Goal: Task Accomplishment & Management: Complete application form

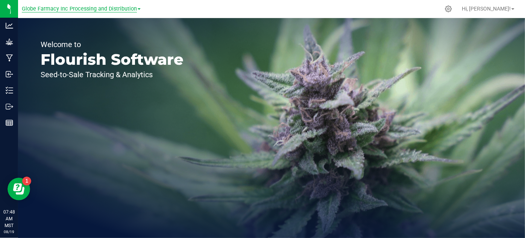
click at [135, 7] on span "Globe Farmacy Inc Processing and Distribution" at bounding box center [79, 9] width 115 height 7
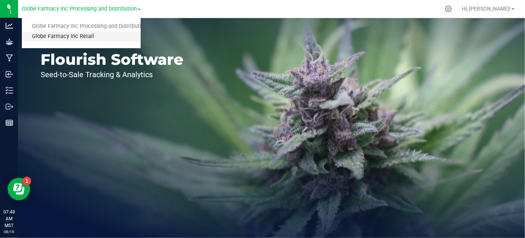
click at [85, 38] on link "Globe Farmacy Inc Retail" at bounding box center [81, 37] width 119 height 10
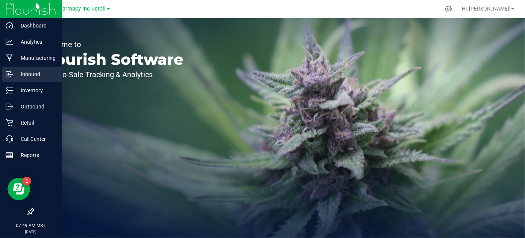
click at [23, 74] on p "Inbound" at bounding box center [35, 74] width 45 height 9
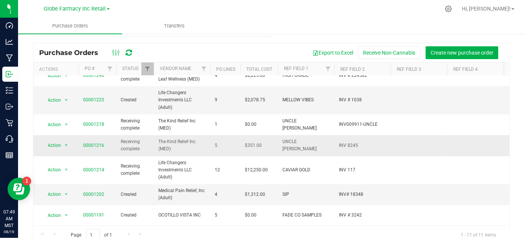
scroll to position [28, 0]
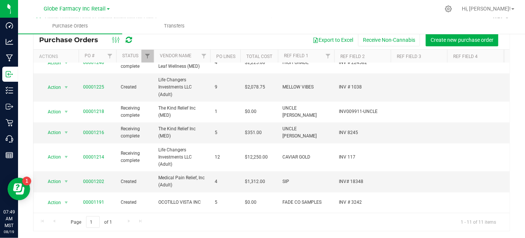
click at [127, 221] on div "Page 1 of 1 1 - 11 of 11 items" at bounding box center [271, 221] width 476 height 18
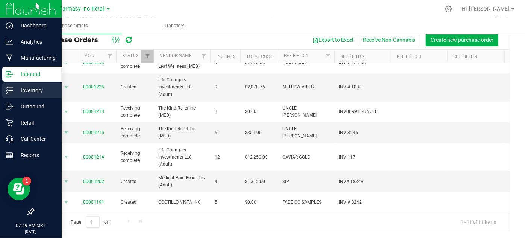
click at [9, 94] on div "Inventory" at bounding box center [31, 90] width 59 height 15
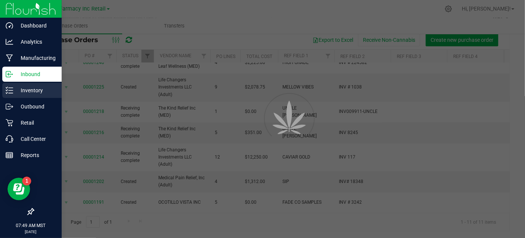
click at [18, 95] on div "Inventory" at bounding box center [31, 90] width 59 height 15
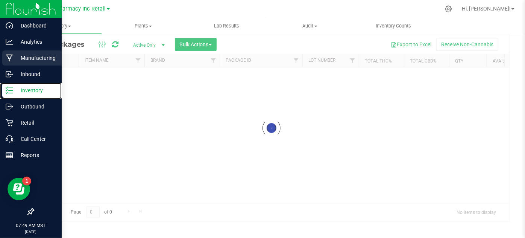
scroll to position [25, 0]
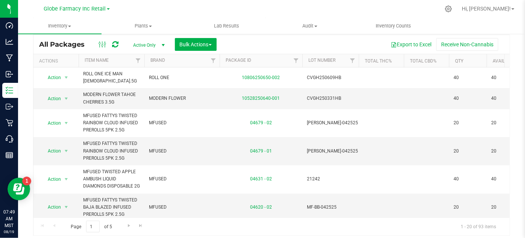
click at [143, 45] on span "Active Only" at bounding box center [147, 45] width 41 height 11
click at [142, 94] on li "All" at bounding box center [147, 90] width 41 height 11
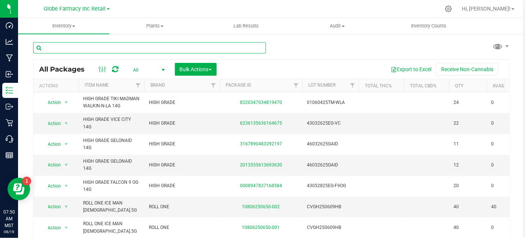
click at [177, 48] on input "text" at bounding box center [149, 47] width 233 height 11
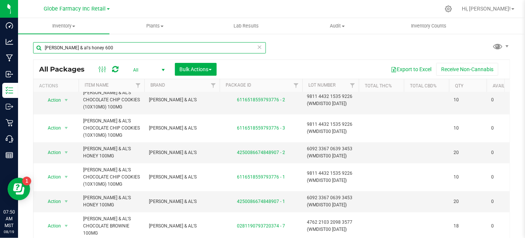
type input "amy & al's honey 600"
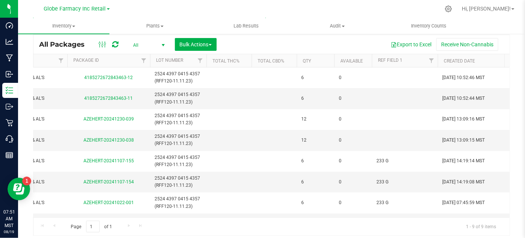
scroll to position [0, 164]
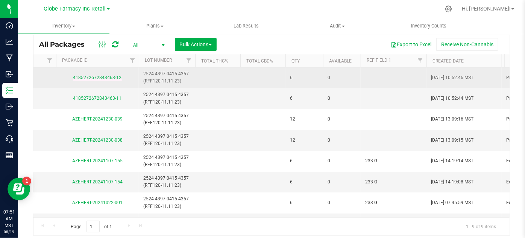
click at [107, 79] on link "4185272672843463-12" at bounding box center [97, 77] width 48 height 5
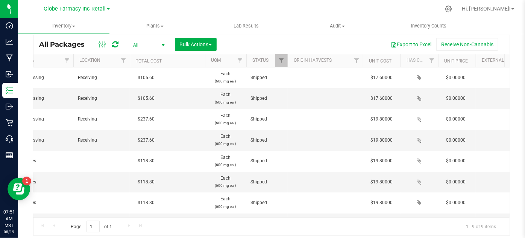
scroll to position [0, 737]
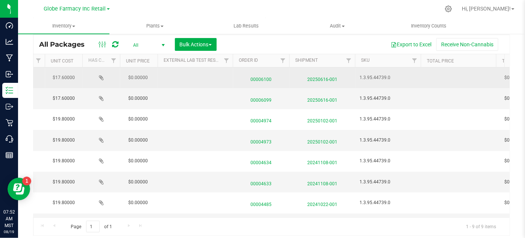
click at [313, 80] on span "20250616-001" at bounding box center [322, 77] width 57 height 11
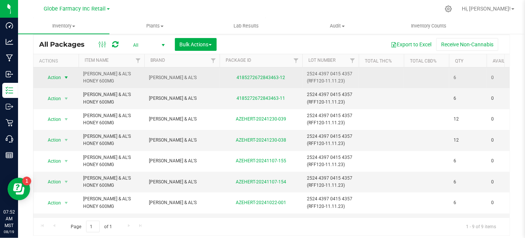
click at [67, 75] on span "select" at bounding box center [66, 77] width 6 height 6
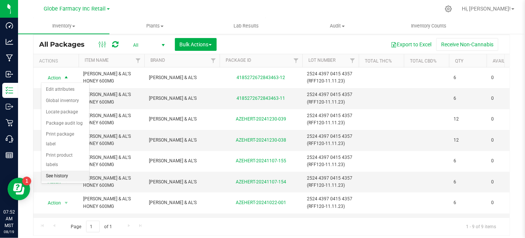
click at [67, 170] on li "See history" at bounding box center [65, 175] width 48 height 11
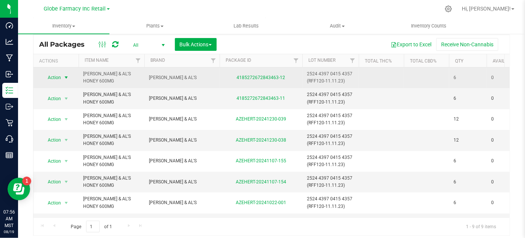
click at [66, 77] on span "select" at bounding box center [66, 77] width 6 height 6
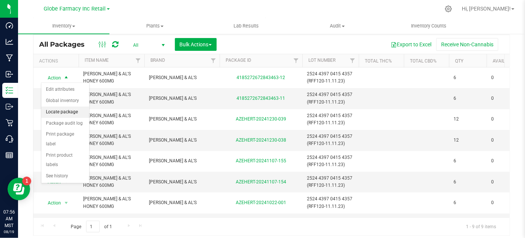
click at [72, 113] on li "Locate package" at bounding box center [65, 111] width 48 height 11
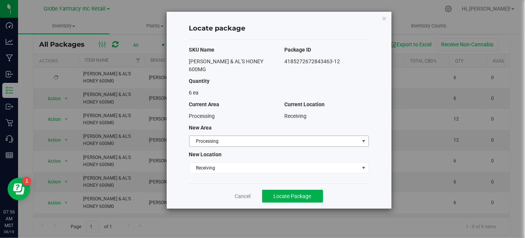
click at [354, 136] on span "Processing" at bounding box center [274, 141] width 170 height 11
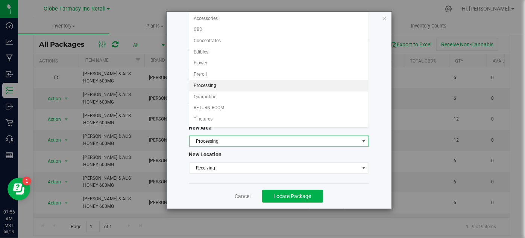
click at [384, 46] on div "Locate package SKU Name Package ID AMY & AL'S HONEY 600MG 4185272672843463-12 Q…" at bounding box center [279, 110] width 225 height 197
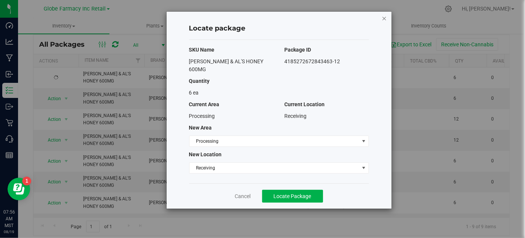
click at [382, 17] on icon "button" at bounding box center [384, 18] width 5 height 9
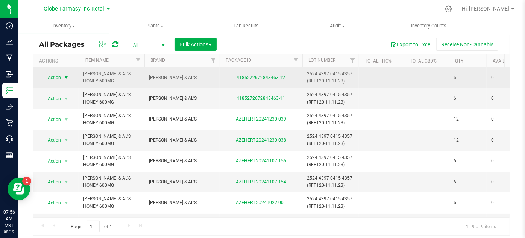
click at [68, 77] on span "select" at bounding box center [66, 77] width 6 height 6
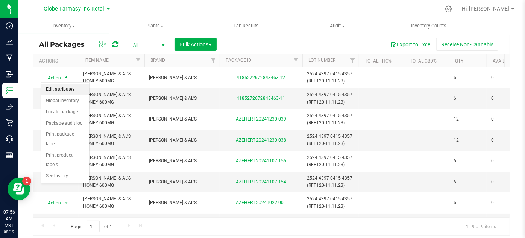
click at [77, 87] on li "Edit attributes" at bounding box center [65, 89] width 48 height 11
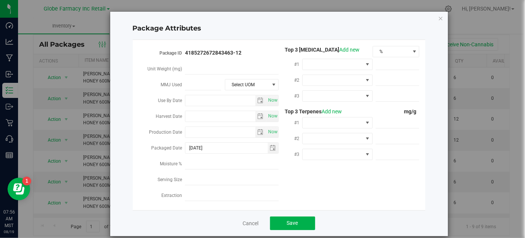
scroll to position [8, 0]
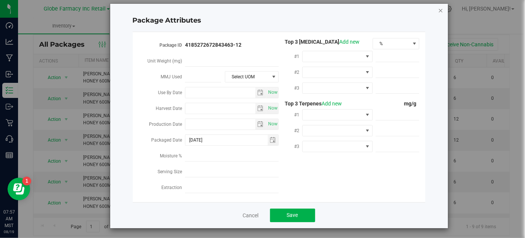
click at [438, 12] on icon "Close modal" at bounding box center [440, 10] width 5 height 9
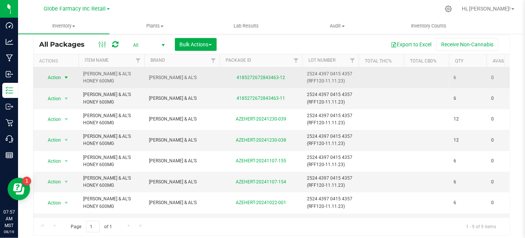
click at [68, 76] on span "select" at bounding box center [66, 77] width 6 height 6
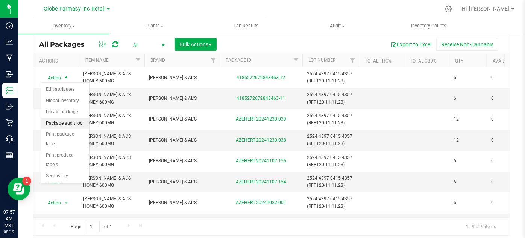
click at [59, 122] on li "Package audit log" at bounding box center [65, 123] width 48 height 11
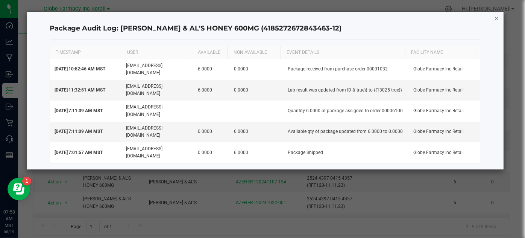
click at [497, 18] on icon "button" at bounding box center [496, 18] width 5 height 9
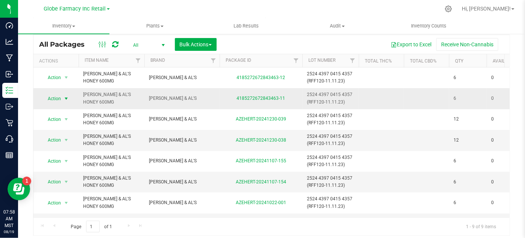
click at [64, 99] on span "select" at bounding box center [66, 98] width 6 height 6
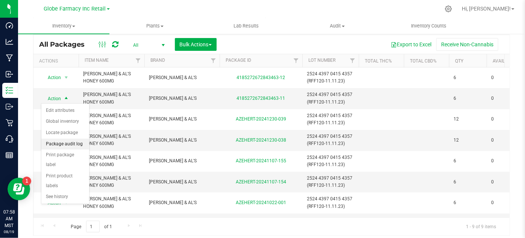
click at [62, 138] on li "Package audit log" at bounding box center [65, 143] width 48 height 11
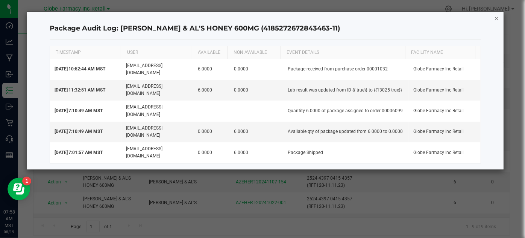
click at [496, 17] on icon "button" at bounding box center [496, 18] width 5 height 9
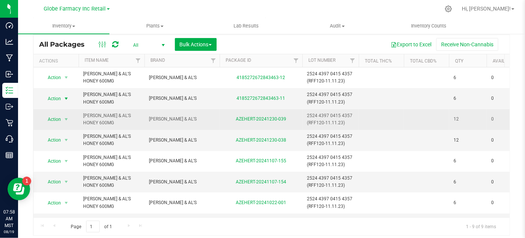
scroll to position [0, 0]
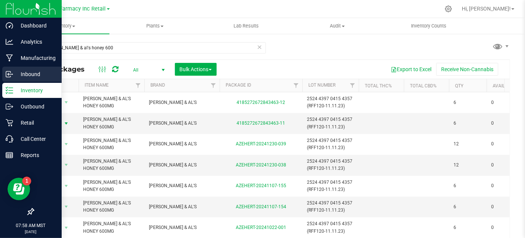
click at [6, 73] on icon at bounding box center [10, 74] width 8 height 8
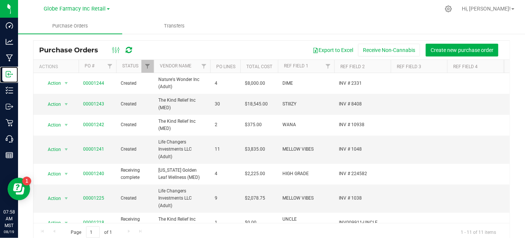
scroll to position [28, 0]
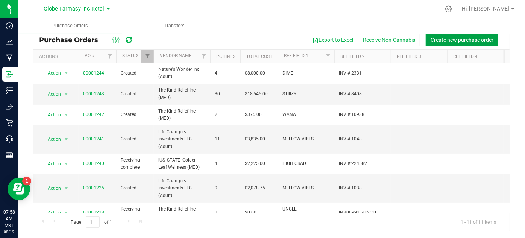
click at [444, 37] on span "Create new purchase order" at bounding box center [461, 40] width 63 height 6
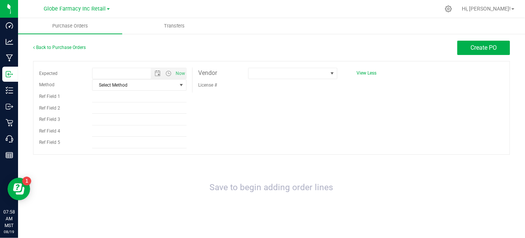
type input "8/19/2025 7:58 AM"
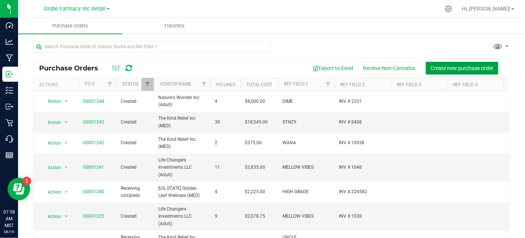
click at [432, 63] on button "Create new purchase order" at bounding box center [462, 68] width 73 height 13
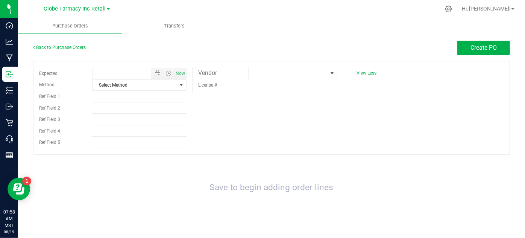
type input "8/19/2025 7:58 AM"
click at [177, 88] on span "select" at bounding box center [181, 85] width 9 height 11
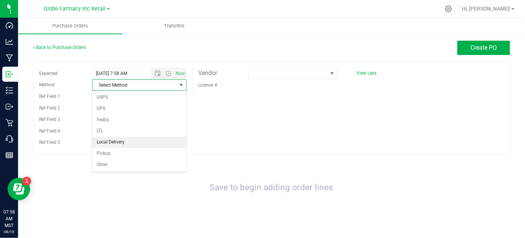
click at [160, 139] on li "Local Delivery" at bounding box center [139, 141] width 94 height 11
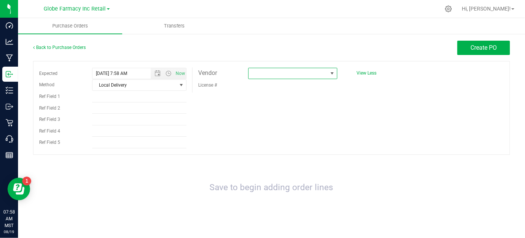
click at [274, 74] on span at bounding box center [287, 73] width 79 height 11
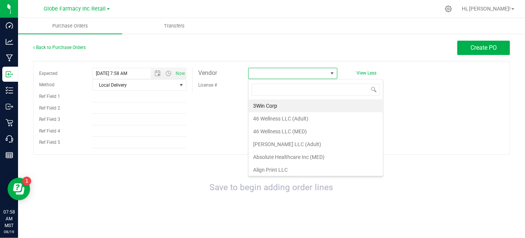
scroll to position [11, 89]
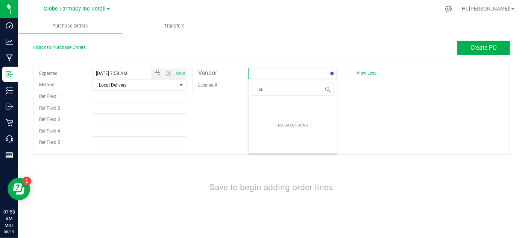
type input "c"
type input "natural herb"
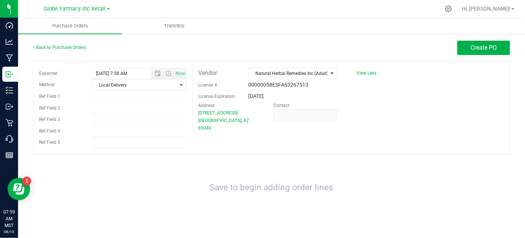
drag, startPoint x: 305, startPoint y: 149, endPoint x: 0, endPoint y: 91, distance: 310.3
click at [305, 148] on div "Expected 8/19/2025 7:58 AM Now Method Local Delivery Select Method USPS UPS Fed…" at bounding box center [271, 108] width 477 height 94
click at [122, 100] on input "Ref Field 1" at bounding box center [139, 96] width 94 height 11
type input "s"
type input "SELECT"
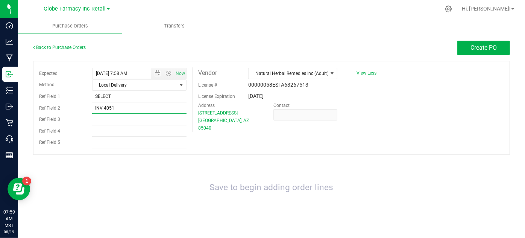
type input "INV 4051"
click at [301, 132] on div "Expected 8/19/2025 7:58 AM Now Method Local Delivery Select Method USPS UPS Fed…" at bounding box center [271, 108] width 477 height 94
click at [464, 52] on button "Create PO" at bounding box center [483, 48] width 53 height 14
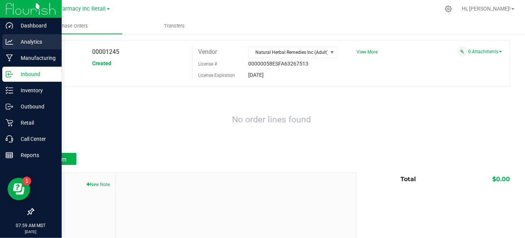
scroll to position [64, 0]
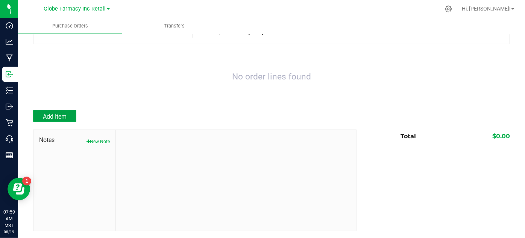
click at [71, 118] on button "Add Item" at bounding box center [54, 116] width 43 height 12
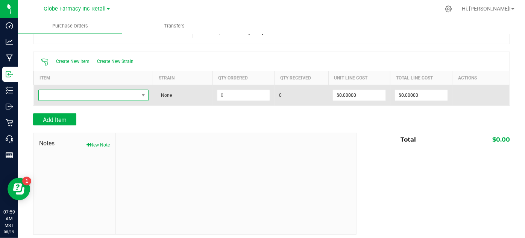
click at [124, 91] on span "NO DATA FOUND" at bounding box center [89, 95] width 100 height 11
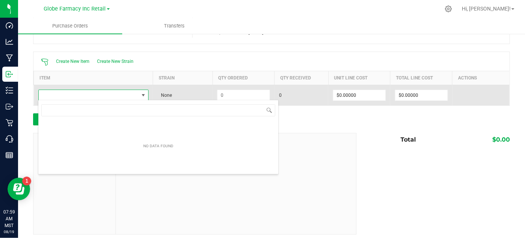
scroll to position [11, 108]
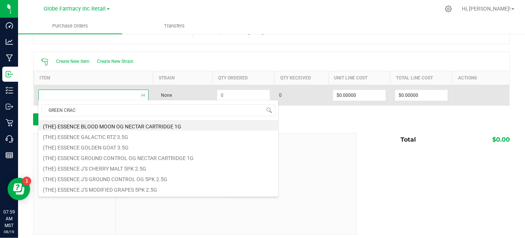
type input "GREEN CRACK"
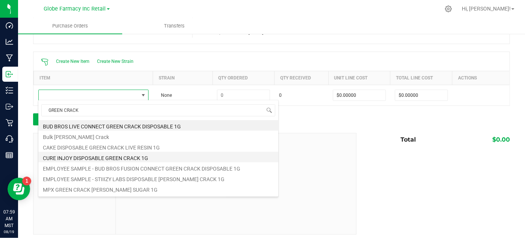
scroll to position [19, 0]
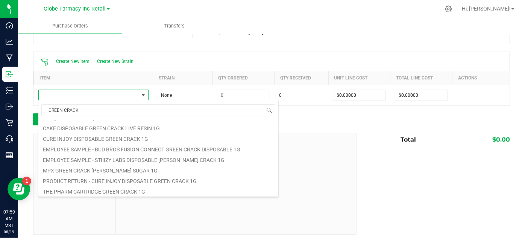
click at [309, 149] on div at bounding box center [236, 183] width 241 height 101
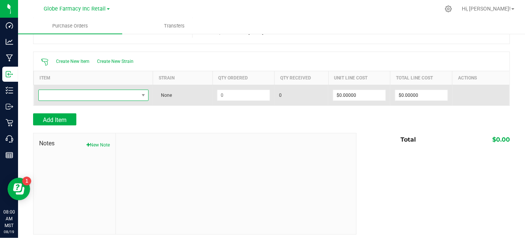
click at [64, 97] on span "NO DATA FOUND" at bounding box center [93, 94] width 110 height 11
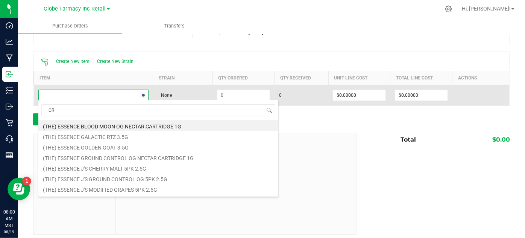
scroll to position [11, 108]
type input "GREEN CRACK"
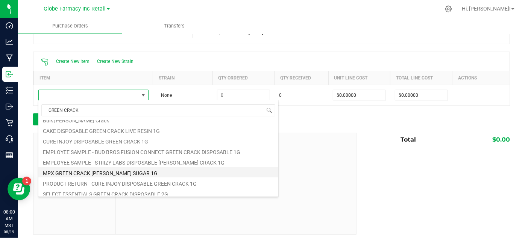
scroll to position [30, 0]
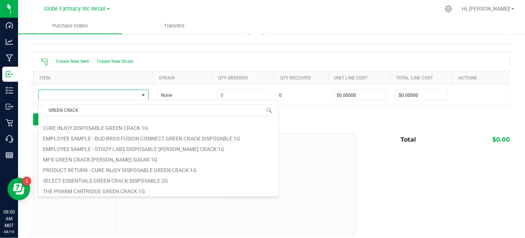
click at [68, 182] on li "SELECT ESSENTIALS GREEN CRACK DISPOSABLE 2G" at bounding box center [158, 179] width 240 height 11
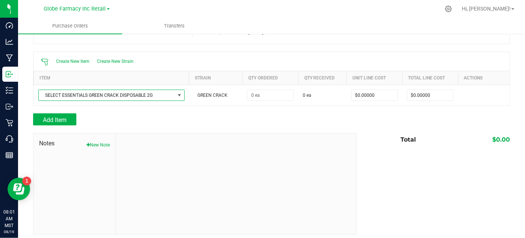
drag, startPoint x: 249, startPoint y: 137, endPoint x: 262, endPoint y: 123, distance: 18.4
click at [249, 134] on div at bounding box center [236, 183] width 241 height 101
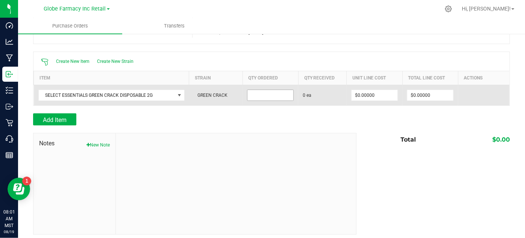
click at [250, 97] on input at bounding box center [270, 95] width 46 height 11
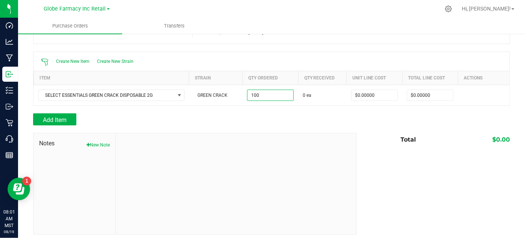
type input "100 ea"
click at [244, 106] on div at bounding box center [271, 110] width 477 height 8
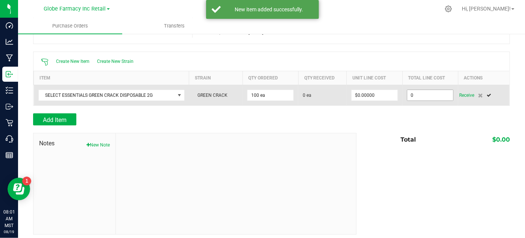
click at [420, 92] on input "0" at bounding box center [430, 95] width 46 height 11
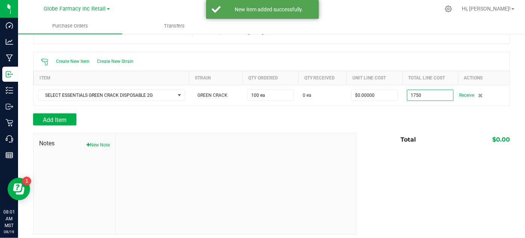
type input "$1,750.00000"
click at [381, 131] on div at bounding box center [271, 129] width 477 height 8
type input "100"
type input "$17.50000"
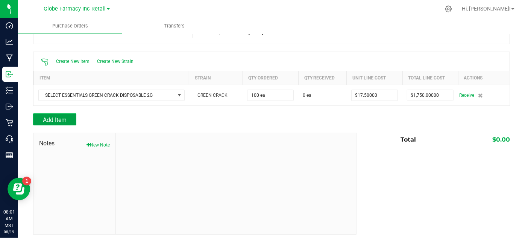
click at [51, 118] on span "Add Item" at bounding box center [55, 119] width 24 height 7
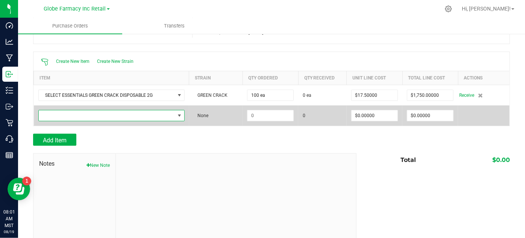
click at [62, 115] on span "NO DATA FOUND" at bounding box center [107, 115] width 136 height 11
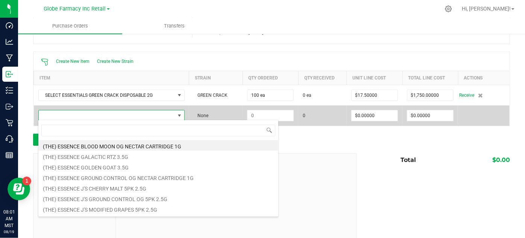
scroll to position [11, 143]
type input "[PERSON_NAME] GELATO"
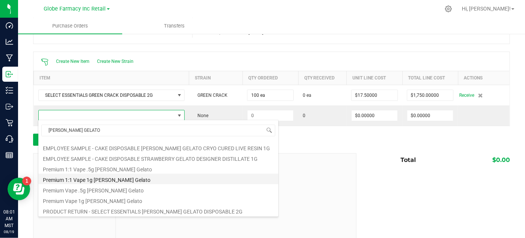
scroll to position [30, 0]
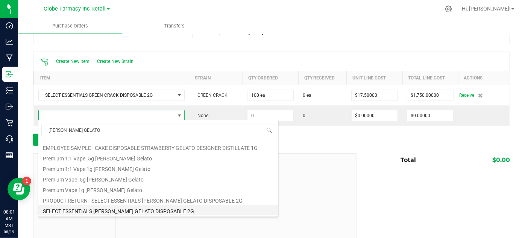
click at [122, 211] on li "SELECT ESSENTIALS [PERSON_NAME] GELATO DISPOSABLE 2G" at bounding box center [158, 210] width 240 height 11
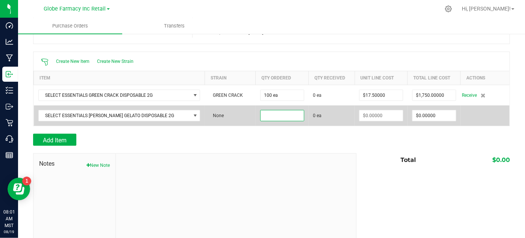
click at [261, 115] on input at bounding box center [282, 115] width 43 height 11
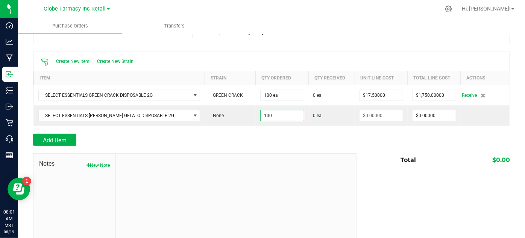
type input "100 ea"
click at [264, 138] on div "Add Item" at bounding box center [192, 139] width 318 height 12
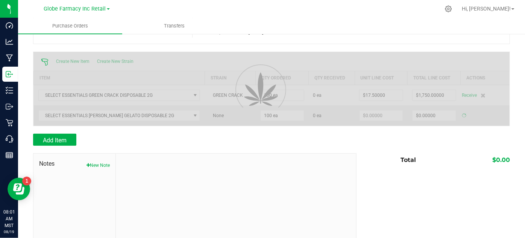
type input "$0.00000"
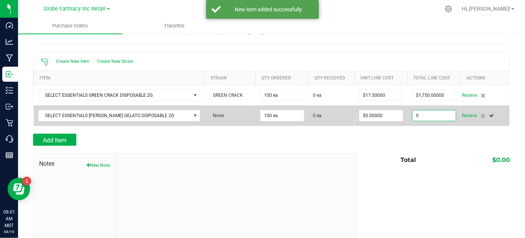
click at [412, 114] on input "0" at bounding box center [433, 115] width 43 height 11
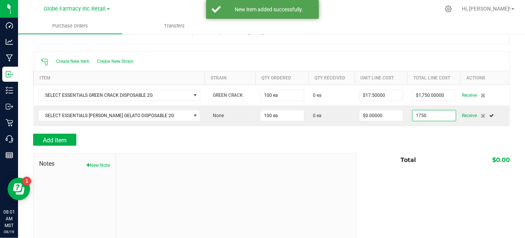
type input "$1,750.00000"
click at [387, 136] on div "Add Item" at bounding box center [271, 139] width 477 height 12
type input "100"
type input "$17.50000"
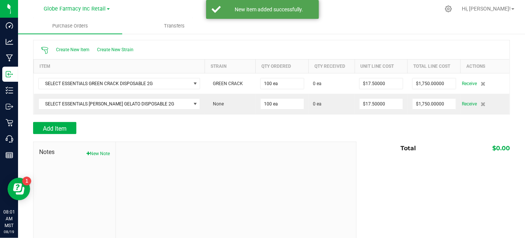
scroll to position [87, 0]
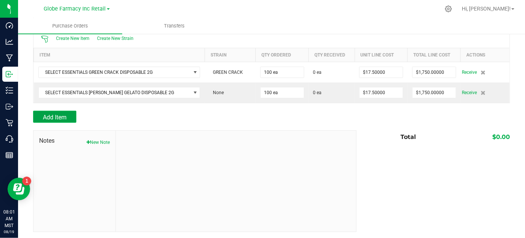
click at [59, 114] on span "Add Item" at bounding box center [55, 117] width 24 height 7
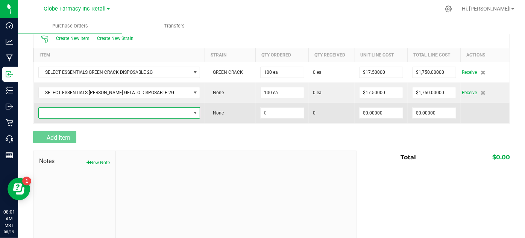
click at [62, 111] on span "NO DATA FOUND" at bounding box center [115, 113] width 152 height 11
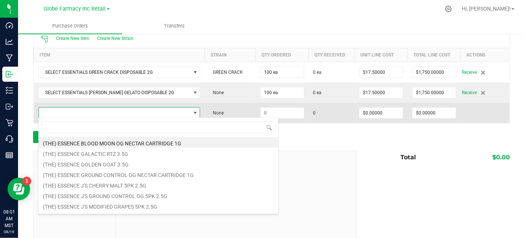
scroll to position [11, 144]
type input "CRIMSON TO"
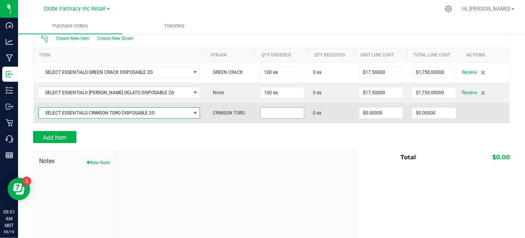
click at [264, 111] on input at bounding box center [282, 113] width 43 height 11
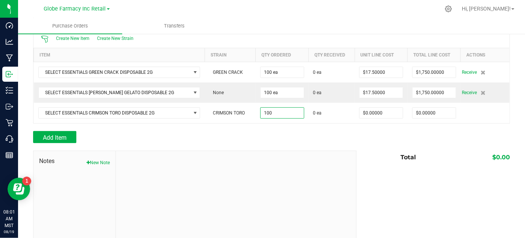
type input "100 ea"
click at [276, 135] on div "Add Item" at bounding box center [192, 137] width 318 height 12
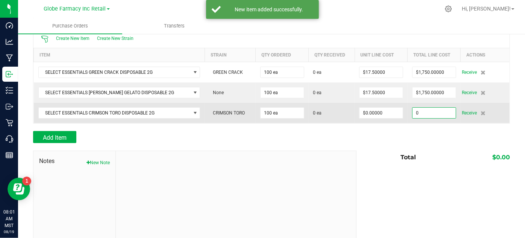
click at [424, 108] on input "0" at bounding box center [433, 113] width 43 height 11
type input "$1,750.00000"
click at [396, 120] on td "$0.00000" at bounding box center [381, 113] width 53 height 20
type input "100"
type input "$17.50000"
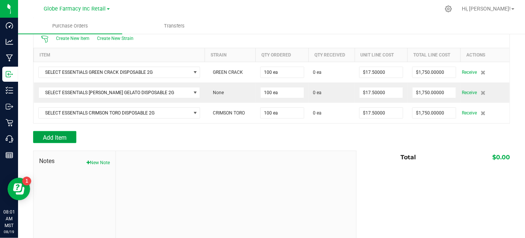
click at [62, 132] on button "Add Item" at bounding box center [54, 137] width 43 height 12
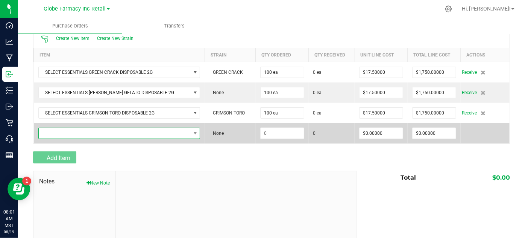
click at [62, 131] on span "NO DATA FOUND" at bounding box center [115, 133] width 152 height 11
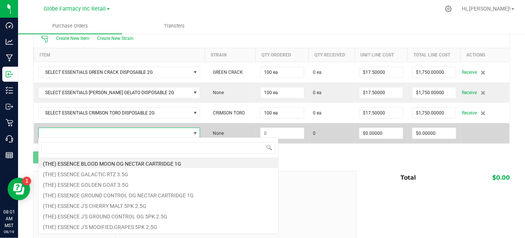
scroll to position [11, 145]
type input "GLACIAL"
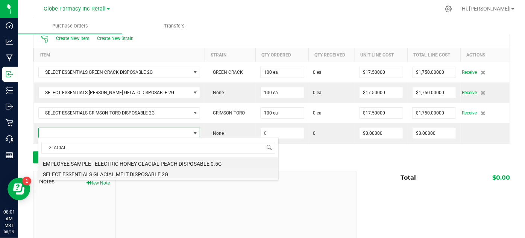
click at [111, 170] on li "SELECT ESSENTIALS GLACIAL MELT DISPOSABLE 2G" at bounding box center [158, 173] width 240 height 11
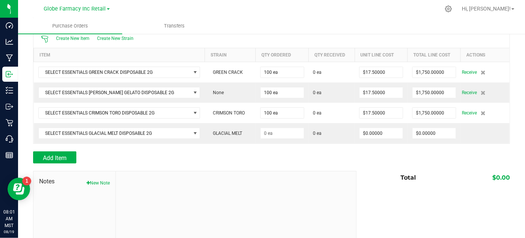
click at [213, 165] on div at bounding box center [271, 167] width 477 height 8
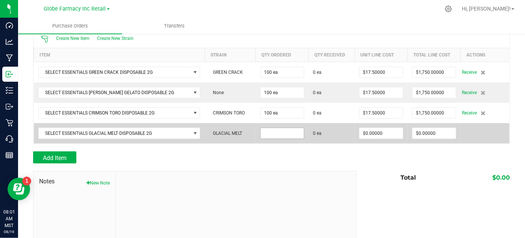
click at [261, 133] on input at bounding box center [282, 133] width 43 height 11
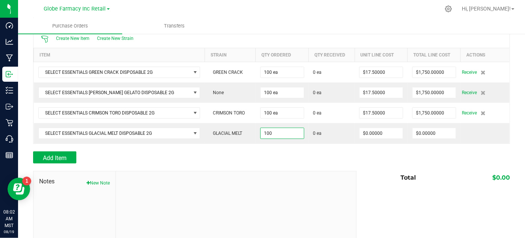
type input "100 ea"
click at [250, 153] on div "Add Item" at bounding box center [192, 157] width 318 height 12
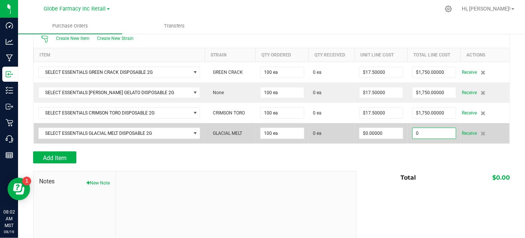
click at [421, 135] on input "0" at bounding box center [433, 133] width 43 height 11
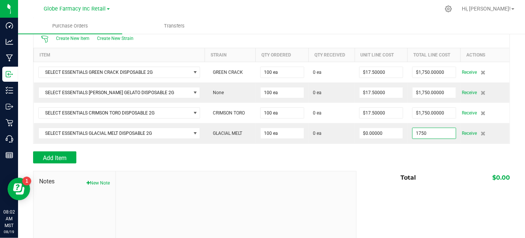
type input "$1,750.00000"
click at [409, 155] on div "Add Item" at bounding box center [271, 157] width 477 height 12
type input "100"
type input "$17.50000"
click at [65, 159] on span "Add Item" at bounding box center [55, 157] width 24 height 7
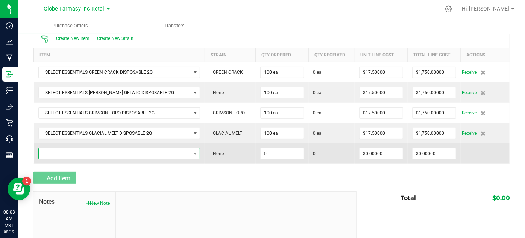
click at [62, 152] on span "NO DATA FOUND" at bounding box center [115, 153] width 152 height 11
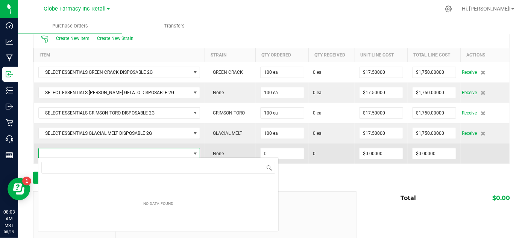
scroll to position [11, 147]
type input "HABOOB"
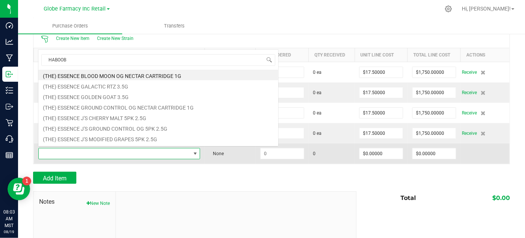
scroll to position [11, 145]
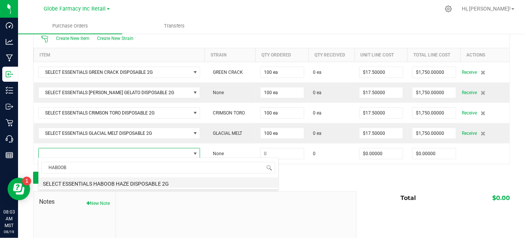
click at [99, 186] on li "SELECT ESSENTIALS HABOOB HAZE DISPOSABLE 2G" at bounding box center [158, 182] width 240 height 11
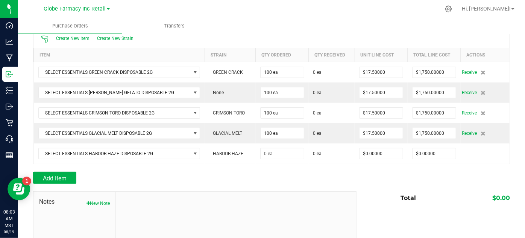
click at [190, 183] on div at bounding box center [271, 187] width 477 height 8
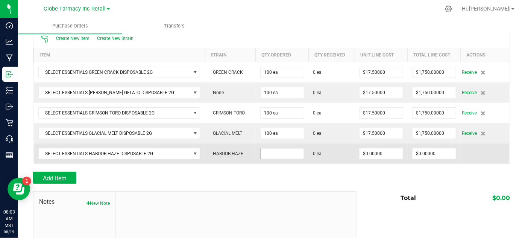
click at [270, 152] on input at bounding box center [282, 153] width 43 height 11
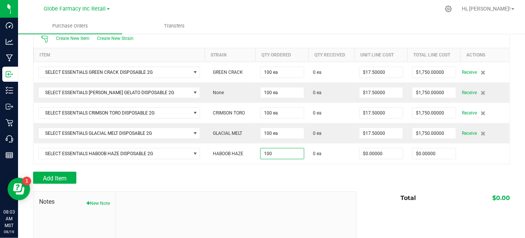
type input "100 ea"
click at [283, 174] on div "Add Item" at bounding box center [192, 177] width 318 height 12
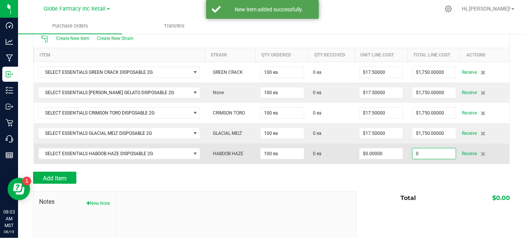
click at [418, 148] on input "0" at bounding box center [433, 153] width 43 height 11
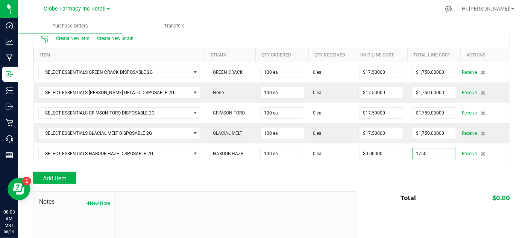
type input "$1,750.00000"
click at [411, 162] on div "Back to Purchase Orders Done Editing PO 00001245 Status Created Vendor Natural …" at bounding box center [271, 123] width 477 height 339
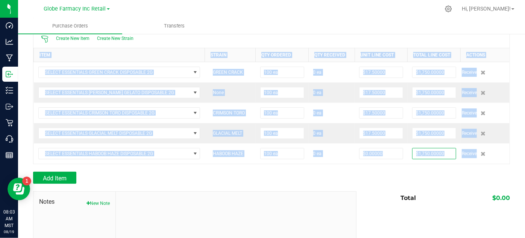
type input "100"
type input "$17.50000"
click at [59, 177] on span "Add Item" at bounding box center [55, 177] width 24 height 7
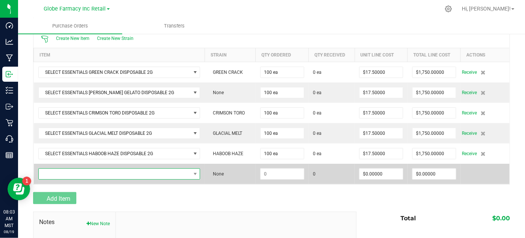
drag, startPoint x: 59, startPoint y: 177, endPoint x: 68, endPoint y: 167, distance: 13.9
click at [68, 168] on span "NO DATA FOUND" at bounding box center [115, 173] width 152 height 11
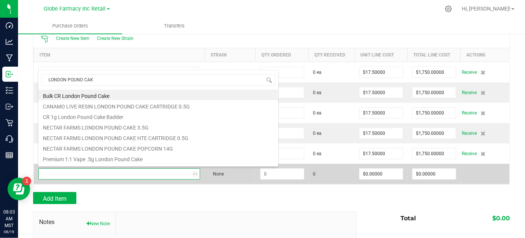
type input "LONDON POUND CAKE"
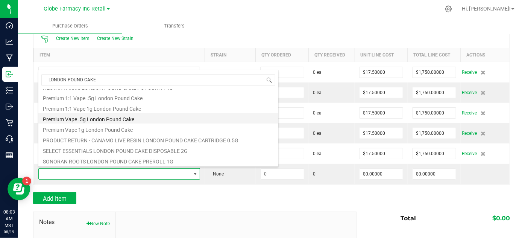
scroll to position [61, 0]
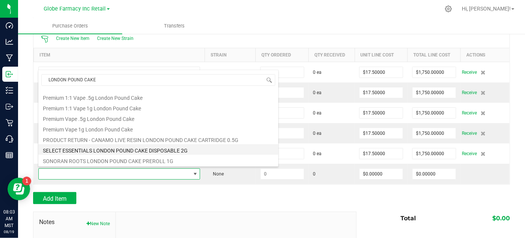
click at [92, 146] on li "SELECT ESSENTIALS LONDON POUND CAKE DISPOSABLE 2G" at bounding box center [158, 149] width 240 height 11
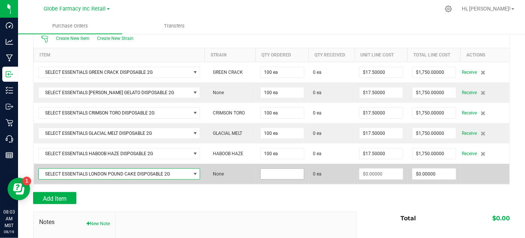
click at [273, 173] on input at bounding box center [282, 173] width 43 height 11
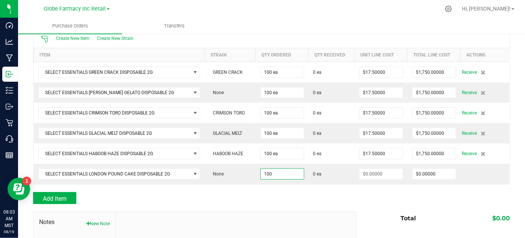
type input "100 ea"
click at [303, 186] on div at bounding box center [271, 188] width 477 height 8
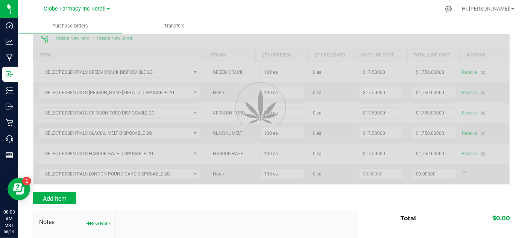
type input "$0.00000"
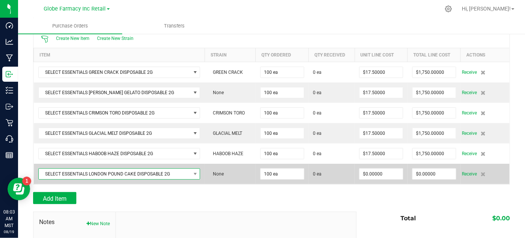
click at [104, 174] on span "SELECT ESSENTIALS LONDON POUND CAKE DISPOSABLE 2G" at bounding box center [115, 173] width 152 height 11
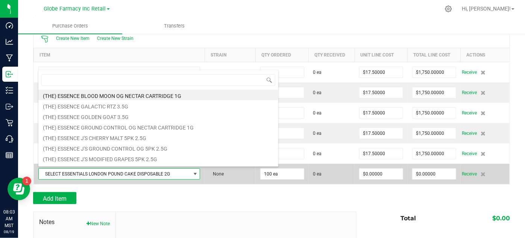
scroll to position [11, 155]
type input "LEMON CHERRY GELATO"
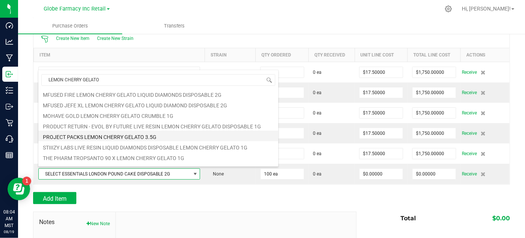
scroll to position [156, 0]
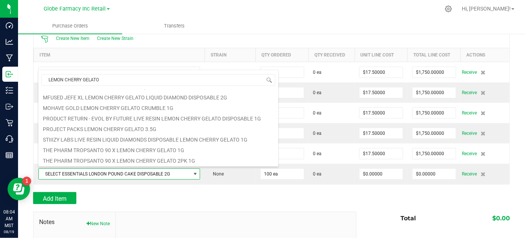
click at [169, 195] on div "Add Item" at bounding box center [192, 198] width 318 height 12
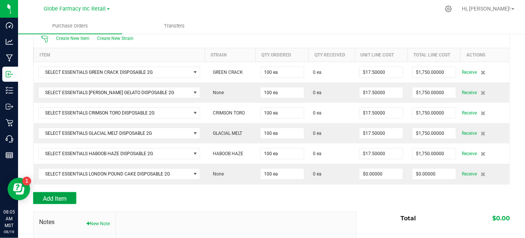
click at [43, 195] on span "Add Item" at bounding box center [55, 198] width 24 height 7
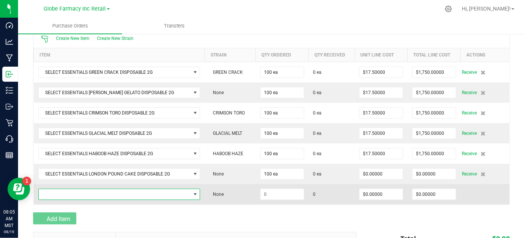
click at [58, 189] on span "NO DATA FOUND" at bounding box center [115, 194] width 152 height 11
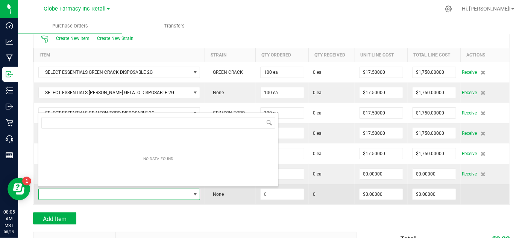
scroll to position [11, 155]
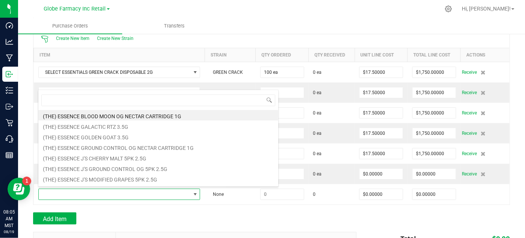
click at [88, 212] on div "Add Item" at bounding box center [192, 218] width 318 height 12
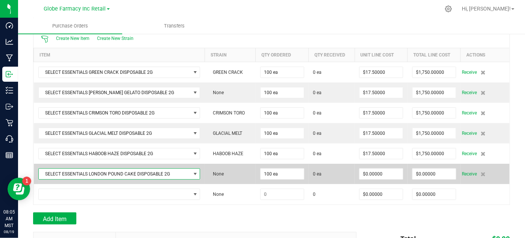
click at [118, 174] on span "SELECT ESSENTIALS LONDON POUND CAKE DISPOSABLE 2G" at bounding box center [115, 173] width 152 height 11
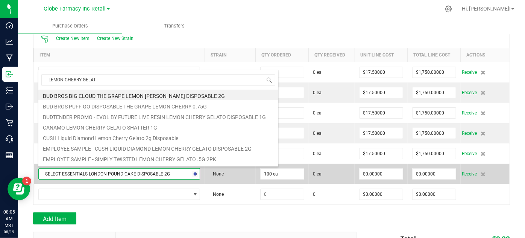
type input "LEMON CHERRY GELATO"
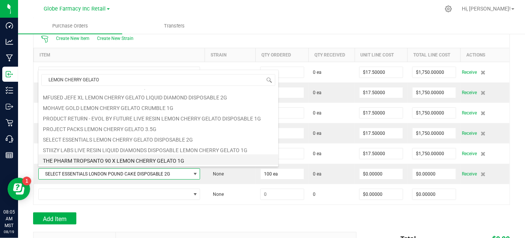
scroll to position [167, 0]
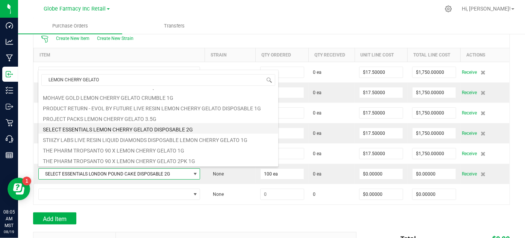
click at [97, 127] on li "SELECT ESSENTIALS LEMON CHERRY GELATO DISPOSABLE 2G" at bounding box center [158, 128] width 240 height 11
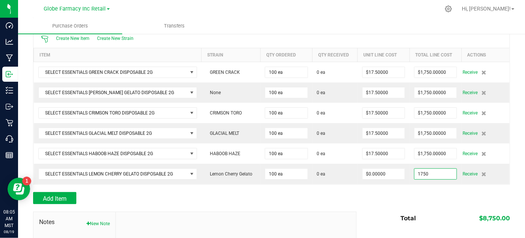
type input "$1,750.00000"
click at [387, 194] on div "Add Item" at bounding box center [271, 198] width 477 height 12
type input "100"
type input "$17.50000"
click at [48, 204] on div at bounding box center [271, 208] width 477 height 8
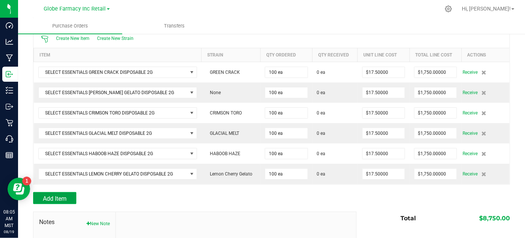
click at [47, 197] on span "Add Item" at bounding box center [55, 198] width 24 height 7
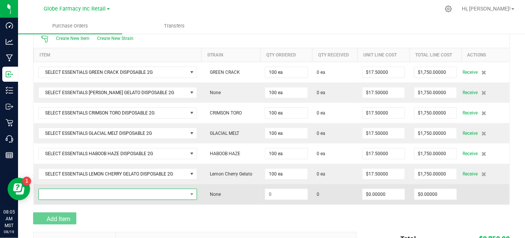
click at [50, 194] on span "NO DATA FOUND" at bounding box center [113, 194] width 148 height 11
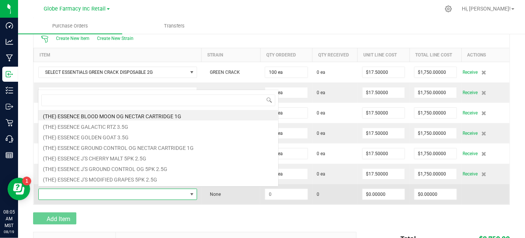
scroll to position [11, 155]
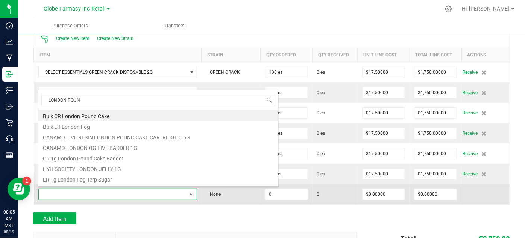
type input "LONDON POUND"
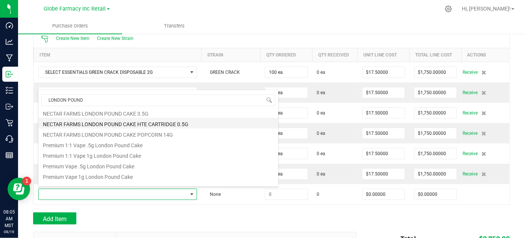
scroll to position [62, 0]
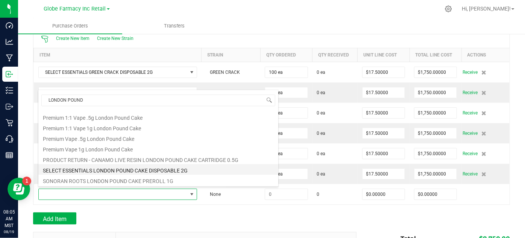
click at [129, 171] on li "SELECT ESSENTIALS LONDON POUND CAKE DISPOSABLE 2G" at bounding box center [158, 169] width 240 height 11
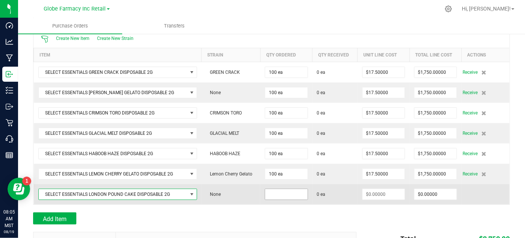
click at [274, 192] on input at bounding box center [286, 194] width 42 height 11
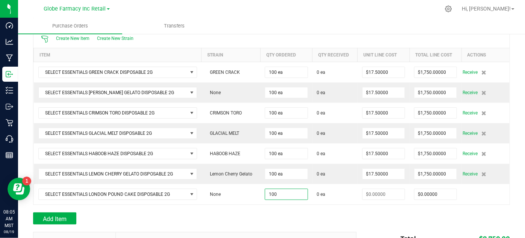
type input "100 ea"
click at [291, 208] on div at bounding box center [271, 209] width 477 height 8
type input "$0.00000"
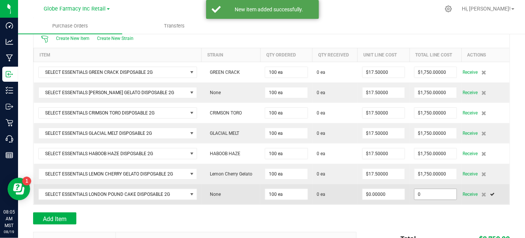
click at [417, 194] on input "0" at bounding box center [435, 194] width 42 height 11
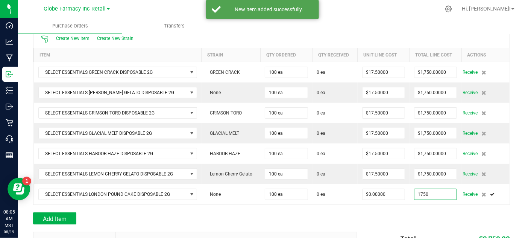
type input "$1,750.00000"
click at [420, 217] on div "Add Item" at bounding box center [271, 218] width 477 height 12
type input "100"
type input "$17.50000"
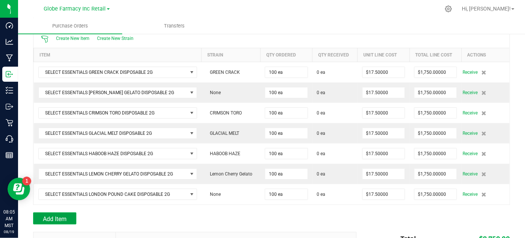
click at [46, 215] on span "Add Item" at bounding box center [55, 218] width 24 height 7
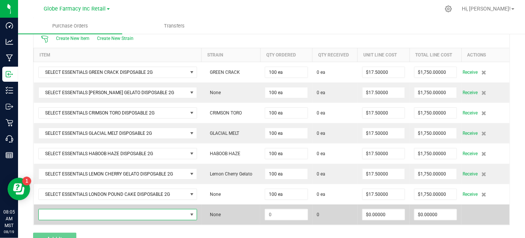
click at [62, 213] on span "NO DATA FOUND" at bounding box center [113, 214] width 148 height 11
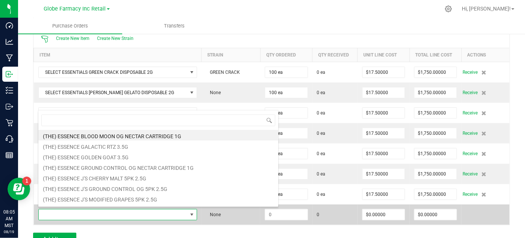
scroll to position [11, 155]
type input "PERMANENT MARKER"
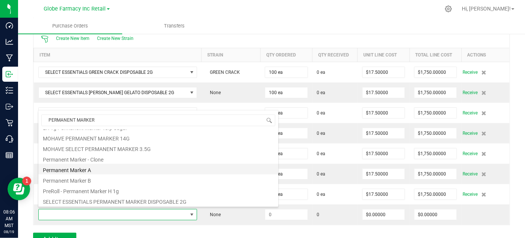
scroll to position [114, 0]
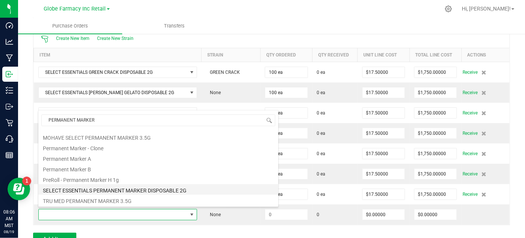
drag, startPoint x: 83, startPoint y: 185, endPoint x: 115, endPoint y: 202, distance: 37.0
click at [83, 185] on li "SELECT ESSENTIALS PERMANENT MARKER DISPOSABLE 2G" at bounding box center [158, 189] width 240 height 11
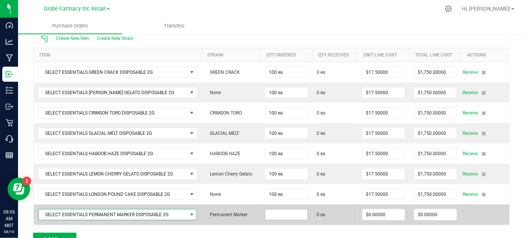
click at [271, 213] on input at bounding box center [286, 214] width 42 height 11
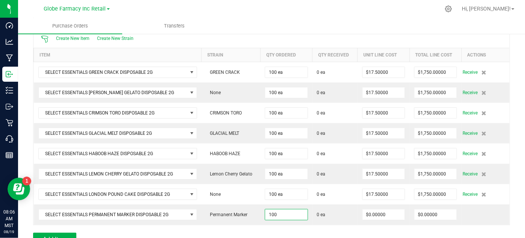
type input "100 ea"
click at [240, 225] on div at bounding box center [271, 229] width 477 height 8
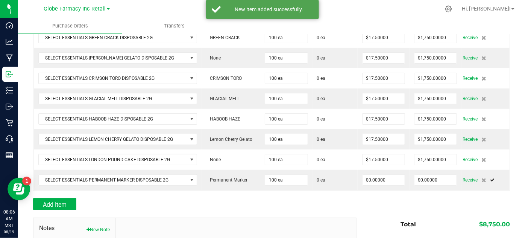
scroll to position [208, 0]
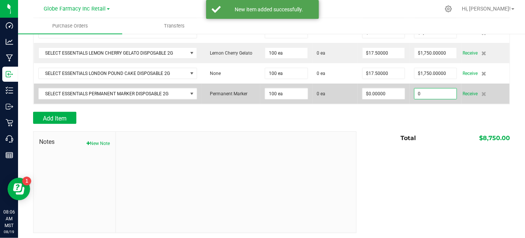
click at [415, 91] on input "0" at bounding box center [435, 93] width 42 height 11
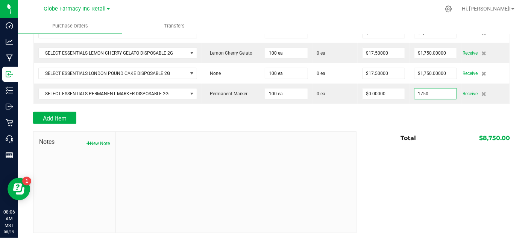
type input "$1,750.00000"
drag, startPoint x: 440, startPoint y: 124, endPoint x: 433, endPoint y: 125, distance: 6.9
click at [433, 125] on div at bounding box center [271, 128] width 477 height 8
type input "100"
type input "$17.50000"
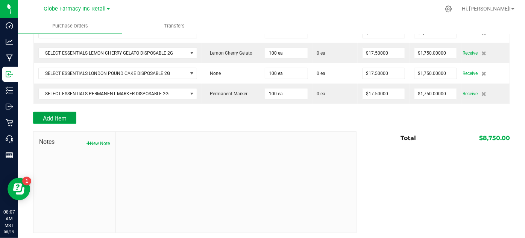
click at [73, 113] on button "Add Item" at bounding box center [54, 118] width 43 height 12
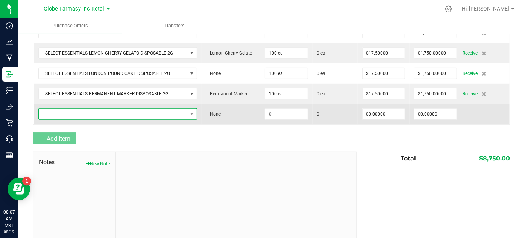
click at [81, 113] on span "NO DATA FOUND" at bounding box center [113, 114] width 148 height 11
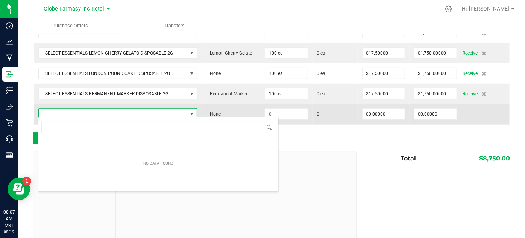
scroll to position [11, 155]
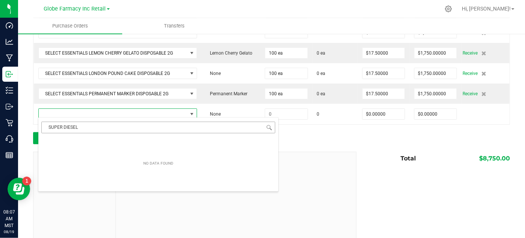
drag, startPoint x: 82, startPoint y: 127, endPoint x: 47, endPoint y: 128, distance: 35.0
click at [47, 128] on input "SUPER DIESEL" at bounding box center [158, 127] width 234 height 12
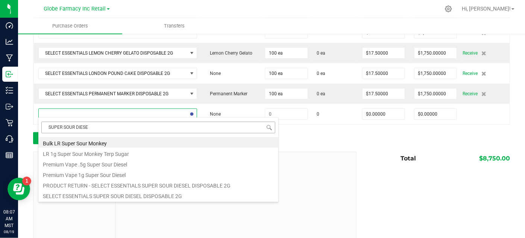
type input "SUPER SOUR DIESEL"
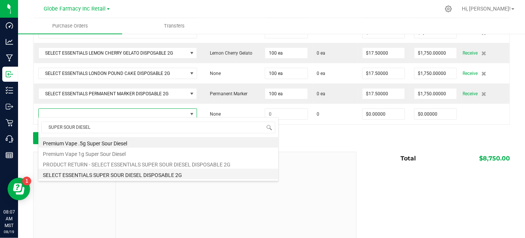
click at [139, 177] on li "SELECT ESSENTIALS SUPER SOUR DIESEL DISPOSABLE 2G" at bounding box center [158, 173] width 240 height 11
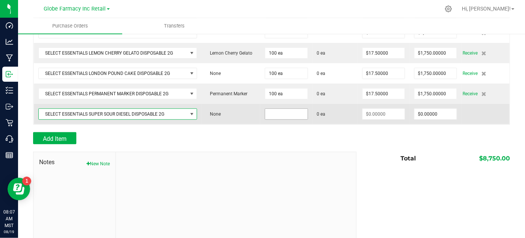
click at [270, 115] on input at bounding box center [286, 114] width 42 height 11
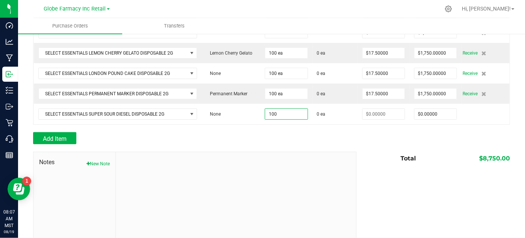
type input "100 ea"
click at [330, 139] on div "Add Item" at bounding box center [192, 138] width 318 height 12
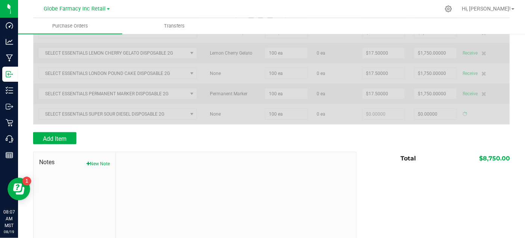
type input "$0.00000"
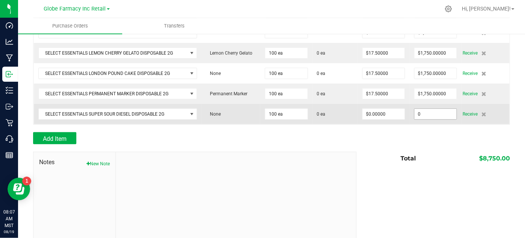
click at [421, 115] on input "0" at bounding box center [435, 114] width 42 height 11
type input "$1,750.00000"
click at [423, 118] on td "$1,750.00000" at bounding box center [435, 114] width 52 height 20
type input "100"
type input "$17.50000"
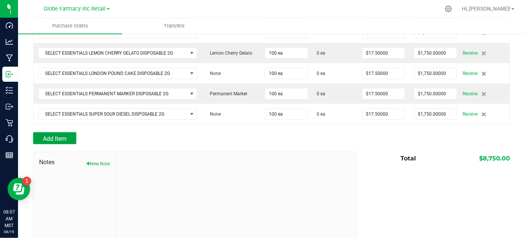
click at [73, 138] on button "Add Item" at bounding box center [54, 138] width 43 height 12
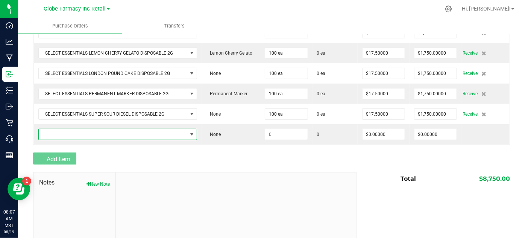
click at [73, 133] on span "NO DATA FOUND" at bounding box center [113, 134] width 148 height 11
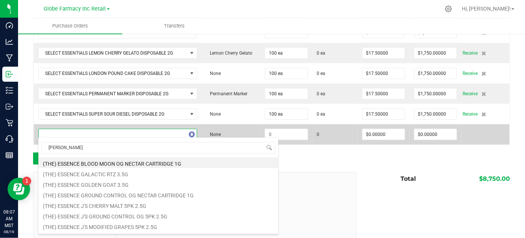
type input "HUCKLEBERRY JAM"
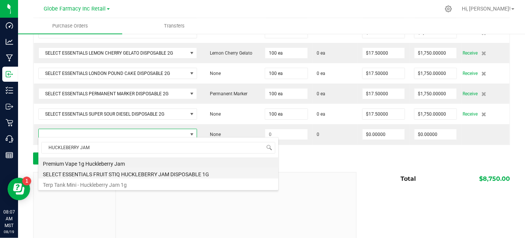
click at [122, 175] on li "SELECT ESSENTIALS FRUIT STIQ HUCKLEBERRY JAM DISPOSABLE 1G" at bounding box center [158, 173] width 240 height 11
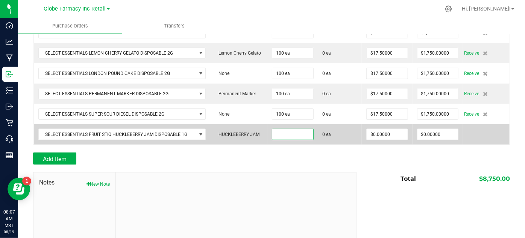
click at [274, 133] on input at bounding box center [292, 134] width 41 height 11
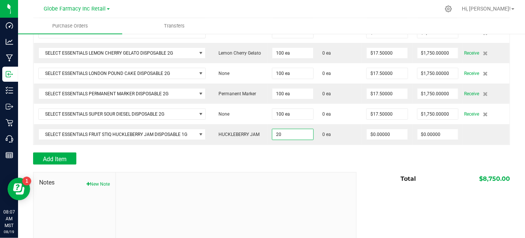
type input "20 ea"
click at [282, 152] on div "Add Item" at bounding box center [192, 158] width 318 height 12
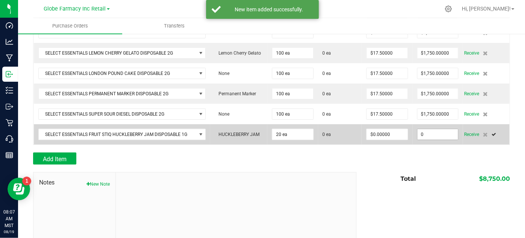
click at [429, 132] on input "0" at bounding box center [437, 134] width 41 height 11
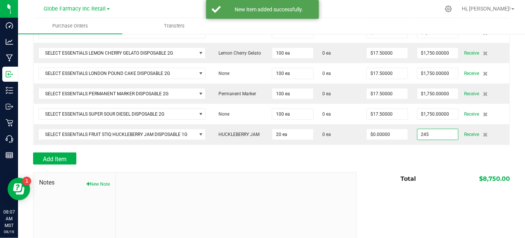
type input "$245.00000"
drag, startPoint x: 409, startPoint y: 152, endPoint x: 398, endPoint y: 146, distance: 12.5
click at [407, 152] on div "Add Item" at bounding box center [271, 158] width 477 height 12
type input "20"
type input "$12.25000"
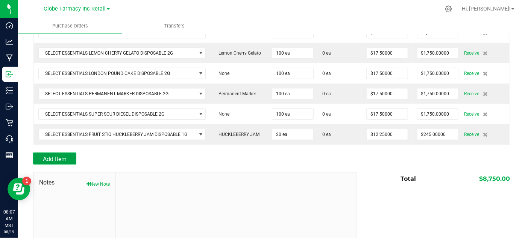
click at [68, 153] on button "Add Item" at bounding box center [54, 158] width 43 height 12
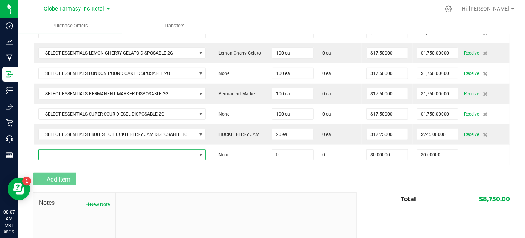
click at [69, 153] on span "NO DATA FOUND" at bounding box center [118, 154] width 158 height 11
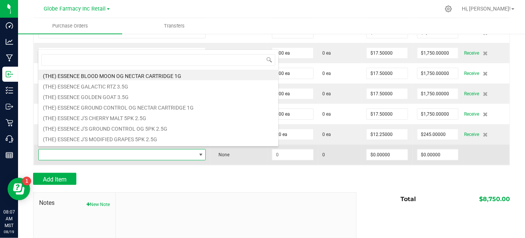
scroll to position [11, 164]
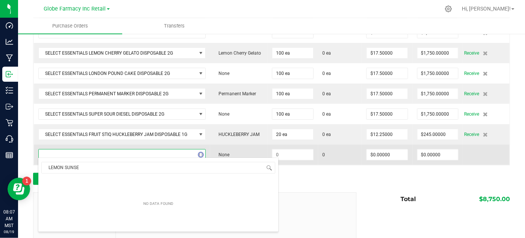
type input "LEMON SUNSET"
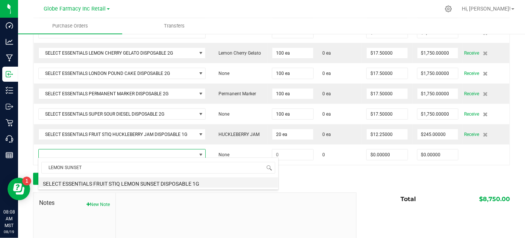
click at [114, 186] on li "SELECT ESSENTIALS FRUIT STIQ LEMON SUNSET DISPOSABLE 1G" at bounding box center [158, 182] width 240 height 11
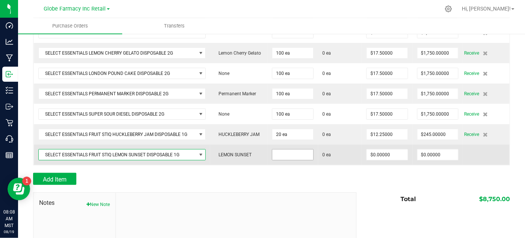
click at [306, 153] on input at bounding box center [292, 154] width 41 height 11
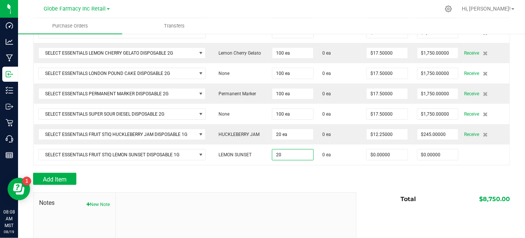
type input "20 ea"
click at [314, 181] on div "Add Item" at bounding box center [192, 179] width 318 height 12
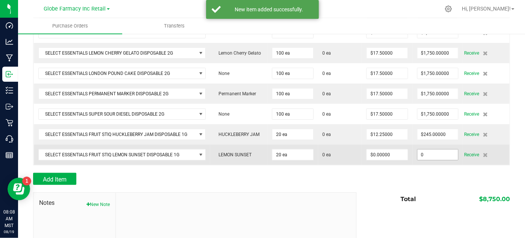
click at [428, 155] on input "0" at bounding box center [437, 154] width 41 height 11
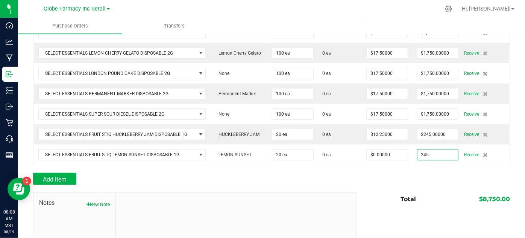
type input "$245.00000"
click at [370, 186] on div at bounding box center [271, 189] width 477 height 8
type input "20"
type input "$12.25000"
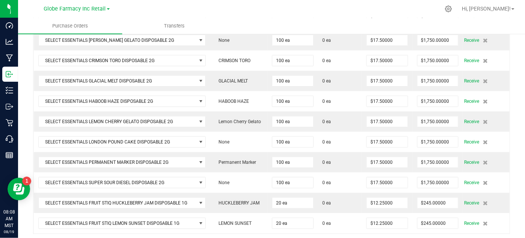
scroll to position [0, 0]
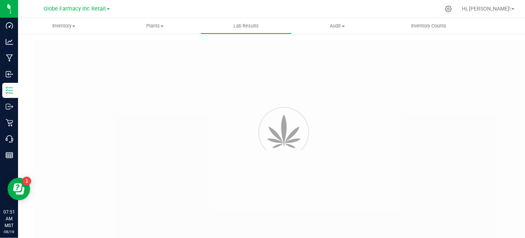
type input "4185272672843463-11"
type input "2408LVL0956.4857"
type input "4185272672843463-11"
type input "[DATE] 11:32 AM"
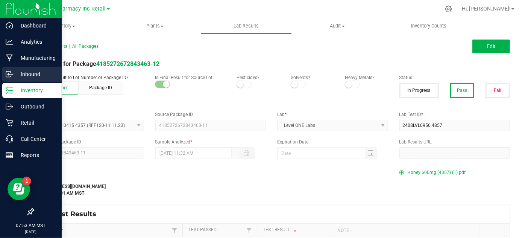
click at [12, 77] on icon at bounding box center [10, 74] width 8 height 8
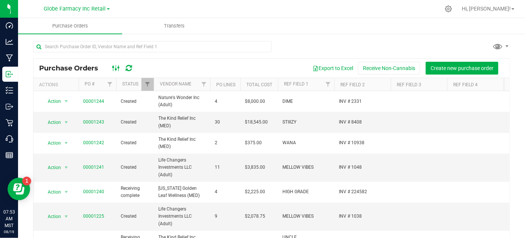
click at [118, 67] on ellipse at bounding box center [119, 68] width 2 height 2
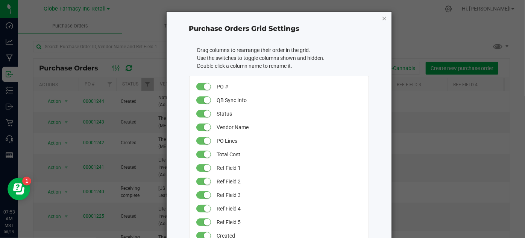
click at [383, 19] on icon "button" at bounding box center [384, 18] width 5 height 9
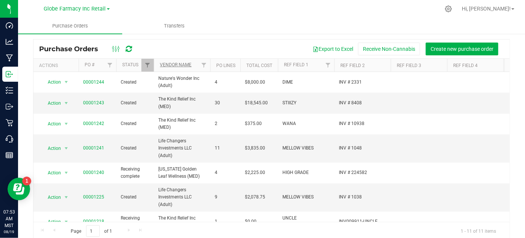
scroll to position [28, 0]
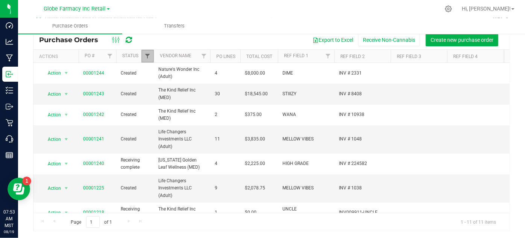
click at [145, 54] on span "Filter" at bounding box center [147, 56] width 6 height 6
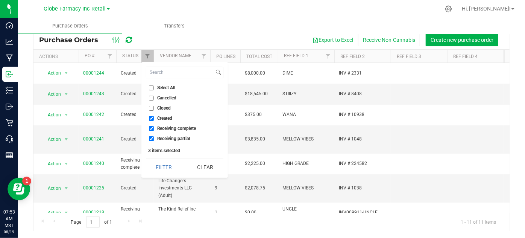
click at [158, 84] on li "Select All" at bounding box center [184, 88] width 77 height 8
click at [159, 85] on span "Select All" at bounding box center [166, 87] width 18 height 5
click at [154, 85] on input "Select All" at bounding box center [151, 87] width 5 height 5
checkbox input "true"
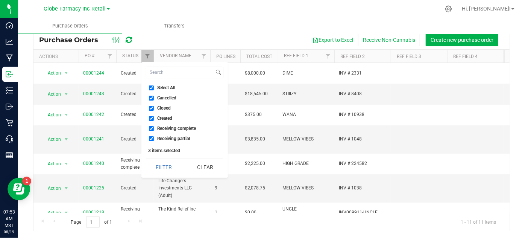
checkbox input "true"
click at [173, 166] on button "Filter" at bounding box center [164, 167] width 36 height 17
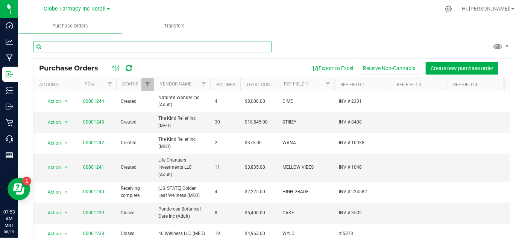
click at [111, 49] on input "text" at bounding box center [152, 46] width 238 height 11
type input "[PERSON_NAME]"
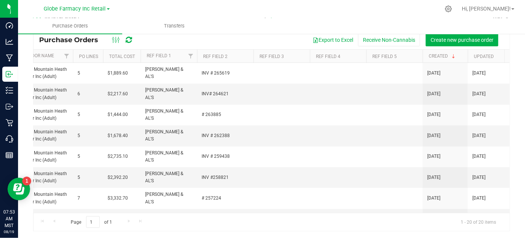
scroll to position [0, 138]
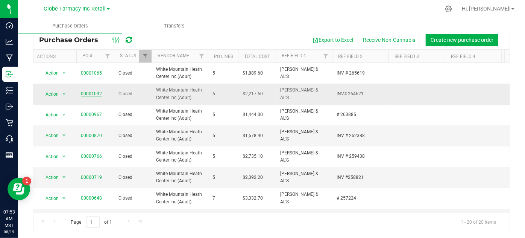
click at [96, 94] on link "00001032" at bounding box center [91, 93] width 21 height 5
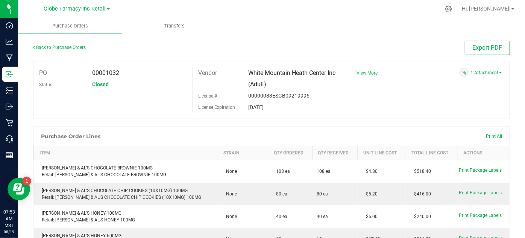
click at [368, 72] on span "View More" at bounding box center [366, 72] width 21 height 5
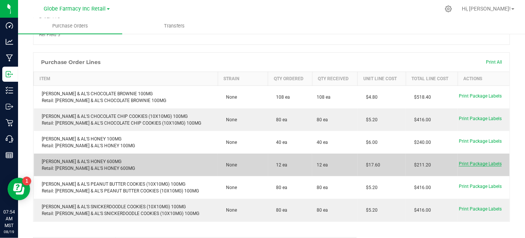
click at [463, 165] on span "Print Package Labels" at bounding box center [480, 163] width 43 height 5
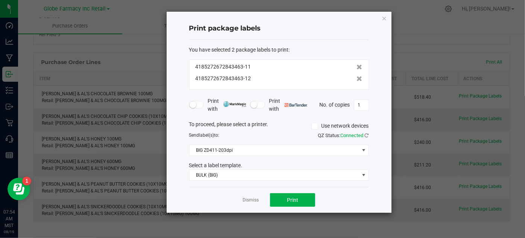
click at [386, 19] on icon "button" at bounding box center [384, 18] width 5 height 9
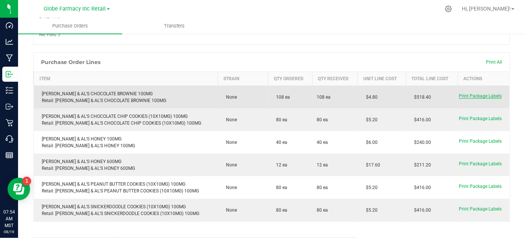
click at [469, 94] on span "Print Package Labels" at bounding box center [480, 95] width 43 height 5
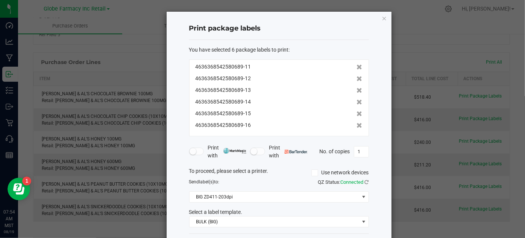
click at [379, 18] on div "Print package labels You have selected 6 package labels to print : 463636854258…" at bounding box center [279, 135] width 225 height 247
click at [382, 18] on icon "button" at bounding box center [384, 18] width 5 height 9
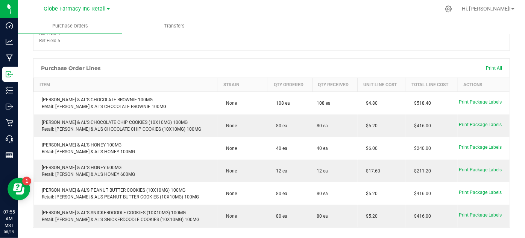
scroll to position [136, 0]
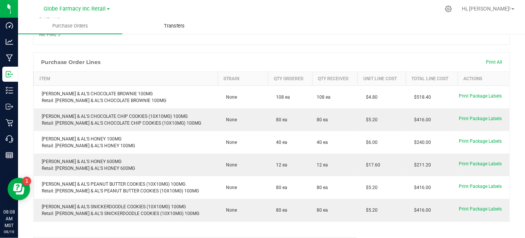
click at [171, 27] on span "Transfers" at bounding box center [174, 26] width 41 height 7
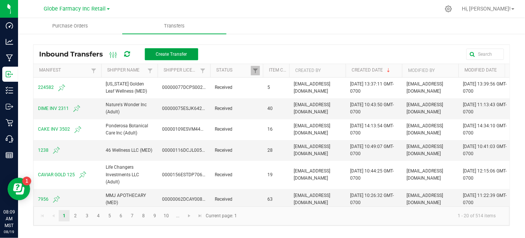
click at [192, 57] on button "Create Transfer" at bounding box center [171, 54] width 53 height 12
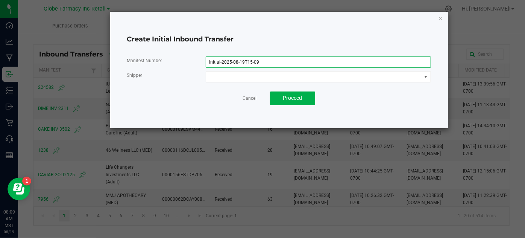
drag, startPoint x: 261, startPoint y: 61, endPoint x: 192, endPoint y: 66, distance: 68.6
click at [184, 67] on div "Manifest Number Initial-2025-08-19T15-09" at bounding box center [278, 61] width 315 height 11
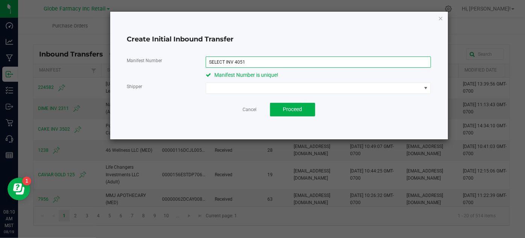
type input "SELECT INV 4051"
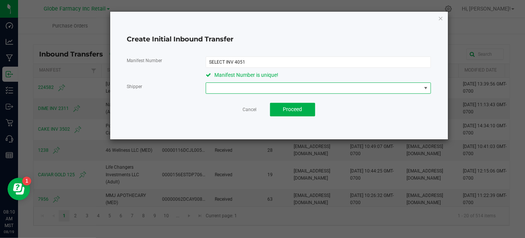
click at [308, 86] on span at bounding box center [313, 88] width 215 height 11
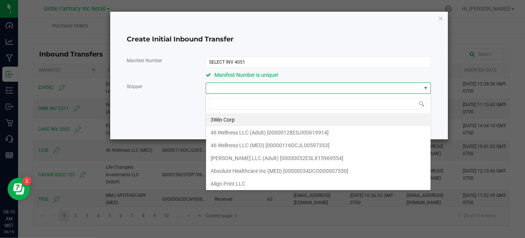
scroll to position [11, 225]
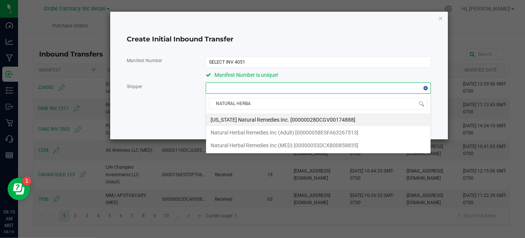
type input "NATURAL HERBAL"
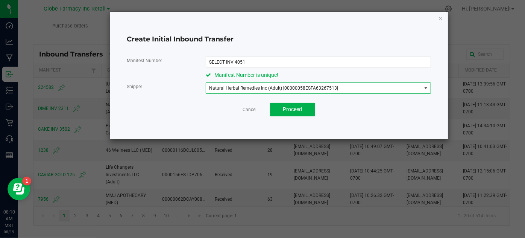
click at [382, 121] on div "Manifest Number SELECT INV 4051 Manifest Number is unique! Shipper Natural Herb…" at bounding box center [279, 86] width 304 height 72
click at [291, 110] on span "Proceed" at bounding box center [292, 109] width 19 height 6
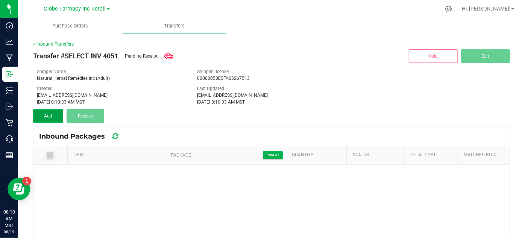
click at [41, 121] on button "Add" at bounding box center [48, 116] width 30 height 14
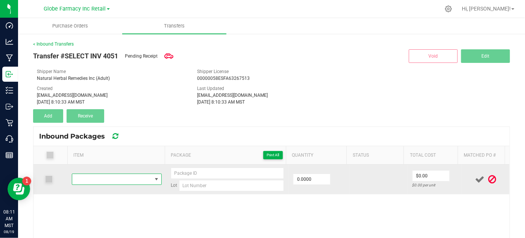
click at [117, 177] on span "NO DATA FOUND" at bounding box center [111, 179] width 79 height 11
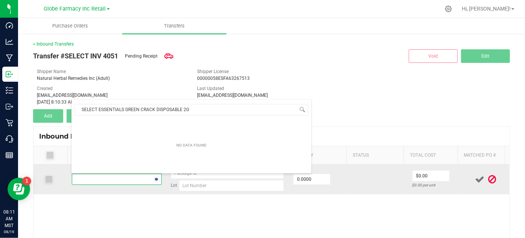
scroll to position [11, 86]
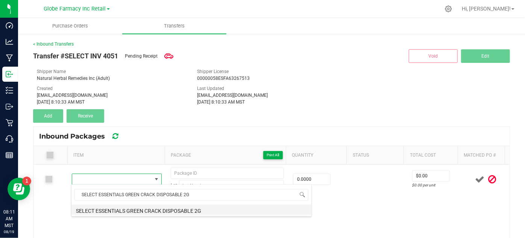
click at [190, 209] on li "SELECT ESSENTIALS GREEN CRACK DISPOSABLE 2G" at bounding box center [191, 209] width 240 height 11
type input "0 ea"
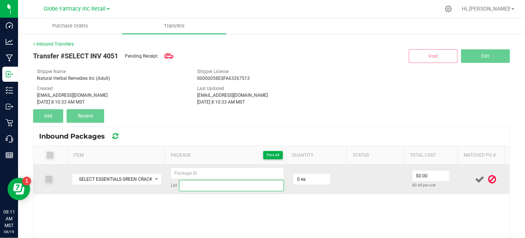
click at [255, 188] on input at bounding box center [231, 185] width 105 height 11
paste input "CAZ2524F-GCK-B"
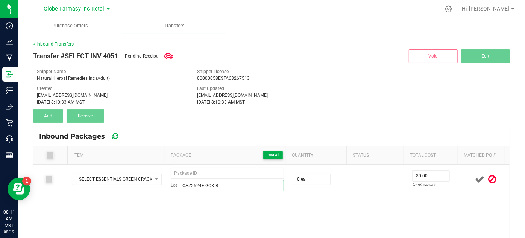
type input "CAZ2524F-GCK-B"
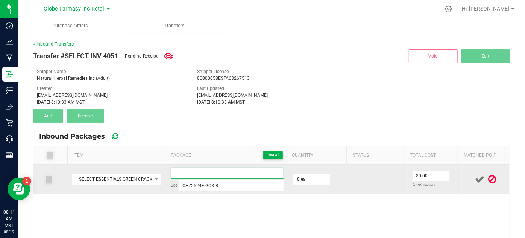
click at [223, 175] on input at bounding box center [228, 172] width 114 height 11
paste input "2507021V"
type input "2507021V"
click at [305, 179] on input "0" at bounding box center [311, 179] width 37 height 11
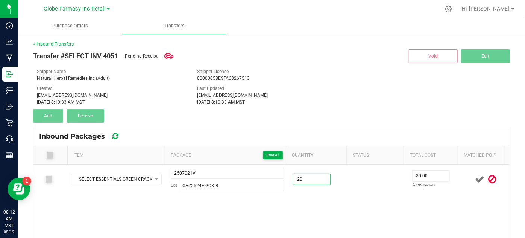
type input "20 ea"
click at [347, 197] on div "SELECT ESSENTIALS GREEN CRACK DISPOSABLE 2G 2507021V Lot CAZ2524F-GCK-B 20 ea $…" at bounding box center [271, 239] width 476 height 150
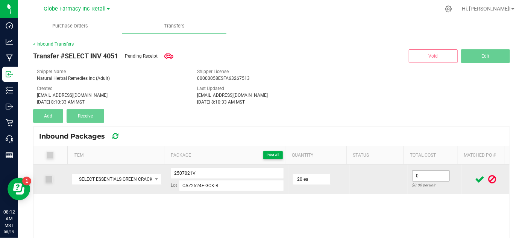
click at [434, 173] on input "0" at bounding box center [430, 175] width 37 height 11
type input "$17.50"
drag, startPoint x: 377, startPoint y: 184, endPoint x: 466, endPoint y: 173, distance: 89.4
click at [377, 184] on td at bounding box center [379, 179] width 58 height 30
click at [473, 184] on span at bounding box center [479, 179] width 13 height 15
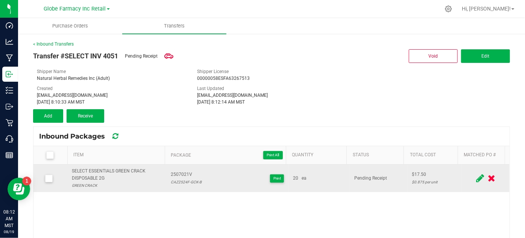
click at [93, 169] on div "SELECT ESSENTIALS GREEN CRACK DISPOSABLE 2G" at bounding box center [116, 174] width 89 height 14
copy div "SELECT ESSENTIALS GREEN CRACK DISPOSABLE 2G"
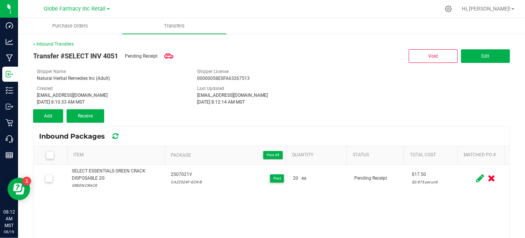
click at [46, 109] on div "Transfer #SELECT INV 4051 Pending Receipt Void Edit Shipper Name Natural Herbal…" at bounding box center [271, 84] width 477 height 75
click at [52, 119] on button "Add" at bounding box center [48, 116] width 30 height 14
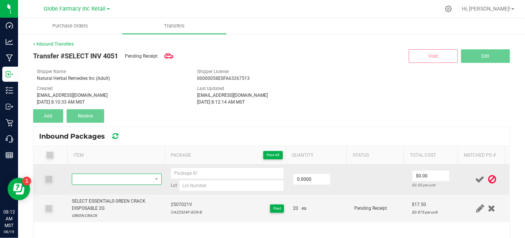
click at [83, 177] on span "NO DATA FOUND" at bounding box center [111, 179] width 79 height 11
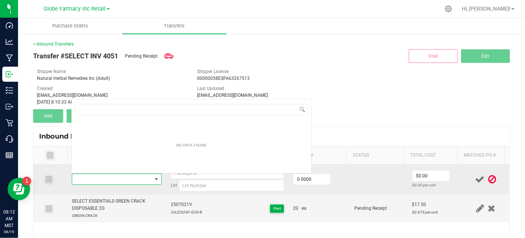
type input "SELECT ESSENTIALS GREEN CRACK DISPOSABLE 2G"
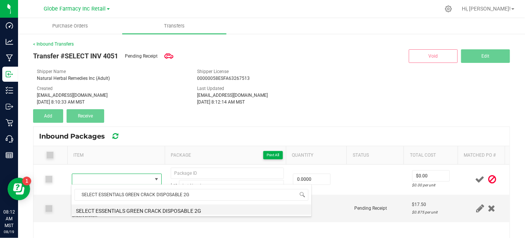
click at [98, 209] on li "SELECT ESSENTIALS GREEN CRACK DISPOSABLE 2G" at bounding box center [191, 209] width 240 height 11
type input "0 ea"
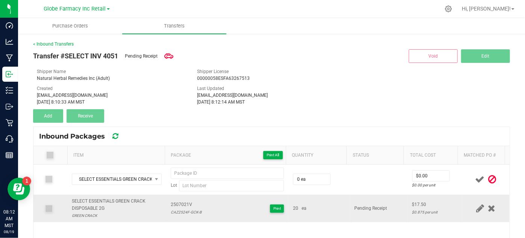
click at [180, 205] on span "2507021V" at bounding box center [186, 204] width 31 height 7
copy span "2507021V"
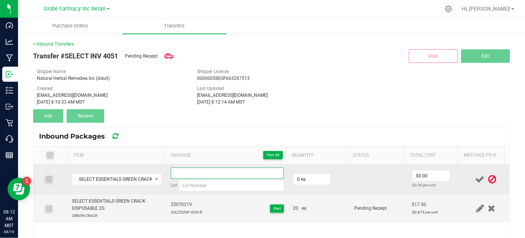
click at [182, 177] on input at bounding box center [228, 172] width 114 height 11
paste input "2507021V"
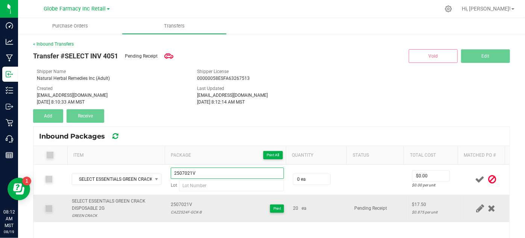
type input "2507021V"
click at [188, 212] on div "CAZ2524F-GCK-B" at bounding box center [186, 211] width 31 height 7
click at [188, 213] on div "CAZ2524F-GCK-B" at bounding box center [186, 211] width 31 height 7
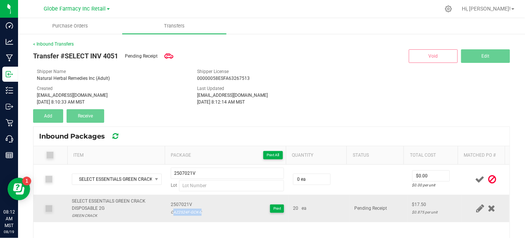
copy div "CAZ2524F-GCK-B"
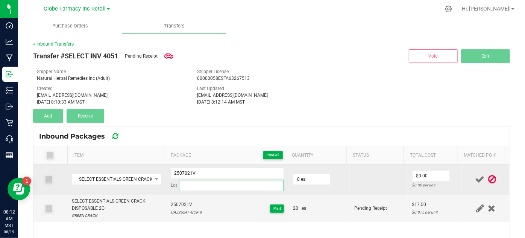
click at [188, 180] on input at bounding box center [231, 185] width 105 height 11
paste input "CAZ2524F-GCK-B"
type input "CAZ2524F-GCK-B"
click at [302, 179] on input "0" at bounding box center [311, 179] width 37 height 11
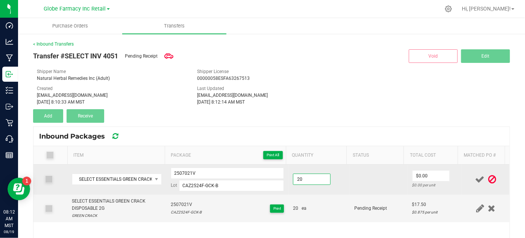
type input "20 ea"
click at [312, 191] on td "20 ea" at bounding box center [318, 179] width 61 height 30
click at [417, 174] on input "0" at bounding box center [430, 175] width 37 height 11
type input "$17.50"
click at [408, 189] on td "$17.50 $0.875 per unit" at bounding box center [435, 179] width 55 height 30
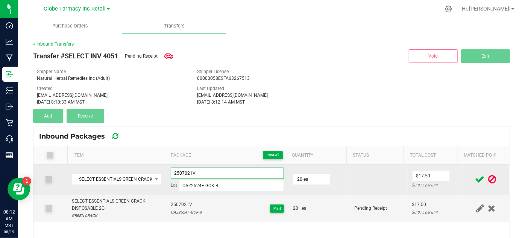
click at [194, 173] on input "2507021V" at bounding box center [228, 172] width 114 height 11
type input "2507021V-02"
click at [475, 176] on icon at bounding box center [479, 178] width 9 height 9
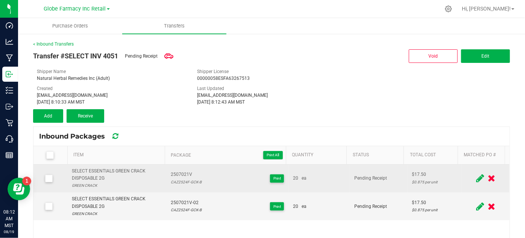
click at [476, 177] on icon at bounding box center [480, 177] width 8 height 9
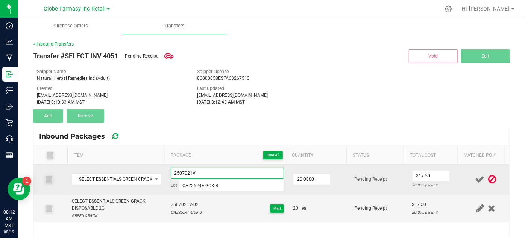
click at [203, 176] on input "2507021V" at bounding box center [228, 172] width 114 height 11
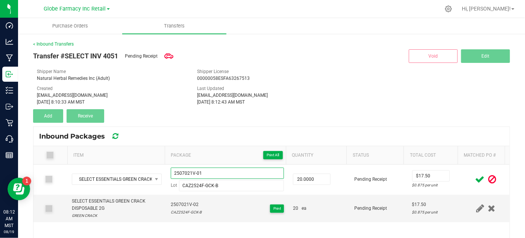
type input "2507021V-01"
click at [475, 179] on icon at bounding box center [479, 178] width 9 height 9
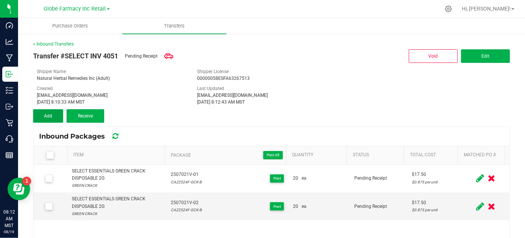
click at [55, 117] on button "Add" at bounding box center [48, 116] width 30 height 14
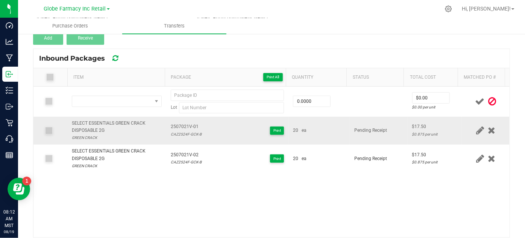
scroll to position [85, 0]
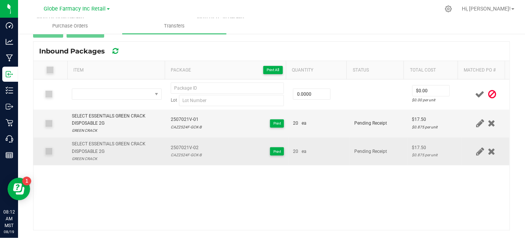
click at [91, 141] on div "SELECT ESSENTIALS GREEN CRACK DISPOSABLE 2G" at bounding box center [116, 147] width 89 height 14
copy div "SELECT ESSENTIALS GREEN CRACK DISPOSABLE 2G"
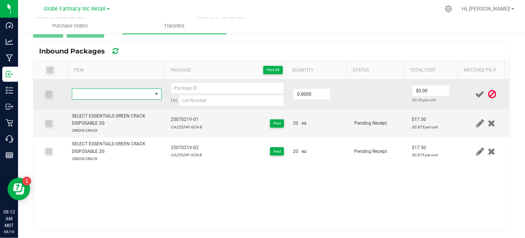
click at [85, 95] on span "NO DATA FOUND" at bounding box center [111, 94] width 79 height 11
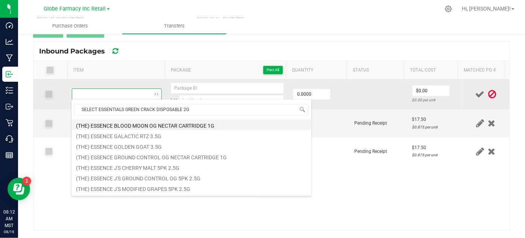
scroll to position [11, 86]
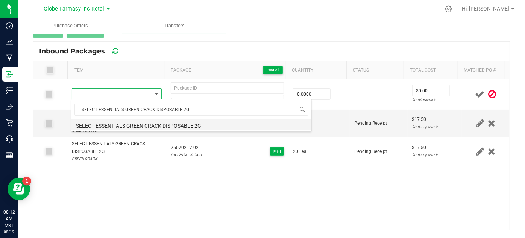
click at [93, 125] on li "SELECT ESSENTIALS GREEN CRACK DISPOSABLE 2G" at bounding box center [191, 124] width 240 height 11
type input "0 ea"
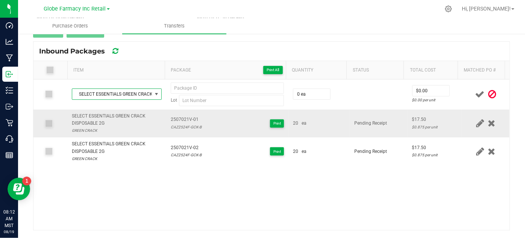
click at [180, 119] on span "2507021V-01" at bounding box center [186, 119] width 31 height 7
copy span "2507021V-01"
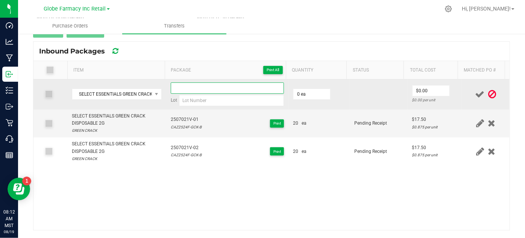
click at [187, 85] on input at bounding box center [228, 87] width 114 height 11
paste input "2507021V-01"
type input "2507021V-03"
click at [306, 94] on input "0" at bounding box center [311, 94] width 37 height 11
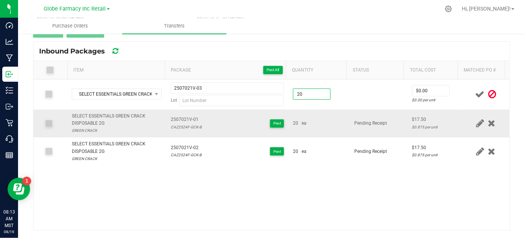
type input "20 ea"
click at [340, 124] on td "20 ea" at bounding box center [318, 123] width 61 height 28
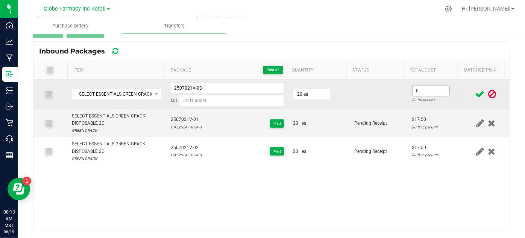
click at [412, 90] on input "0" at bounding box center [430, 90] width 37 height 11
type input "$17.50"
click at [408, 102] on td "$17.50 $0.875 per unit" at bounding box center [435, 94] width 55 height 30
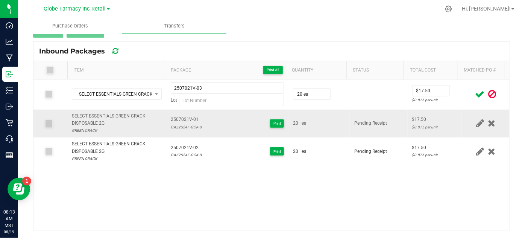
click at [178, 123] on div "CAZ2524F-GCK-B" at bounding box center [186, 126] width 31 height 7
copy div "CAZ2524F-GCK-B"
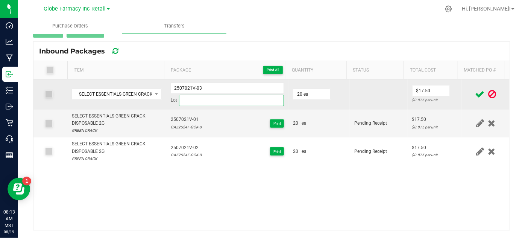
click at [186, 103] on input at bounding box center [231, 100] width 105 height 11
paste input "CAZ2524F-GCK-B"
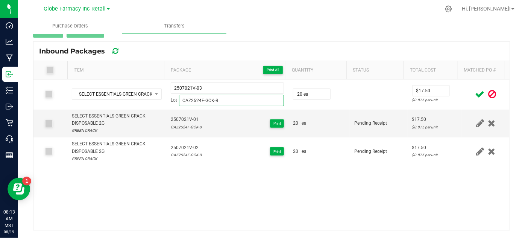
type input "CAZ2524F-GCK-B"
click at [475, 95] on icon at bounding box center [479, 93] width 9 height 9
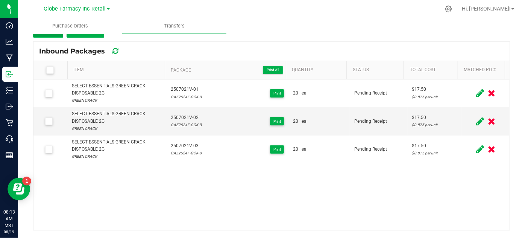
click at [56, 36] on button "Add" at bounding box center [48, 31] width 30 height 14
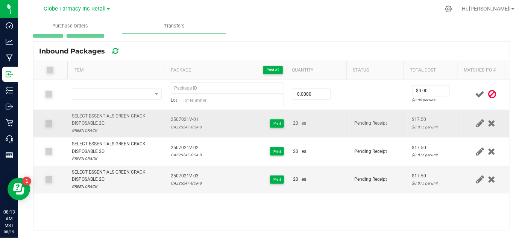
click at [101, 117] on div "SELECT ESSENTIALS GREEN CRACK DISPOSABLE 2G" at bounding box center [116, 119] width 89 height 14
copy div "SELECT ESSENTIALS GREEN CRACK DISPOSABLE 2G"
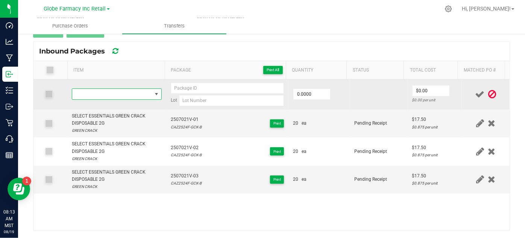
click at [85, 95] on span "NO DATA FOUND" at bounding box center [111, 94] width 79 height 11
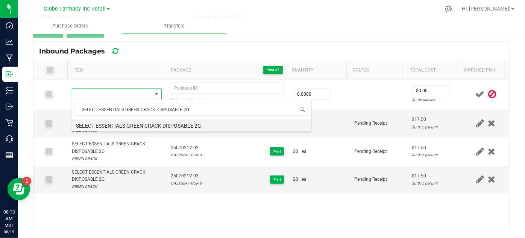
click at [98, 125] on li "SELECT ESSENTIALS GREEN CRACK DISPOSABLE 2G" at bounding box center [191, 124] width 240 height 11
type input "0 ea"
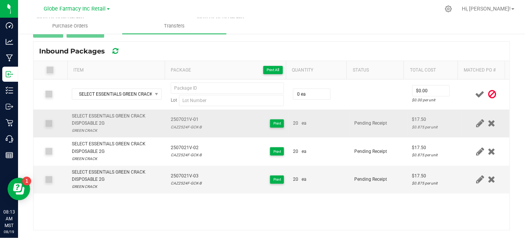
click at [182, 118] on span "2507021V-01" at bounding box center [186, 119] width 31 height 7
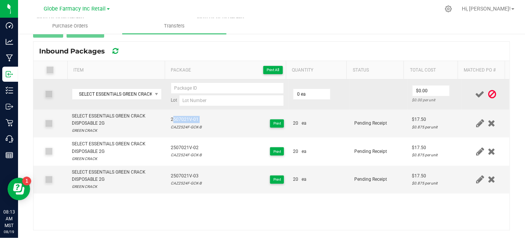
copy span "2507021V-01"
click at [174, 88] on input at bounding box center [228, 87] width 114 height 11
paste input "2507021V-01"
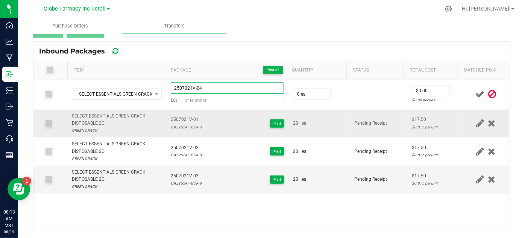
type input "2507021V-04"
click at [185, 130] on td "2507021V-01 CAZ2524F-GCK-B Print" at bounding box center [227, 123] width 123 height 28
click at [180, 124] on div "CAZ2524F-GCK-B" at bounding box center [186, 126] width 31 height 7
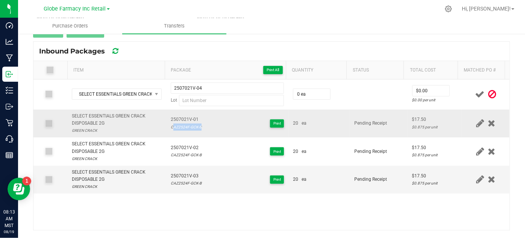
copy div "CAZ2524F-GCK-B"
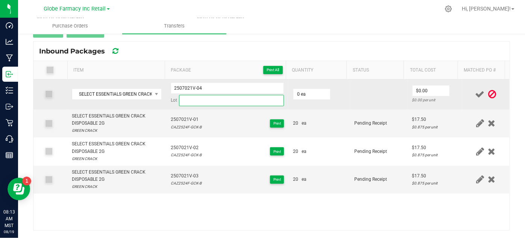
click at [189, 98] on input at bounding box center [231, 100] width 105 height 11
paste input "CAZ2524F-GCK-B"
type input "CAZ2524F-GCK-B"
click at [298, 90] on input "0" at bounding box center [311, 94] width 37 height 11
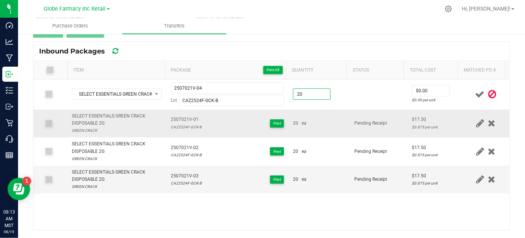
type input "20 ea"
click at [320, 118] on td "20 ea" at bounding box center [318, 123] width 61 height 28
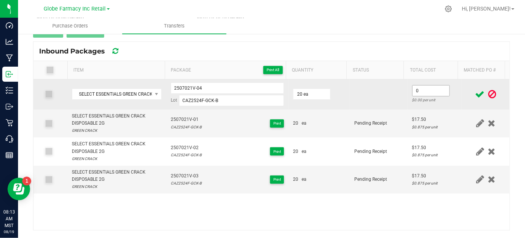
click at [417, 90] on input "0" at bounding box center [430, 90] width 37 height 11
type input "$17.50"
drag, startPoint x: 397, startPoint y: 102, endPoint x: 413, endPoint y: 98, distance: 17.0
click at [397, 102] on td at bounding box center [379, 94] width 58 height 30
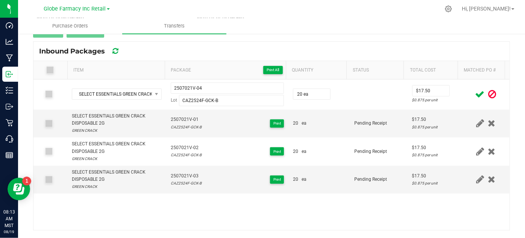
click at [473, 88] on span at bounding box center [479, 94] width 13 height 15
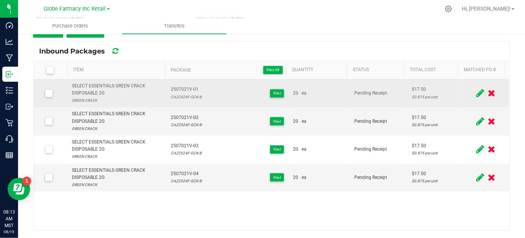
click at [103, 88] on div "SELECT ESSENTIALS GREEN CRACK DISPOSABLE 2G" at bounding box center [116, 89] width 89 height 14
copy div "SELECT ESSENTIALS GREEN CRACK DISPOSABLE 2G"
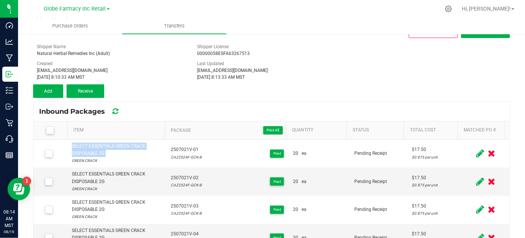
scroll to position [17, 0]
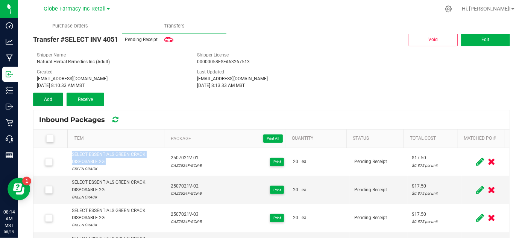
click at [55, 102] on button "Add" at bounding box center [48, 99] width 30 height 14
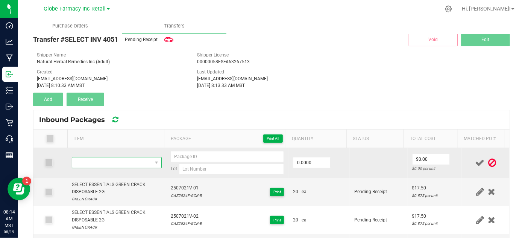
click at [98, 158] on span "NO DATA FOUND" at bounding box center [111, 162] width 79 height 11
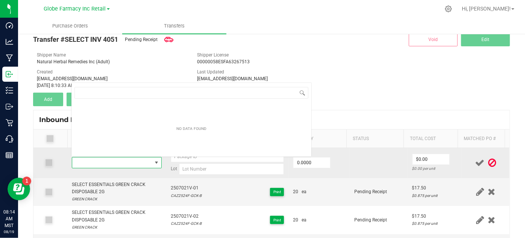
type input "SELECT ESSENTIALS GREEN CRACK DISPOSABLE 2G"
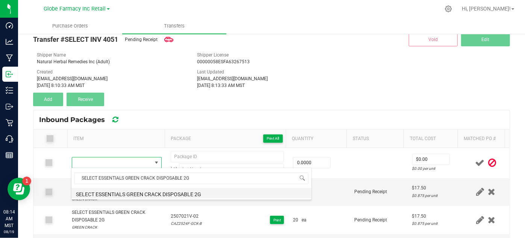
click at [158, 193] on li "SELECT ESSENTIALS GREEN CRACK DISPOSABLE 2G" at bounding box center [191, 193] width 240 height 11
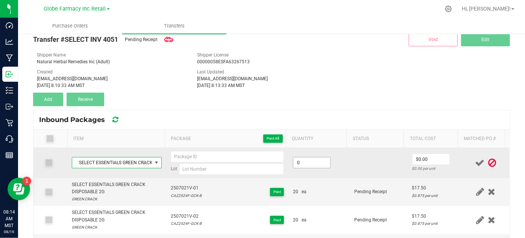
click at [311, 164] on input "0" at bounding box center [311, 162] width 37 height 11
type input "20 ea"
click at [412, 160] on input "0" at bounding box center [430, 159] width 37 height 11
type input "$17.50"
click at [395, 175] on td at bounding box center [379, 163] width 58 height 30
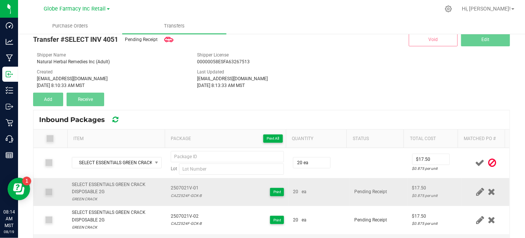
click at [171, 185] on span "2507021V-01" at bounding box center [186, 187] width 31 height 7
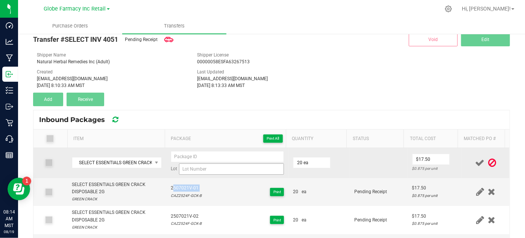
drag, startPoint x: 171, startPoint y: 185, endPoint x: 185, endPoint y: 173, distance: 18.7
click at [171, 185] on span "2507021V-01" at bounding box center [186, 187] width 31 height 7
click at [190, 153] on input at bounding box center [228, 156] width 114 height 11
paste input "2507021V-01"
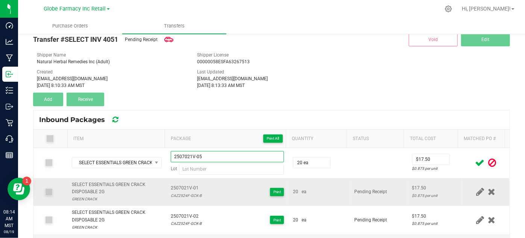
type input "2507021V-05"
click at [175, 196] on div "CAZ2524F-GCK-B" at bounding box center [186, 195] width 31 height 7
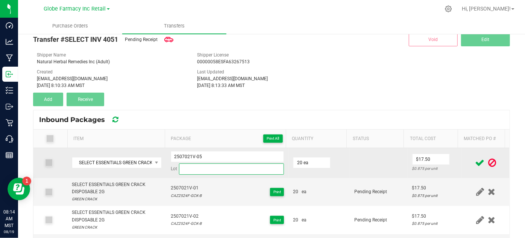
click at [191, 168] on input at bounding box center [231, 168] width 105 height 11
paste input "CAZ2524F-GCK-B"
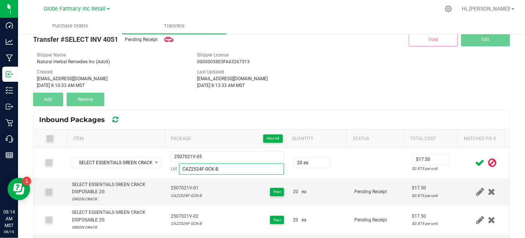
type input "CAZ2524F-GCK-B"
click at [475, 162] on icon at bounding box center [479, 162] width 9 height 9
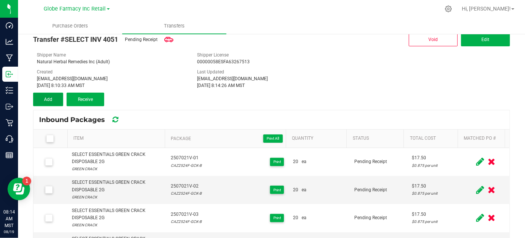
click at [50, 102] on button "Add" at bounding box center [48, 99] width 30 height 14
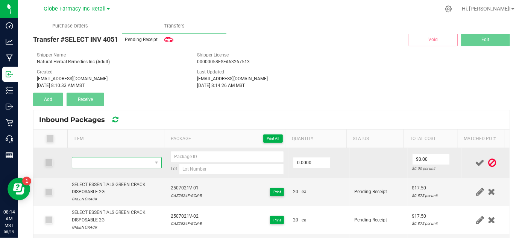
click at [109, 166] on span "NO DATA FOUND" at bounding box center [111, 162] width 79 height 11
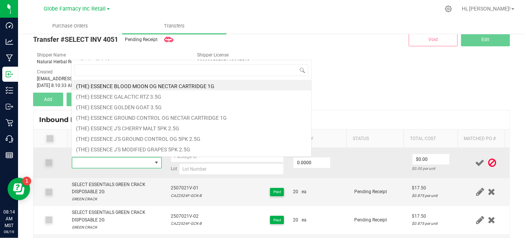
type input "SELECT ESSENTIALS [PERSON_NAME] GELATO DISPOSABLE 2G"
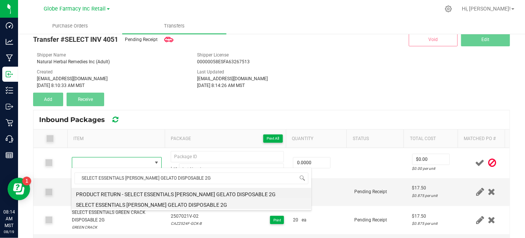
click at [179, 202] on li "SELECT ESSENTIALS [PERSON_NAME] GELATO DISPOSABLE 2G" at bounding box center [191, 203] width 240 height 11
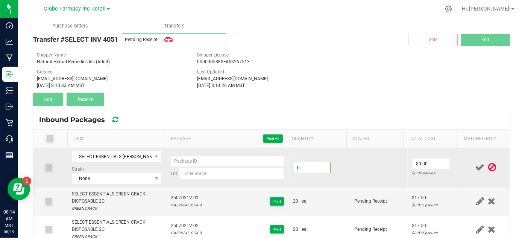
click at [313, 167] on input "0" at bounding box center [311, 167] width 37 height 11
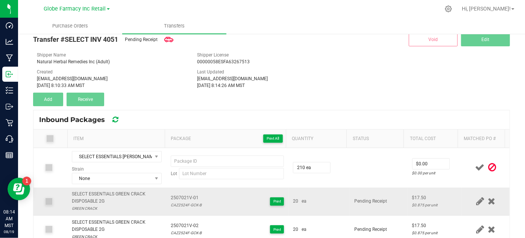
click at [341, 200] on td "20 ea" at bounding box center [318, 201] width 61 height 28
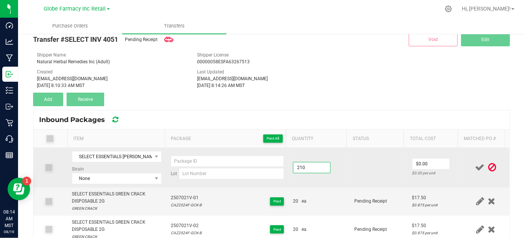
click at [302, 167] on input "210" at bounding box center [311, 167] width 37 height 11
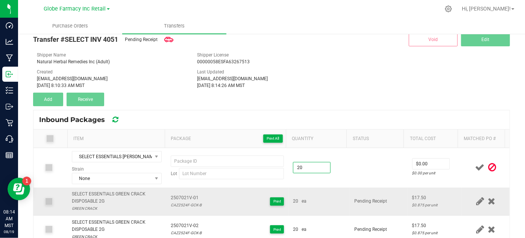
type input "20 ea"
click at [332, 193] on td "20 ea" at bounding box center [318, 201] width 61 height 28
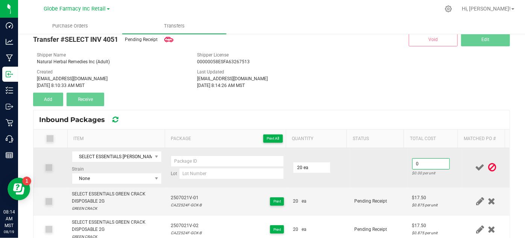
click at [430, 164] on input "0" at bounding box center [430, 163] width 37 height 11
type input "$17.50"
click at [412, 177] on td "$17.50 $0.875 per unit" at bounding box center [435, 167] width 55 height 39
click at [263, 174] on input at bounding box center [231, 173] width 105 height 11
paste input "CAZ2525F-BG-B"
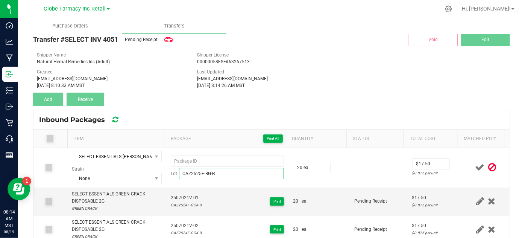
type input "CAZ2525F-BG-B"
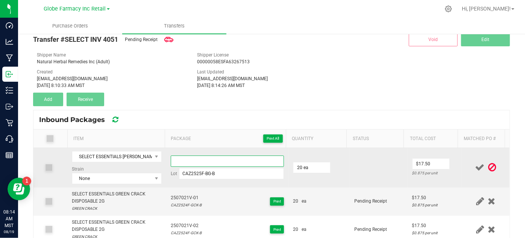
click at [255, 155] on input at bounding box center [228, 160] width 114 height 11
paste input "2507025V"
click at [179, 161] on input "2507025V-01" at bounding box center [228, 160] width 114 height 11
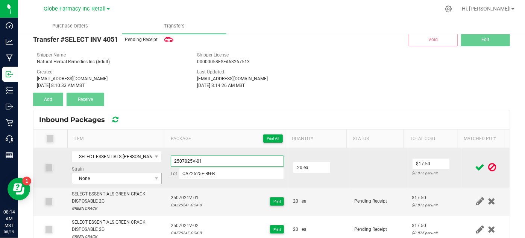
type input "2507025V-01"
click at [125, 175] on span "None" at bounding box center [111, 178] width 79 height 11
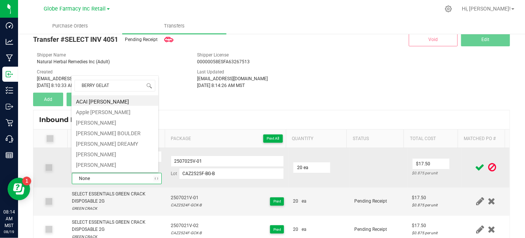
type input "[PERSON_NAME] GELATO"
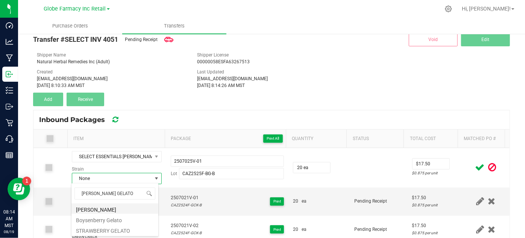
click at [98, 206] on li "[PERSON_NAME]" at bounding box center [114, 208] width 87 height 11
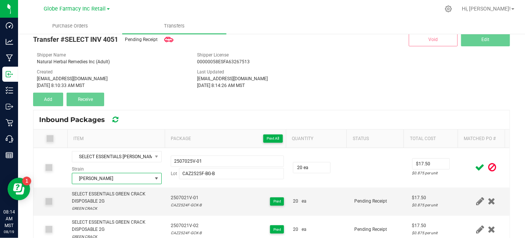
click at [475, 164] on icon at bounding box center [479, 166] width 9 height 9
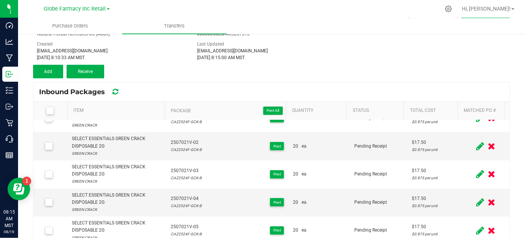
scroll to position [85, 0]
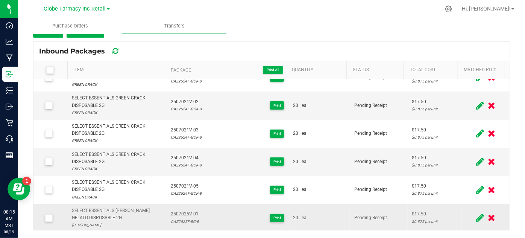
click at [92, 207] on div "SELECT ESSENTIALS [PERSON_NAME] GELATO DISPOSABLE 2G" at bounding box center [116, 214] width 89 height 14
click at [172, 214] on span "2507025V-01" at bounding box center [185, 213] width 28 height 7
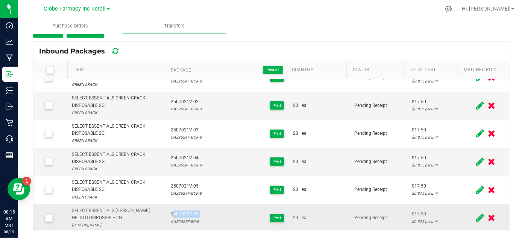
click at [172, 214] on span "2507025V-01" at bounding box center [185, 213] width 28 height 7
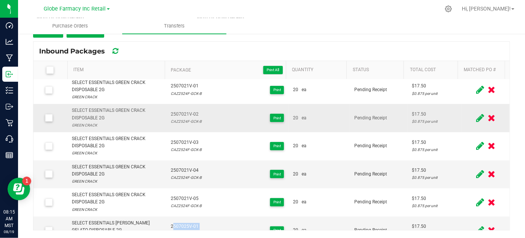
scroll to position [0, 0]
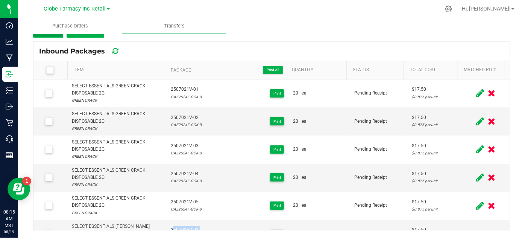
click at [51, 34] on button "Add" at bounding box center [48, 31] width 30 height 14
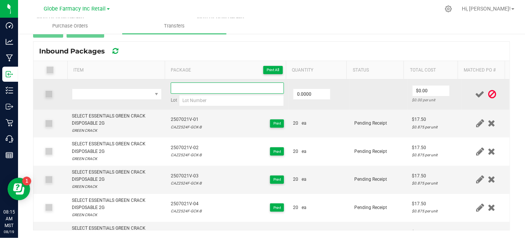
click at [189, 86] on input at bounding box center [228, 87] width 114 height 11
paste input "2507025V-01"
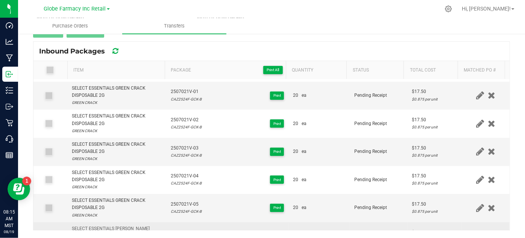
scroll to position [46, 0]
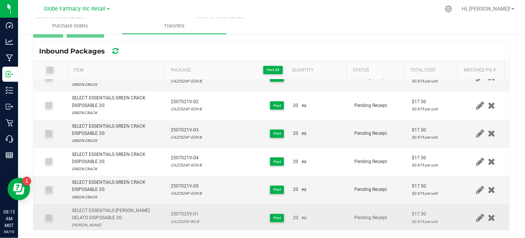
type input "2507025V-02"
click at [122, 204] on td "SELECT ESSENTIALS [PERSON_NAME] GELATO DISPOSABLE 2G [PERSON_NAME] Gelato" at bounding box center [116, 218] width 98 height 28
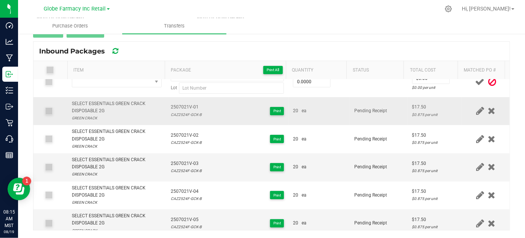
scroll to position [0, 0]
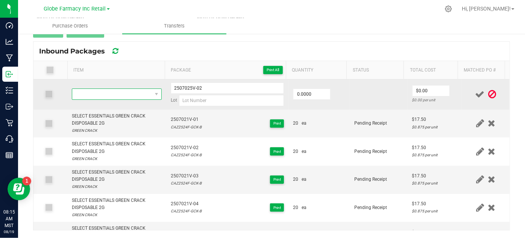
click at [121, 94] on span "NO DATA FOUND" at bounding box center [111, 94] width 79 height 11
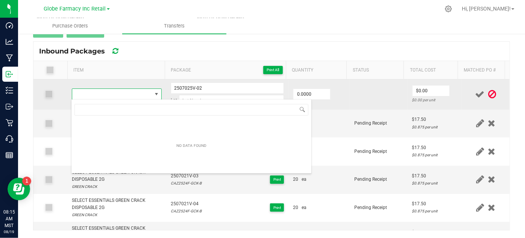
type input "SELECT ESSENTIALS [PERSON_NAME] GELATO DISPOSABLE 2G"
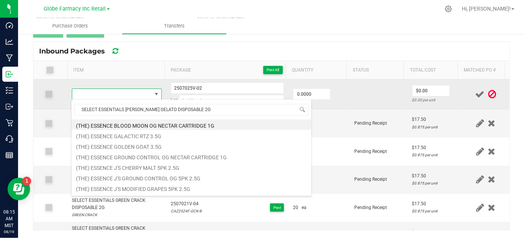
scroll to position [11, 86]
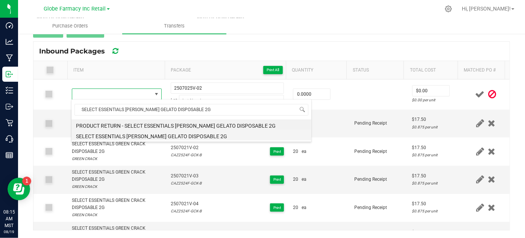
click at [86, 135] on li "SELECT ESSENTIALS [PERSON_NAME] GELATO DISPOSABLE 2G" at bounding box center [191, 135] width 240 height 11
type input "0 ea"
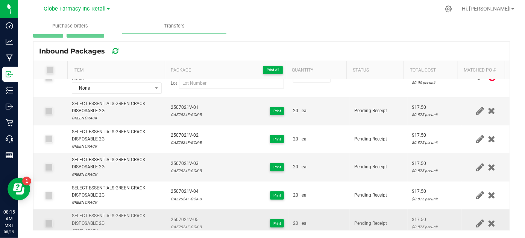
scroll to position [55, 0]
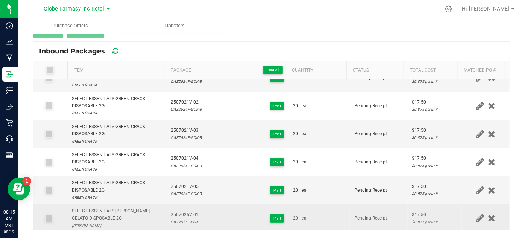
click at [174, 215] on span "2507025V-01" at bounding box center [185, 214] width 28 height 7
click at [174, 218] on div "CAZ2525F-BG-B" at bounding box center [185, 221] width 28 height 7
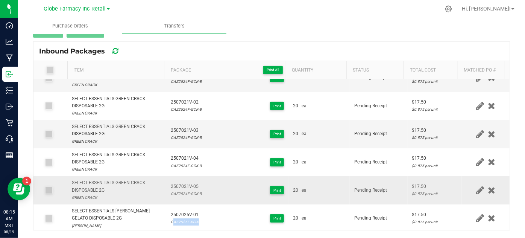
scroll to position [0, 0]
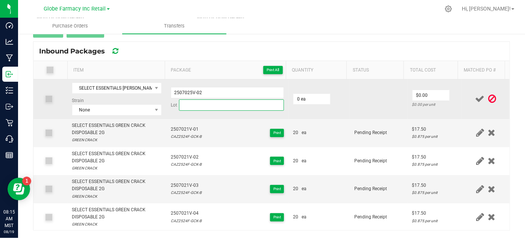
click at [191, 109] on input at bounding box center [231, 104] width 105 height 11
paste input "CAZ2525F-BG-B"
type input "CAZ2525F-BG-B"
click at [318, 95] on input "0" at bounding box center [311, 99] width 37 height 11
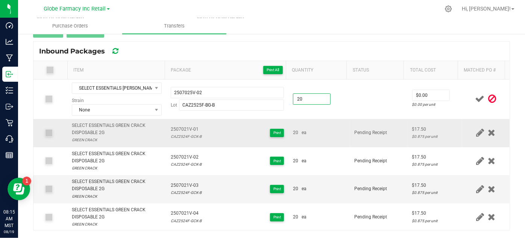
type input "20 ea"
click at [352, 127] on td "Pending Receipt" at bounding box center [379, 133] width 58 height 28
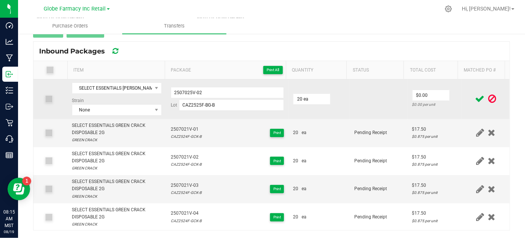
click at [421, 101] on div "$0.00 per unit" at bounding box center [434, 104] width 45 height 7
click at [412, 92] on input "0" at bounding box center [430, 95] width 37 height 11
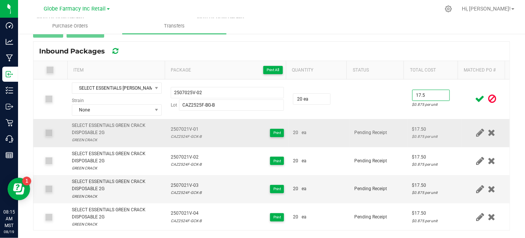
type input "$17.50"
click at [385, 119] on td "Pending Receipt" at bounding box center [379, 133] width 58 height 28
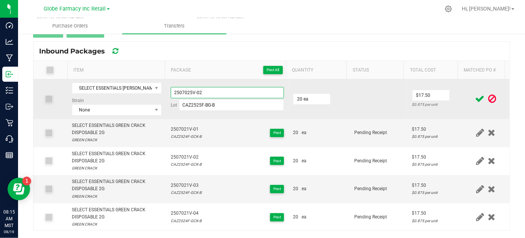
click at [181, 93] on input "2507025V-02" at bounding box center [228, 92] width 114 height 11
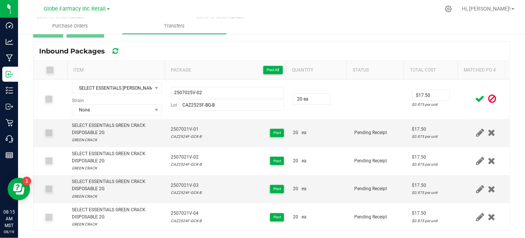
click at [475, 98] on icon at bounding box center [479, 98] width 9 height 9
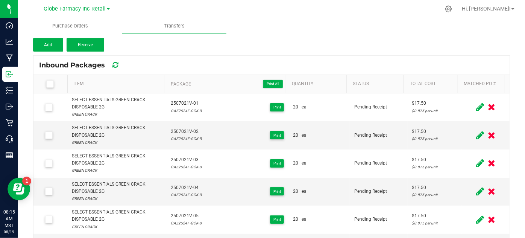
scroll to position [51, 0]
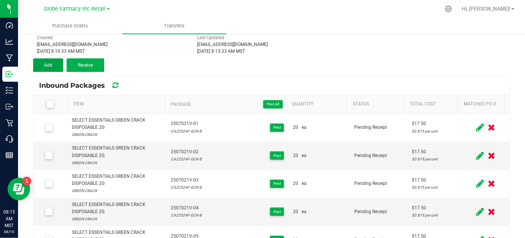
click at [52, 63] on span "Add" at bounding box center [48, 64] width 8 height 5
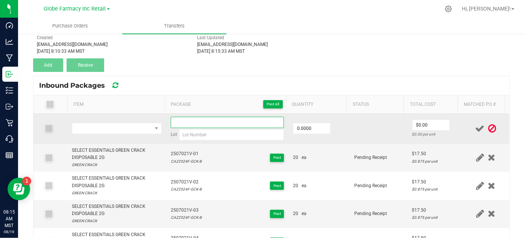
click at [199, 117] on input at bounding box center [228, 122] width 114 height 11
paste input "2507025V-02"
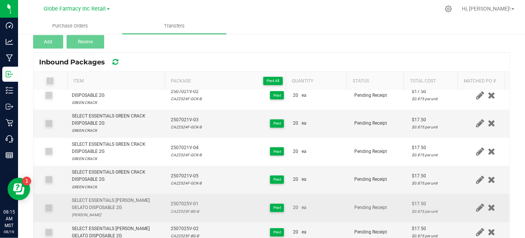
scroll to position [85, 0]
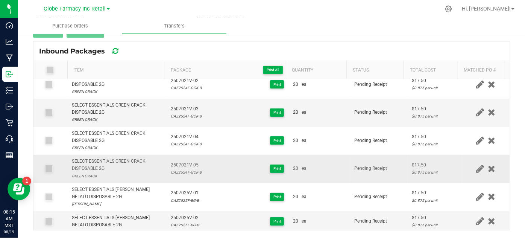
type input "2507025V-03"
click at [88, 181] on td "SELECT ESSENTIALS GREEN CRACK DISPOSABLE 2G GREEN CRACK" at bounding box center [116, 169] width 98 height 28
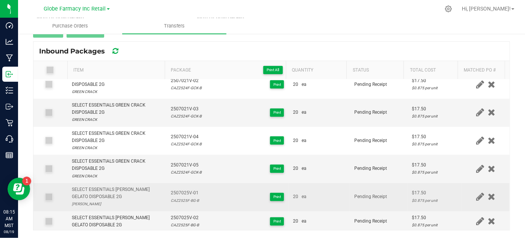
click at [92, 186] on div "SELECT ESSENTIALS [PERSON_NAME] GELATO DISPOSABLE 2G" at bounding box center [116, 193] width 89 height 14
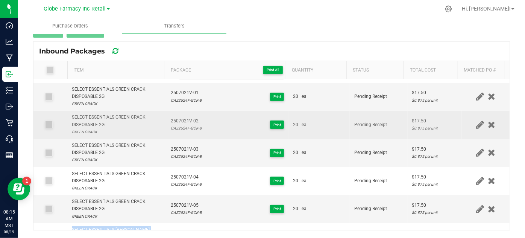
scroll to position [0, 0]
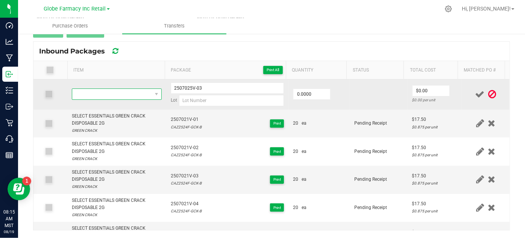
click at [89, 91] on span "NO DATA FOUND" at bounding box center [111, 94] width 79 height 11
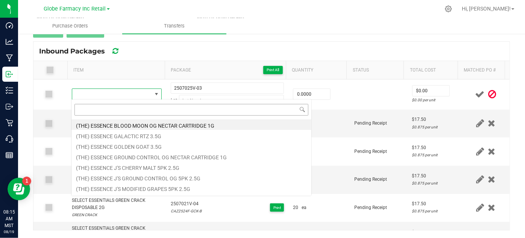
type input "SELECT ESSENTIALS [PERSON_NAME] GELATO DISPOSABLE 2G"
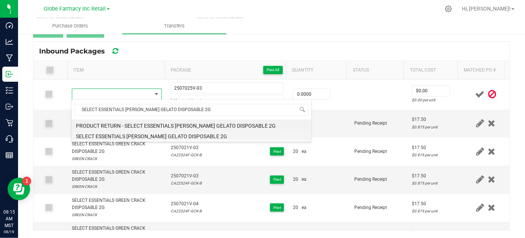
click at [86, 132] on li "SELECT ESSENTIALS [PERSON_NAME] GELATO DISPOSABLE 2G" at bounding box center [191, 135] width 240 height 11
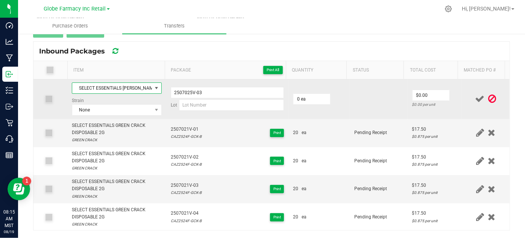
click at [298, 103] on td "0 ea" at bounding box center [318, 98] width 61 height 39
click at [288, 94] on td "0 ea" at bounding box center [318, 98] width 61 height 39
click at [301, 95] on input "0" at bounding box center [311, 99] width 37 height 11
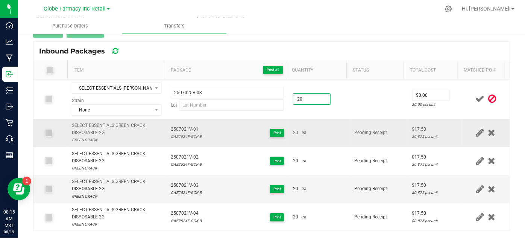
type input "20 ea"
click at [326, 136] on td "20 ea" at bounding box center [318, 133] width 61 height 28
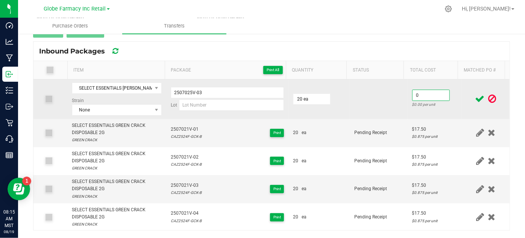
click at [431, 92] on input "0" at bounding box center [430, 95] width 37 height 11
type input "$17.50"
click at [383, 108] on td at bounding box center [379, 98] width 58 height 39
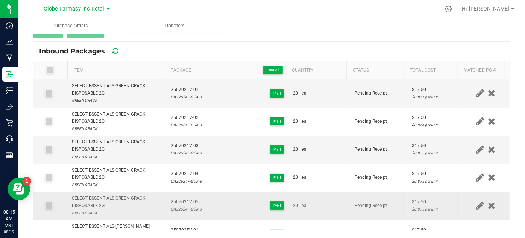
scroll to position [76, 0]
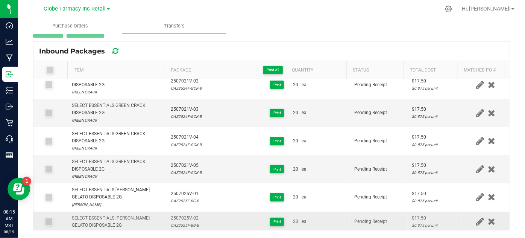
click at [183, 222] on div "CAZ2525F-BG-B" at bounding box center [185, 224] width 28 height 7
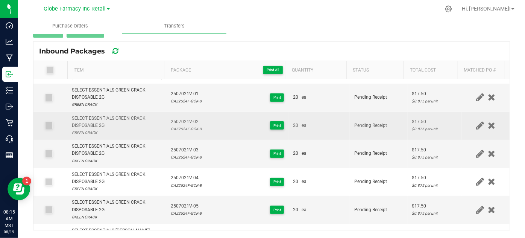
scroll to position [0, 0]
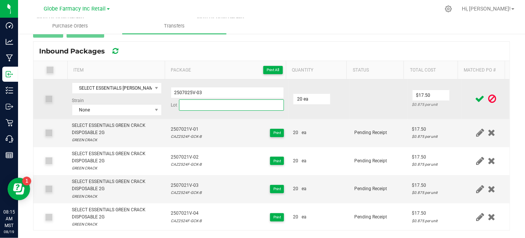
click at [182, 102] on input at bounding box center [231, 104] width 105 height 11
paste input "CAZ2525F-BG-B"
type input "CAZ2525F-BG-B"
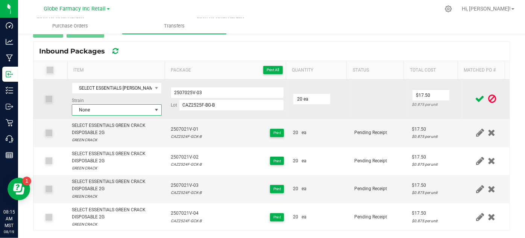
click at [91, 107] on span "None" at bounding box center [111, 110] width 79 height 11
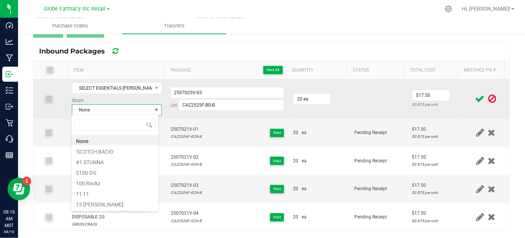
scroll to position [11, 87]
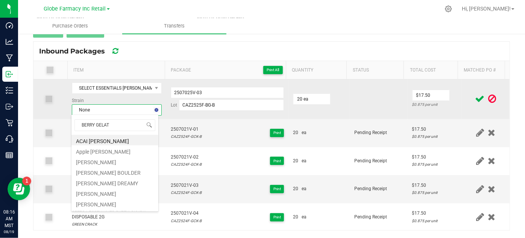
type input "[PERSON_NAME] GELATO"
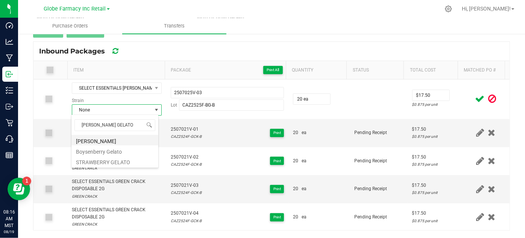
click at [106, 141] on li "[PERSON_NAME]" at bounding box center [114, 140] width 87 height 11
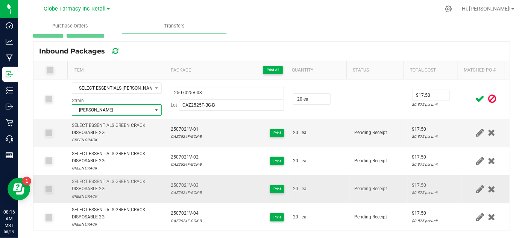
click at [414, 175] on td "$17.50 $0.875 per unit" at bounding box center [435, 189] width 55 height 28
click at [475, 98] on icon at bounding box center [479, 98] width 9 height 9
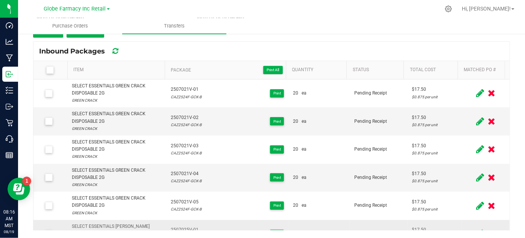
scroll to position [65, 0]
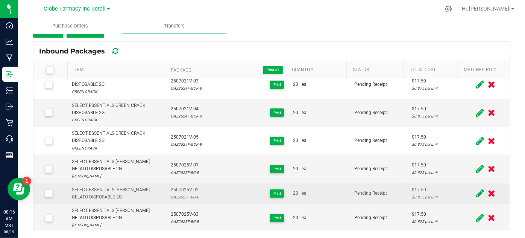
click at [476, 188] on icon at bounding box center [480, 192] width 8 height 9
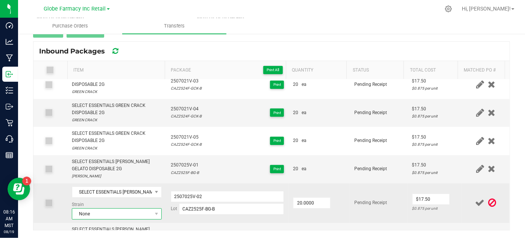
click at [111, 208] on span "None" at bounding box center [111, 213] width 79 height 11
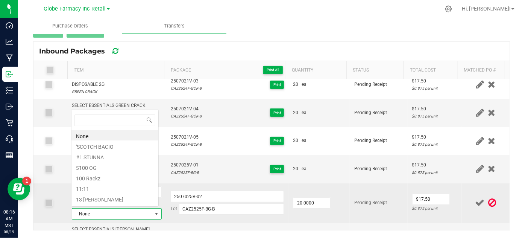
scroll to position [11, 86]
type input "[PERSON_NAME] GELATO"
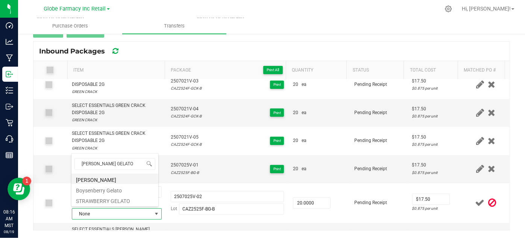
click at [98, 177] on li "[PERSON_NAME]" at bounding box center [114, 178] width 87 height 11
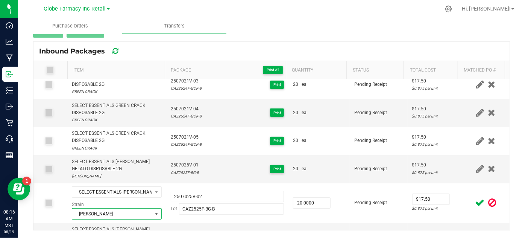
click at [475, 198] on icon at bounding box center [479, 202] width 9 height 9
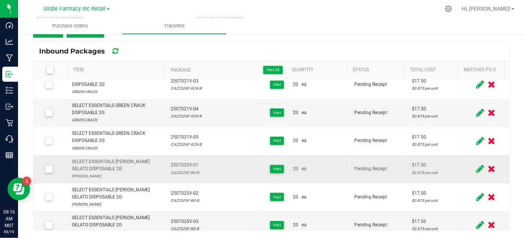
click at [187, 162] on span "2507025V-01" at bounding box center [185, 164] width 28 height 7
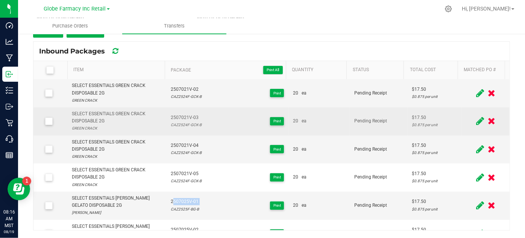
scroll to position [0, 0]
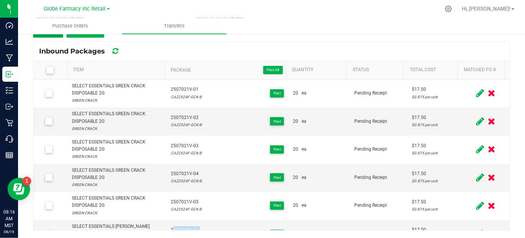
click at [54, 36] on button "Add" at bounding box center [48, 31] width 30 height 14
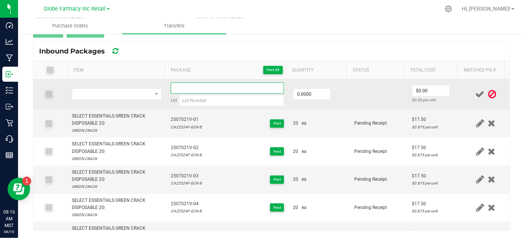
click at [186, 82] on input at bounding box center [228, 87] width 114 height 11
paste input "2507025V-01"
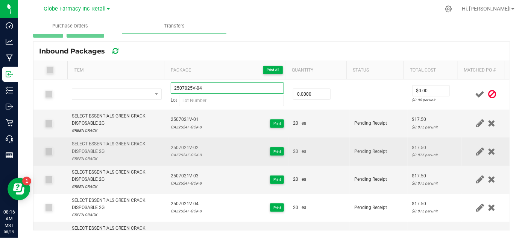
type input "2507025V-04"
click at [238, 139] on td "2507021V-02 CAZ2524F-GCK-B Print" at bounding box center [227, 151] width 123 height 28
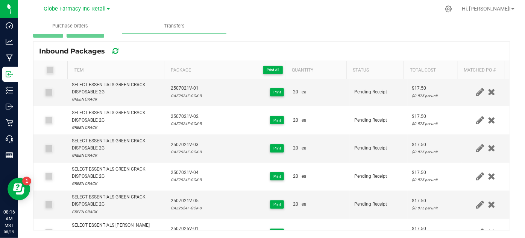
scroll to position [102, 0]
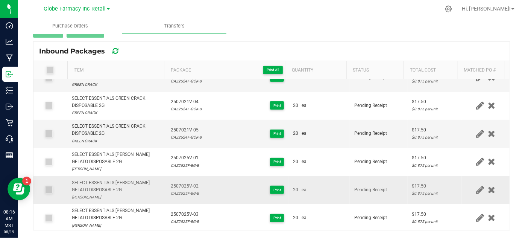
click at [100, 179] on div "SELECT ESSENTIALS [PERSON_NAME] GELATO DISPOSABLE 2G" at bounding box center [116, 186] width 89 height 14
click at [101, 179] on div "SELECT ESSENTIALS [PERSON_NAME] GELATO DISPOSABLE 2G" at bounding box center [116, 186] width 89 height 14
click at [102, 179] on div "SELECT ESSENTIALS [PERSON_NAME] GELATO DISPOSABLE 2G" at bounding box center [116, 186] width 89 height 14
click at [112, 182] on div "SELECT ESSENTIALS [PERSON_NAME] GELATO DISPOSABLE 2G" at bounding box center [116, 186] width 89 height 14
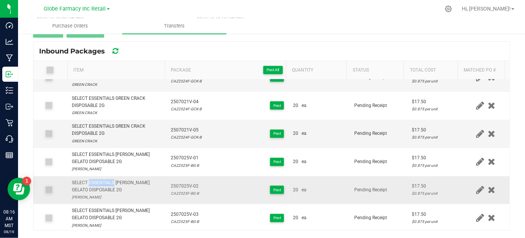
click at [111, 182] on div "SELECT ESSENTIALS [PERSON_NAME] GELATO DISPOSABLE 2G" at bounding box center [116, 186] width 89 height 14
click at [111, 181] on div "SELECT ESSENTIALS [PERSON_NAME] GELATO DISPOSABLE 2G" at bounding box center [116, 186] width 89 height 14
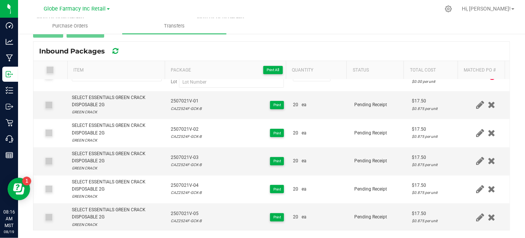
scroll to position [0, 0]
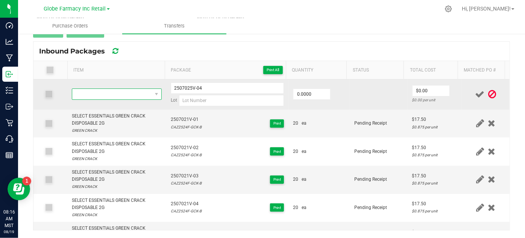
click at [100, 89] on span "NO DATA FOUND" at bounding box center [111, 94] width 79 height 11
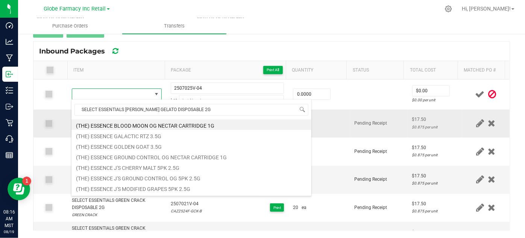
scroll to position [11, 86]
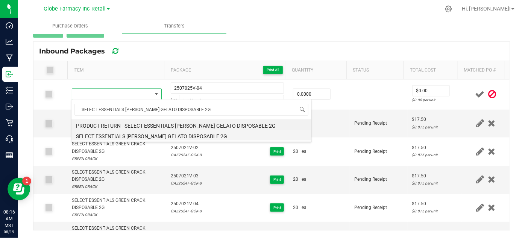
click at [94, 136] on li "SELECT ESSENTIALS [PERSON_NAME] GELATO DISPOSABLE 2G" at bounding box center [191, 135] width 240 height 11
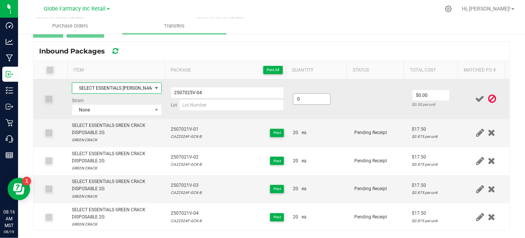
click at [300, 99] on input "0" at bounding box center [311, 99] width 37 height 11
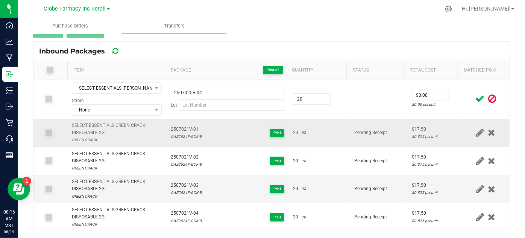
type input "20 ea"
click at [313, 140] on td "20 ea" at bounding box center [318, 133] width 61 height 28
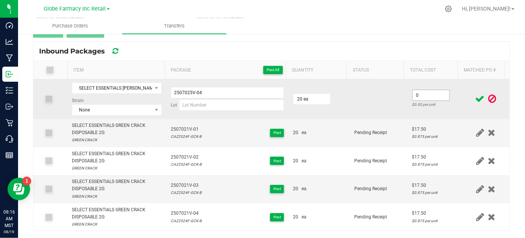
click at [418, 91] on input "0" at bounding box center [430, 95] width 37 height 11
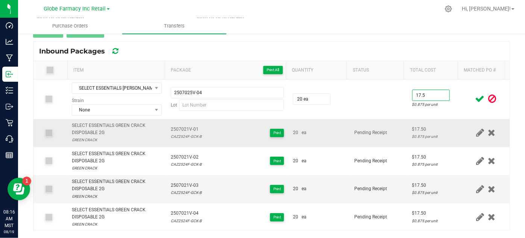
type input "$17.50"
click at [389, 127] on td "Pending Receipt" at bounding box center [379, 133] width 58 height 28
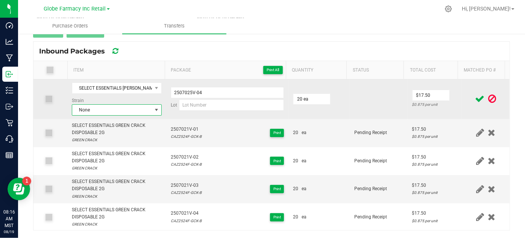
click at [82, 106] on span "None" at bounding box center [111, 110] width 79 height 11
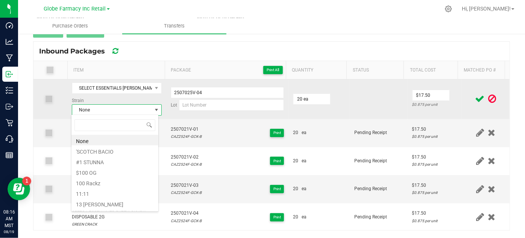
scroll to position [11, 87]
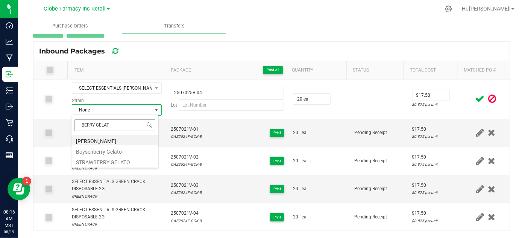
type input "[PERSON_NAME] GELATO"
click at [104, 142] on li "[PERSON_NAME]" at bounding box center [114, 140] width 87 height 11
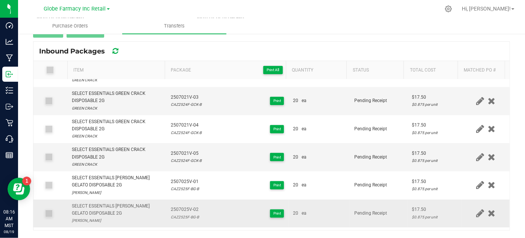
scroll to position [111, 0]
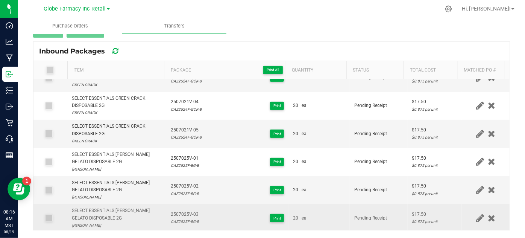
click at [176, 218] on div "CAZ2525F-BG-B" at bounding box center [185, 221] width 28 height 7
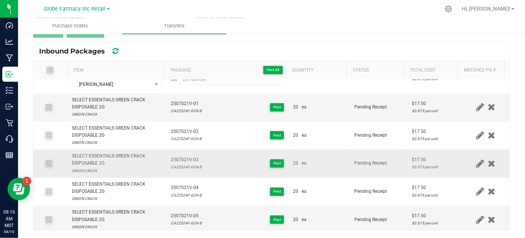
scroll to position [0, 0]
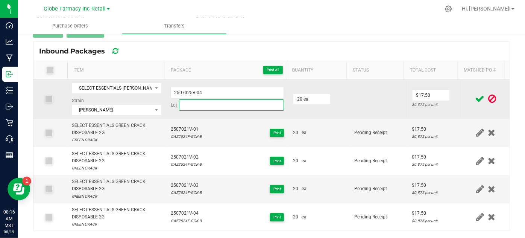
click at [183, 104] on input at bounding box center [231, 104] width 105 height 11
paste input "CAZ2525F-BG-B"
type input "CAZ2525F-BG-B"
click at [179, 91] on input "2507025V-04" at bounding box center [228, 92] width 114 height 11
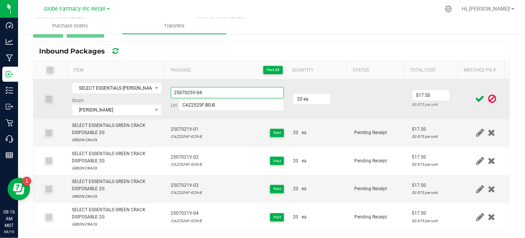
click at [179, 91] on input "2507025V-04" at bounding box center [228, 92] width 114 height 11
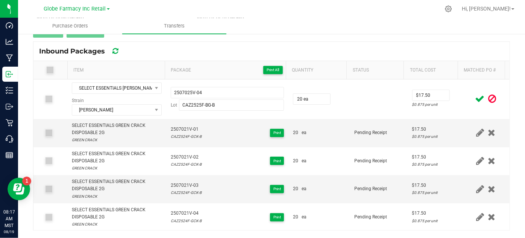
click at [475, 100] on icon at bounding box center [479, 98] width 9 height 9
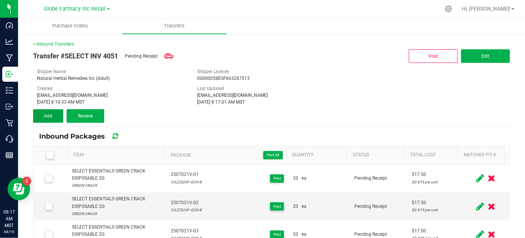
click at [39, 117] on button "Add" at bounding box center [48, 116] width 30 height 14
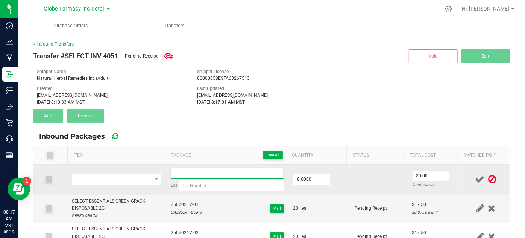
click at [202, 176] on input at bounding box center [228, 172] width 114 height 11
paste input "2507025V-04"
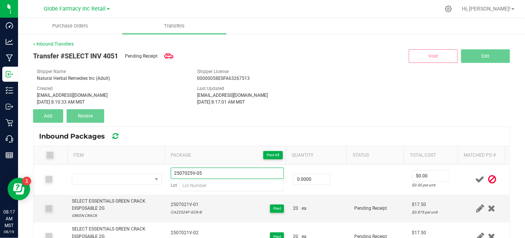
type input "2507025V-05"
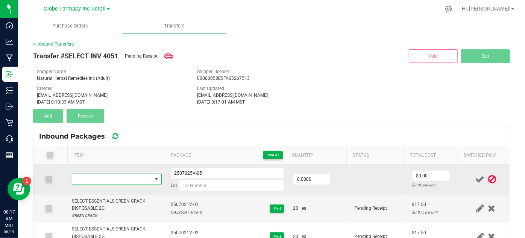
click at [107, 177] on span "NO DATA FOUND" at bounding box center [111, 179] width 79 height 11
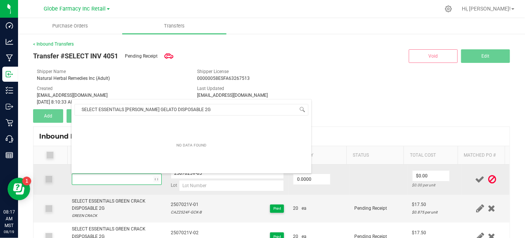
scroll to position [11, 86]
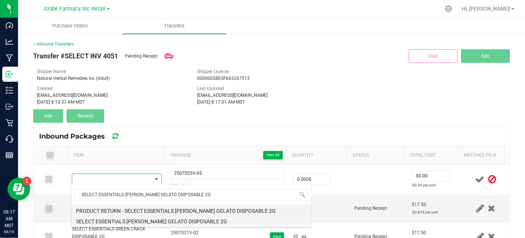
click at [167, 217] on li "SELECT ESSENTIALS [PERSON_NAME] GELATO DISPOSABLE 2G" at bounding box center [191, 220] width 240 height 11
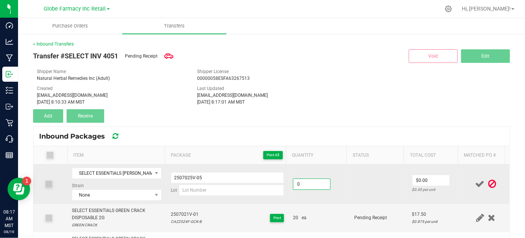
click at [305, 185] on input "0" at bounding box center [311, 184] width 37 height 11
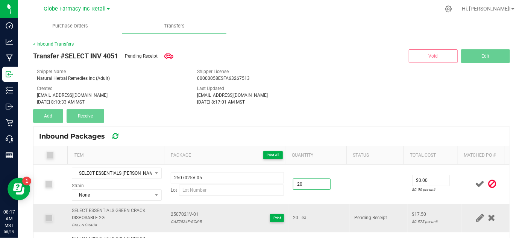
type input "20 ea"
click at [337, 218] on div "20 ea" at bounding box center [319, 217] width 52 height 7
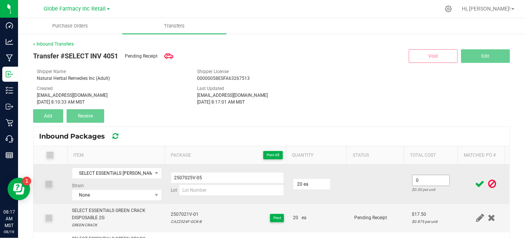
click at [416, 180] on input "0" at bounding box center [430, 180] width 37 height 11
type input "$17.50"
click at [350, 183] on td at bounding box center [379, 183] width 58 height 39
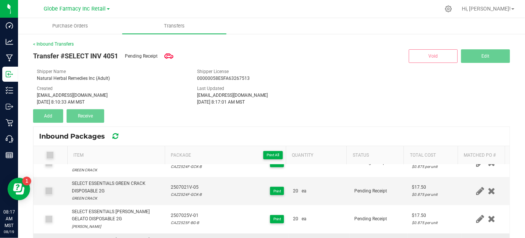
scroll to position [34, 0]
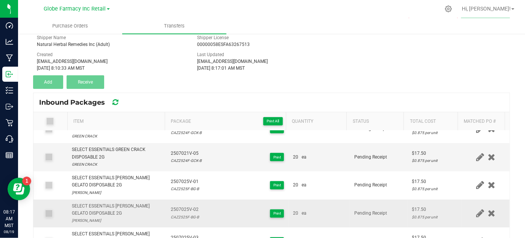
click at [182, 214] on div "CAZ2525F-BG-B" at bounding box center [185, 216] width 28 height 7
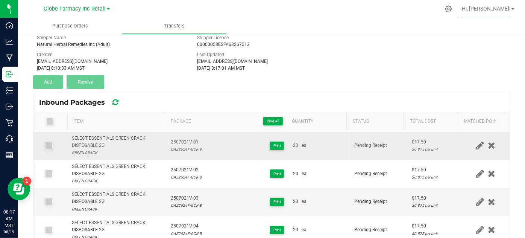
scroll to position [0, 0]
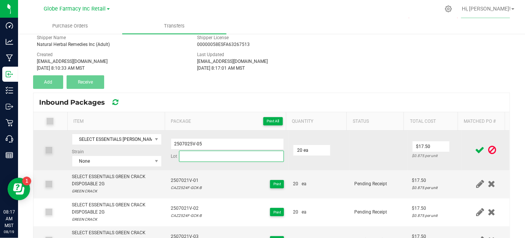
click at [185, 154] on input at bounding box center [231, 155] width 105 height 11
paste input "CAZ2525F-BG-B"
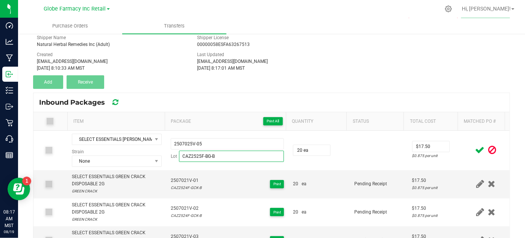
type input "CAZ2525F-BG-B"
click at [475, 147] on icon at bounding box center [479, 149] width 9 height 9
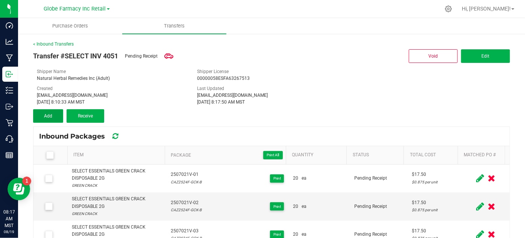
click at [42, 111] on button "Add" at bounding box center [48, 116] width 30 height 14
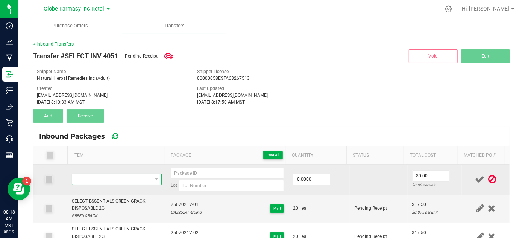
click at [99, 179] on span "NO DATA FOUND" at bounding box center [111, 179] width 79 height 11
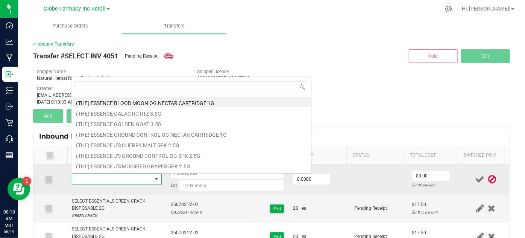
scroll to position [11, 86]
type input "SELECT ESSENTIALS CRIMSON TORO DISPOSABLE 2G"
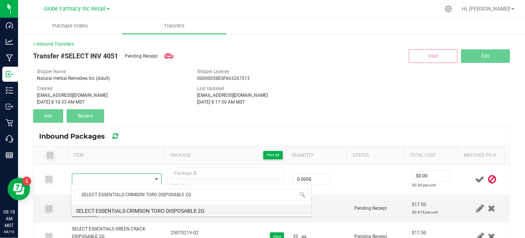
click at [91, 209] on li "SELECT ESSENTIALS CRIMSON TORO DISPOSABLE 2G" at bounding box center [191, 209] width 240 height 11
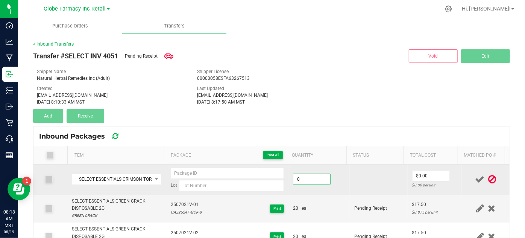
click at [295, 175] on input "0" at bounding box center [311, 179] width 37 height 11
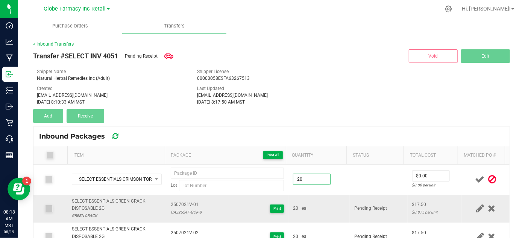
type input "20 ea"
click at [293, 201] on td "20 ea" at bounding box center [318, 208] width 61 height 28
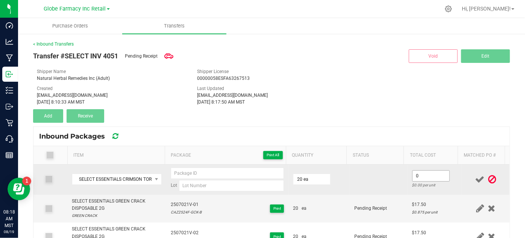
click at [429, 178] on input "0" at bounding box center [430, 175] width 37 height 11
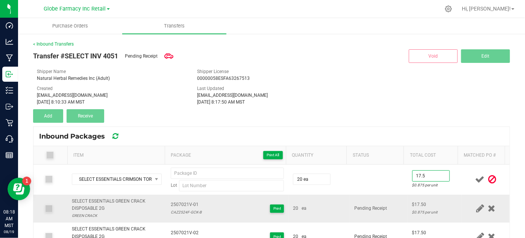
type input "$17.50"
click at [408, 198] on td "$17.50 $0.875 per unit" at bounding box center [435, 208] width 55 height 28
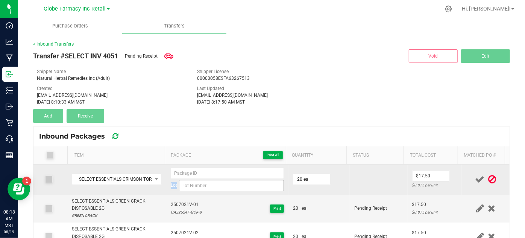
drag, startPoint x: 249, startPoint y: 191, endPoint x: 243, endPoint y: 184, distance: 9.3
click at [245, 186] on td "Lot" at bounding box center [227, 179] width 123 height 30
click at [242, 184] on input at bounding box center [231, 185] width 105 height 11
drag, startPoint x: 242, startPoint y: 184, endPoint x: 226, endPoint y: 187, distance: 16.4
click at [226, 187] on input at bounding box center [231, 185] width 105 height 11
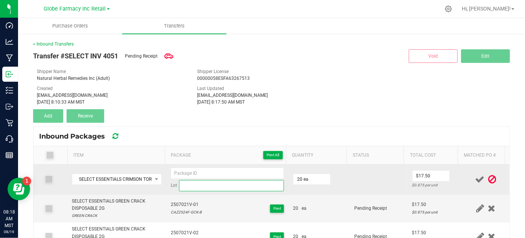
paste input "CAZ2511F-CT-B"
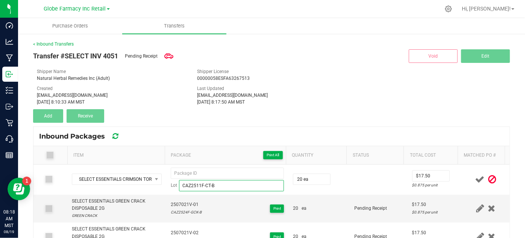
type input "CAZ2511F-CT-B"
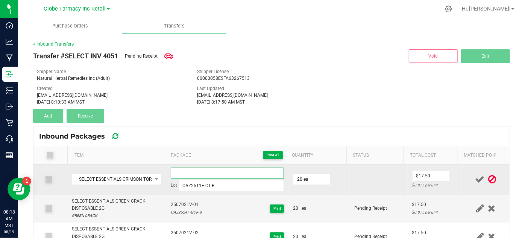
click at [198, 173] on input at bounding box center [228, 172] width 114 height 11
paste input "2507007V"
click at [181, 173] on input "2507007V-01" at bounding box center [228, 172] width 114 height 11
click at [181, 172] on input "2507007V-01" at bounding box center [228, 172] width 114 height 11
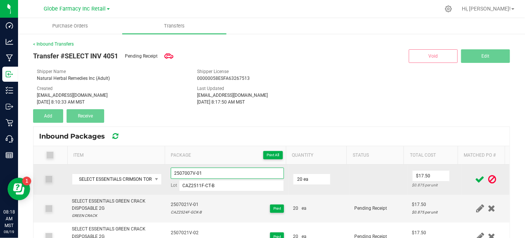
type input "2507007V-01"
click at [335, 181] on td "20 ea" at bounding box center [318, 179] width 61 height 30
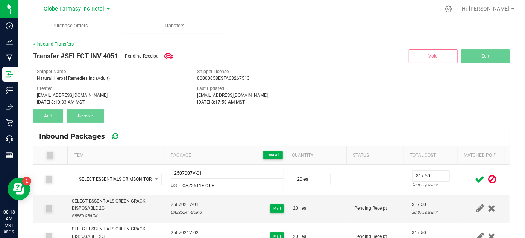
click at [475, 178] on icon at bounding box center [479, 178] width 9 height 9
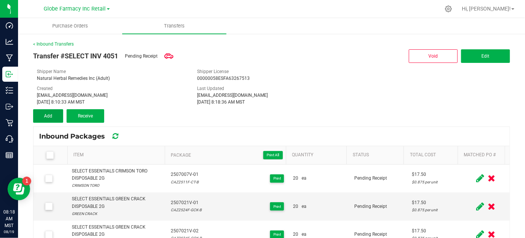
click at [42, 115] on button "Add" at bounding box center [48, 116] width 30 height 14
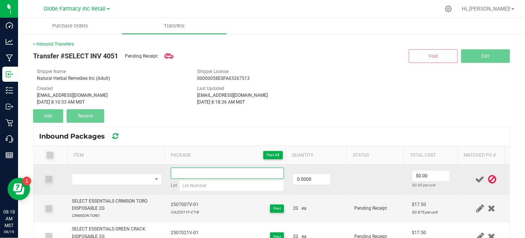
click at [203, 176] on input at bounding box center [228, 172] width 114 height 11
paste input "2507007V-01"
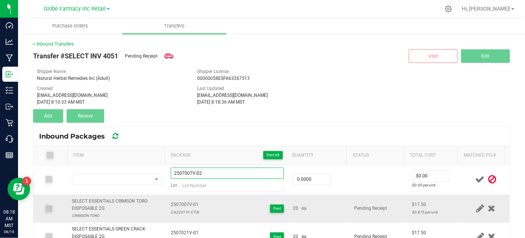
type input "2507007V-02"
click at [178, 209] on div "CAZ2511F-CT-B" at bounding box center [185, 211] width 28 height 7
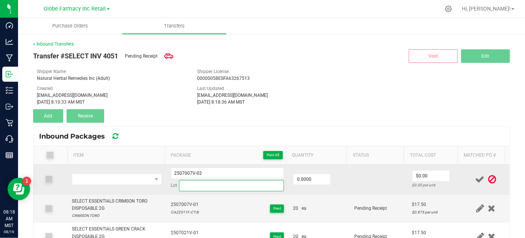
click at [199, 189] on input at bounding box center [231, 185] width 105 height 11
paste input "CAZ2511F-CT-B"
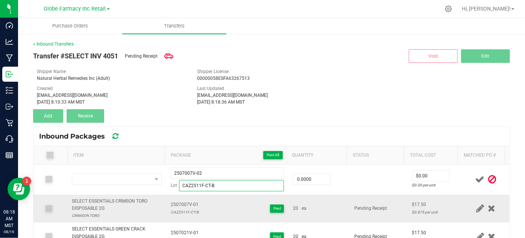
type input "CAZ2511F-CT-B"
click at [101, 197] on div "SELECT ESSENTIALS CRIMSON TORO DISPOSABLE 2G" at bounding box center [116, 204] width 89 height 14
click at [100, 198] on div "SELECT ESSENTIALS CRIMSON TORO DISPOSABLE 2G" at bounding box center [116, 204] width 89 height 14
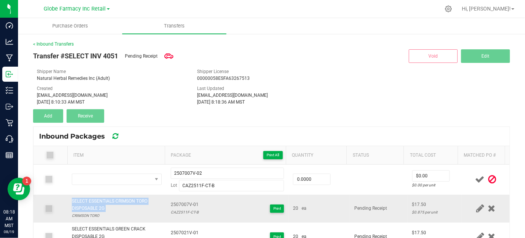
click at [100, 198] on div "SELECT ESSENTIALS CRIMSON TORO DISPOSABLE 2G" at bounding box center [116, 204] width 89 height 14
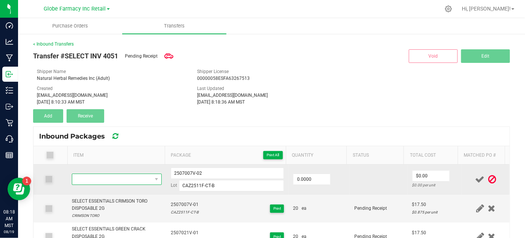
click at [97, 176] on span "NO DATA FOUND" at bounding box center [111, 179] width 79 height 11
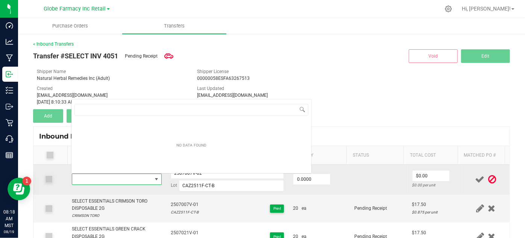
type input "SELECT ESSENTIALS CRIMSON TORO DISPOSABLE 2G"
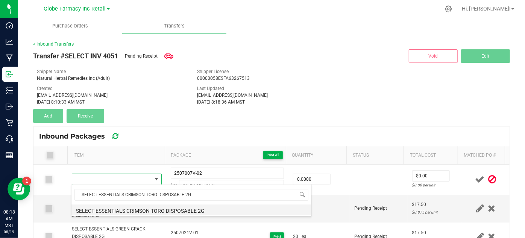
click at [100, 207] on li "SELECT ESSENTIALS CRIMSON TORO DISPOSABLE 2G" at bounding box center [191, 209] width 240 height 11
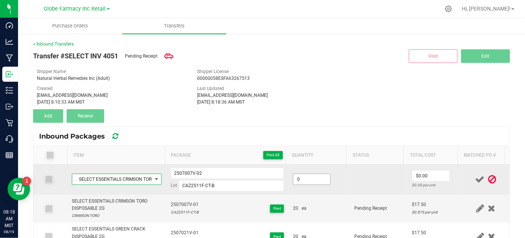
click at [310, 178] on input "0" at bounding box center [311, 179] width 37 height 11
type input "20 ea"
click at [326, 187] on td "20 ea" at bounding box center [318, 179] width 61 height 30
click at [418, 174] on input "0" at bounding box center [430, 175] width 37 height 11
type input "$17.50"
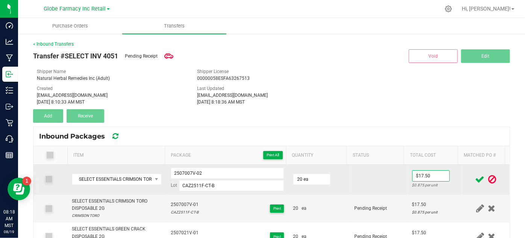
click at [390, 189] on td at bounding box center [379, 179] width 58 height 30
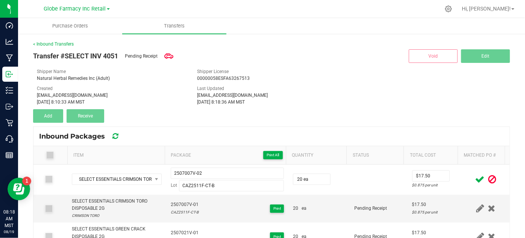
click at [475, 178] on icon at bounding box center [479, 178] width 9 height 9
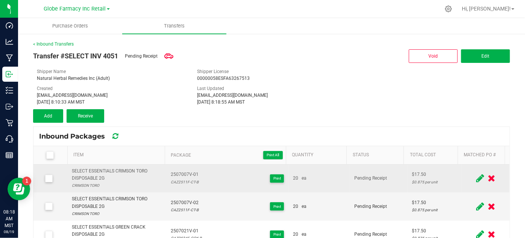
click at [181, 174] on span "2507007V-01" at bounding box center [185, 174] width 28 height 7
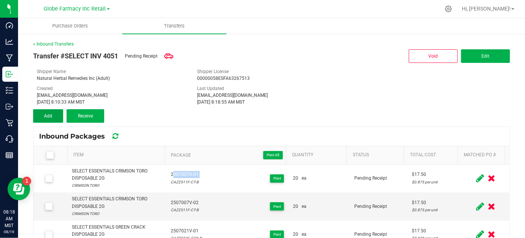
click at [46, 114] on span "Add" at bounding box center [48, 115] width 8 height 5
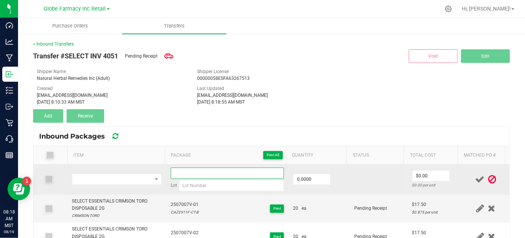
click at [207, 175] on input at bounding box center [228, 172] width 114 height 11
paste input "2507007V-01"
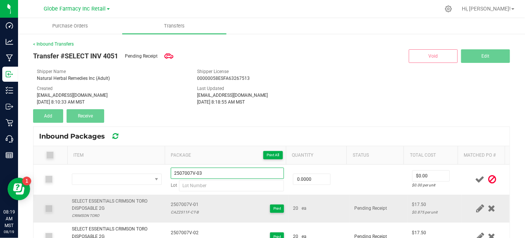
type input "2507007V-03"
click at [107, 199] on div "SELECT ESSENTIALS CRIMSON TORO DISPOSABLE 2G" at bounding box center [116, 204] width 89 height 14
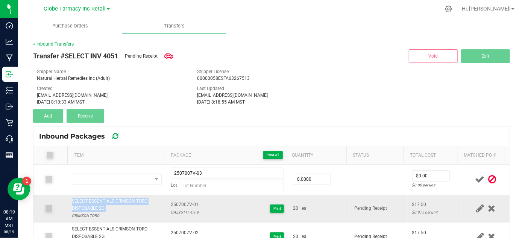
click at [107, 199] on div "SELECT ESSENTIALS CRIMSON TORO DISPOSABLE 2G" at bounding box center [116, 204] width 89 height 14
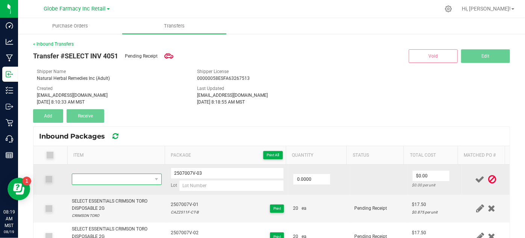
click at [90, 180] on span "NO DATA FOUND" at bounding box center [111, 179] width 79 height 11
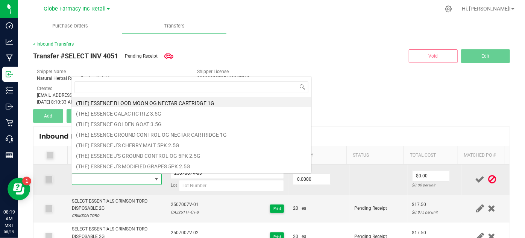
type input "SELECT ESSENTIALS CRIMSON TORO DISPOSABLE 2G"
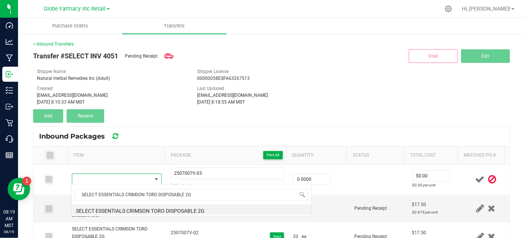
scroll to position [0, 0]
click at [106, 205] on li "SELECT ESSENTIALS CRIMSON TORO DISPOSABLE 2G" at bounding box center [191, 209] width 240 height 11
type input "0 ea"
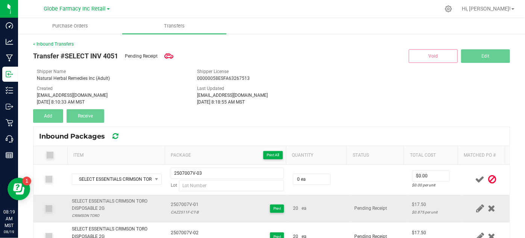
click at [180, 211] on div "CAZ2511F-CT-B" at bounding box center [185, 211] width 28 height 7
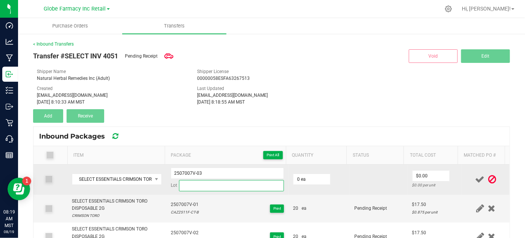
click at [192, 181] on input at bounding box center [231, 185] width 105 height 11
paste input "CAZ2511F-CT-B"
type input "CAZ2511F-CT-B"
click at [294, 182] on input "0" at bounding box center [311, 179] width 37 height 11
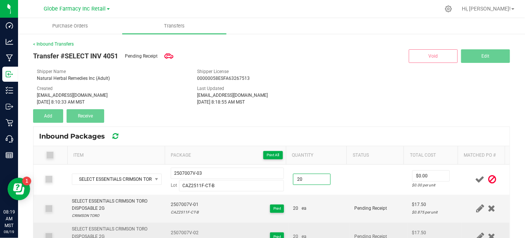
type input "20 ea"
click at [350, 233] on td "Pending Receipt" at bounding box center [379, 236] width 58 height 28
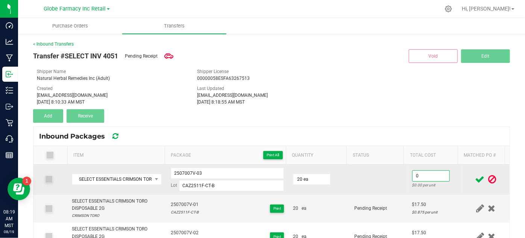
click at [424, 174] on input "0" at bounding box center [430, 175] width 37 height 11
type input "$17.50"
click at [386, 188] on td at bounding box center [379, 179] width 58 height 30
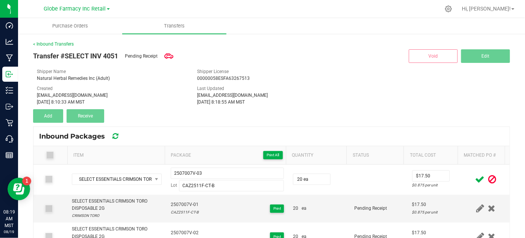
click at [475, 174] on icon at bounding box center [479, 178] width 9 height 9
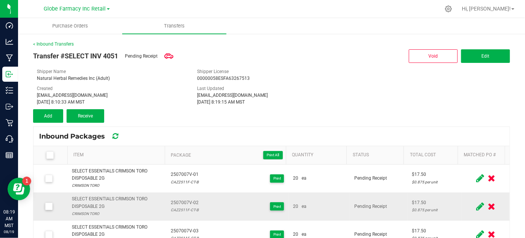
click at [177, 201] on span "2507007V-02" at bounding box center [185, 202] width 28 height 7
click at [53, 110] on button "Add" at bounding box center [48, 116] width 30 height 14
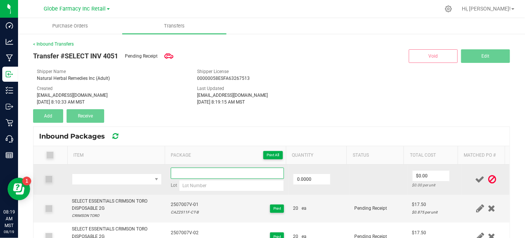
click at [181, 174] on input at bounding box center [228, 172] width 114 height 11
paste input "2507007V-02"
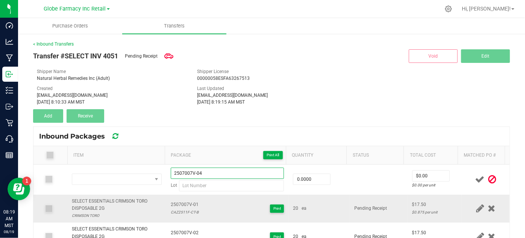
type input "2507007V-04"
click at [105, 197] on div "SELECT ESSENTIALS CRIMSON TORO DISPOSABLE 2G" at bounding box center [116, 204] width 89 height 14
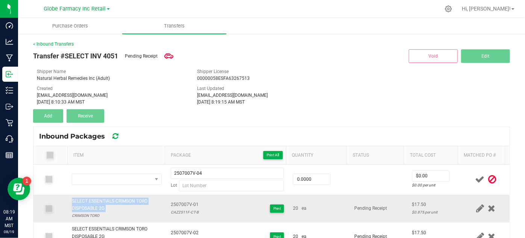
click at [105, 197] on div "SELECT ESSENTIALS CRIMSON TORO DISPOSABLE 2G" at bounding box center [116, 204] width 89 height 14
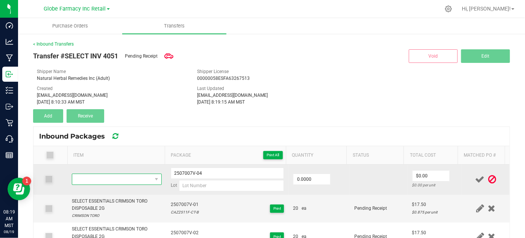
click at [88, 181] on span "NO DATA FOUND" at bounding box center [111, 179] width 79 height 11
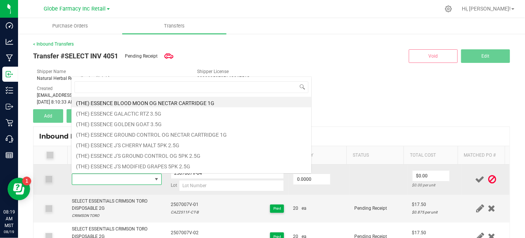
scroll to position [11, 86]
type input "SELECT ESSENTIALS CRIMSON TORO DISPOSABLE 2G"
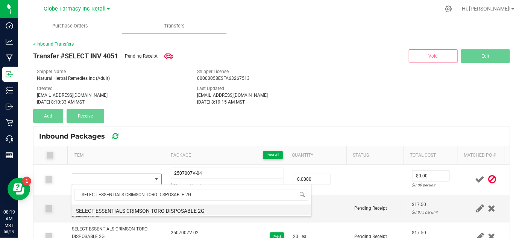
click at [114, 208] on li "SELECT ESSENTIALS CRIMSON TORO DISPOSABLE 2G" at bounding box center [191, 209] width 240 height 11
type input "0 ea"
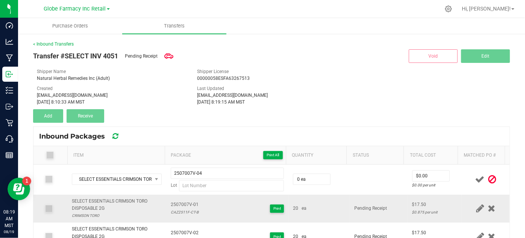
click at [178, 213] on div "CAZ2511F-CT-B" at bounding box center [185, 211] width 28 height 7
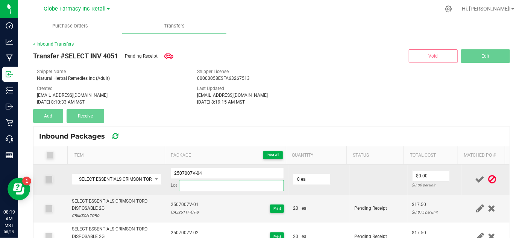
click at [209, 187] on input at bounding box center [231, 185] width 105 height 11
paste input "CAZ2511F-CT-B"
type input "CAZ2511F-CT-B"
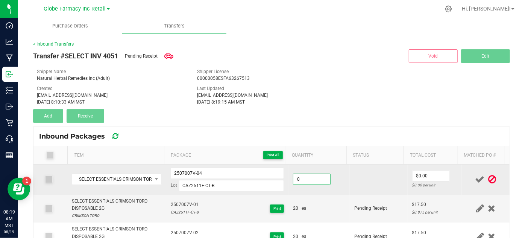
click at [310, 180] on input "0" at bounding box center [311, 179] width 37 height 11
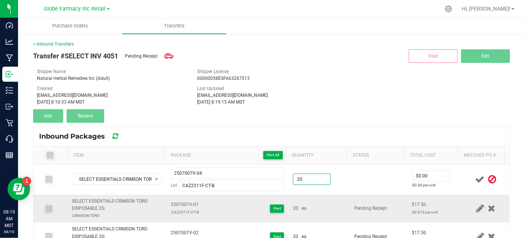
type input "20 ea"
click at [318, 194] on td "20 ea" at bounding box center [318, 208] width 61 height 28
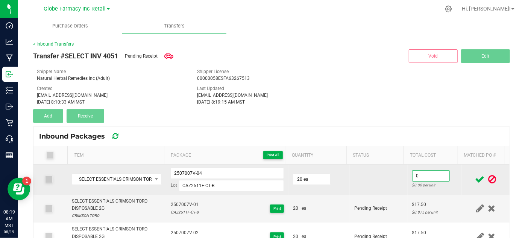
click at [412, 179] on input "0" at bounding box center [430, 175] width 37 height 11
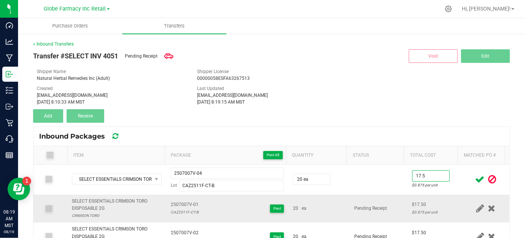
type input "$17.50"
click at [375, 194] on td "Pending Receipt" at bounding box center [379, 208] width 58 height 28
click at [475, 177] on icon at bounding box center [479, 178] width 9 height 9
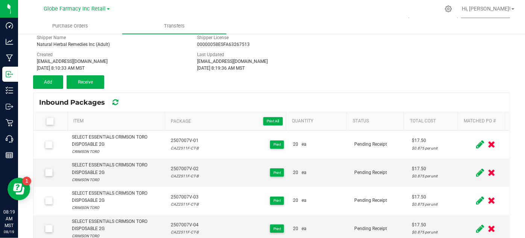
scroll to position [34, 0]
drag, startPoint x: 56, startPoint y: 85, endPoint x: 70, endPoint y: 93, distance: 16.1
click at [56, 84] on button "Add" at bounding box center [48, 82] width 30 height 14
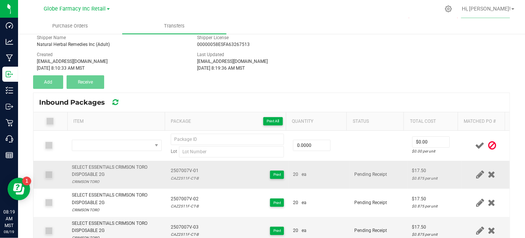
click at [177, 169] on span "2507007V-01" at bounding box center [185, 170] width 28 height 7
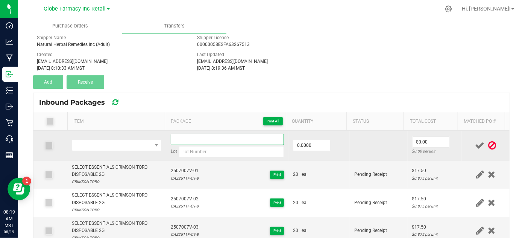
click at [182, 140] on input at bounding box center [228, 138] width 114 height 11
paste input "2507007V-01"
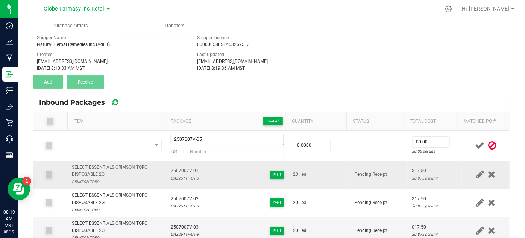
type input "2507007V-05"
click at [94, 164] on div "SELECT ESSENTIALS CRIMSON TORO DISPOSABLE 2G" at bounding box center [116, 171] width 89 height 14
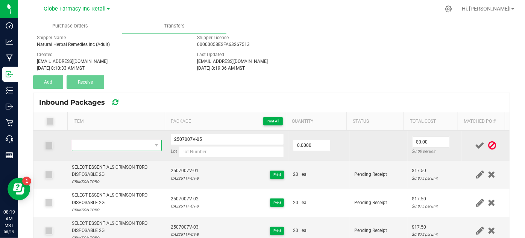
click at [87, 144] on span "NO DATA FOUND" at bounding box center [111, 145] width 79 height 11
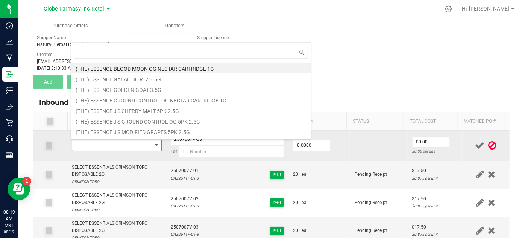
type input "SELECT ESSENTIALS CRIMSON TORO DISPOSABLE 2G"
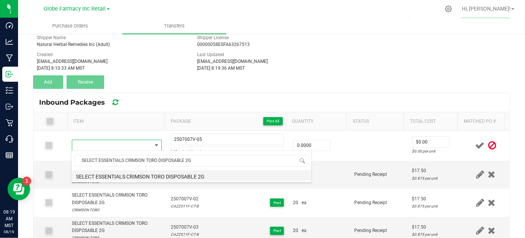
click at [147, 173] on li "SELECT ESSENTIALS CRIMSON TORO DISPOSABLE 2G" at bounding box center [191, 175] width 240 height 11
type input "0 ea"
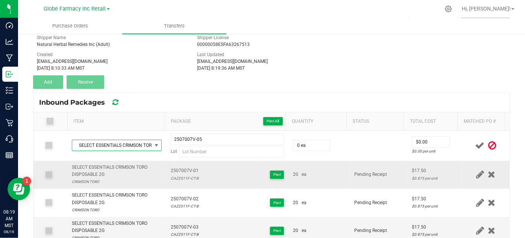
click at [178, 179] on div "CAZ2511F-CT-B" at bounding box center [185, 177] width 28 height 7
click at [178, 180] on div "CAZ2511F-CT-B" at bounding box center [185, 177] width 28 height 7
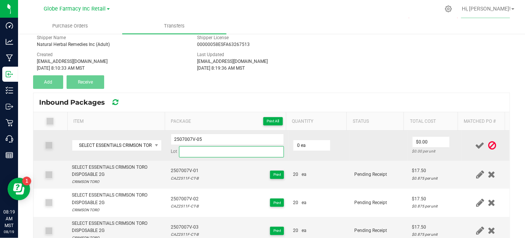
click at [199, 146] on input at bounding box center [231, 151] width 105 height 11
paste input "CAZ2511F-CT-B"
type input "CAZ2511F-CT-B"
click at [293, 143] on input "0" at bounding box center [311, 145] width 37 height 11
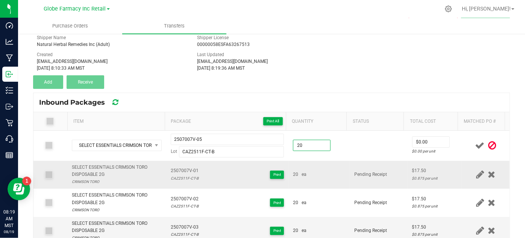
type input "20 ea"
click at [320, 163] on td "20 ea" at bounding box center [318, 175] width 61 height 28
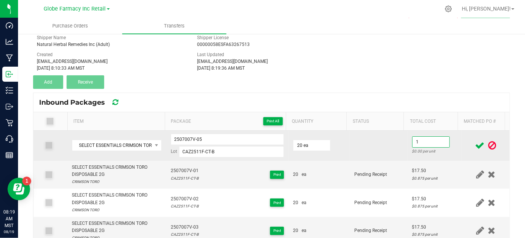
click at [418, 145] on input "1" at bounding box center [430, 141] width 37 height 11
type input "$17.50"
click at [365, 145] on td at bounding box center [379, 145] width 58 height 30
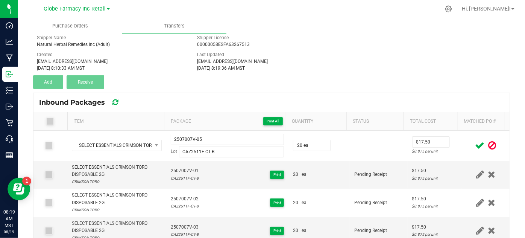
click at [475, 141] on icon at bounding box center [479, 145] width 9 height 9
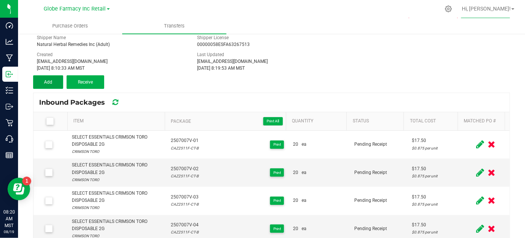
click at [49, 76] on button "Add" at bounding box center [48, 82] width 30 height 14
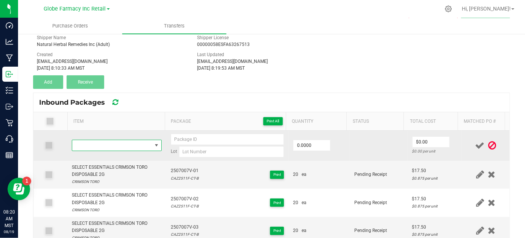
click at [106, 145] on span "NO DATA FOUND" at bounding box center [111, 145] width 79 height 11
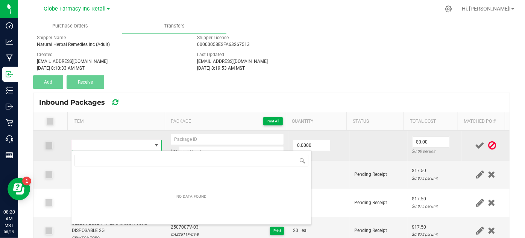
scroll to position [37582, 37506]
type input "SELECT ESSENTIALS GLACIAL MELT DISPOSABLE 2G"
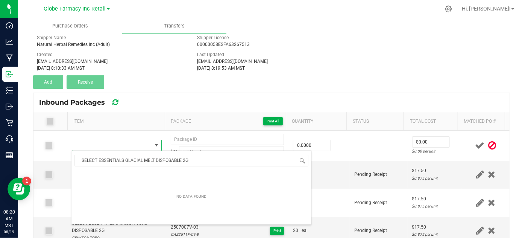
scroll to position [11, 86]
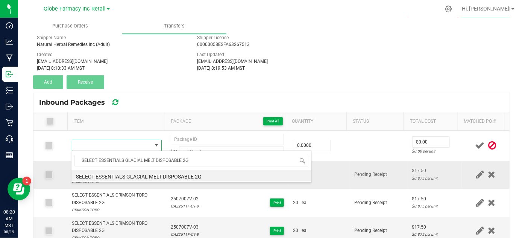
drag, startPoint x: 190, startPoint y: 174, endPoint x: 197, endPoint y: 172, distance: 7.0
click at [190, 174] on li "SELECT ESSENTIALS GLACIAL MELT DISPOSABLE 2G" at bounding box center [191, 175] width 240 height 11
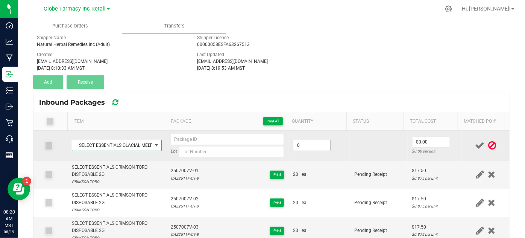
click at [317, 145] on input "0" at bounding box center [311, 145] width 37 height 11
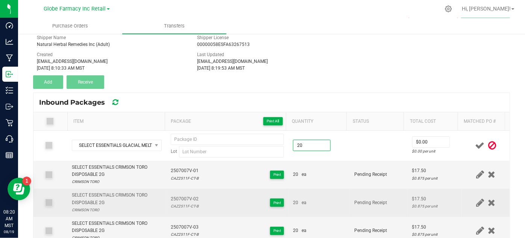
type input "20 ea"
click at [336, 197] on td "20 ea" at bounding box center [318, 202] width 61 height 28
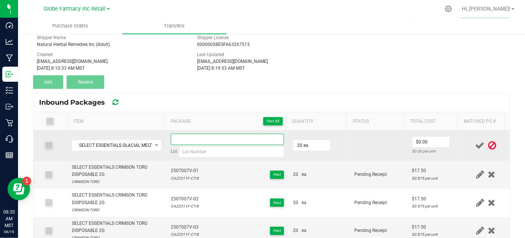
click at [174, 139] on input at bounding box center [228, 138] width 114 height 11
paste input "2506036V"
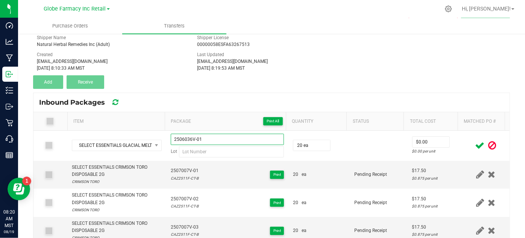
type input "2506036V-01"
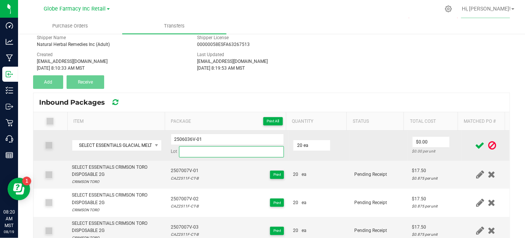
click at [190, 149] on input at bounding box center [231, 151] width 105 height 11
paste input "CAZ2509F-GLM-B"
type input "CAZ2509F-GLM-B"
click at [423, 144] on input "0" at bounding box center [430, 141] width 37 height 11
type input "$17.50"
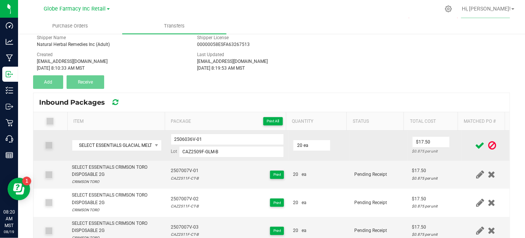
click at [388, 157] on td at bounding box center [379, 145] width 58 height 30
click at [386, 144] on td at bounding box center [379, 145] width 58 height 30
click at [171, 134] on input "2506036V-01" at bounding box center [228, 138] width 114 height 11
click at [171, 135] on input "2506036V-01" at bounding box center [228, 138] width 114 height 11
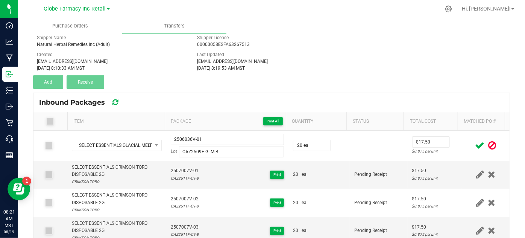
click at [327, 80] on div "Transfer #SELECT INV 4051 Pending Receipt Void Edit Shipper Name Natural Herbal…" at bounding box center [271, 51] width 477 height 75
click at [475, 144] on icon at bounding box center [479, 145] width 9 height 9
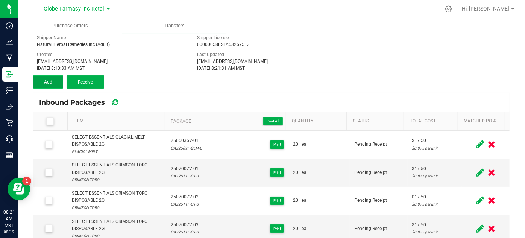
click at [47, 80] on span "Add" at bounding box center [48, 81] width 8 height 5
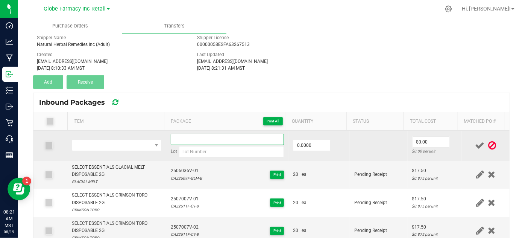
click at [196, 136] on input at bounding box center [228, 138] width 114 height 11
paste input "2506036V-01"
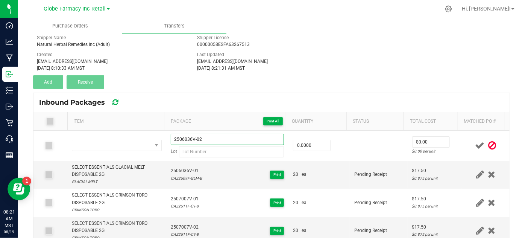
type input "2506036V-02"
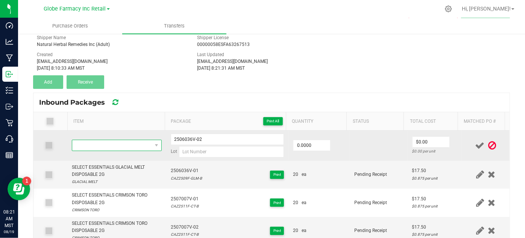
click at [124, 147] on span "NO DATA FOUND" at bounding box center [111, 145] width 79 height 11
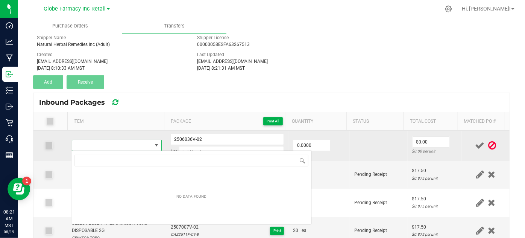
scroll to position [37582, 37506]
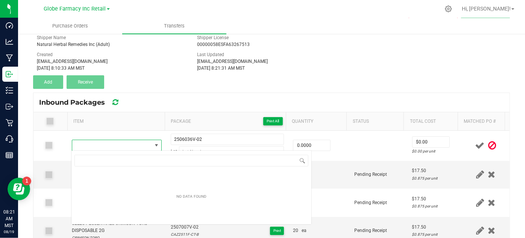
type input "SELECT ESSENTIALS GLACIAL MELT DISPOSABLE 2G"
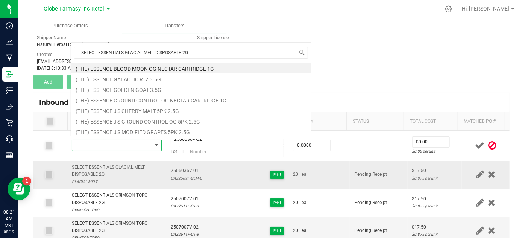
scroll to position [11, 86]
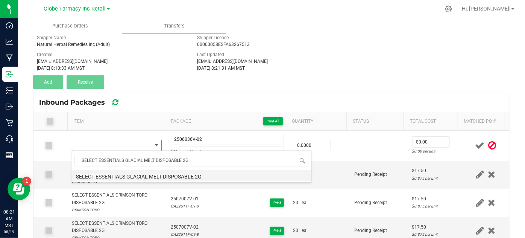
click at [94, 176] on li "SELECT ESSENTIALS GLACIAL MELT DISPOSABLE 2G" at bounding box center [191, 175] width 240 height 11
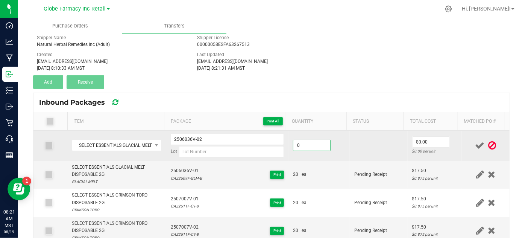
click at [309, 144] on input "0" at bounding box center [311, 145] width 37 height 11
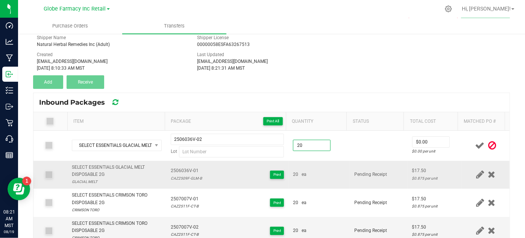
type input "20 ea"
drag, startPoint x: 327, startPoint y: 175, endPoint x: 350, endPoint y: 177, distance: 23.0
click at [328, 176] on div "20 ea" at bounding box center [319, 174] width 52 height 7
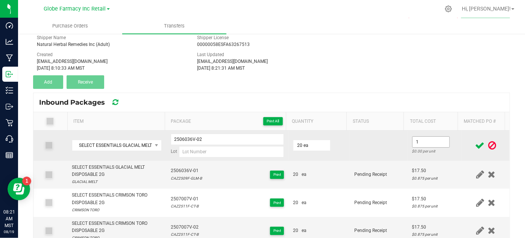
click at [423, 143] on input "1" at bounding box center [430, 141] width 37 height 11
type input "$17.50"
click at [389, 151] on td at bounding box center [379, 145] width 58 height 30
click at [237, 150] on input at bounding box center [231, 151] width 105 height 11
paste input "CAZ2509F-GLM-B"
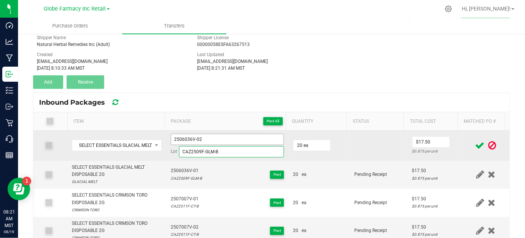
type input "CAZ2509F-GLM-B"
click at [186, 138] on input "2506036V-02" at bounding box center [228, 138] width 114 height 11
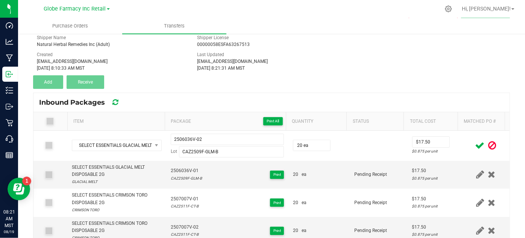
click at [475, 147] on icon at bounding box center [479, 145] width 9 height 9
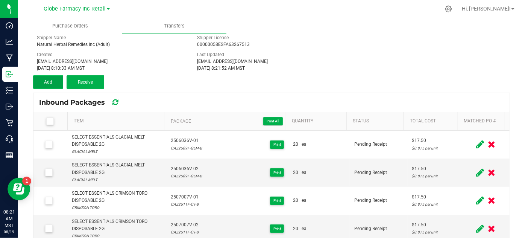
click at [55, 87] on button "Add" at bounding box center [48, 82] width 30 height 14
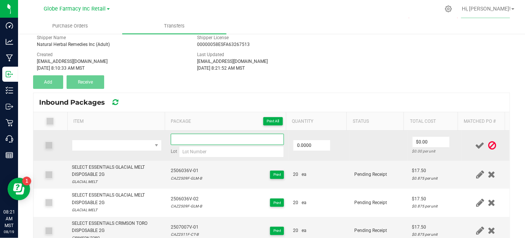
click at [223, 139] on input at bounding box center [228, 138] width 114 height 11
paste input "2506036V-02"
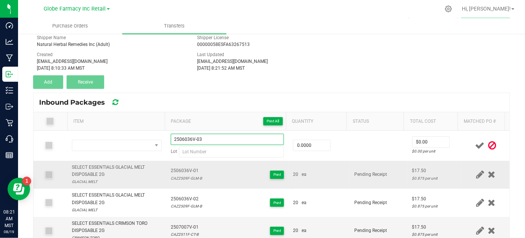
type input "2506036V-03"
click at [99, 164] on div "SELECT ESSENTIALS GLACIAL MELT DISPOSABLE 2G" at bounding box center [116, 171] width 89 height 14
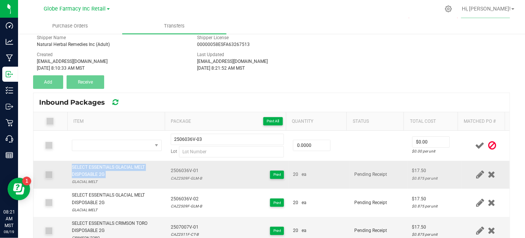
click at [99, 164] on div "SELECT ESSENTIALS GLACIAL MELT DISPOSABLE 2G" at bounding box center [116, 171] width 89 height 14
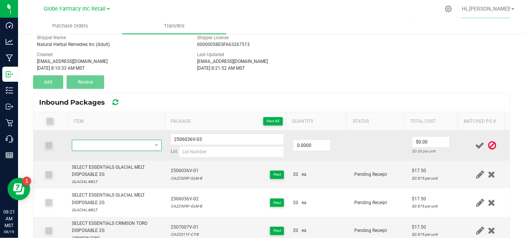
click at [99, 146] on span "NO DATA FOUND" at bounding box center [111, 145] width 79 height 11
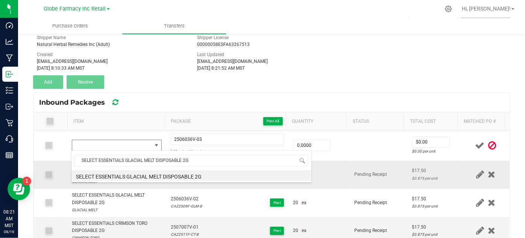
click at [119, 174] on li "SELECT ESSENTIALS GLACIAL MELT DISPOSABLE 2G" at bounding box center [191, 175] width 240 height 11
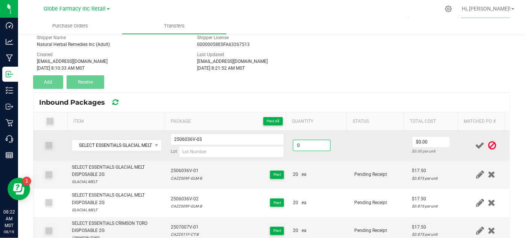
click at [311, 145] on input "0" at bounding box center [311, 145] width 37 height 11
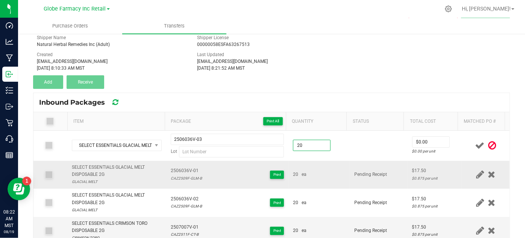
type input "20 ea"
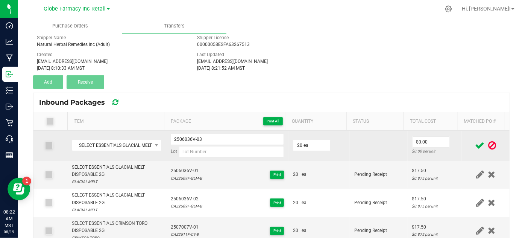
drag, startPoint x: 367, startPoint y: 162, endPoint x: 386, endPoint y: 149, distance: 22.5
click at [368, 162] on td "Pending Receipt" at bounding box center [379, 175] width 58 height 28
click at [412, 140] on input "1" at bounding box center [430, 141] width 37 height 11
type input "$17.50"
click at [398, 156] on td at bounding box center [379, 145] width 58 height 30
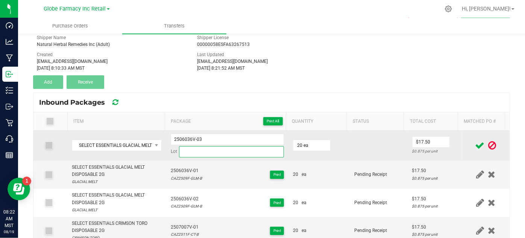
click at [179, 146] on input at bounding box center [231, 151] width 105 height 11
paste input "CAZ2509F-GLM-B"
type input "CAZ2509F-GLM-B"
click at [185, 138] on input "2506036V-03" at bounding box center [228, 138] width 114 height 11
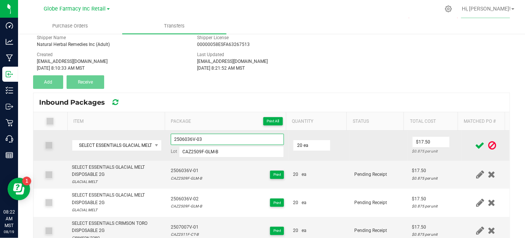
click at [185, 138] on input "2506036V-03" at bounding box center [228, 138] width 114 height 11
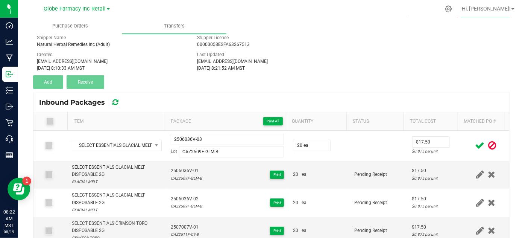
click at [475, 147] on icon at bounding box center [479, 145] width 9 height 9
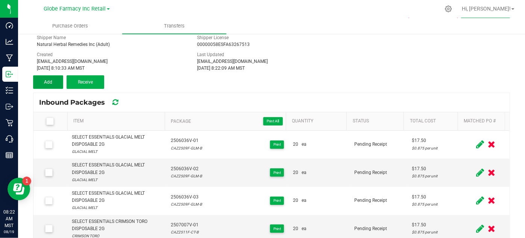
click at [51, 84] on span "Add" at bounding box center [48, 81] width 8 height 5
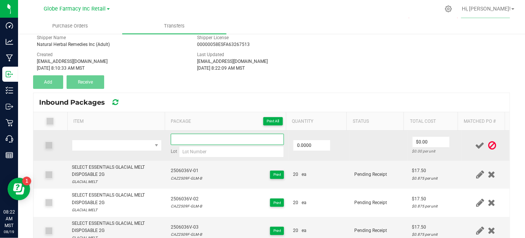
click at [180, 140] on input at bounding box center [228, 138] width 114 height 11
paste input "2506036V-03"
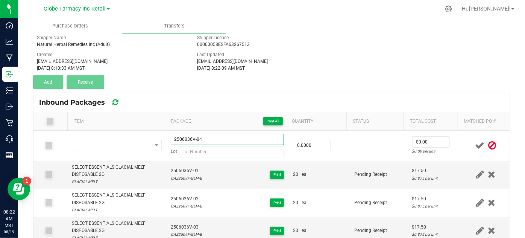
type input "2506036V-04"
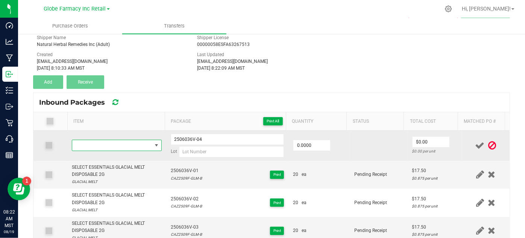
click at [99, 144] on span "NO DATA FOUND" at bounding box center [111, 145] width 79 height 11
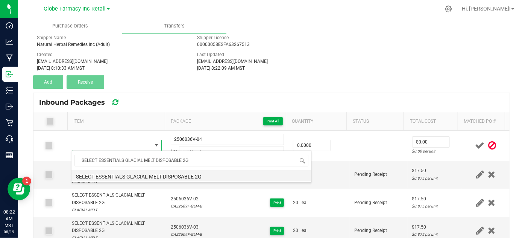
click at [102, 172] on li "SELECT ESSENTIALS GLACIAL MELT DISPOSABLE 2G" at bounding box center [191, 175] width 240 height 11
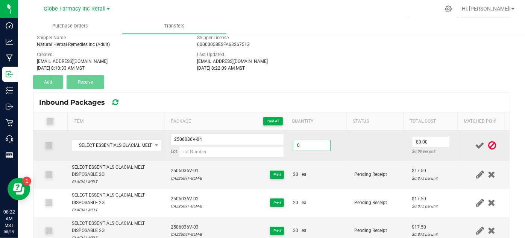
click at [310, 143] on input "0" at bounding box center [311, 145] width 37 height 11
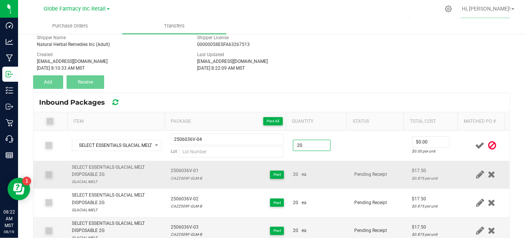
type input "20 ea"
click at [354, 183] on td "Pending Receipt" at bounding box center [379, 175] width 58 height 28
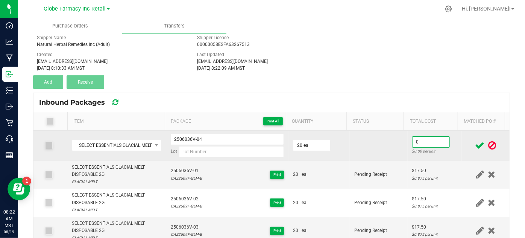
click at [420, 141] on input "0" at bounding box center [430, 141] width 37 height 11
type input "$17.50"
click at [350, 155] on td at bounding box center [379, 145] width 58 height 30
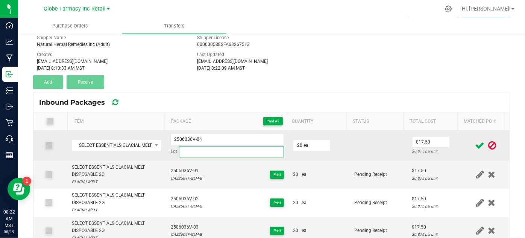
click at [189, 146] on input at bounding box center [231, 151] width 105 height 11
paste input "CAZ2509F-GLM-B"
type input "CAZ2509F-GLM-B"
click at [187, 140] on input "2506036V-04" at bounding box center [228, 138] width 114 height 11
click at [187, 139] on input "2506036V-04" at bounding box center [228, 138] width 114 height 11
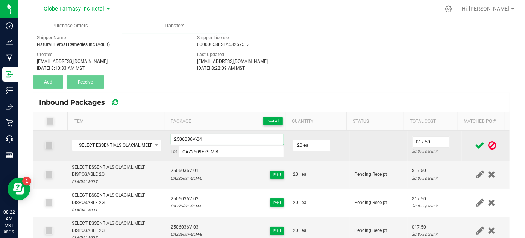
click at [187, 139] on input "2506036V-04" at bounding box center [228, 138] width 114 height 11
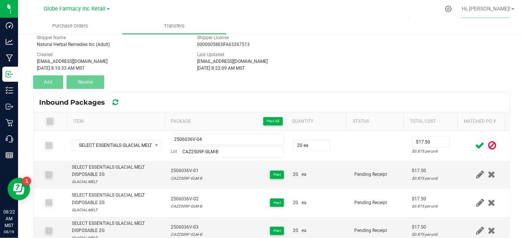
click at [475, 146] on icon at bounding box center [479, 145] width 9 height 9
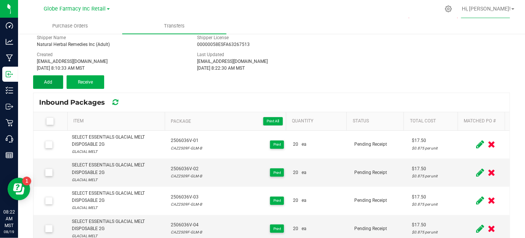
click at [54, 80] on button "Add" at bounding box center [48, 82] width 30 height 14
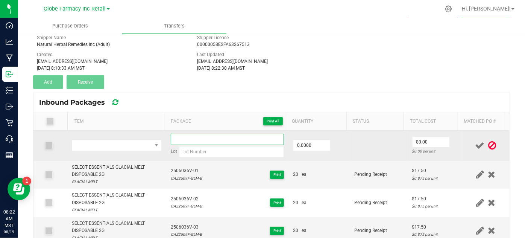
click at [232, 137] on input at bounding box center [228, 138] width 114 height 11
paste input "2506036V-04"
type input "2506036V-05"
click at [342, 146] on td "0.0000" at bounding box center [318, 145] width 61 height 30
click at [123, 143] on span "NO DATA FOUND" at bounding box center [111, 145] width 79 height 11
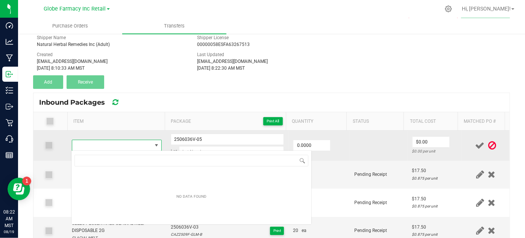
type input "SELECT ESSENTIALS GLACIAL MELT DISPOSABLE 2G"
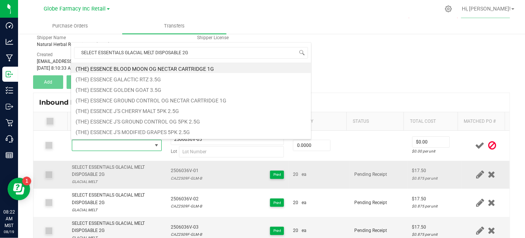
click at [115, 174] on div "SELECT ESSENTIALS GLACIAL MELT DISPOSABLE 2G" at bounding box center [116, 171] width 89 height 14
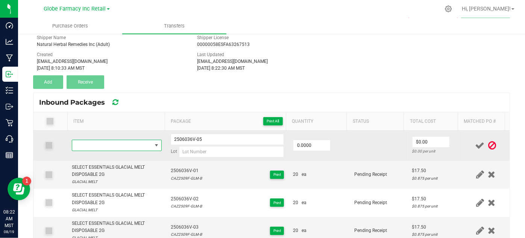
click at [94, 140] on span "NO DATA FOUND" at bounding box center [111, 145] width 79 height 11
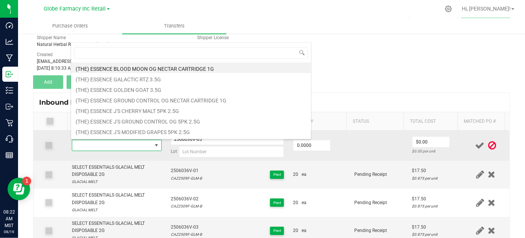
type input "SELECT ESSENTIALS GLACIAL MELT DISPOSABLE 2G"
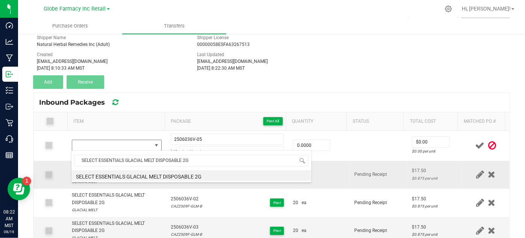
click at [116, 172] on li "SELECT ESSENTIALS GLACIAL MELT DISPOSABLE 2G" at bounding box center [191, 175] width 240 height 11
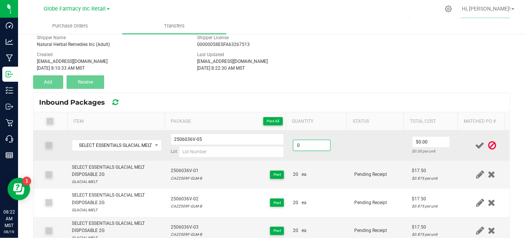
click at [307, 144] on input "0" at bounding box center [311, 145] width 37 height 11
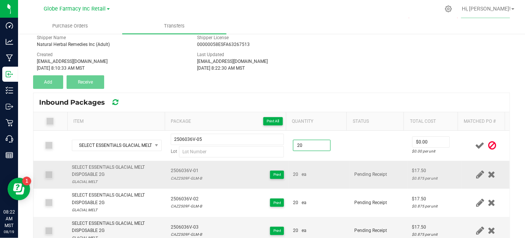
type input "20 ea"
click at [327, 165] on td "20 ea" at bounding box center [318, 175] width 61 height 28
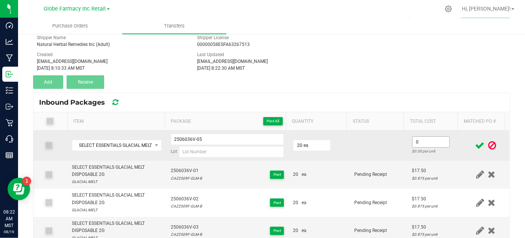
click at [419, 137] on input "0" at bounding box center [430, 141] width 37 height 11
type input "$17.50"
click at [394, 152] on td at bounding box center [379, 145] width 58 height 30
click at [199, 147] on input at bounding box center [231, 151] width 105 height 11
paste input "[URL][DOMAIN_NAME]"
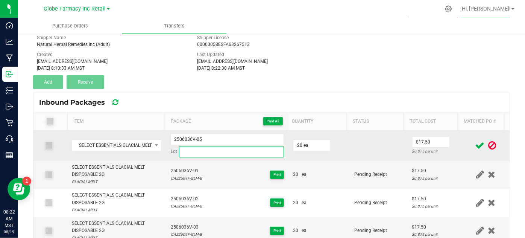
type input "[URL][DOMAIN_NAME]"
drag, startPoint x: 277, startPoint y: 151, endPoint x: 153, endPoint y: 146, distance: 123.4
click at [153, 146] on tr "SELECT ESSENTIALS GLACIAL MELT DISPOSABLE 2G 2506036V-05 Lot [URL][DOMAIN_NAME]…" at bounding box center [271, 145] width 476 height 30
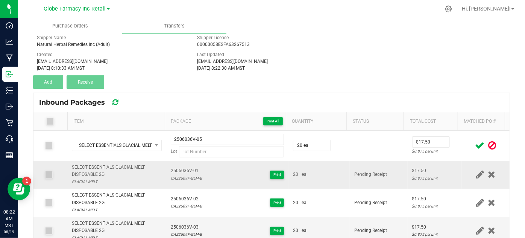
click at [377, 166] on td "Pending Receipt" at bounding box center [379, 175] width 58 height 28
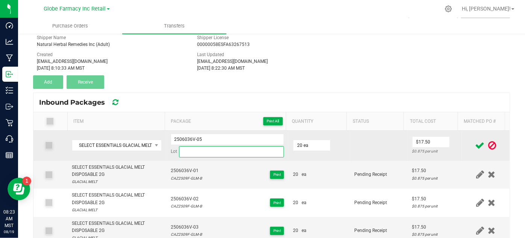
click at [200, 147] on input at bounding box center [231, 151] width 105 height 11
paste input "CAZ2509F-GLM-B"
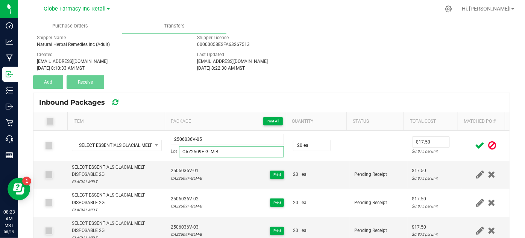
type input "CAZ2509F-GLM-B"
click at [473, 147] on span at bounding box center [479, 145] width 13 height 15
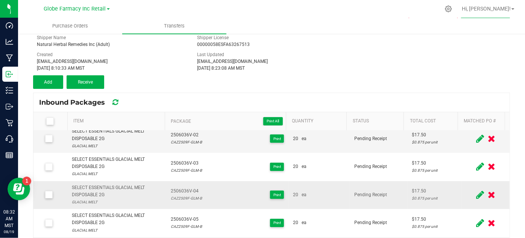
scroll to position [68, 0]
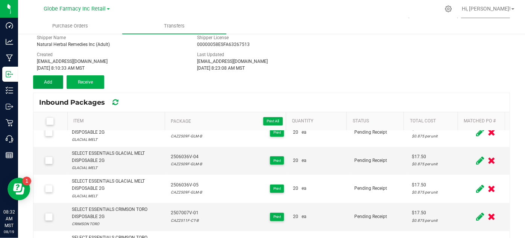
click at [51, 82] on span "Add" at bounding box center [48, 81] width 8 height 5
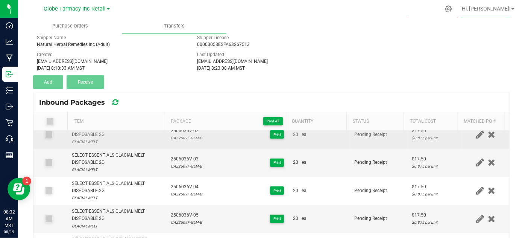
scroll to position [0, 0]
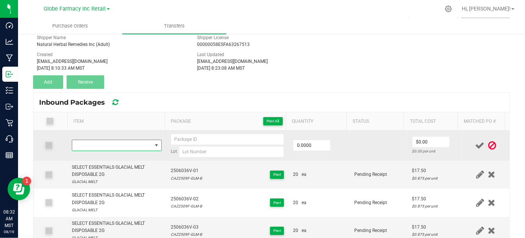
click at [115, 143] on span "NO DATA FOUND" at bounding box center [111, 145] width 79 height 11
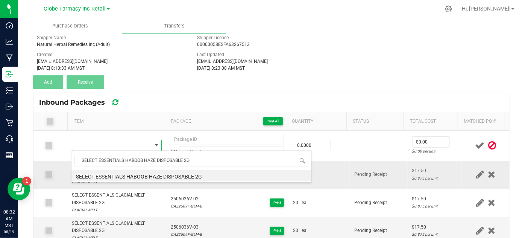
scroll to position [11, 86]
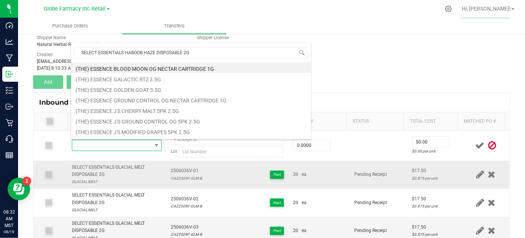
click at [110, 176] on div "SELECT ESSENTIALS GLACIAL MELT DISPOSABLE 2G" at bounding box center [116, 171] width 89 height 14
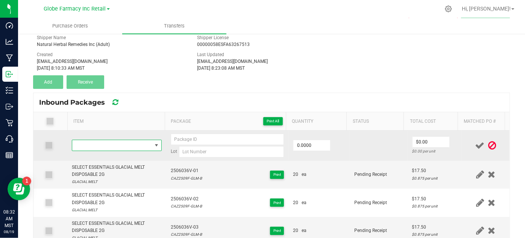
click at [93, 145] on span "NO DATA FOUND" at bounding box center [111, 145] width 79 height 11
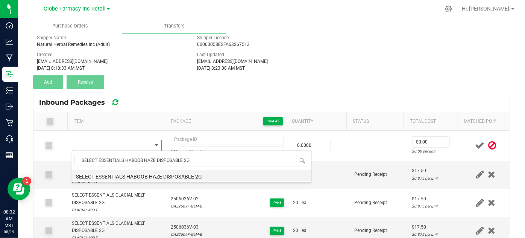
click at [142, 174] on li "SELECT ESSENTIALS HABOOB HAZE DISPOSABLE 2G" at bounding box center [191, 175] width 240 height 11
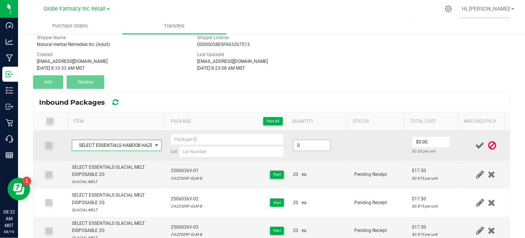
click at [307, 146] on input "0" at bounding box center [311, 145] width 37 height 11
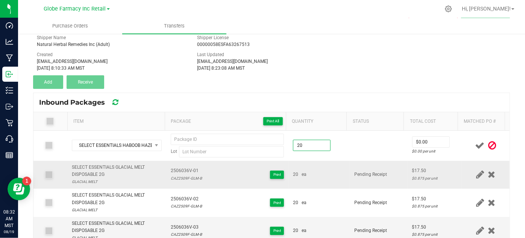
type input "20 ea"
click at [312, 166] on td "20 ea" at bounding box center [318, 175] width 61 height 28
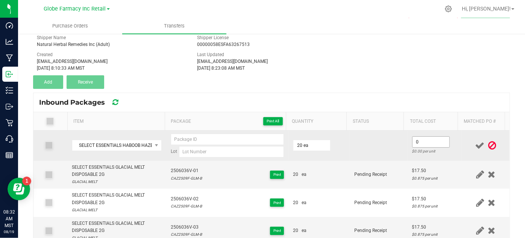
click at [419, 139] on input "0" at bounding box center [430, 141] width 37 height 11
type input "$17.50"
click at [398, 149] on td at bounding box center [379, 145] width 58 height 30
click at [208, 150] on input at bounding box center [231, 151] width 105 height 11
paste input "CAZ2528E-HBZ-B"
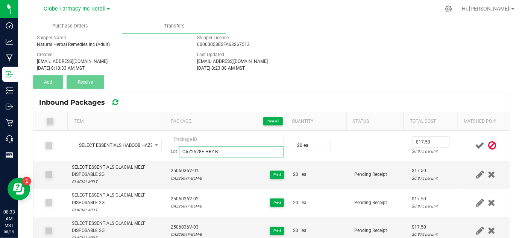
type input "CAZ2528E-HBZ-B"
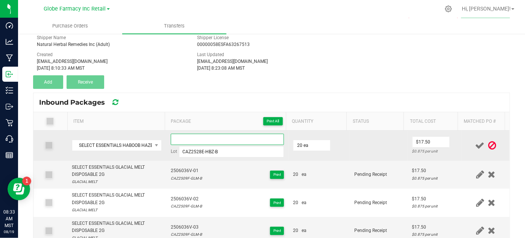
click at [191, 141] on input at bounding box center [228, 138] width 114 height 11
paste input "2506012V"
click at [183, 138] on input "2506012V-01" at bounding box center [228, 138] width 114 height 11
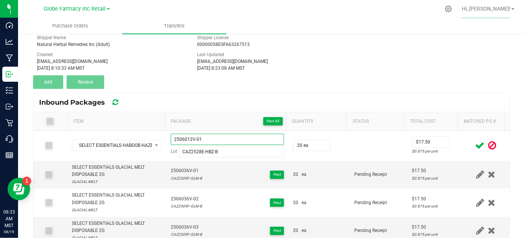
type input "2506012V-01"
click at [475, 147] on icon at bounding box center [479, 145] width 9 height 9
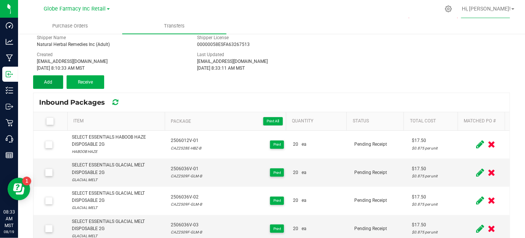
click at [48, 79] on span "Add" at bounding box center [48, 81] width 8 height 5
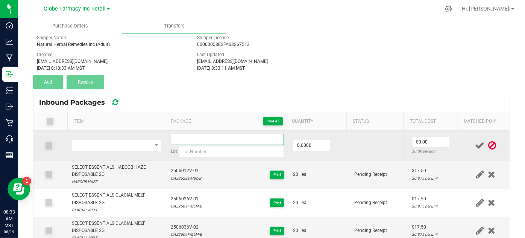
click at [182, 137] on input at bounding box center [228, 138] width 114 height 11
paste input "2506012V-01"
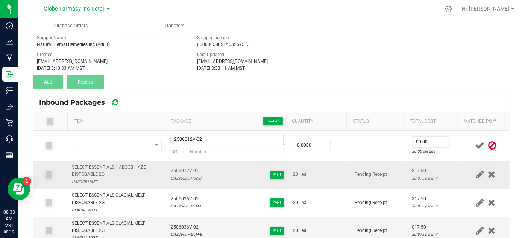
type input "2506012V-02"
click at [176, 176] on div "CAZ2528E-HBZ-B" at bounding box center [186, 177] width 30 height 7
click at [176, 174] on div "CAZ2528E-HBZ-B" at bounding box center [186, 177] width 30 height 7
click at [181, 181] on td "2506012V-01 CAZ2528E-HBZ-B Print" at bounding box center [227, 175] width 123 height 28
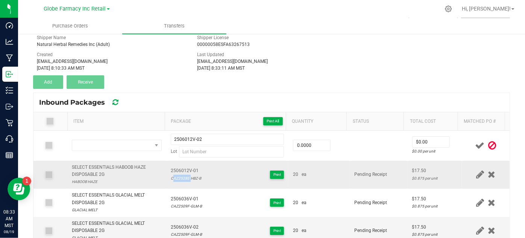
drag, startPoint x: 180, startPoint y: 181, endPoint x: 174, endPoint y: 176, distance: 8.0
click at [179, 180] on td "2506012V-01 CAZ2528E-HBZ-B Print" at bounding box center [227, 175] width 123 height 28
click at [174, 176] on div "CAZ2528E-HBZ-B" at bounding box center [186, 177] width 30 height 7
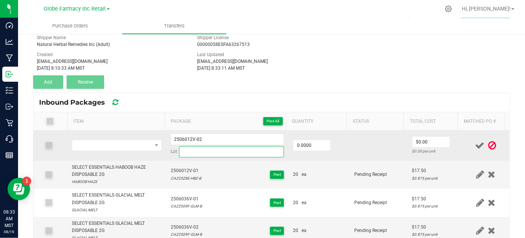
click at [217, 150] on input at bounding box center [231, 151] width 105 height 11
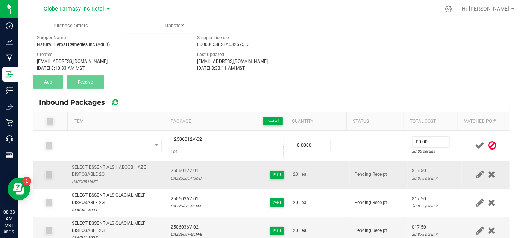
paste input "CAZ2528E-HBZ-B"
type input "CAZ2528E-HBZ-B"
click at [119, 167] on div "SELECT ESSENTIALS HABOOB HAZE DISPOSABLE 2G" at bounding box center [116, 171] width 89 height 14
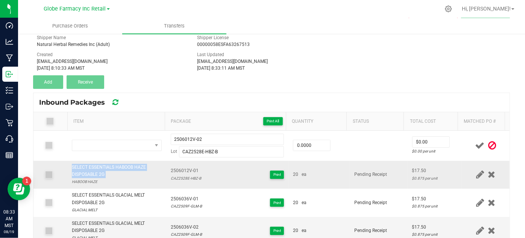
click at [119, 167] on div "SELECT ESSENTIALS HABOOB HAZE DISPOSABLE 2G" at bounding box center [116, 171] width 89 height 14
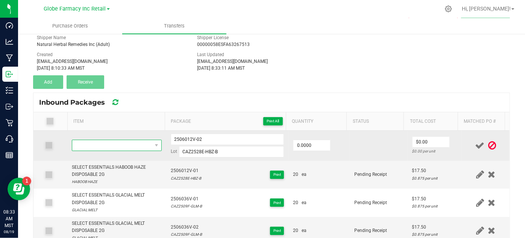
click at [102, 145] on span "NO DATA FOUND" at bounding box center [111, 145] width 79 height 11
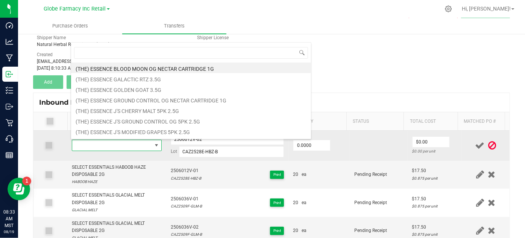
type input "SELECT ESSENTIALS HABOOB HAZE DISPOSABLE 2G"
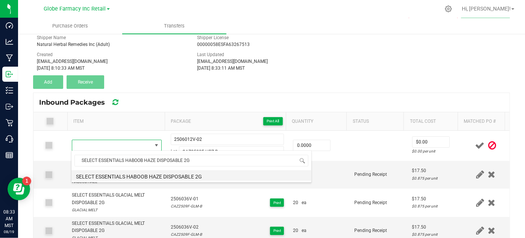
click at [127, 171] on li "SELECT ESSENTIALS HABOOB HAZE DISPOSABLE 2G" at bounding box center [191, 175] width 240 height 11
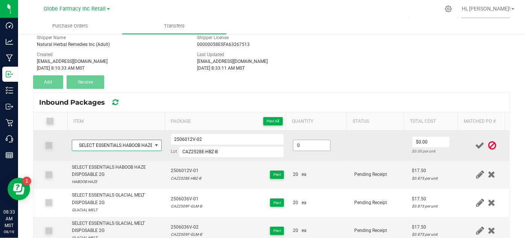
click at [318, 146] on input "0" at bounding box center [311, 145] width 37 height 11
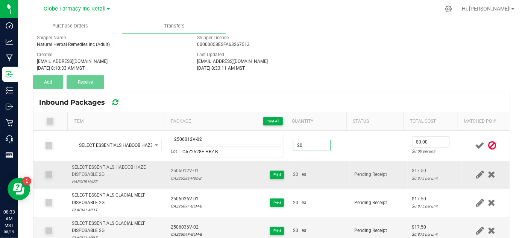
type input "20 ea"
drag, startPoint x: 330, startPoint y: 172, endPoint x: 348, endPoint y: 163, distance: 19.7
click at [331, 172] on div "20 ea" at bounding box center [319, 174] width 52 height 7
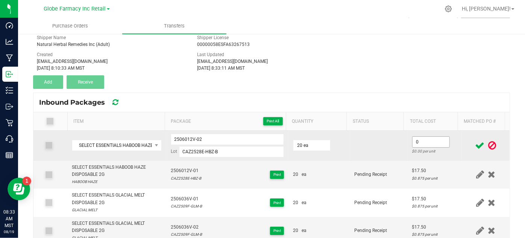
click at [412, 142] on input "0" at bounding box center [430, 141] width 37 height 11
type input "$17.50"
click at [389, 151] on td at bounding box center [379, 145] width 58 height 30
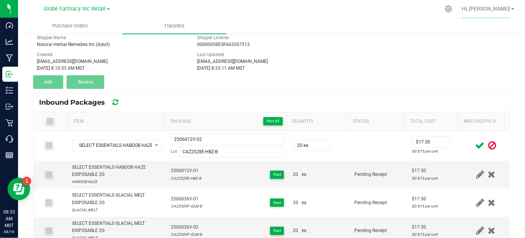
click at [475, 144] on icon at bounding box center [479, 145] width 9 height 9
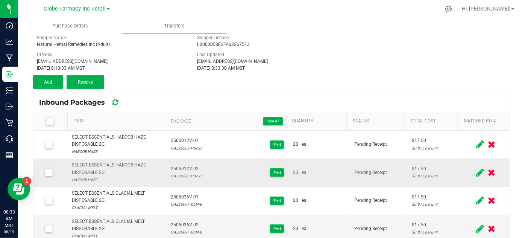
click at [177, 169] on span "2506012V-02" at bounding box center [186, 168] width 30 height 7
click at [41, 83] on button "Add" at bounding box center [48, 82] width 30 height 14
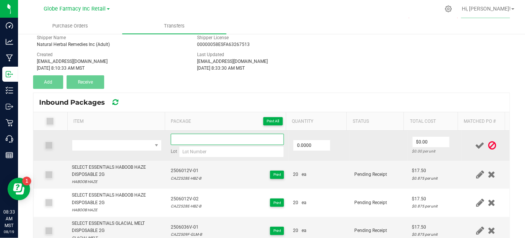
click at [185, 140] on input at bounding box center [228, 138] width 114 height 11
paste input "2506012V-02"
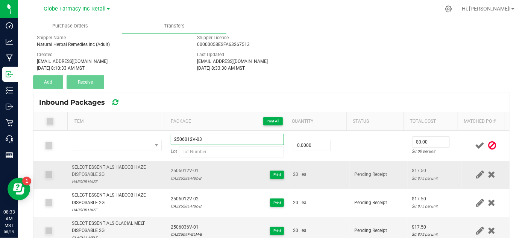
type input "2506012V-03"
click at [179, 176] on div "CAZ2528E-HBZ-B" at bounding box center [186, 177] width 30 height 7
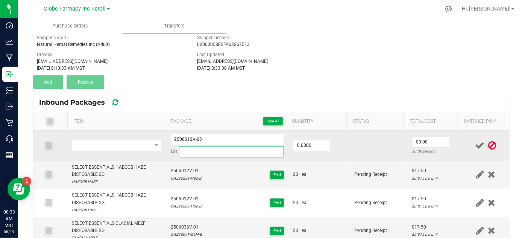
click at [200, 152] on input at bounding box center [231, 151] width 105 height 11
paste input "CAZ2528E-HBZ-B"
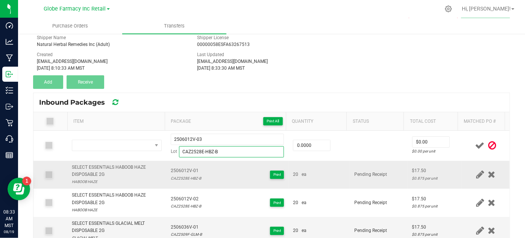
type input "CAZ2528E-HBZ-B"
click at [97, 164] on div "SELECT ESSENTIALS HABOOB HAZE DISPOSABLE 2G" at bounding box center [116, 171] width 89 height 14
click at [96, 164] on div "SELECT ESSENTIALS HABOOB HAZE DISPOSABLE 2G" at bounding box center [116, 171] width 89 height 14
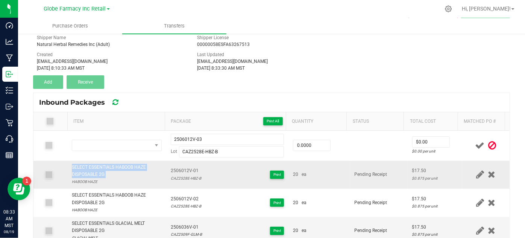
click at [96, 164] on div "SELECT ESSENTIALS HABOOB HAZE DISPOSABLE 2G" at bounding box center [116, 171] width 89 height 14
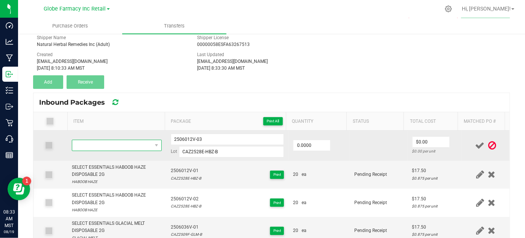
click at [89, 141] on span "NO DATA FOUND" at bounding box center [111, 145] width 79 height 11
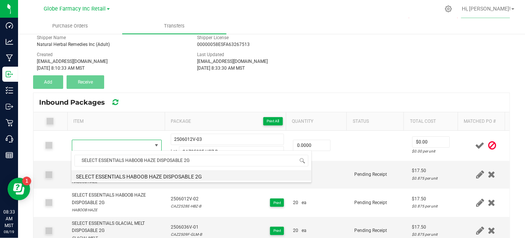
click at [158, 173] on li "SELECT ESSENTIALS HABOOB HAZE DISPOSABLE 2G" at bounding box center [191, 175] width 240 height 11
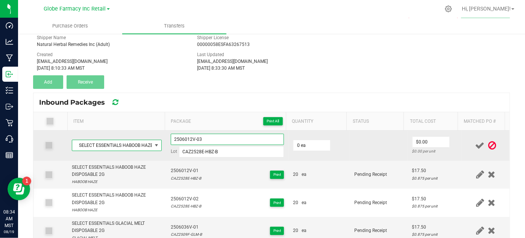
click at [182, 133] on input "2506012V-03" at bounding box center [228, 138] width 114 height 11
click at [317, 146] on input "0" at bounding box center [311, 145] width 37 height 11
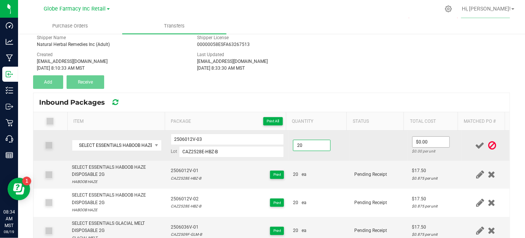
type input "20 ea"
click at [415, 137] on input "0" at bounding box center [430, 141] width 37 height 11
type input "$17.50"
click at [376, 157] on td at bounding box center [379, 145] width 58 height 30
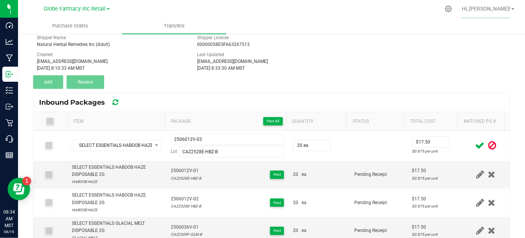
click at [475, 148] on icon at bounding box center [479, 145] width 9 height 9
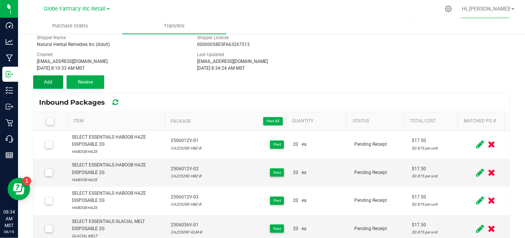
click at [52, 83] on button "Add" at bounding box center [48, 82] width 30 height 14
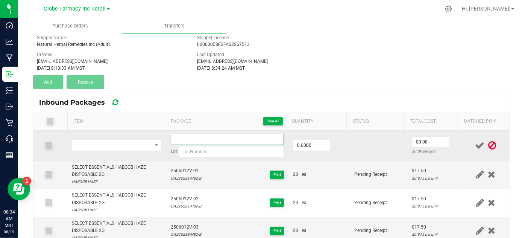
click at [247, 139] on input at bounding box center [228, 138] width 114 height 11
paste input "2506012V-03"
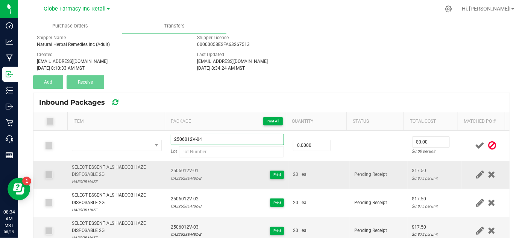
type input "2506012V-04"
click at [175, 174] on div "CAZ2528E-HBZ-B" at bounding box center [186, 177] width 30 height 7
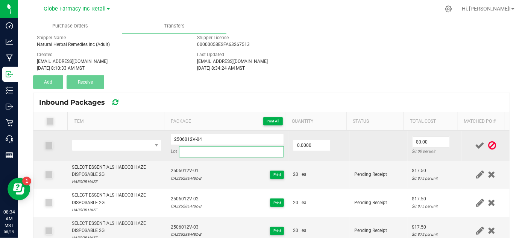
click at [209, 153] on input at bounding box center [231, 151] width 105 height 11
paste input "CAZ2528E-HBZ-B"
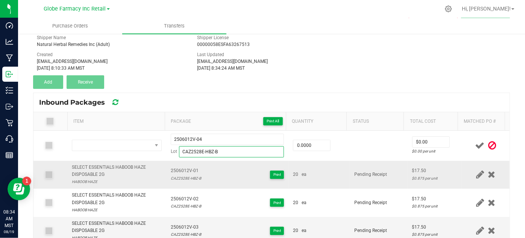
type input "CAZ2528E-HBZ-B"
click at [109, 166] on div "SELECT ESSENTIALS HABOOB HAZE DISPOSABLE 2G" at bounding box center [116, 171] width 89 height 14
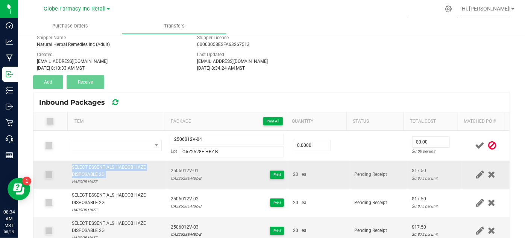
click at [109, 166] on div "SELECT ESSENTIALS HABOOB HAZE DISPOSABLE 2G" at bounding box center [116, 171] width 89 height 14
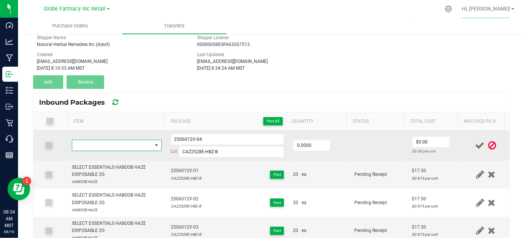
click at [110, 149] on span "NO DATA FOUND" at bounding box center [111, 145] width 79 height 11
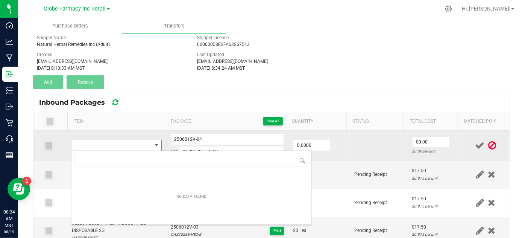
type input "SELECT ESSENTIALS HABOOB HAZE DISPOSABLE 2G"
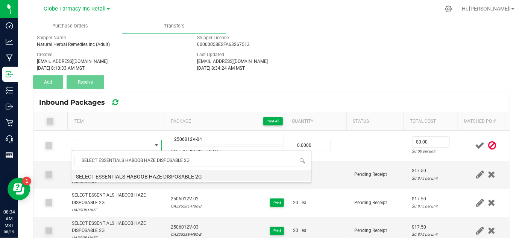
click at [99, 177] on li "SELECT ESSENTIALS HABOOB HAZE DISPOSABLE 2G" at bounding box center [191, 175] width 240 height 11
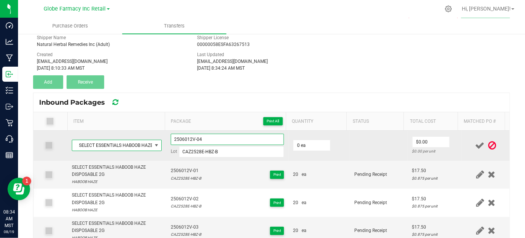
click at [177, 133] on input "2506012V-04" at bounding box center [228, 138] width 114 height 11
click at [178, 133] on input "2506012V-04" at bounding box center [228, 138] width 114 height 11
click at [183, 143] on input "2506012V-04" at bounding box center [228, 138] width 114 height 11
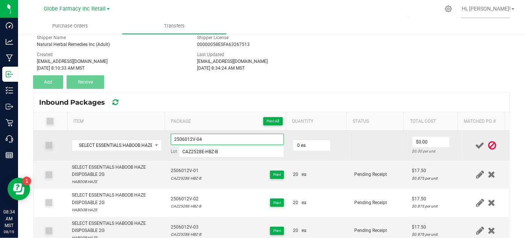
click at [183, 143] on input "2506012V-04" at bounding box center [228, 138] width 114 height 11
click at [299, 145] on input "0" at bounding box center [311, 145] width 37 height 11
type input "20 ea"
click at [437, 144] on input "0" at bounding box center [430, 141] width 37 height 11
type input "$17.50"
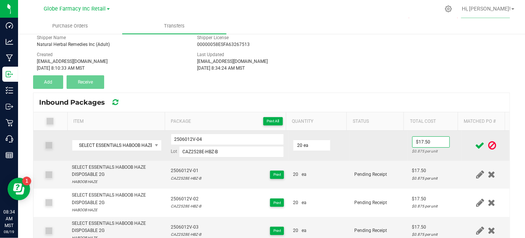
click at [413, 153] on div "$0.875 per unit" at bounding box center [434, 150] width 45 height 7
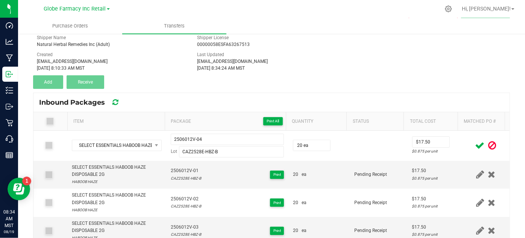
click at [475, 145] on icon at bounding box center [479, 145] width 9 height 9
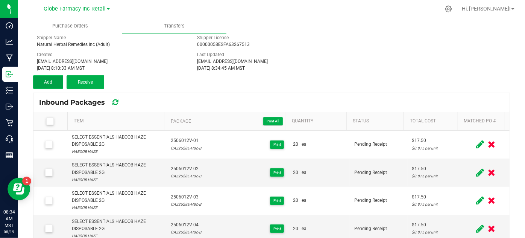
drag, startPoint x: 57, startPoint y: 78, endPoint x: 62, endPoint y: 80, distance: 5.2
click at [57, 78] on button "Add" at bounding box center [48, 82] width 30 height 14
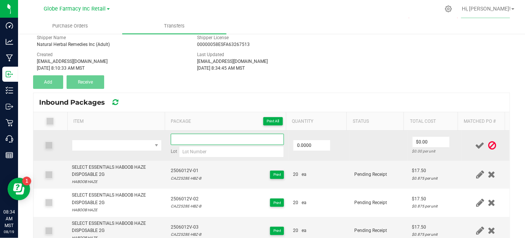
click at [231, 139] on input at bounding box center [228, 138] width 114 height 11
paste input "2506012V-04"
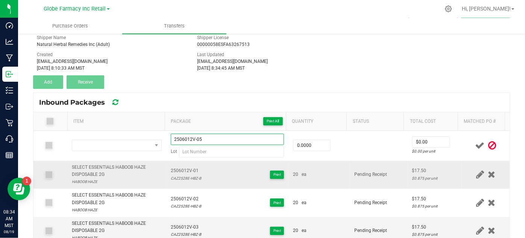
type input "2506012V-05"
click at [99, 165] on div "SELECT ESSENTIALS HABOOB HAZE DISPOSABLE 2G" at bounding box center [116, 171] width 89 height 14
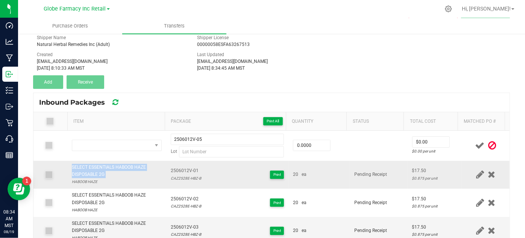
click at [98, 165] on div "SELECT ESSENTIALS HABOOB HAZE DISPOSABLE 2G" at bounding box center [116, 171] width 89 height 14
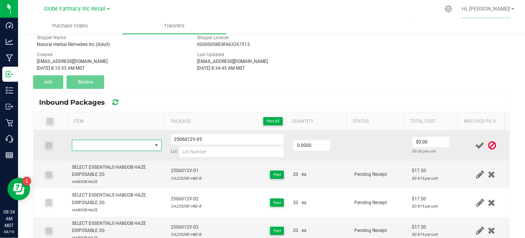
click at [94, 147] on span "NO DATA FOUND" at bounding box center [111, 145] width 79 height 11
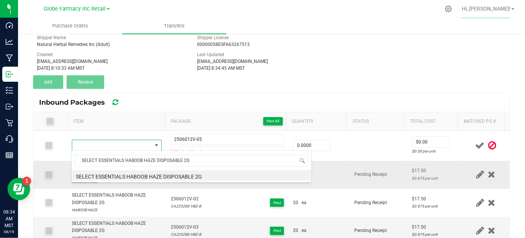
click at [117, 177] on li "SELECT ESSENTIALS HABOOB HAZE DISPOSABLE 2G" at bounding box center [191, 175] width 240 height 11
type input "0 ea"
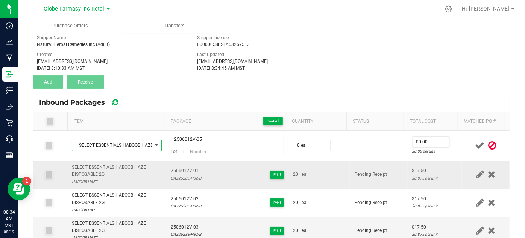
click at [188, 174] on div "CAZ2528E-HBZ-B" at bounding box center [186, 177] width 30 height 7
click at [187, 180] on div "CAZ2528E-HBZ-B" at bounding box center [186, 177] width 30 height 7
click at [182, 177] on div "CAZ2528E-HBZ-B" at bounding box center [186, 177] width 30 height 7
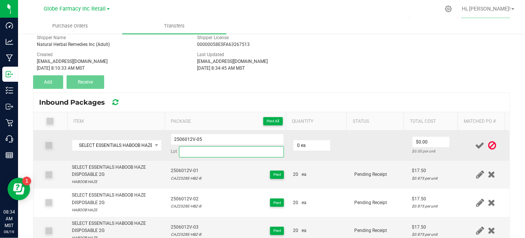
click at [189, 151] on input at bounding box center [231, 151] width 105 height 11
paste input "CAZ2528E-HBZ-B"
type input "CAZ2528E-HBZ-B"
click at [298, 147] on input "0" at bounding box center [311, 145] width 37 height 11
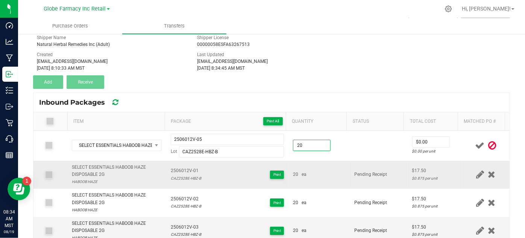
type input "20 ea"
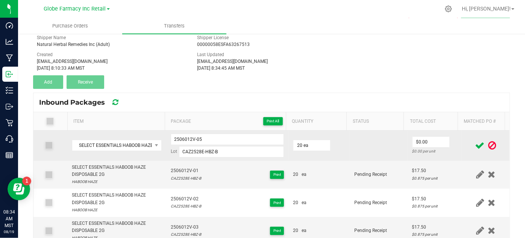
drag, startPoint x: 315, startPoint y: 178, endPoint x: 366, endPoint y: 151, distance: 57.0
click at [316, 178] on td "20 ea" at bounding box center [318, 175] width 61 height 28
click at [414, 141] on input "0" at bounding box center [430, 141] width 37 height 11
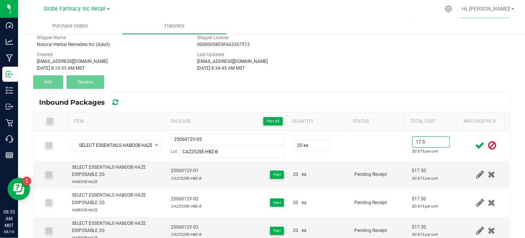
type input "$17.50"
click at [475, 142] on icon at bounding box center [479, 145] width 9 height 9
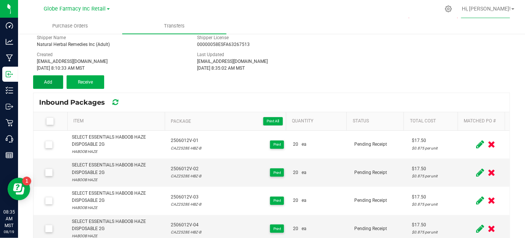
click at [43, 85] on button "Add" at bounding box center [48, 82] width 30 height 14
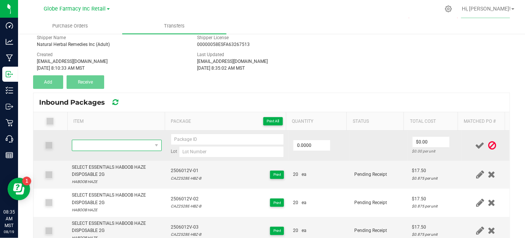
click at [76, 146] on span "NO DATA FOUND" at bounding box center [111, 145] width 79 height 11
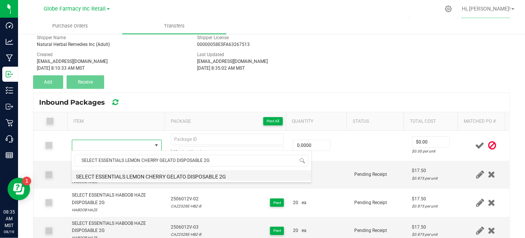
click at [81, 174] on li "SELECT ESSENTIALS LEMON CHERRY GELATO DISPOSABLE 2G" at bounding box center [191, 175] width 240 height 11
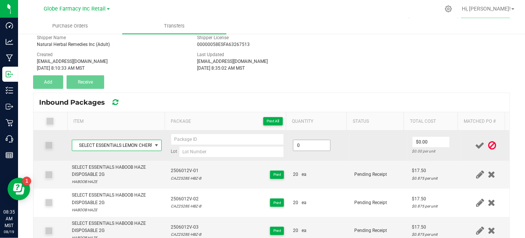
click at [320, 147] on input "0" at bounding box center [311, 145] width 37 height 11
type input "20 ea"
click at [434, 141] on input "0" at bounding box center [430, 141] width 37 height 11
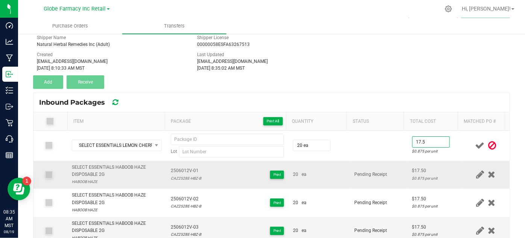
type input "$17.50"
click at [368, 169] on td "Pending Receipt" at bounding box center [379, 175] width 58 height 28
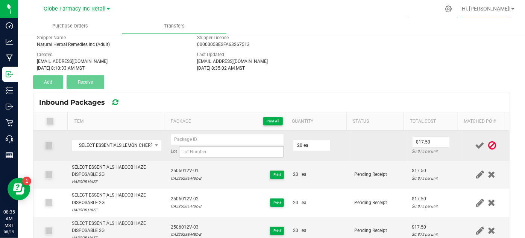
drag, startPoint x: 188, startPoint y: 159, endPoint x: 188, endPoint y: 153, distance: 6.4
click at [187, 151] on input at bounding box center [231, 151] width 105 height 11
paste input "CAZ2501E-LCG-B"
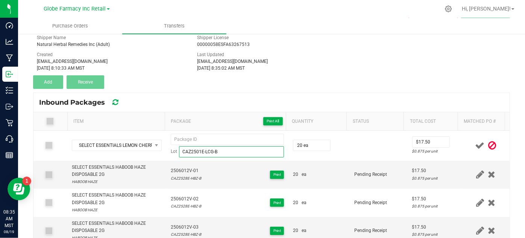
type input "CAZ2501E-LCG-B"
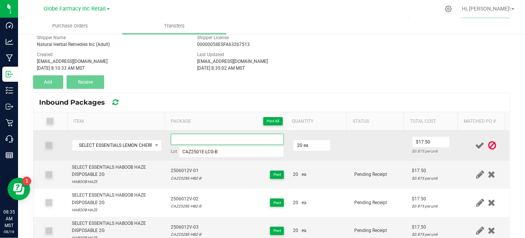
click at [193, 141] on input at bounding box center [228, 138] width 114 height 11
paste input "2505031V"
click at [188, 141] on input "2505031V-01" at bounding box center [228, 138] width 114 height 11
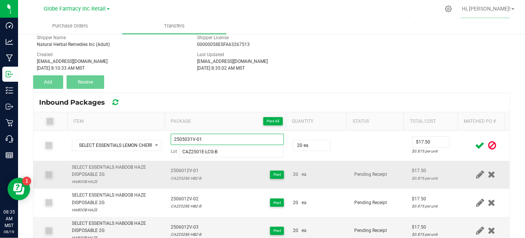
type input "2505031V-01"
click at [359, 162] on td "Pending Receipt" at bounding box center [379, 175] width 58 height 28
click at [475, 144] on icon at bounding box center [479, 145] width 9 height 9
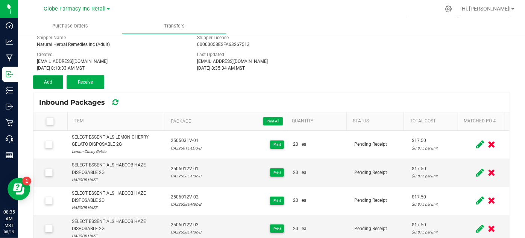
click at [44, 81] on span "Add" at bounding box center [48, 81] width 8 height 5
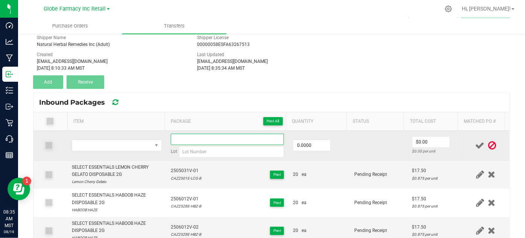
click at [181, 136] on input at bounding box center [228, 138] width 114 height 11
paste input "2505031V-01"
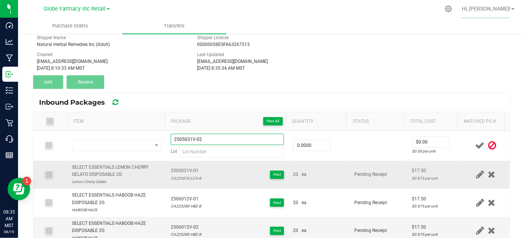
type input "2505031V-02"
click at [102, 168] on div "SELECT ESSENTIALS LEMON CHERRY GELATO DISPOSABLE 2G" at bounding box center [116, 171] width 89 height 14
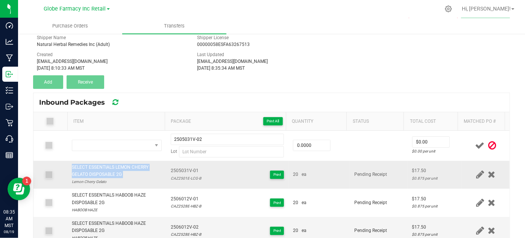
click at [102, 168] on div "SELECT ESSENTIALS LEMON CHERRY GELATO DISPOSABLE 2G" at bounding box center [116, 171] width 89 height 14
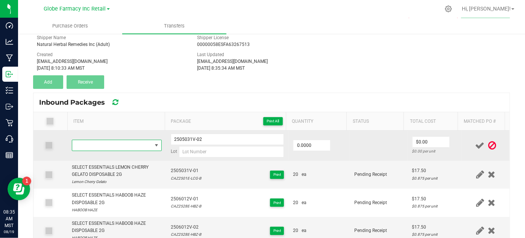
click at [102, 147] on span "NO DATA FOUND" at bounding box center [111, 145] width 79 height 11
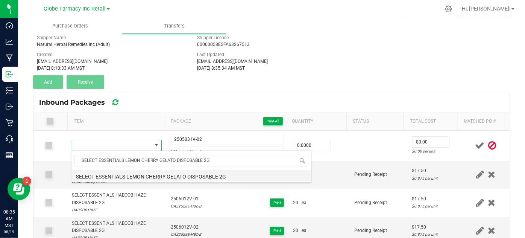
click at [100, 174] on li "SELECT ESSENTIALS LEMON CHERRY GELATO DISPOSABLE 2G" at bounding box center [191, 175] width 240 height 11
type input "0 ea"
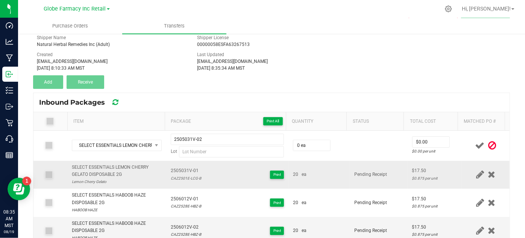
click at [186, 178] on div "CAZ2501E-LCG-B" at bounding box center [186, 177] width 30 height 7
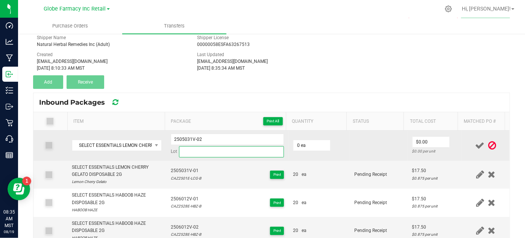
click at [202, 149] on input at bounding box center [231, 151] width 105 height 11
paste input "CAZ2501E-LCG-B"
type input "CAZ2501E-LCG-B"
click at [300, 141] on input "0" at bounding box center [311, 145] width 37 height 11
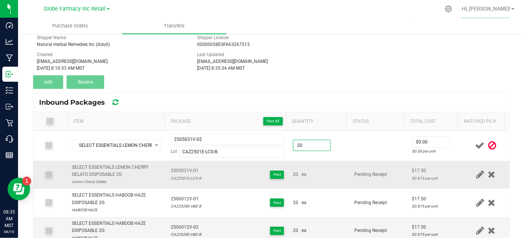
type input "20 ea"
drag, startPoint x: 332, startPoint y: 184, endPoint x: 343, endPoint y: 171, distance: 17.1
click at [332, 184] on td "20 ea" at bounding box center [318, 175] width 61 height 28
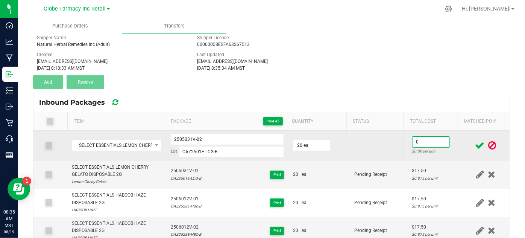
click at [412, 141] on input "0" at bounding box center [430, 141] width 37 height 11
click at [412, 142] on input "17.5" at bounding box center [430, 141] width 37 height 11
type input "$17.50"
click at [394, 145] on td at bounding box center [379, 145] width 58 height 30
click at [186, 138] on input "2505031V-02" at bounding box center [228, 138] width 114 height 11
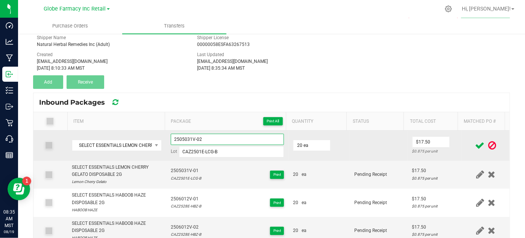
click at [186, 138] on input "2505031V-02" at bounding box center [228, 138] width 114 height 11
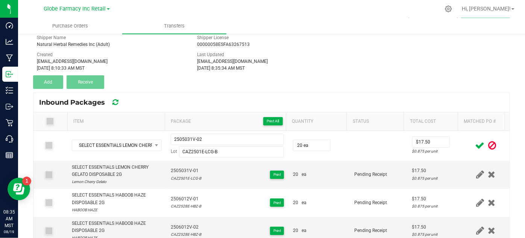
click at [475, 149] on icon at bounding box center [479, 145] width 9 height 9
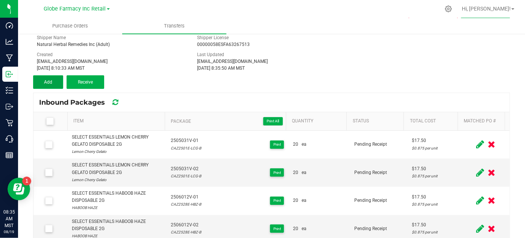
click at [39, 83] on button "Add" at bounding box center [48, 82] width 30 height 14
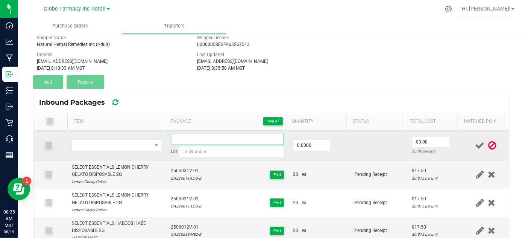
click at [189, 139] on input at bounding box center [228, 138] width 114 height 11
paste input "2505031V-02"
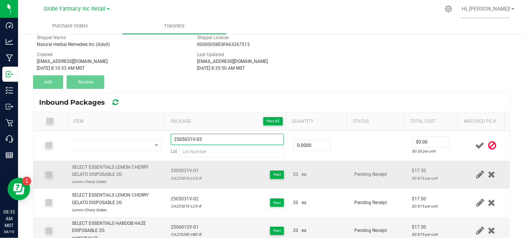
type input "2505031V-03"
click at [111, 168] on div "SELECT ESSENTIALS LEMON CHERRY GELATO DISPOSABLE 2G" at bounding box center [116, 171] width 89 height 14
click at [111, 167] on div "SELECT ESSENTIALS LEMON CHERRY GELATO DISPOSABLE 2G" at bounding box center [116, 171] width 89 height 14
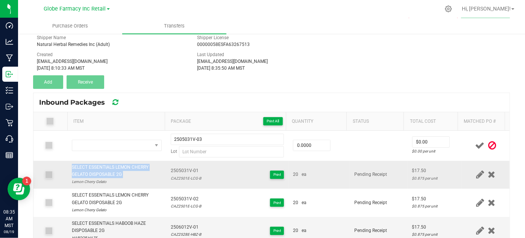
click at [111, 167] on div "SELECT ESSENTIALS LEMON CHERRY GELATO DISPOSABLE 2G" at bounding box center [116, 171] width 89 height 14
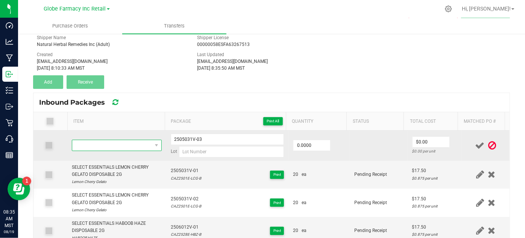
click at [102, 146] on span "NO DATA FOUND" at bounding box center [111, 145] width 79 height 11
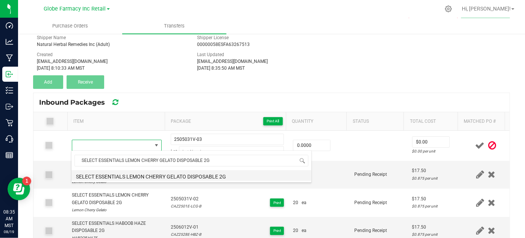
drag, startPoint x: 157, startPoint y: 178, endPoint x: 171, endPoint y: 181, distance: 14.6
click at [157, 177] on li "SELECT ESSENTIALS LEMON CHERRY GELATO DISPOSABLE 2G" at bounding box center [191, 175] width 240 height 11
type input "0 ea"
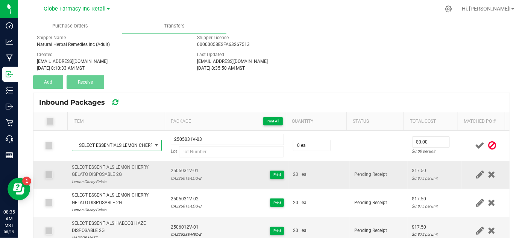
click at [183, 179] on div "CAZ2501E-LCG-B" at bounding box center [186, 177] width 30 height 7
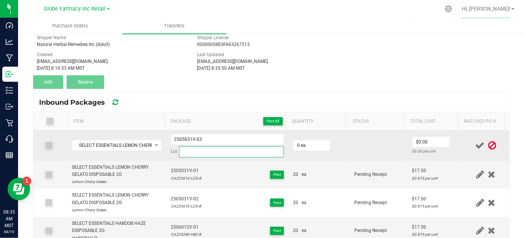
click at [195, 146] on input at bounding box center [231, 151] width 105 height 11
paste input "CAZ2501E-LCG-B"
type input "CAZ2501E-LCG-B"
click at [312, 140] on input "0" at bounding box center [311, 145] width 37 height 11
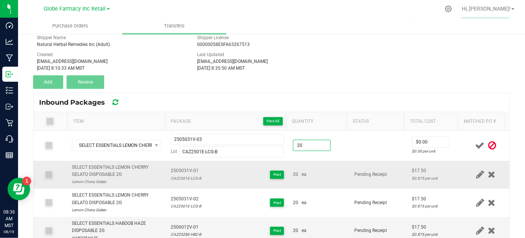
type input "20 ea"
click at [338, 170] on td "20 ea" at bounding box center [318, 175] width 61 height 28
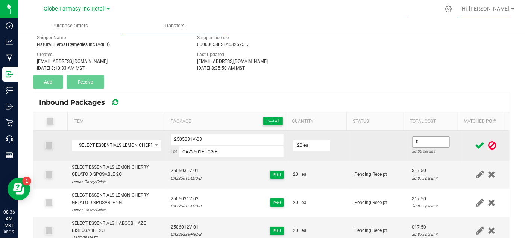
click at [419, 137] on input "0" at bounding box center [430, 141] width 37 height 11
type input "$17.50"
click at [391, 155] on td at bounding box center [379, 145] width 58 height 30
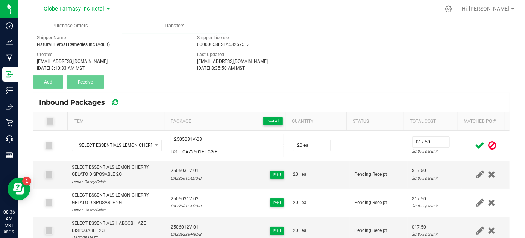
click at [475, 146] on icon at bounding box center [479, 145] width 9 height 9
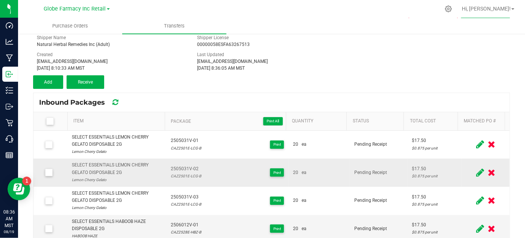
click at [173, 168] on span "2505031V-02" at bounding box center [186, 168] width 30 height 7
click at [50, 84] on button "Add" at bounding box center [48, 82] width 30 height 14
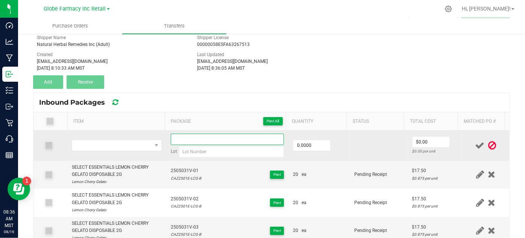
click at [172, 137] on input at bounding box center [228, 138] width 114 height 11
paste input "2505031V-02"
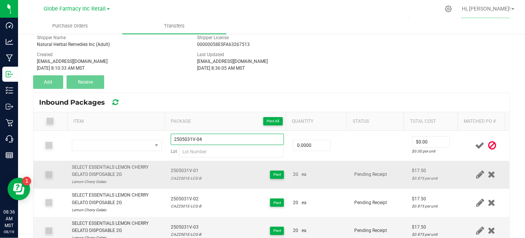
type input "2505031V-04"
click at [101, 164] on div "SELECT ESSENTIALS LEMON CHERRY GELATO DISPOSABLE 2G" at bounding box center [116, 171] width 89 height 14
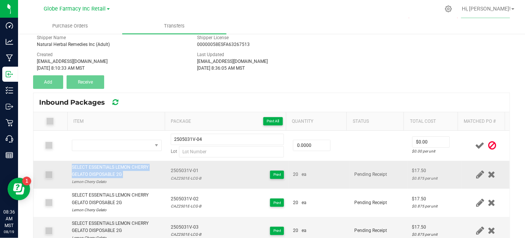
click at [101, 164] on div "SELECT ESSENTIALS LEMON CHERRY GELATO DISPOSABLE 2G" at bounding box center [116, 171] width 89 height 14
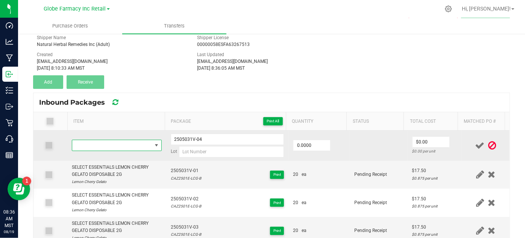
click at [105, 147] on span "NO DATA FOUND" at bounding box center [111, 145] width 79 height 11
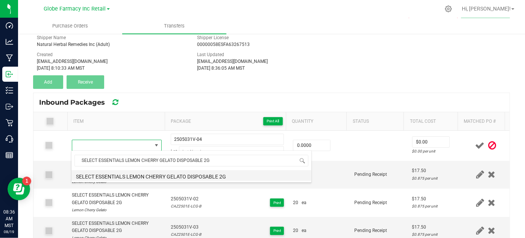
click at [115, 176] on li "SELECT ESSENTIALS LEMON CHERRY GELATO DISPOSABLE 2G" at bounding box center [191, 175] width 240 height 11
type input "0 ea"
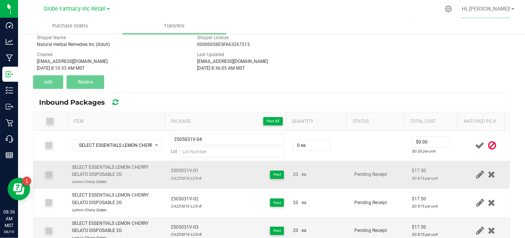
click at [179, 172] on span "2505031V-01" at bounding box center [186, 170] width 30 height 7
click at [179, 173] on div "2505031V-01 CAZ2501E-LCG-B" at bounding box center [186, 174] width 30 height 14
click at [180, 174] on div "CAZ2501E-LCG-B" at bounding box center [186, 177] width 30 height 7
click at [181, 174] on div "CAZ2501E-LCG-B" at bounding box center [186, 177] width 30 height 7
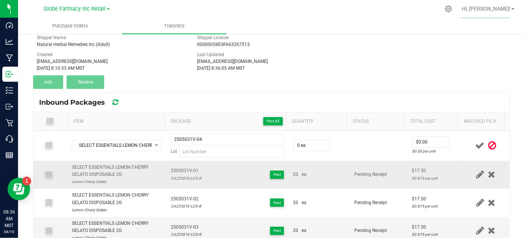
click at [182, 179] on div "CAZ2501E-LCG-B" at bounding box center [186, 177] width 30 height 7
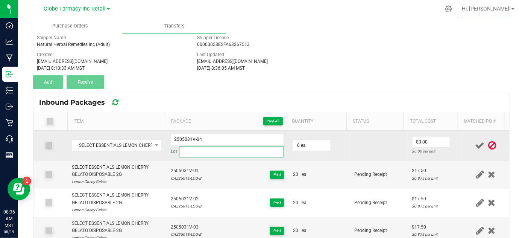
click at [200, 155] on input at bounding box center [231, 151] width 105 height 11
paste input "CAZ2501E-LCG-B"
type input "CAZ2501E-LCG-B"
click at [297, 144] on input "0" at bounding box center [311, 145] width 37 height 11
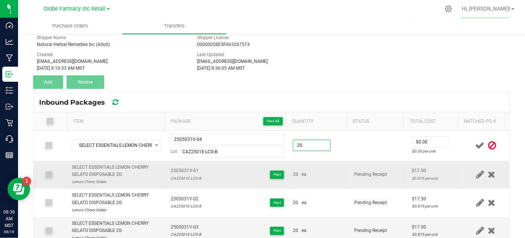
type input "20 ea"
drag, startPoint x: 315, startPoint y: 179, endPoint x: 374, endPoint y: 157, distance: 63.1
click at [316, 179] on td "20 ea" at bounding box center [318, 175] width 61 height 28
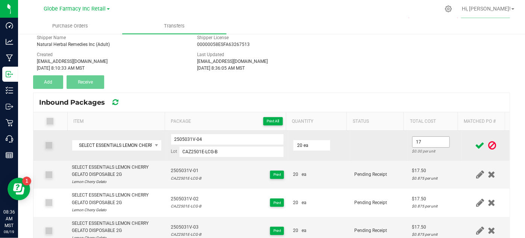
click at [427, 138] on input "17" at bounding box center [430, 141] width 37 height 11
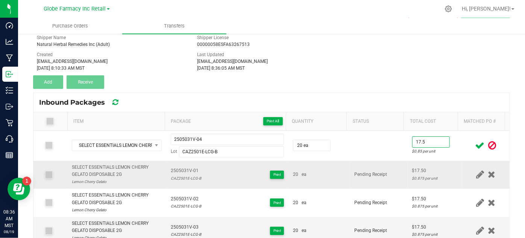
type input "$17.50"
drag, startPoint x: 376, startPoint y: 163, endPoint x: 357, endPoint y: 168, distance: 19.5
click at [376, 162] on td "Pending Receipt" at bounding box center [379, 175] width 58 height 28
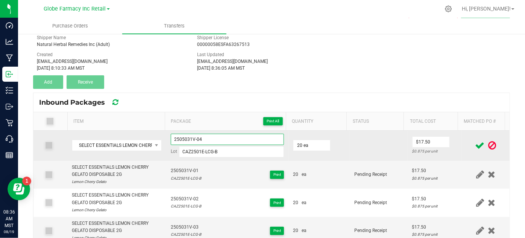
click at [182, 139] on input "2505031V-04" at bounding box center [228, 138] width 114 height 11
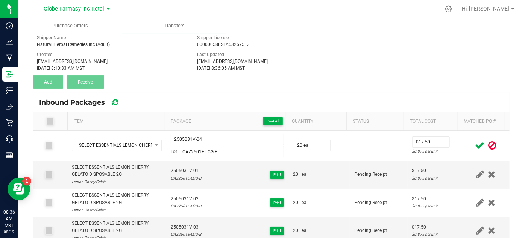
click at [475, 144] on icon at bounding box center [479, 145] width 9 height 9
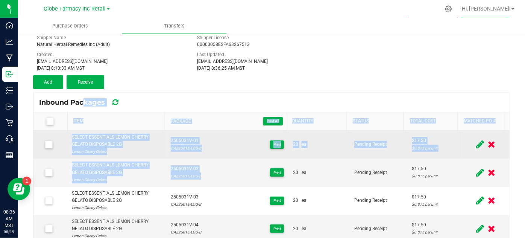
drag, startPoint x: 107, startPoint y: 107, endPoint x: 227, endPoint y: 153, distance: 128.4
click at [231, 155] on kendo-grid "Inbound Packages Item Package Print All Quantity Status Total Cost Matched PO #…" at bounding box center [271, 186] width 477 height 189
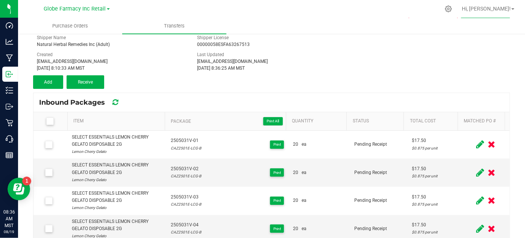
click at [186, 82] on div "Transfer #SELECT INV 4051 Pending Receipt Void Edit Shipper Name Natural Herbal…" at bounding box center [271, 51] width 477 height 75
click at [48, 82] on span "Add" at bounding box center [48, 81] width 8 height 5
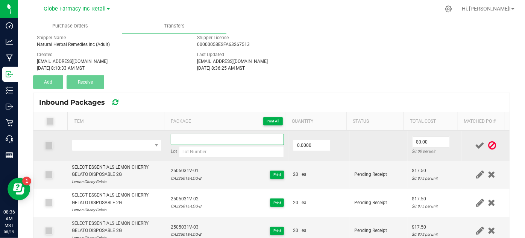
click at [189, 137] on input at bounding box center [228, 138] width 114 height 11
paste input "2505031V-04"
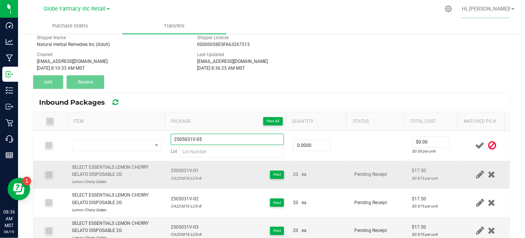
type input "2505031V-05"
click at [101, 166] on div "SELECT ESSENTIALS LEMON CHERRY GELATO DISPOSABLE 2G" at bounding box center [116, 171] width 89 height 14
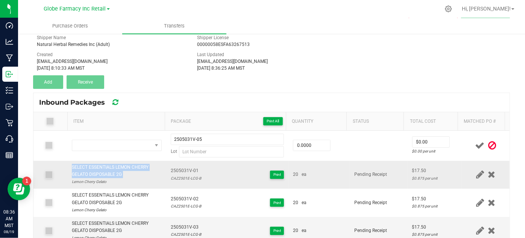
click at [101, 166] on div "SELECT ESSENTIALS LEMON CHERRY GELATO DISPOSABLE 2G" at bounding box center [116, 171] width 89 height 14
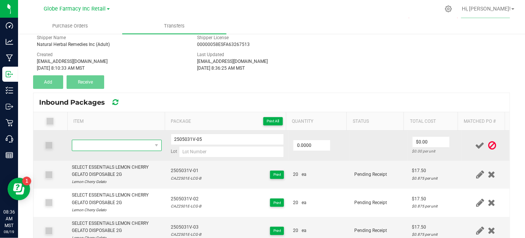
click at [98, 146] on span "NO DATA FOUND" at bounding box center [111, 145] width 79 height 11
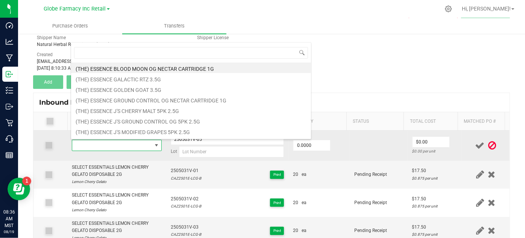
type input "SELECT ESSENTIALS LEMON CHERRY GELATO DISPOSABLE 2G"
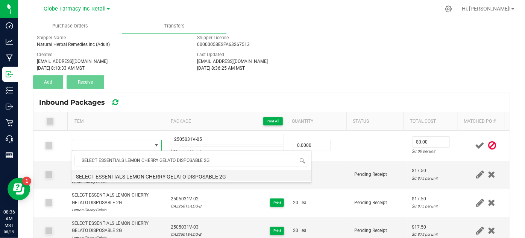
click at [136, 174] on li "SELECT ESSENTIALS LEMON CHERRY GELATO DISPOSABLE 2G" at bounding box center [191, 175] width 240 height 11
type input "0 ea"
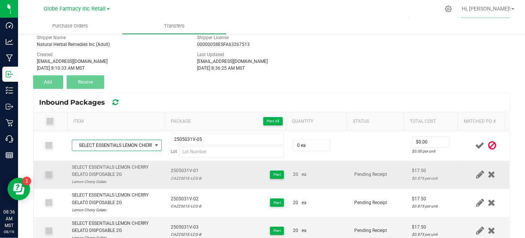
click at [180, 179] on div "CAZ2501E-LCG-B" at bounding box center [186, 177] width 30 height 7
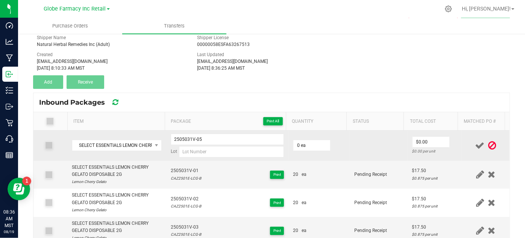
click at [229, 144] on div "2505031V-05 Lot" at bounding box center [228, 145] width 114 height 24
click at [227, 150] on input at bounding box center [231, 151] width 105 height 11
paste input "CAZ2501E-LCG-B"
type input "CAZ2501E-LCG-B"
click at [323, 142] on input "0" at bounding box center [311, 145] width 37 height 11
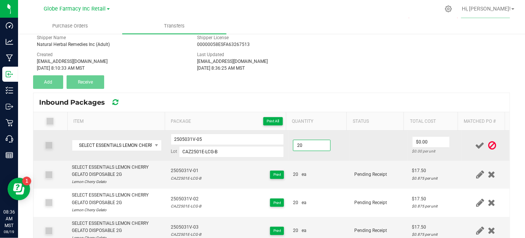
type input "20 ea"
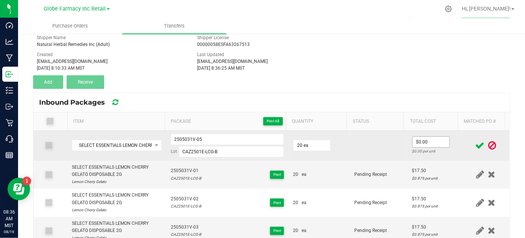
click at [420, 136] on span "$0.00" at bounding box center [431, 141] width 38 height 11
click at [422, 142] on input "0" at bounding box center [430, 141] width 37 height 11
type input "$17.50"
click at [379, 151] on td at bounding box center [379, 145] width 58 height 30
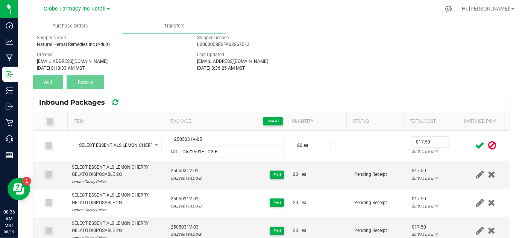
click at [475, 145] on icon at bounding box center [479, 145] width 9 height 9
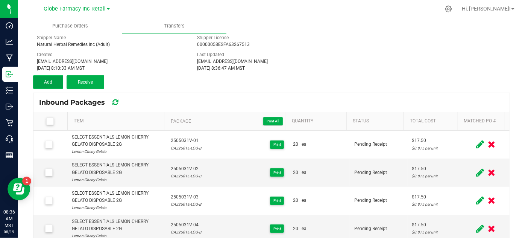
click at [56, 80] on button "Add" at bounding box center [48, 82] width 30 height 14
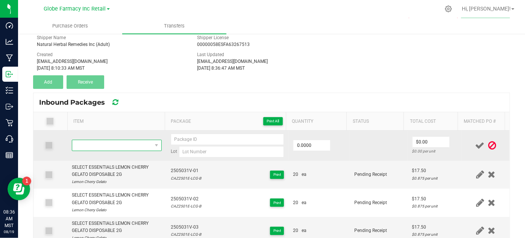
click at [105, 148] on span "NO DATA FOUND" at bounding box center [111, 145] width 79 height 11
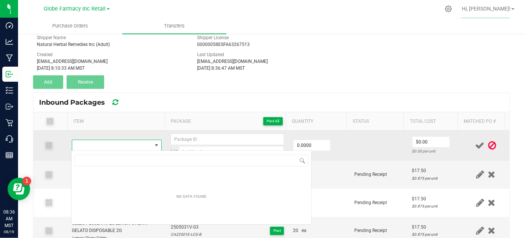
scroll to position [11, 87]
type input "SELECT ESSENTIALS LONDON POUND CAKE DISPOSABLE 2G"
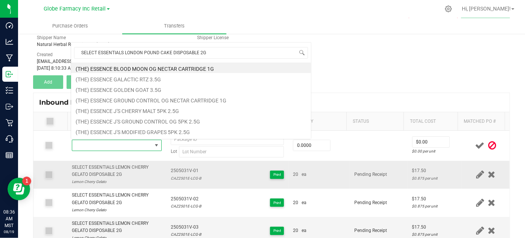
scroll to position [11, 86]
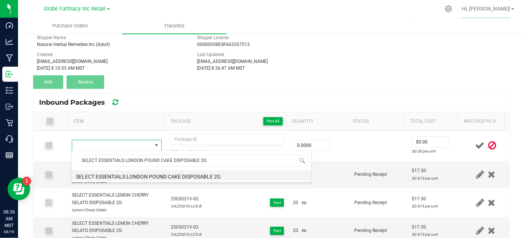
click at [128, 171] on li "SELECT ESSENTIALS LONDON POUND CAKE DISPOSABLE 2G" at bounding box center [191, 175] width 240 height 11
type input "0 ea"
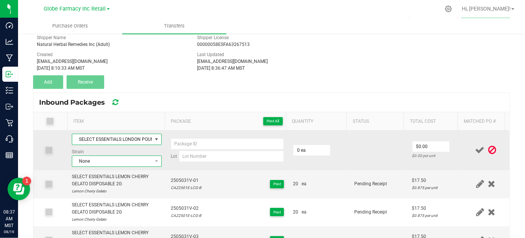
click at [92, 162] on span "None" at bounding box center [111, 161] width 79 height 11
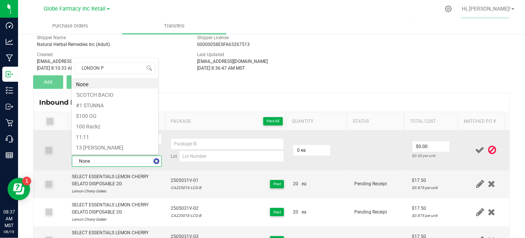
scroll to position [0, 0]
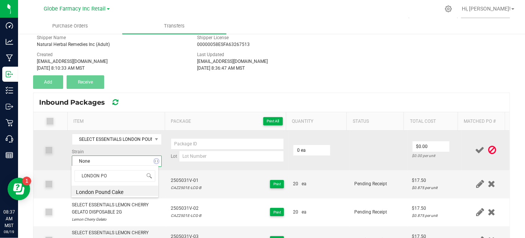
type input "LONDON POU"
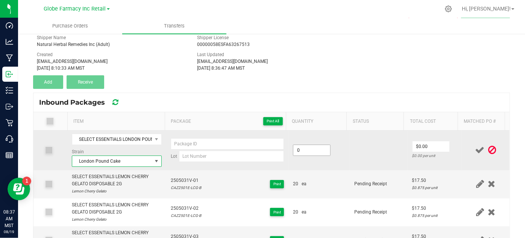
click at [311, 148] on input "0" at bounding box center [311, 150] width 37 height 11
type input "20 ea"
click at [311, 158] on td "20 ea" at bounding box center [318, 149] width 61 height 39
click at [415, 146] on input "0" at bounding box center [430, 146] width 37 height 11
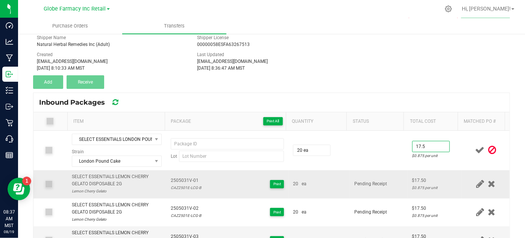
type input "$17.50"
click at [356, 170] on td "Pending Receipt" at bounding box center [379, 184] width 58 height 28
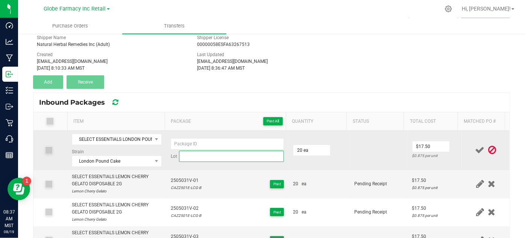
click at [194, 157] on input at bounding box center [231, 155] width 105 height 11
paste input "CAZ2520C-LPC-B"
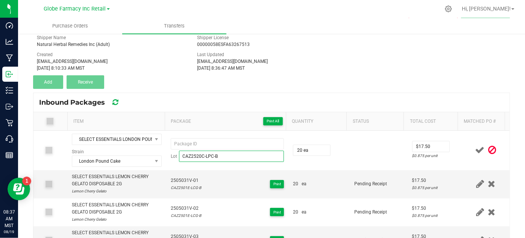
type input "CAZ2520C-LPC-B"
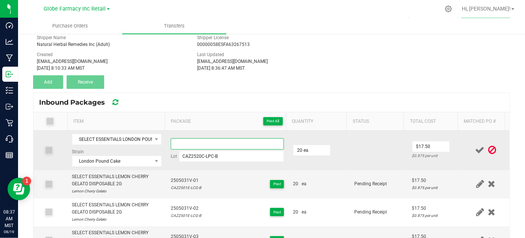
click at [194, 143] on input at bounding box center [228, 143] width 114 height 11
paste input "2504024V"
click at [185, 141] on input "2504024V-01" at bounding box center [228, 143] width 114 height 11
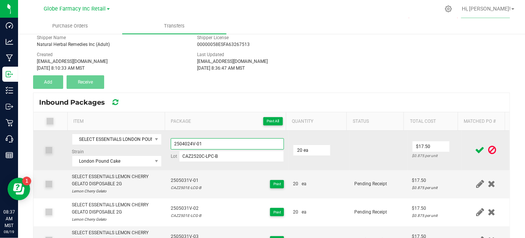
type input "2504024V-01"
click at [353, 162] on td at bounding box center [379, 149] width 58 height 39
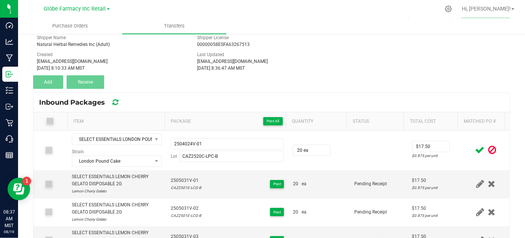
click at [475, 149] on icon at bounding box center [479, 149] width 9 height 9
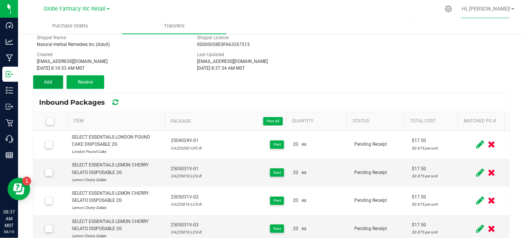
click at [44, 81] on span "Add" at bounding box center [48, 81] width 8 height 5
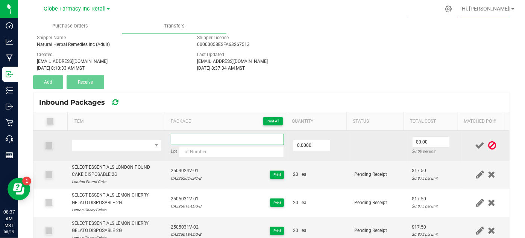
click at [220, 133] on input at bounding box center [228, 138] width 114 height 11
paste input "2504024V-01"
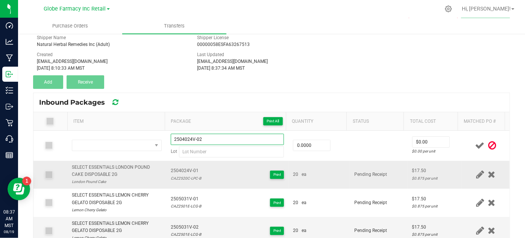
type input "2504024V-02"
click at [176, 178] on div "CAZ2520C-LPC-B" at bounding box center [186, 177] width 30 height 7
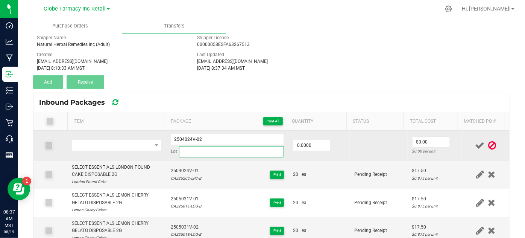
click at [199, 150] on input at bounding box center [231, 151] width 105 height 11
paste input "CAZ2520C-LPC-B"
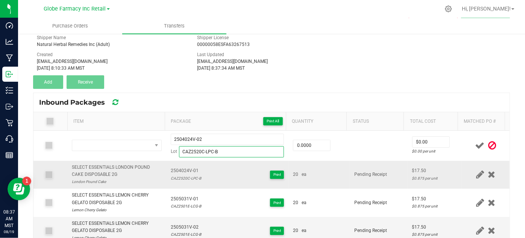
type input "CAZ2520C-LPC-B"
click at [100, 166] on div "SELECT ESSENTIALS LONDON POUND CAKE DISPOSABLE 2G" at bounding box center [116, 171] width 89 height 14
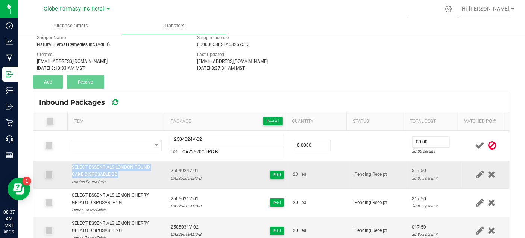
click at [100, 166] on div "SELECT ESSENTIALS LONDON POUND CAKE DISPOSABLE 2G" at bounding box center [116, 171] width 89 height 14
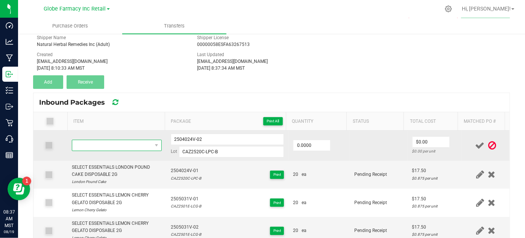
click at [100, 145] on span "NO DATA FOUND" at bounding box center [111, 145] width 79 height 11
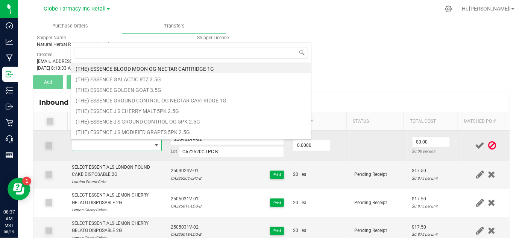
type input "SELECT ESSENTIALS LONDON POUND CAKE DISPOSABLE 2G"
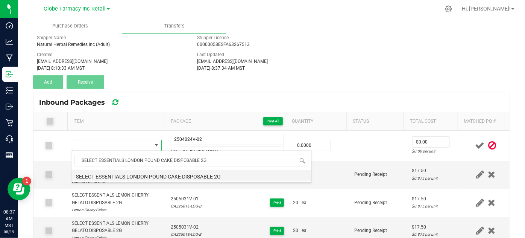
click at [171, 176] on li "SELECT ESSENTIALS LONDON POUND CAKE DISPOSABLE 2G" at bounding box center [191, 175] width 240 height 11
type input "0 ea"
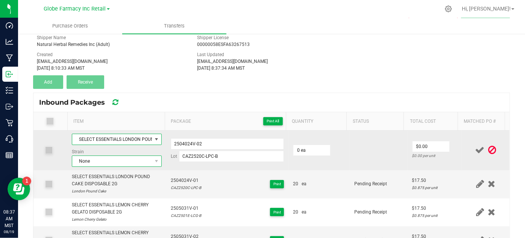
click at [122, 161] on span "None" at bounding box center [111, 161] width 79 height 11
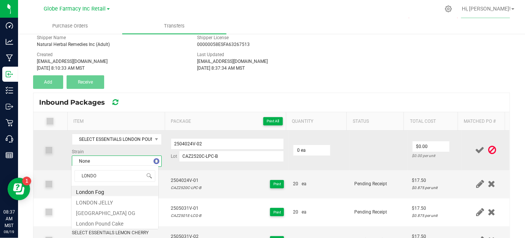
type input "[GEOGRAPHIC_DATA]"
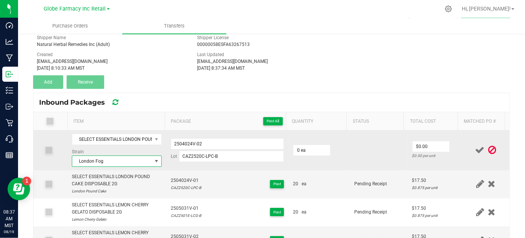
click at [122, 161] on span "London Fog" at bounding box center [111, 161] width 79 height 11
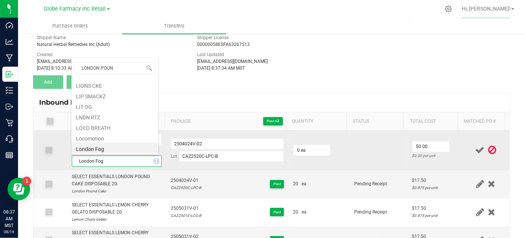
type input "LONDON POUND"
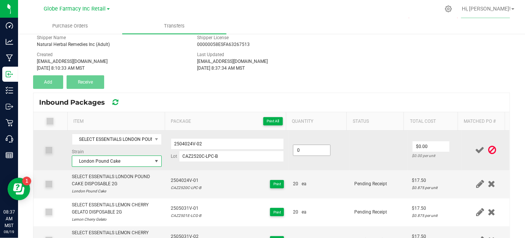
click at [313, 148] on input "0" at bounding box center [311, 150] width 37 height 11
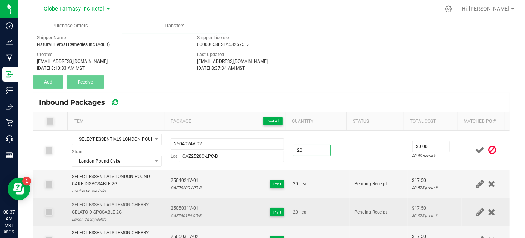
type input "20 ea"
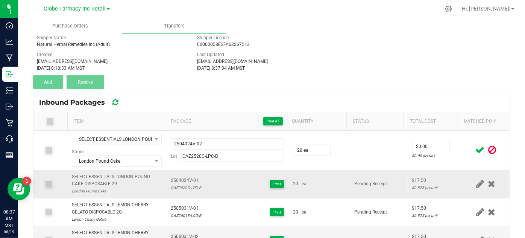
drag, startPoint x: 390, startPoint y: 198, endPoint x: 395, endPoint y: 168, distance: 30.2
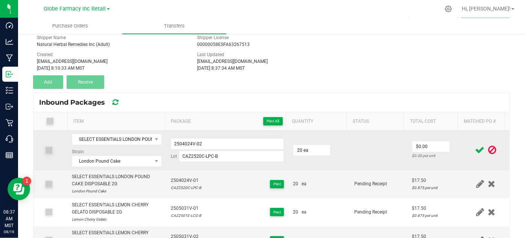
click at [418, 152] on div "$0.00 per unit" at bounding box center [434, 155] width 45 height 7
click at [415, 145] on input "0" at bounding box center [430, 146] width 37 height 11
type input "$17.50"
click at [370, 153] on td at bounding box center [379, 149] width 58 height 39
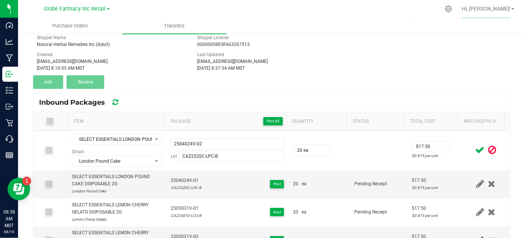
click at [475, 149] on icon at bounding box center [479, 149] width 9 height 9
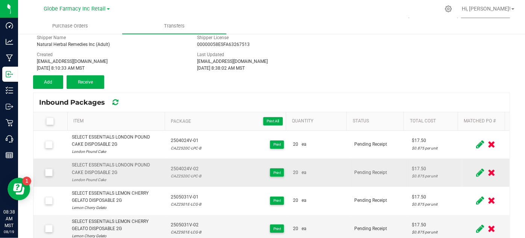
click at [110, 164] on div "SELECT ESSENTIALS LONDON POUND CAKE DISPOSABLE 2G" at bounding box center [116, 168] width 89 height 14
click at [52, 81] on button "Add" at bounding box center [48, 82] width 30 height 14
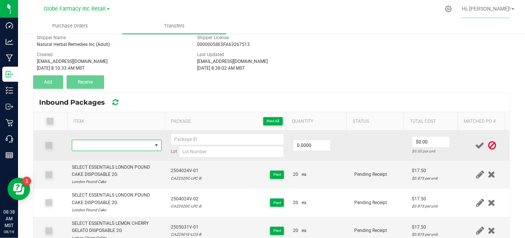
click at [78, 146] on span "NO DATA FOUND" at bounding box center [111, 145] width 79 height 11
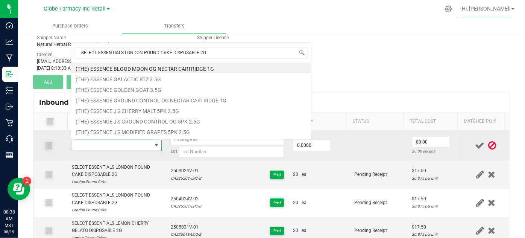
scroll to position [11, 86]
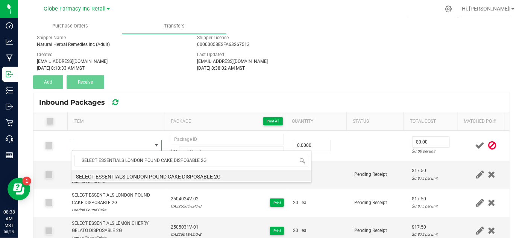
click at [130, 180] on li "SELECT ESSENTIALS LONDON POUND CAKE DISPOSABLE 2G" at bounding box center [191, 175] width 240 height 11
type input "0 ea"
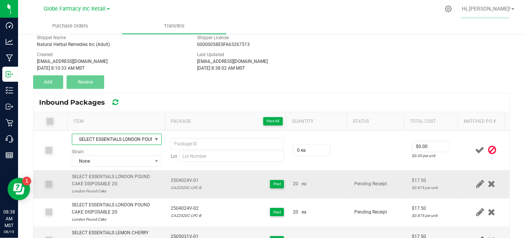
click at [177, 178] on span "2504024V-01" at bounding box center [186, 180] width 30 height 7
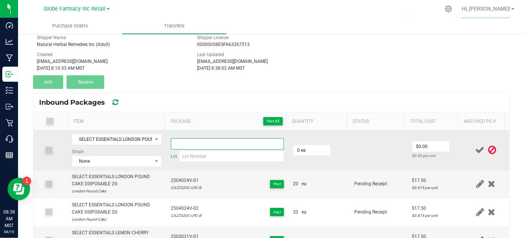
click at [180, 146] on input at bounding box center [228, 143] width 114 height 11
paste input "2504024V-01"
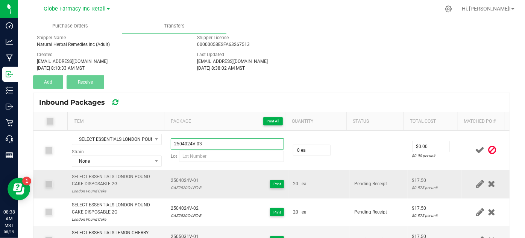
type input "2504024V-03"
click at [179, 186] on div "CAZ2520C-LPC-B" at bounding box center [186, 187] width 30 height 7
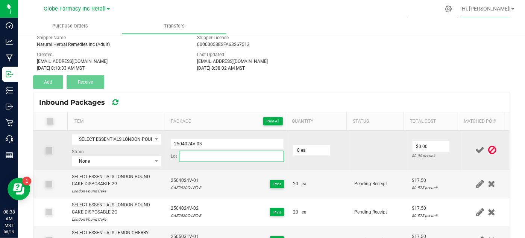
click at [204, 159] on input at bounding box center [231, 155] width 105 height 11
paste input "CAZ2520C-LPC-B"
type input "CAZ2520C-LPC-B"
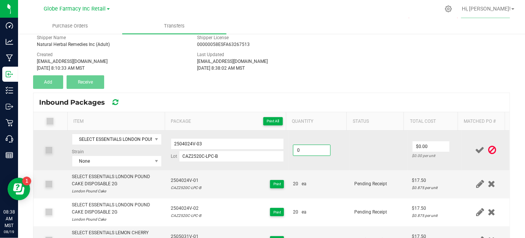
click at [321, 149] on input "0" at bounding box center [311, 150] width 37 height 11
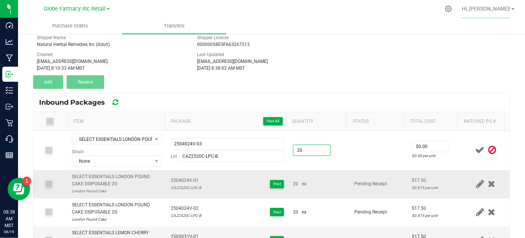
type input "20 ea"
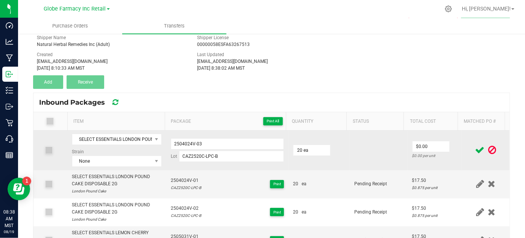
drag, startPoint x: 332, startPoint y: 173, endPoint x: 381, endPoint y: 157, distance: 51.4
click at [333, 173] on td "20 ea" at bounding box center [318, 184] width 61 height 28
click at [418, 148] on input "0" at bounding box center [430, 146] width 37 height 11
type input "$17.50"
click at [395, 151] on td at bounding box center [379, 149] width 58 height 39
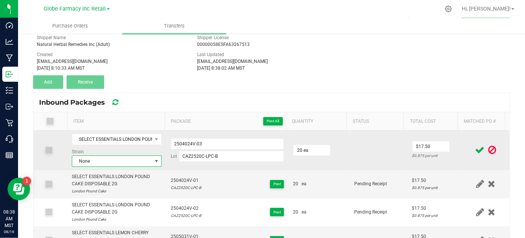
click at [115, 161] on span "None" at bounding box center [111, 161] width 79 height 11
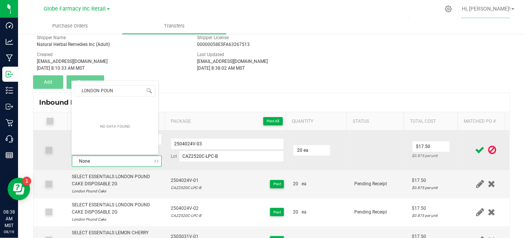
type input "LONDON POUND"
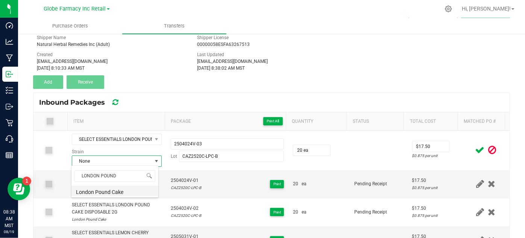
click at [140, 191] on li "London Pound Cake" at bounding box center [114, 190] width 87 height 11
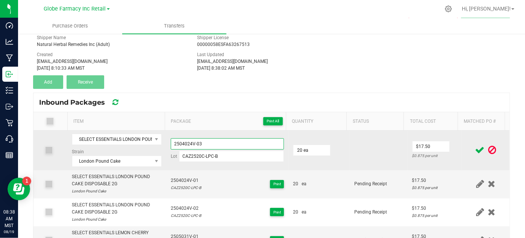
click at [180, 141] on input "2504024V-03" at bounding box center [228, 143] width 114 height 11
click at [180, 142] on input "2504024V-03" at bounding box center [228, 143] width 114 height 11
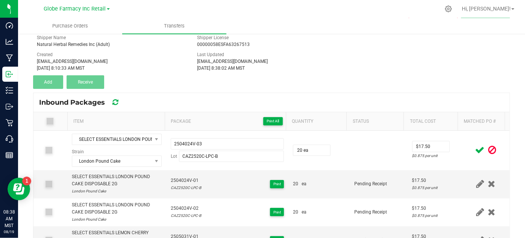
click at [475, 145] on icon at bounding box center [479, 149] width 9 height 9
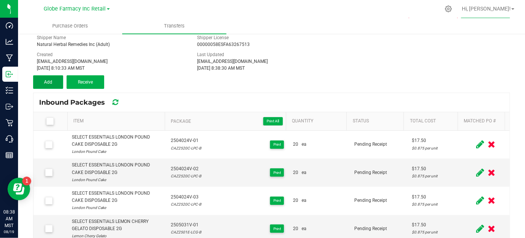
click at [43, 76] on button "Add" at bounding box center [48, 82] width 30 height 14
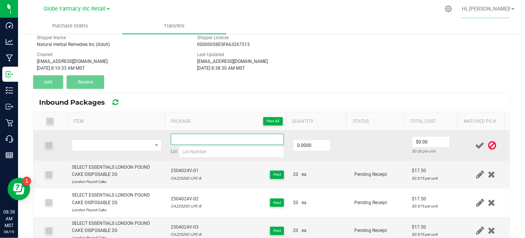
click at [176, 133] on input at bounding box center [228, 138] width 114 height 11
paste input "2504024V-03"
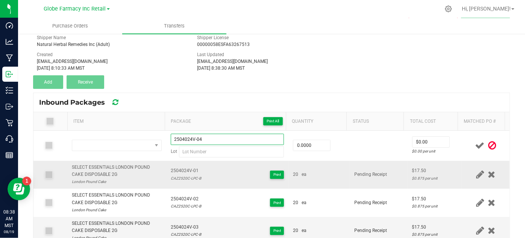
type input "2504024V-04"
click at [95, 166] on div "SELECT ESSENTIALS LONDON POUND CAKE DISPOSABLE 2G" at bounding box center [116, 171] width 89 height 14
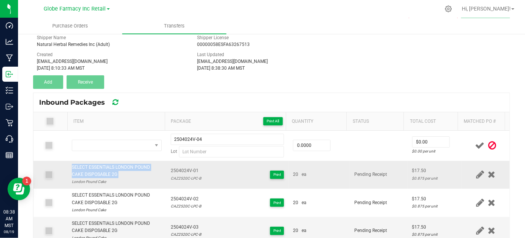
click at [95, 166] on div "SELECT ESSENTIALS LONDON POUND CAKE DISPOSABLE 2G" at bounding box center [116, 171] width 89 height 14
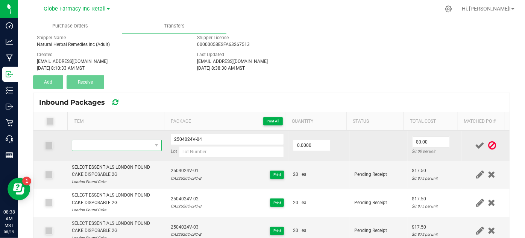
click at [86, 144] on span "NO DATA FOUND" at bounding box center [111, 145] width 79 height 11
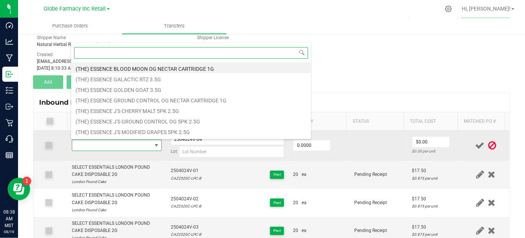
paste input "SELECT ESSENTIALS LONDON POUND CAKE DISPOSABLE 2G"
type input "SELECT ESSENTIALS LONDON POUND CAKE DISPOSABLE 2G"
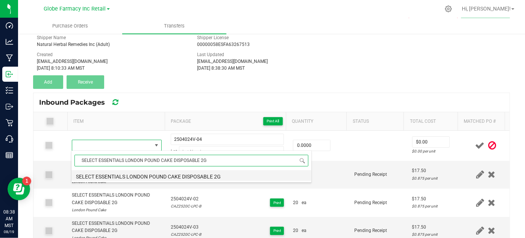
click at [132, 177] on li "SELECT ESSENTIALS LONDON POUND CAKE DISPOSABLE 2G" at bounding box center [191, 175] width 240 height 11
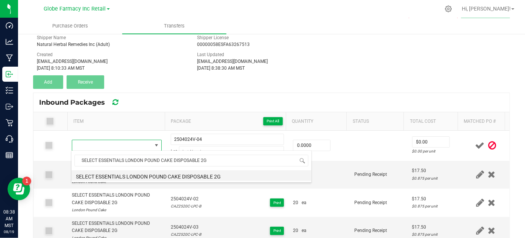
type input "0 ea"
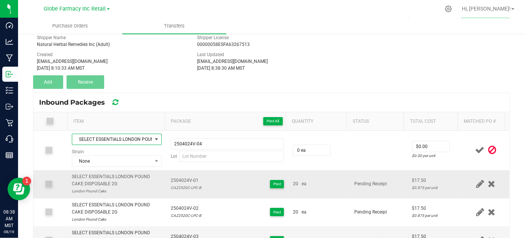
click at [175, 184] on div "CAZ2520C-LPC-B" at bounding box center [186, 187] width 30 height 7
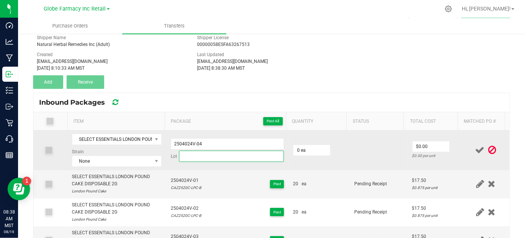
click at [190, 156] on input at bounding box center [231, 155] width 105 height 11
paste input "CAZ2520C-LPC-B"
type input "CAZ2520C-LPC-B"
click at [303, 149] on input "0" at bounding box center [311, 150] width 37 height 11
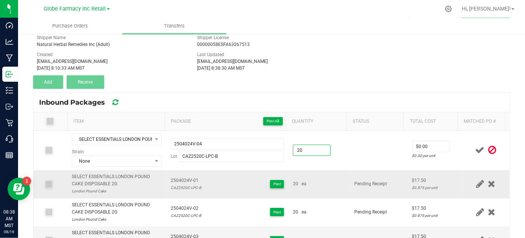
type input "20 ea"
click at [317, 184] on div "20 ea" at bounding box center [319, 183] width 52 height 7
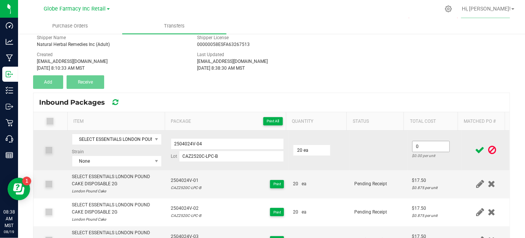
click at [428, 148] on input "0" at bounding box center [430, 146] width 37 height 11
type input "$17.50"
click at [396, 161] on td at bounding box center [379, 149] width 58 height 39
click at [119, 157] on span "None" at bounding box center [111, 161] width 79 height 11
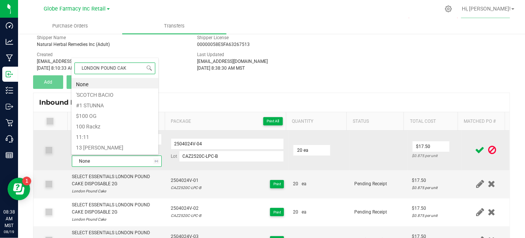
type input "LONDON POUND CAKE"
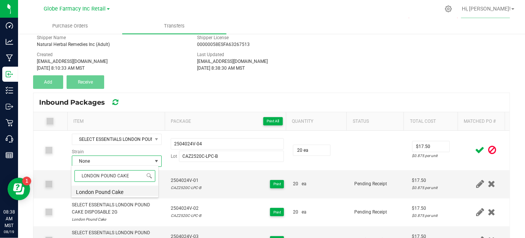
click at [116, 188] on li "London Pound Cake" at bounding box center [114, 190] width 87 height 11
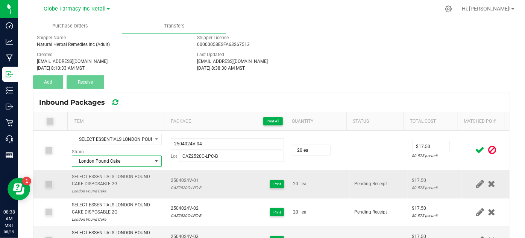
click at [313, 185] on div "20 ea" at bounding box center [319, 183] width 52 height 7
click at [475, 149] on icon at bounding box center [479, 149] width 9 height 9
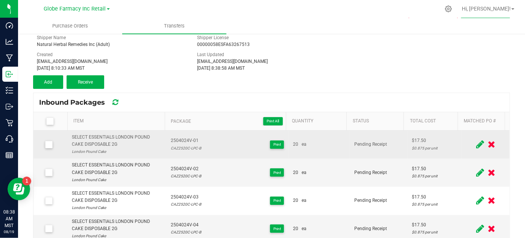
scroll to position [34, 0]
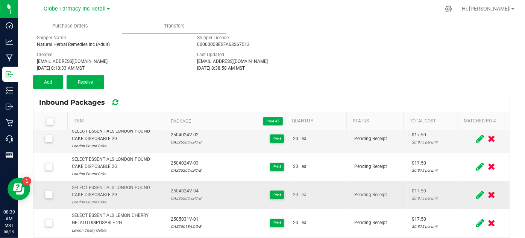
click at [178, 191] on span "2504024V-04" at bounding box center [186, 190] width 30 height 7
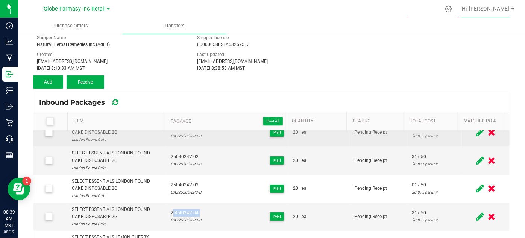
scroll to position [0, 0]
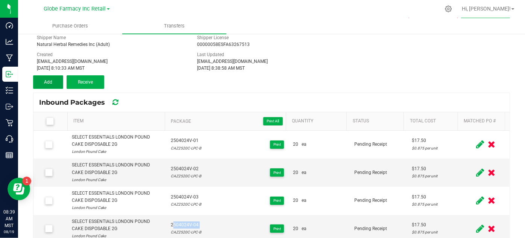
click at [44, 83] on span "Add" at bounding box center [48, 81] width 8 height 5
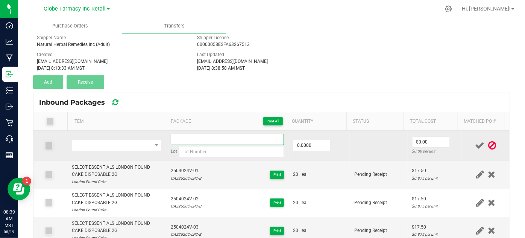
click at [218, 135] on input at bounding box center [228, 138] width 114 height 11
paste input "2504024V-04"
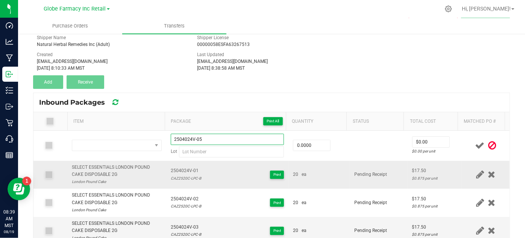
type input "2504024V-05"
click at [99, 168] on div "SELECT ESSENTIALS LONDON POUND CAKE DISPOSABLE 2G" at bounding box center [116, 171] width 89 height 14
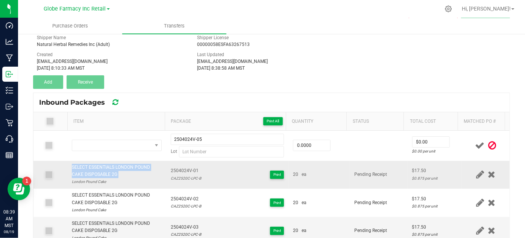
click at [99, 168] on div "SELECT ESSENTIALS LONDON POUND CAKE DISPOSABLE 2G" at bounding box center [116, 171] width 89 height 14
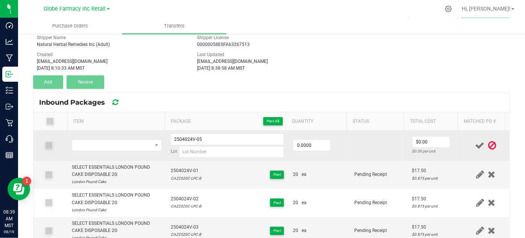
click at [97, 150] on td at bounding box center [116, 145] width 98 height 30
click at [95, 146] on span "NO DATA FOUND" at bounding box center [111, 145] width 79 height 11
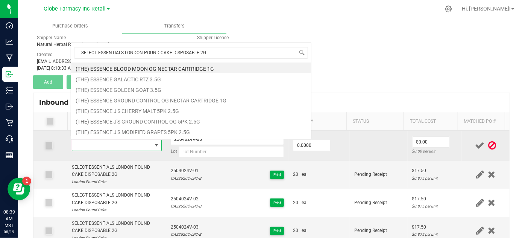
scroll to position [11, 86]
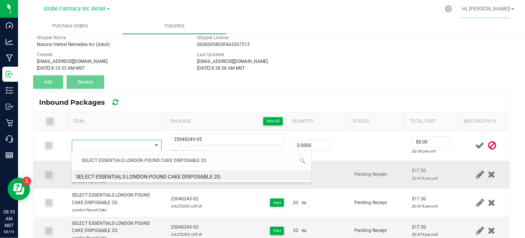
click at [115, 173] on li "SELECT ESSENTIALS LONDON POUND CAKE DISPOSABLE 2G" at bounding box center [191, 175] width 240 height 11
type input "0 ea"
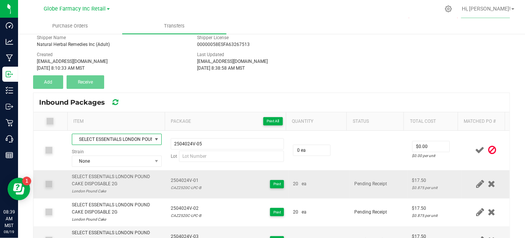
click at [178, 186] on div "CAZ2520C-LPC-B" at bounding box center [186, 187] width 30 height 7
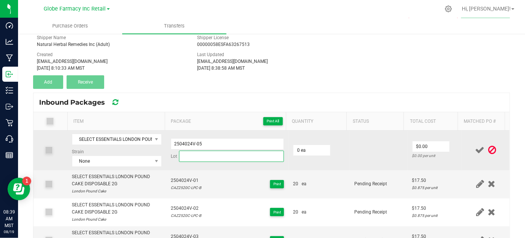
click at [218, 154] on input at bounding box center [231, 155] width 105 height 11
paste input "CAZ2520C-LPC-B"
type input "CAZ2520C-LPC-B"
click at [320, 147] on input "0" at bounding box center [311, 150] width 37 height 11
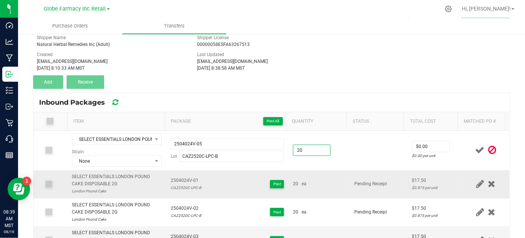
type input "20 ea"
click at [350, 177] on td "Pending Receipt" at bounding box center [379, 184] width 58 height 28
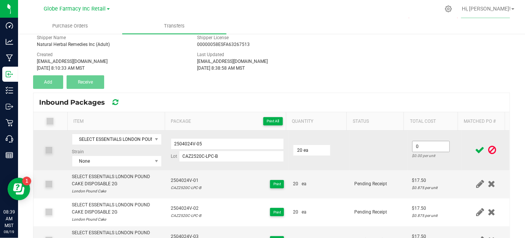
click at [433, 141] on input "0" at bounding box center [430, 146] width 37 height 11
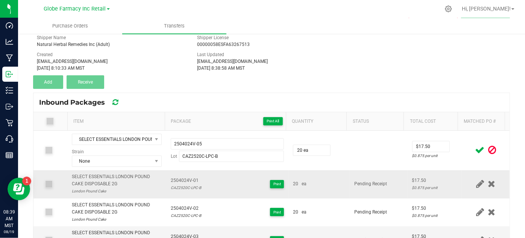
click at [371, 170] on td "Pending Receipt" at bounding box center [379, 184] width 58 height 28
click at [89, 188] on div "London Pound Cake" at bounding box center [116, 190] width 89 height 7
click at [89, 189] on div "London Pound Cake" at bounding box center [116, 190] width 89 height 7
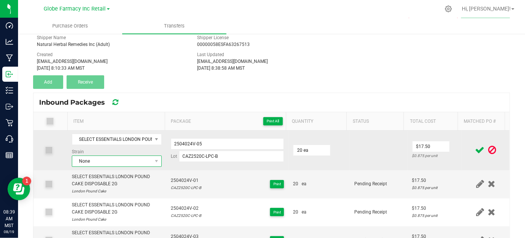
click at [92, 161] on span "None" at bounding box center [111, 161] width 79 height 11
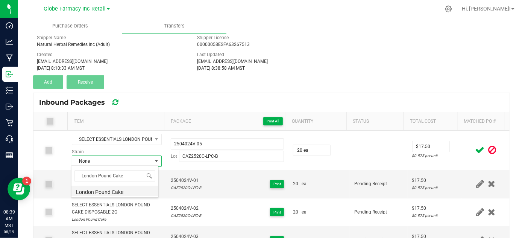
click at [147, 194] on li "London Pound Cake" at bounding box center [114, 190] width 87 height 11
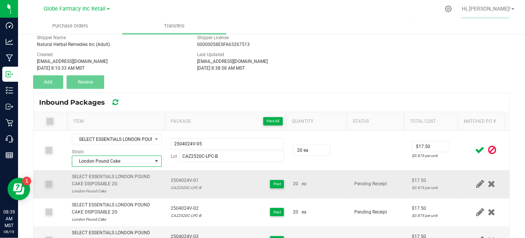
click at [341, 170] on td "20 ea" at bounding box center [318, 184] width 61 height 28
click at [475, 149] on icon at bounding box center [479, 149] width 9 height 9
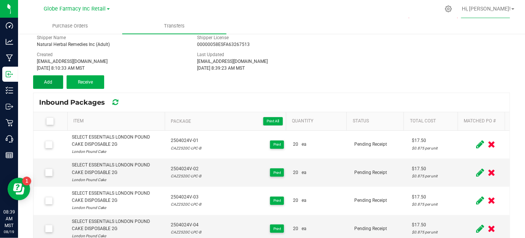
click at [53, 85] on button "Add" at bounding box center [48, 82] width 30 height 14
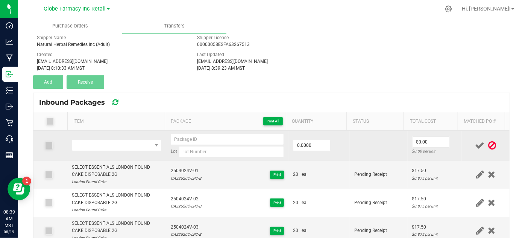
click at [101, 152] on td at bounding box center [116, 145] width 98 height 30
click at [97, 147] on span "NO DATA FOUND" at bounding box center [111, 145] width 79 height 11
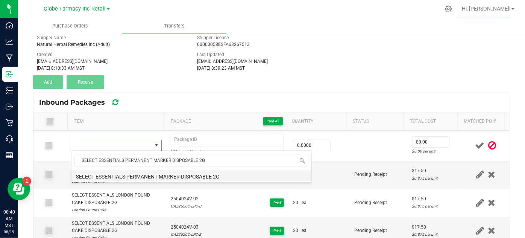
click at [137, 179] on li "SELECT ESSENTIALS PERMANENT MARKER DISPOSABLE 2G" at bounding box center [191, 175] width 240 height 11
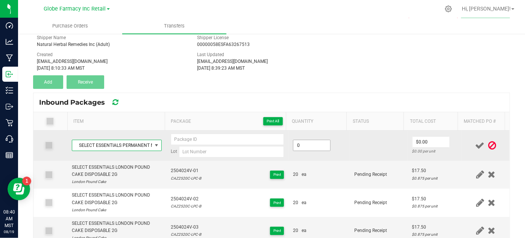
click at [300, 144] on input "0" at bounding box center [311, 145] width 37 height 11
click at [350, 156] on td at bounding box center [379, 145] width 58 height 30
click at [413, 143] on input "0" at bounding box center [430, 141] width 37 height 11
click at [382, 151] on td at bounding box center [379, 145] width 58 height 30
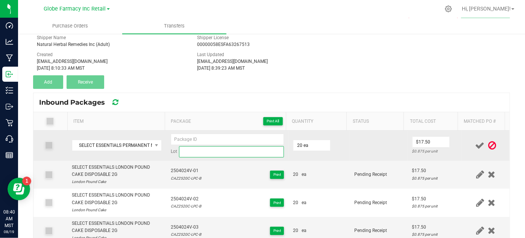
click at [220, 153] on input at bounding box center [231, 151] width 105 height 11
paste input "CAZ2525F-PM-B"
click at [227, 142] on input at bounding box center [228, 138] width 114 height 11
paste input "2507015V"
click at [181, 136] on input "2507015V-01" at bounding box center [228, 138] width 114 height 11
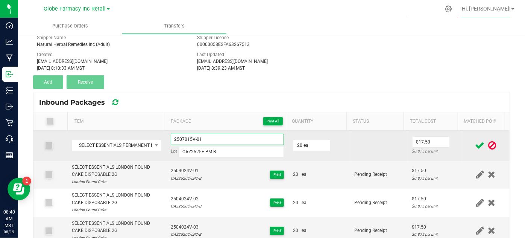
click at [181, 136] on input "2507015V-01" at bounding box center [228, 138] width 114 height 11
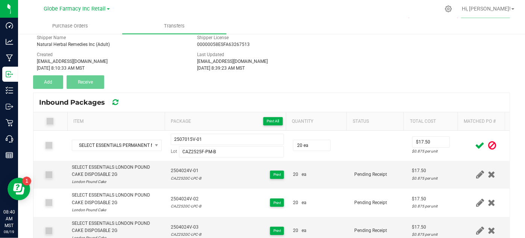
click at [475, 142] on icon at bounding box center [479, 145] width 9 height 9
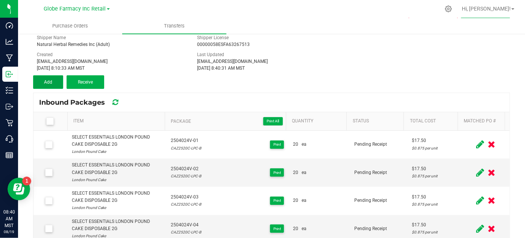
drag, startPoint x: 59, startPoint y: 76, endPoint x: 58, endPoint y: 88, distance: 12.5
click at [59, 76] on button "Add" at bounding box center [48, 82] width 30 height 14
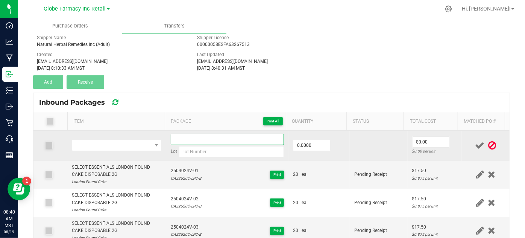
click at [176, 136] on input at bounding box center [228, 138] width 114 height 11
paste input "2507015V-01"
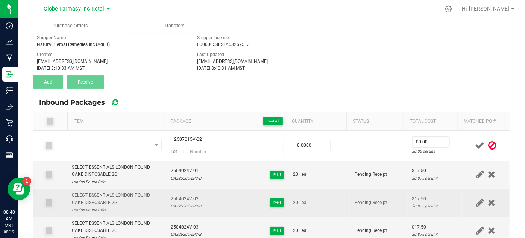
click at [172, 202] on div "CAZ2520C-LPC-B" at bounding box center [186, 205] width 30 height 7
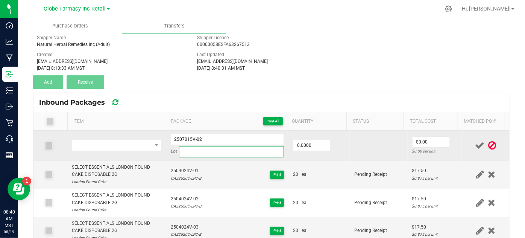
click at [226, 152] on input at bounding box center [231, 151] width 105 height 11
paste input "CAZ2525F-PM-B"
click at [312, 143] on input "0" at bounding box center [311, 145] width 37 height 11
click at [313, 153] on td "20.0000" at bounding box center [318, 145] width 61 height 30
click at [412, 138] on input "0" at bounding box center [430, 141] width 37 height 11
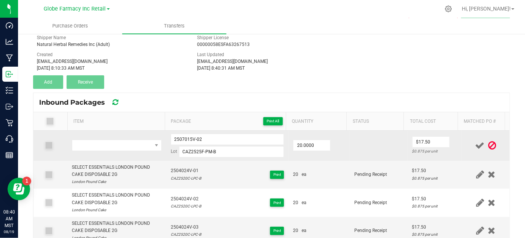
click at [385, 146] on td at bounding box center [379, 145] width 58 height 30
click at [89, 145] on span "NO DATA FOUND" at bounding box center [111, 145] width 79 height 11
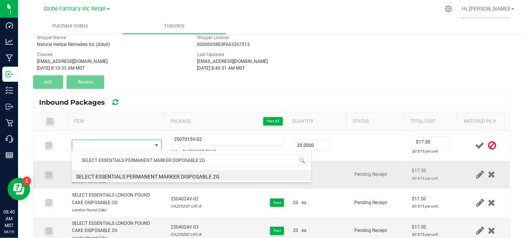
click at [108, 176] on li "SELECT ESSENTIALS PERMANENT MARKER DISPOSABLE 2G" at bounding box center [191, 175] width 240 height 11
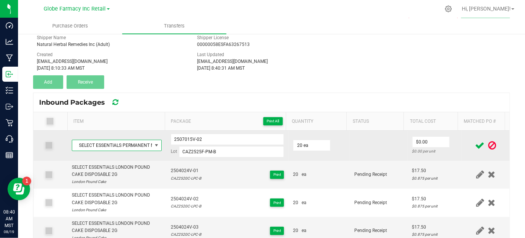
click at [417, 134] on td "$0.00 $0.00 per unit" at bounding box center [435, 145] width 55 height 30
click at [417, 140] on input "0" at bounding box center [430, 141] width 37 height 11
click at [357, 153] on td at bounding box center [379, 145] width 58 height 30
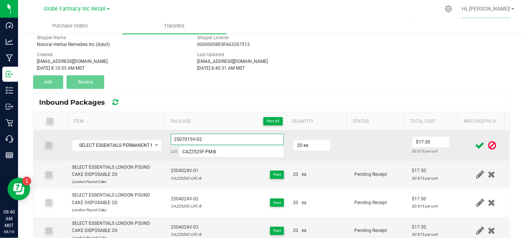
click at [181, 139] on input "2507015V-02" at bounding box center [228, 138] width 114 height 11
click at [182, 139] on input "2507015V-02" at bounding box center [228, 138] width 114 height 11
click at [371, 154] on td at bounding box center [379, 145] width 58 height 30
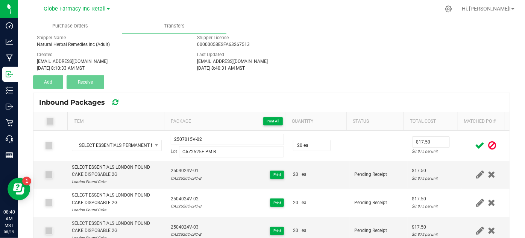
click at [475, 147] on icon at bounding box center [479, 145] width 9 height 9
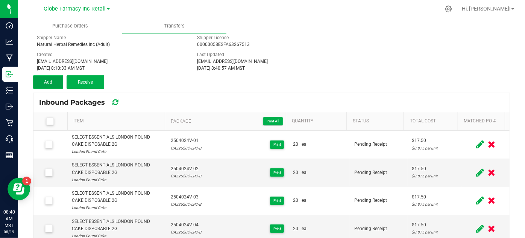
click at [48, 84] on span "Add" at bounding box center [48, 81] width 8 height 5
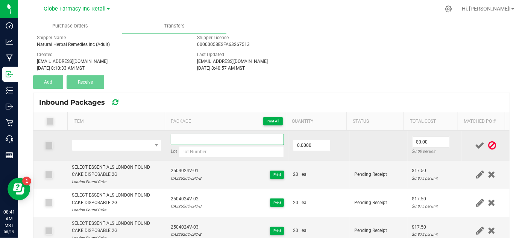
click at [178, 139] on input at bounding box center [228, 138] width 114 height 11
paste input "2507015V-02"
click at [312, 147] on input "0" at bounding box center [311, 145] width 37 height 11
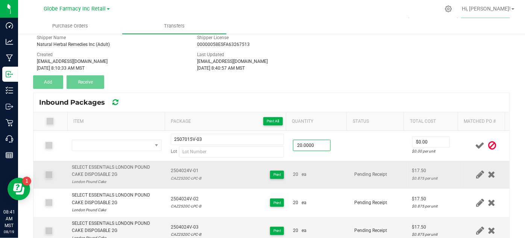
click at [337, 161] on td "20 ea" at bounding box center [318, 175] width 61 height 28
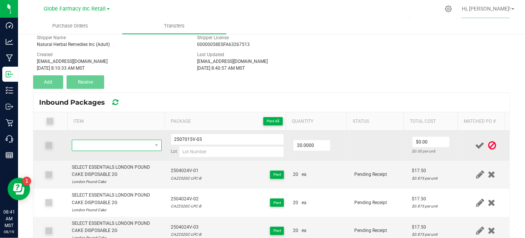
click at [77, 144] on span "NO DATA FOUND" at bounding box center [111, 145] width 79 height 11
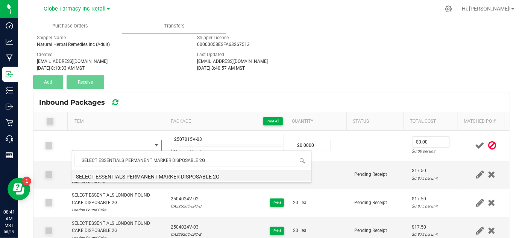
click at [126, 175] on li "SELECT ESSENTIALS PERMANENT MARKER DISPOSABLE 2G" at bounding box center [191, 175] width 240 height 11
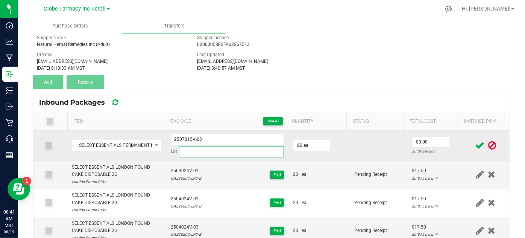
click at [235, 151] on input at bounding box center [231, 151] width 105 height 11
paste input "CAZ2525F-PM-B"
click at [431, 142] on input "0" at bounding box center [430, 141] width 37 height 11
click at [355, 152] on td at bounding box center [379, 145] width 58 height 30
click at [175, 139] on input "2507015V-03" at bounding box center [228, 138] width 114 height 11
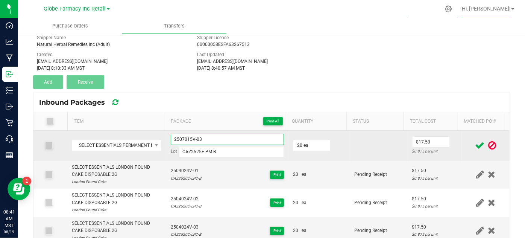
click at [175, 139] on input "2507015V-03" at bounding box center [228, 138] width 114 height 11
click at [381, 151] on td at bounding box center [379, 145] width 58 height 30
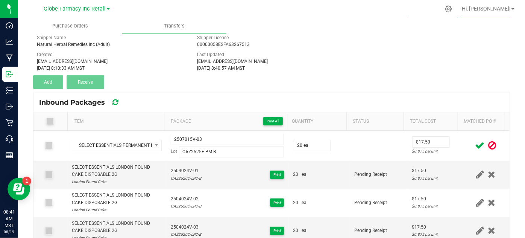
click at [473, 149] on span at bounding box center [479, 145] width 13 height 15
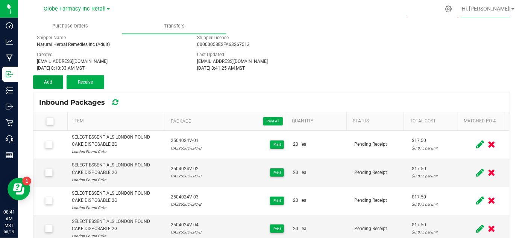
click at [47, 80] on span "Add" at bounding box center [48, 81] width 8 height 5
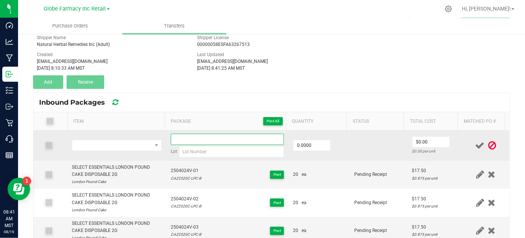
click at [229, 137] on input at bounding box center [228, 138] width 114 height 11
paste input "2507015V-03"
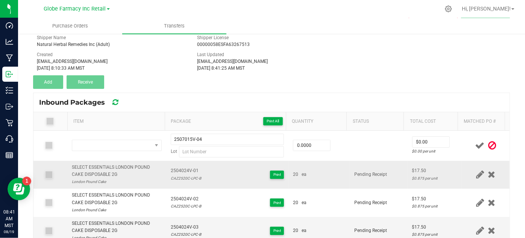
click at [198, 175] on div "2504024V-01 CAZ2520C-LPC-B Print" at bounding box center [228, 174] width 114 height 14
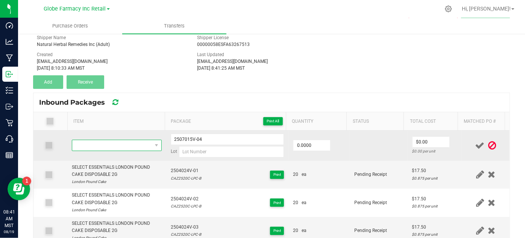
click at [77, 140] on span "NO DATA FOUND" at bounding box center [111, 145] width 79 height 11
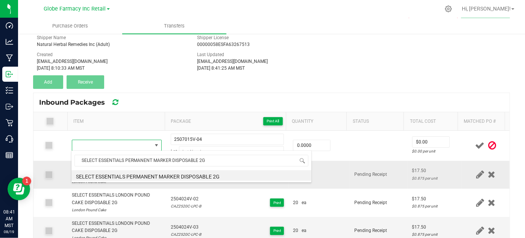
click at [104, 174] on li "SELECT ESSENTIALS PERMANENT MARKER DISPOSABLE 2G" at bounding box center [191, 175] width 240 height 11
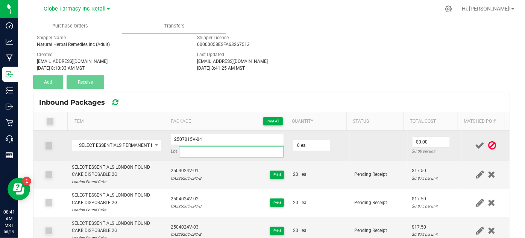
click at [201, 152] on input at bounding box center [231, 151] width 105 height 11
paste input "CAZ2525F-PM-B"
click at [310, 148] on input "0" at bounding box center [311, 145] width 37 height 11
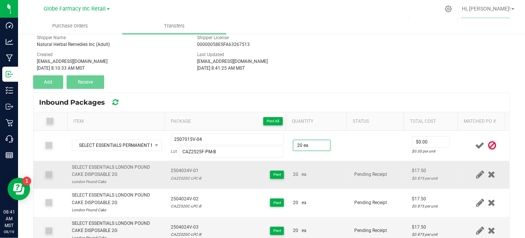
click at [330, 161] on td "20 ea" at bounding box center [318, 175] width 61 height 28
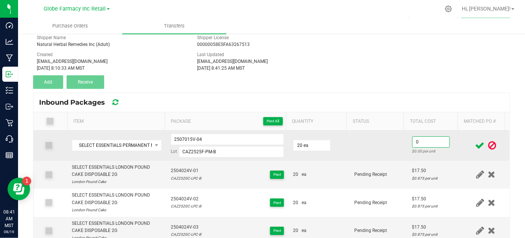
click at [415, 139] on input "0" at bounding box center [430, 141] width 37 height 11
click at [369, 139] on td at bounding box center [379, 145] width 58 height 30
click at [185, 140] on input "2507015V-04" at bounding box center [228, 138] width 114 height 11
click at [186, 140] on input "2507015V-04" at bounding box center [228, 138] width 114 height 11
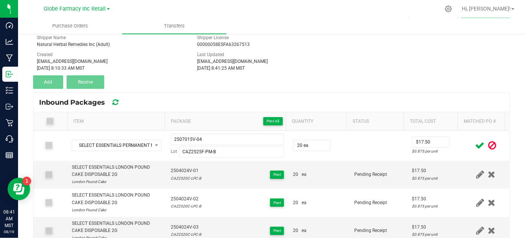
click at [475, 145] on icon at bounding box center [479, 145] width 9 height 9
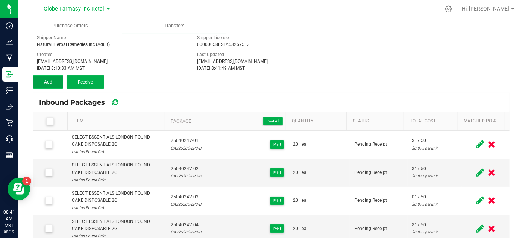
click at [46, 83] on span "Add" at bounding box center [48, 81] width 8 height 5
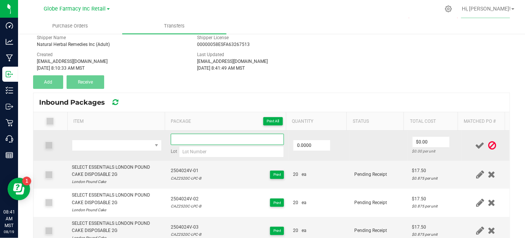
drag, startPoint x: 161, startPoint y: 135, endPoint x: 176, endPoint y: 142, distance: 16.8
click at [176, 142] on input at bounding box center [228, 138] width 114 height 11
paste input "2507015V-04"
click at [130, 146] on span "NO DATA FOUND" at bounding box center [111, 145] width 79 height 11
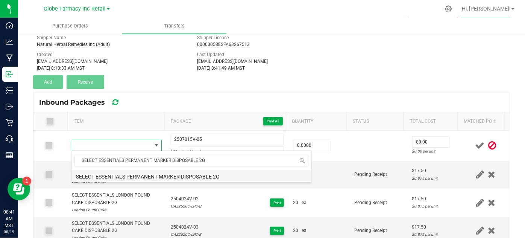
click at [126, 174] on li "SELECT ESSENTIALS PERMANENT MARKER DISPOSABLE 2G" at bounding box center [191, 175] width 240 height 11
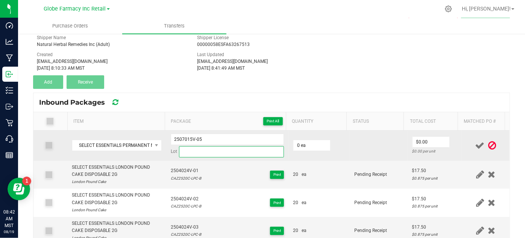
click at [190, 152] on input at bounding box center [231, 151] width 105 height 11
paste input "CAZ2525F-PM-B"
click at [298, 146] on input "0" at bounding box center [311, 145] width 37 height 11
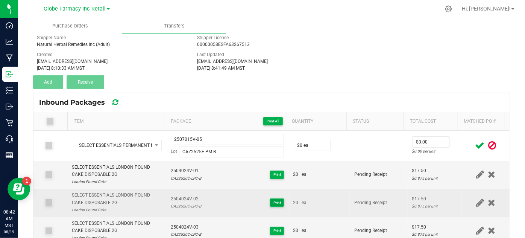
click at [270, 202] on button "Print" at bounding box center [277, 202] width 14 height 8
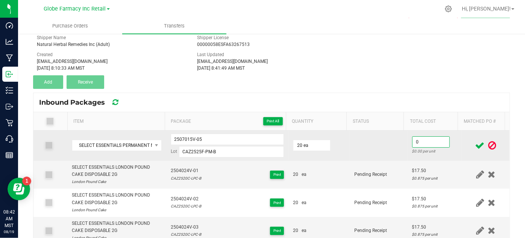
click at [415, 145] on input "0" at bounding box center [430, 141] width 37 height 11
click at [399, 151] on td at bounding box center [379, 145] width 58 height 30
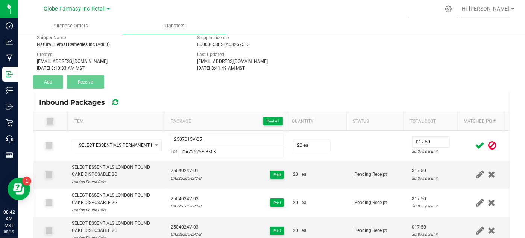
click at [475, 141] on icon at bounding box center [479, 145] width 9 height 9
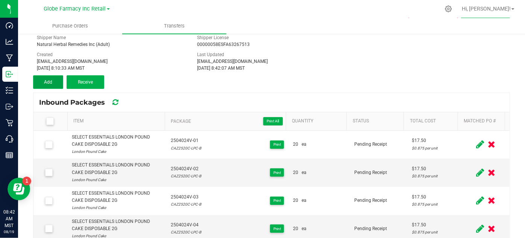
click at [57, 81] on button "Add" at bounding box center [48, 82] width 30 height 14
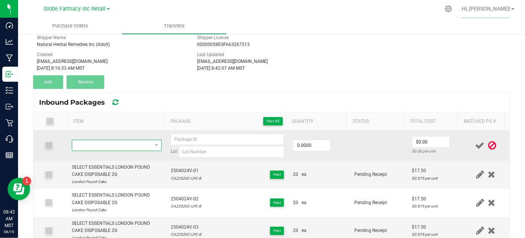
click at [134, 148] on span "NO DATA FOUND" at bounding box center [111, 145] width 79 height 11
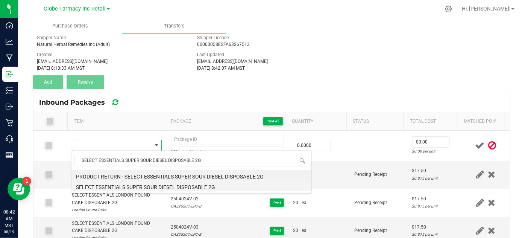
click at [127, 189] on li "SELECT ESSENTIALS SUPER SOUR DIESEL DISPOSABLE 2G" at bounding box center [191, 185] width 240 height 11
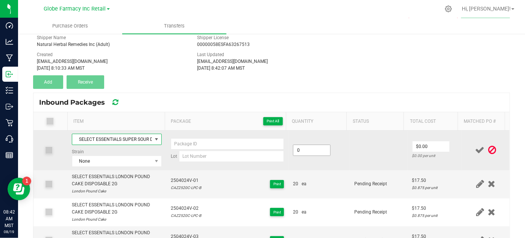
click at [308, 150] on input "0" at bounding box center [311, 150] width 37 height 11
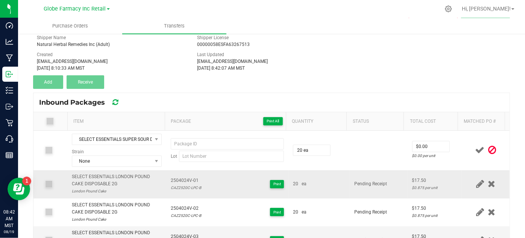
click at [327, 178] on td "20 ea" at bounding box center [318, 184] width 61 height 28
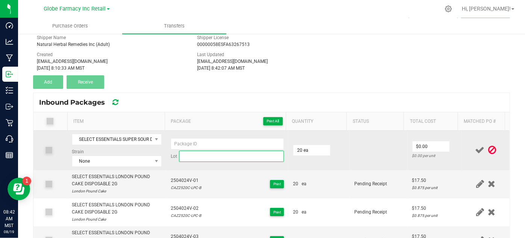
click at [260, 158] on input at bounding box center [231, 155] width 105 height 11
paste input "CAZ2528A-SSD-B"
click at [181, 143] on input at bounding box center [228, 143] width 114 height 11
paste input "2507033V"
click at [412, 142] on input "0" at bounding box center [430, 146] width 37 height 11
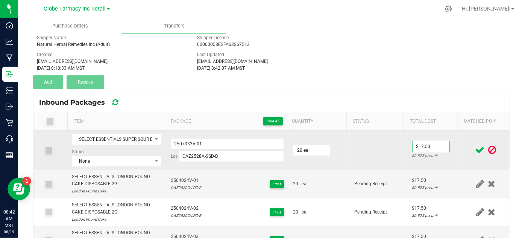
click at [388, 147] on td at bounding box center [379, 149] width 58 height 39
click at [173, 143] on input "2507033V-01" at bounding box center [228, 143] width 114 height 11
click at [172, 143] on input "2507033V-01" at bounding box center [228, 143] width 114 height 11
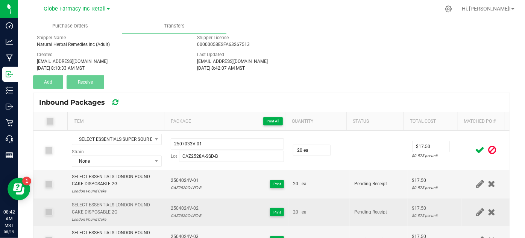
click at [148, 202] on div "SELECT ESSENTIALS LONDON POUND CAKE DISPOSABLE 2G" at bounding box center [116, 208] width 89 height 14
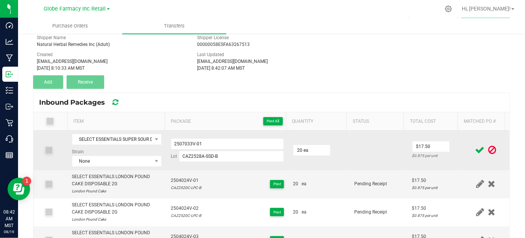
click at [135, 166] on td "SELECT ESSENTIALS SUPER SOUR DIESEL DISPOSABLE 2G Strain None" at bounding box center [116, 149] width 98 height 39
click at [109, 164] on span "None" at bounding box center [111, 161] width 79 height 11
click at [176, 142] on input "2507033V-01" at bounding box center [228, 143] width 114 height 11
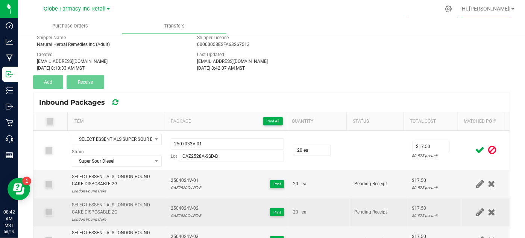
click at [203, 202] on td "2504024V-02 CAZ2520C-LPC-B Print" at bounding box center [227, 212] width 123 height 28
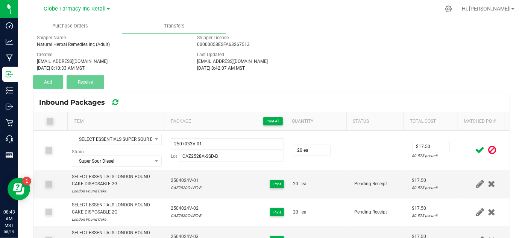
click at [475, 149] on icon at bounding box center [479, 149] width 9 height 9
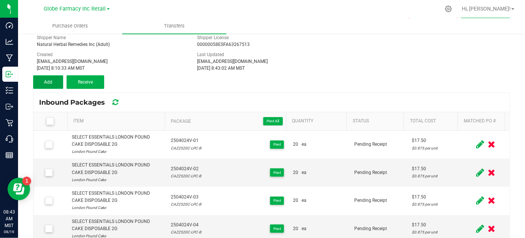
click at [45, 80] on span "Add" at bounding box center [48, 81] width 8 height 5
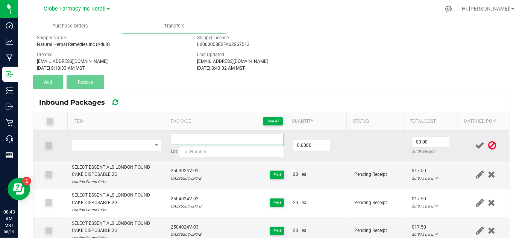
click at [188, 136] on input at bounding box center [228, 138] width 114 height 11
paste input "2507033V-01"
click at [136, 144] on span "NO DATA FOUND" at bounding box center [111, 145] width 79 height 11
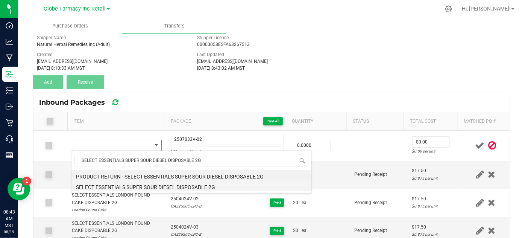
click at [110, 183] on li "SELECT ESSENTIALS SUPER SOUR DIESEL DISPOSABLE 2G" at bounding box center [191, 185] width 240 height 11
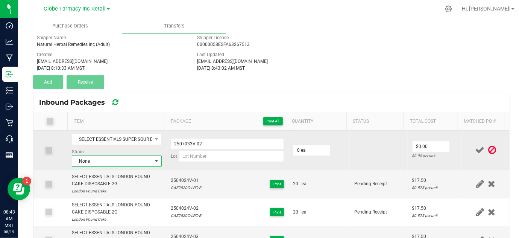
click at [95, 160] on span "None" at bounding box center [111, 161] width 79 height 11
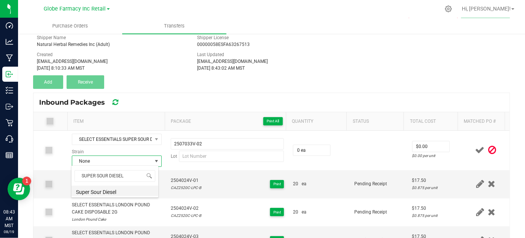
click at [91, 190] on li "Super Sour Diesel" at bounding box center [114, 190] width 87 height 11
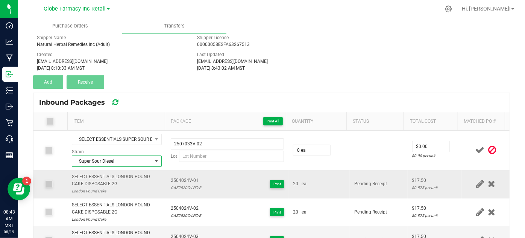
click at [306, 176] on td "20 ea" at bounding box center [318, 184] width 61 height 28
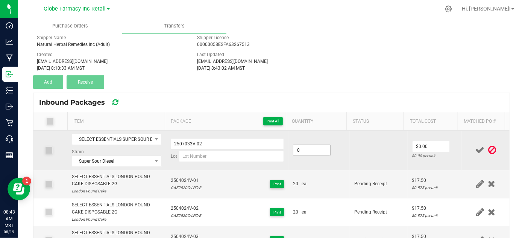
click at [294, 146] on input "0" at bounding box center [311, 150] width 37 height 11
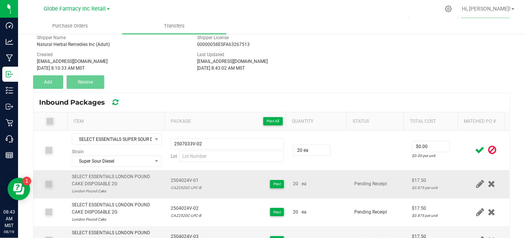
click at [340, 188] on td "20 ea" at bounding box center [318, 184] width 61 height 28
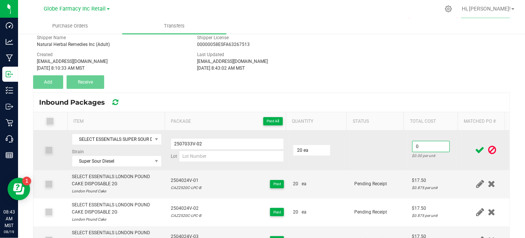
click at [430, 149] on input "0" at bounding box center [430, 146] width 37 height 11
click at [383, 148] on td at bounding box center [379, 149] width 58 height 39
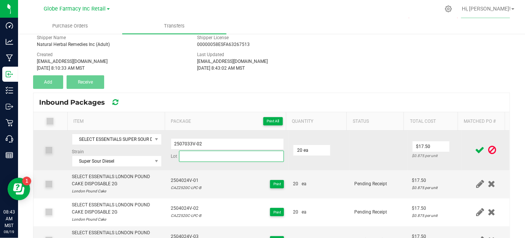
click at [220, 151] on input at bounding box center [231, 155] width 105 height 11
paste input "CAZ2528A-SSD-B"
click at [187, 141] on input "2507033V-02" at bounding box center [228, 143] width 114 height 11
click at [188, 141] on input "2507033V-02" at bounding box center [228, 143] width 114 height 11
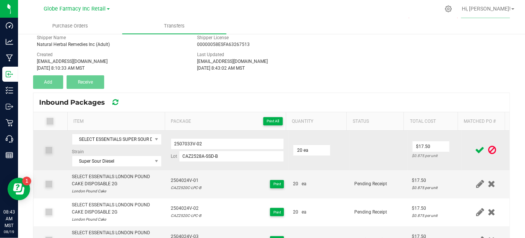
click at [365, 155] on td at bounding box center [379, 149] width 58 height 39
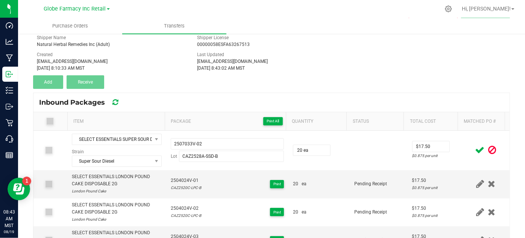
click at [475, 145] on icon at bounding box center [479, 149] width 9 height 9
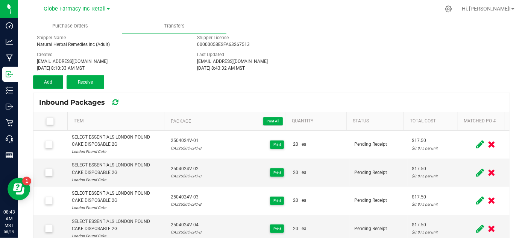
click at [52, 82] on button "Add" at bounding box center [48, 82] width 30 height 14
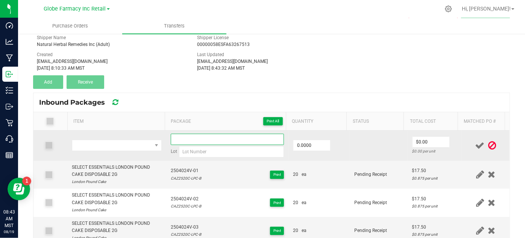
click at [177, 139] on input at bounding box center [228, 138] width 114 height 11
paste input "2507033V-02"
click at [102, 145] on span "NO DATA FOUND" at bounding box center [111, 145] width 79 height 11
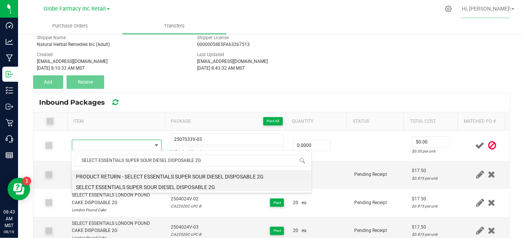
click at [140, 185] on li "SELECT ESSENTIALS SUPER SOUR DIESEL DISPOSABLE 2G" at bounding box center [191, 185] width 240 height 11
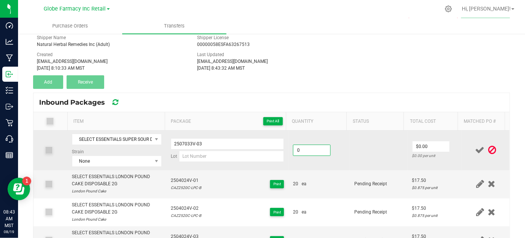
click at [313, 153] on input "0" at bounding box center [311, 150] width 37 height 11
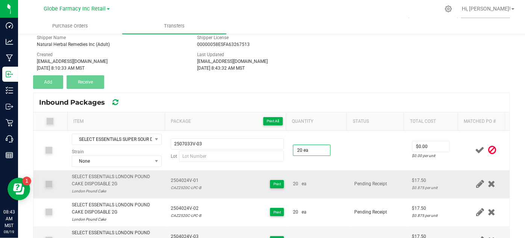
click at [326, 180] on div "20 ea" at bounding box center [319, 183] width 52 height 7
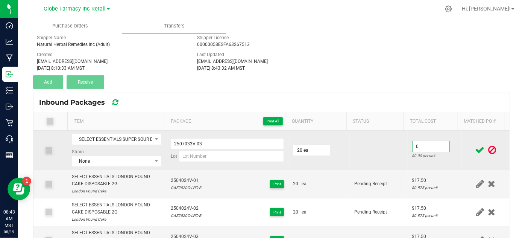
click at [418, 146] on input "0" at bounding box center [430, 146] width 37 height 11
click at [373, 163] on td at bounding box center [379, 149] width 58 height 39
click at [113, 161] on span "None" at bounding box center [111, 161] width 79 height 11
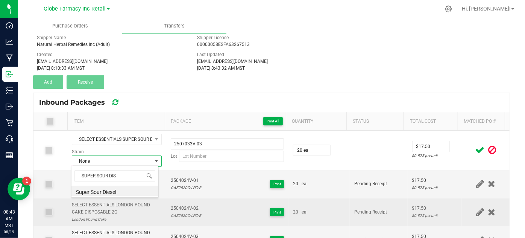
scroll to position [0, 0]
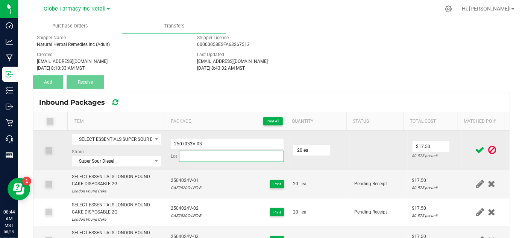
click at [242, 155] on input at bounding box center [231, 155] width 105 height 11
paste input "CAZ2528A-SSD-B"
click at [352, 154] on td at bounding box center [379, 149] width 58 height 39
click at [177, 144] on input "2507033V-03" at bounding box center [228, 143] width 114 height 11
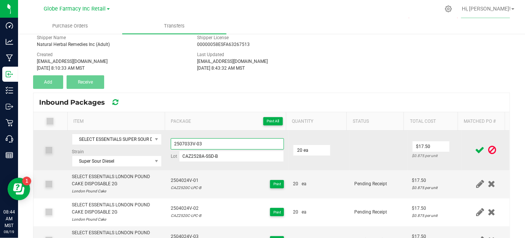
click at [177, 144] on input "2507033V-03" at bounding box center [228, 143] width 114 height 11
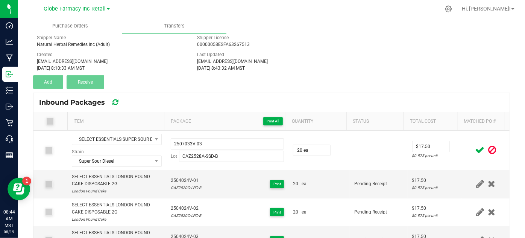
click at [475, 145] on icon at bounding box center [479, 149] width 9 height 9
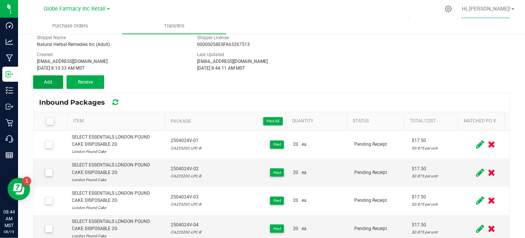
click at [52, 80] on button "Add" at bounding box center [48, 82] width 30 height 14
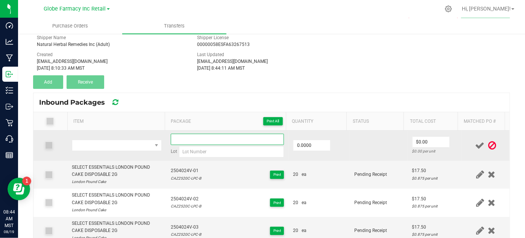
click at [180, 139] on input at bounding box center [228, 138] width 114 height 11
paste input "2507033V-03"
click at [85, 145] on span "NO DATA FOUND" at bounding box center [111, 145] width 79 height 11
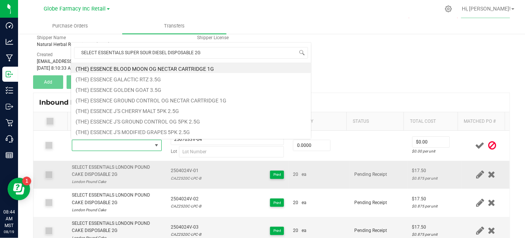
scroll to position [11, 86]
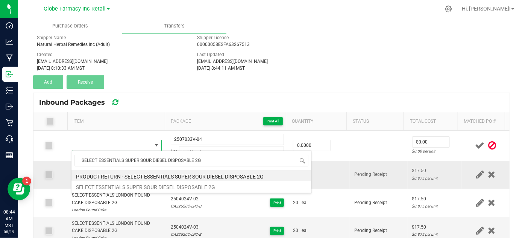
click at [101, 186] on li "SELECT ESSENTIALS SUPER SOUR DIESEL DISPOSABLE 2G" at bounding box center [191, 185] width 240 height 11
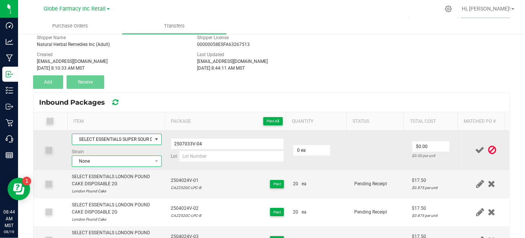
click at [117, 159] on span "None" at bounding box center [111, 161] width 79 height 11
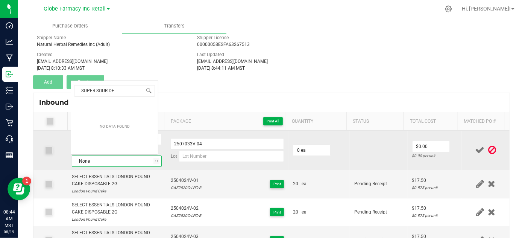
scroll to position [0, 0]
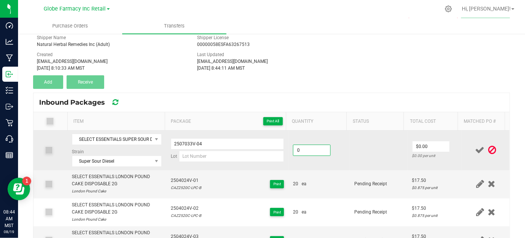
click at [312, 149] on input "0" at bounding box center [311, 150] width 37 height 11
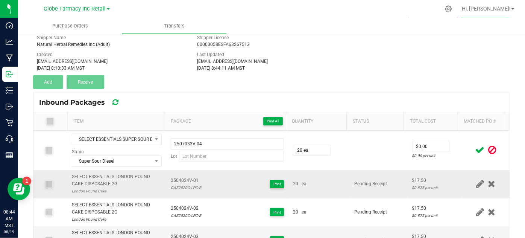
drag, startPoint x: 320, startPoint y: 177, endPoint x: 379, endPoint y: 173, distance: 58.8
click at [321, 177] on td "20 ea" at bounding box center [318, 184] width 61 height 28
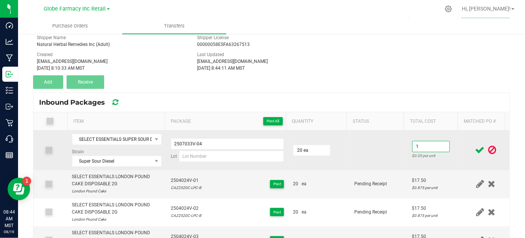
click at [417, 147] on input "1" at bounding box center [430, 146] width 37 height 11
click at [382, 145] on td at bounding box center [379, 149] width 58 height 39
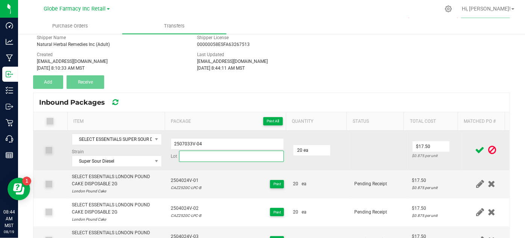
click at [217, 153] on input at bounding box center [231, 155] width 105 height 11
paste input "CAZ2528A-SSD-B"
click at [180, 145] on input "2507033V-04" at bounding box center [228, 143] width 114 height 11
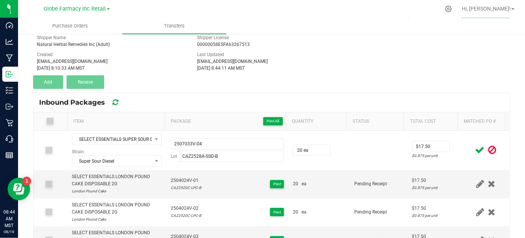
click at [475, 148] on icon at bounding box center [479, 149] width 9 height 9
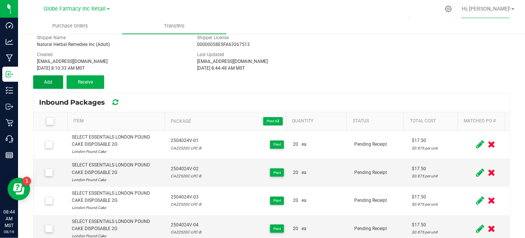
click at [58, 83] on button "Add" at bounding box center [48, 82] width 30 height 14
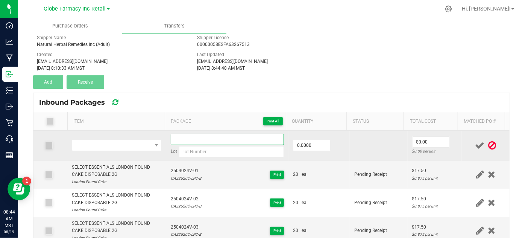
click at [227, 132] on td "Lot" at bounding box center [227, 145] width 123 height 30
paste input "2507033V-04"
click at [82, 145] on span "NO DATA FOUND" at bounding box center [111, 145] width 79 height 11
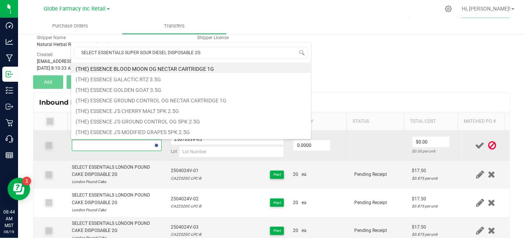
scroll to position [11, 86]
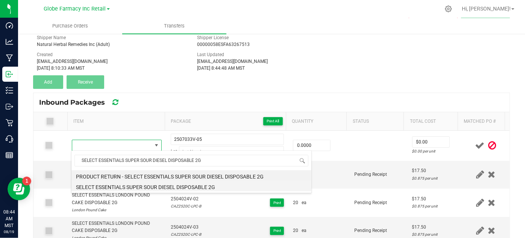
click at [151, 183] on li "SELECT ESSENTIALS SUPER SOUR DIESEL DISPOSABLE 2G" at bounding box center [191, 185] width 240 height 11
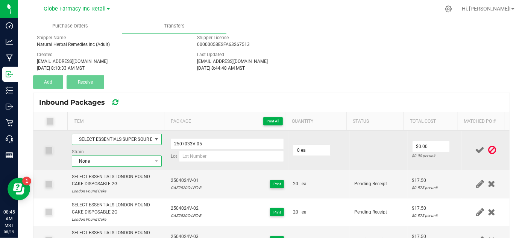
click at [104, 161] on span "None" at bounding box center [111, 161] width 79 height 11
click at [314, 147] on input "0" at bounding box center [311, 150] width 37 height 11
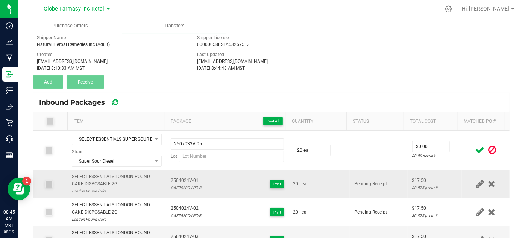
drag, startPoint x: 322, startPoint y: 208, endPoint x: 334, endPoint y: 192, distance: 19.6
click at [323, 208] on div "20 ea" at bounding box center [319, 211] width 52 height 7
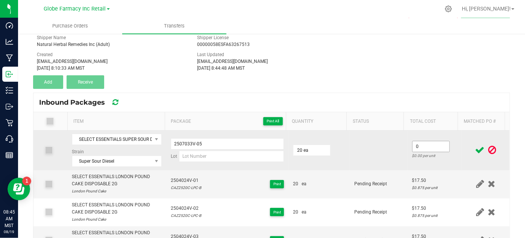
click at [414, 148] on input "0" at bounding box center [430, 146] width 37 height 11
click at [382, 148] on td at bounding box center [379, 149] width 58 height 39
click at [211, 153] on input at bounding box center [231, 155] width 105 height 11
paste input "CAZ2528A-SSD-B"
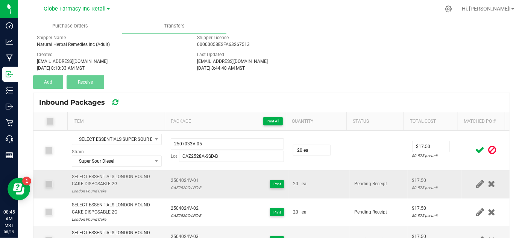
click at [193, 194] on td "2504024V-01 CAZ2520C-LPC-B Print" at bounding box center [227, 184] width 123 height 28
click at [475, 149] on icon at bounding box center [479, 149] width 9 height 9
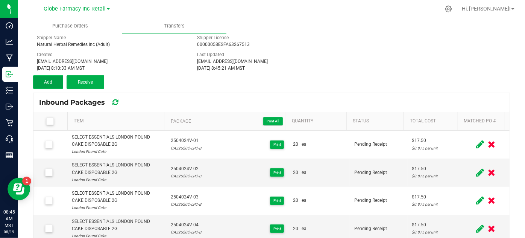
click at [47, 76] on button "Add" at bounding box center [48, 82] width 30 height 14
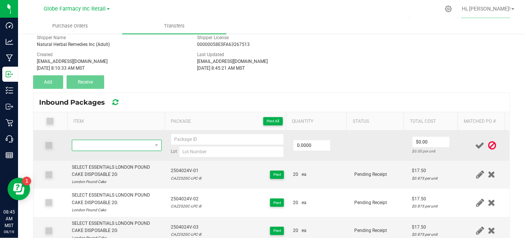
click at [119, 147] on span "NO DATA FOUND" at bounding box center [111, 145] width 79 height 11
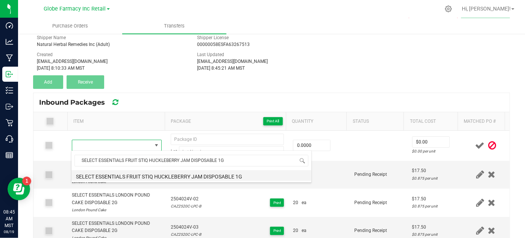
click at [89, 175] on li "SELECT ESSENTIALS FRUIT STIQ HUCKLEBERRY JAM DISPOSABLE 1G" at bounding box center [191, 175] width 240 height 11
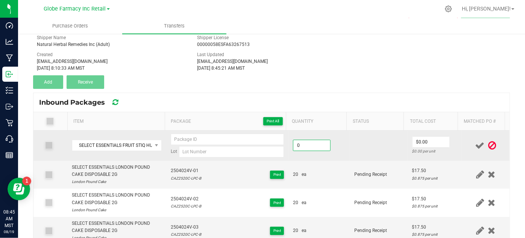
click at [301, 148] on input "0" at bounding box center [311, 145] width 37 height 11
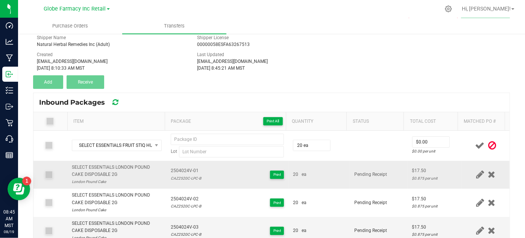
click at [313, 162] on td "20 ea" at bounding box center [318, 175] width 61 height 28
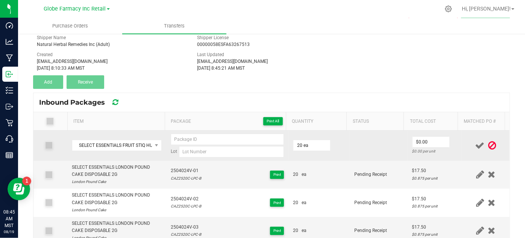
click at [174, 146] on div "Lot" at bounding box center [228, 151] width 114 height 11
click at [183, 152] on input at bounding box center [231, 151] width 105 height 11
paste input "CAZ2512F-HJ-B"
click at [260, 134] on input at bounding box center [228, 138] width 114 height 11
paste input "2506029V"
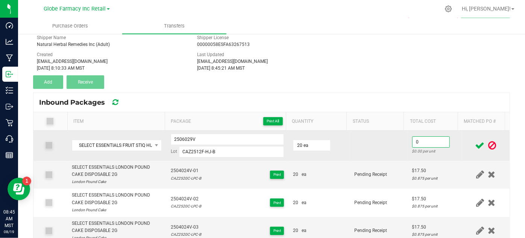
click at [416, 136] on input "0" at bounding box center [430, 141] width 37 height 11
click at [376, 151] on td at bounding box center [379, 145] width 58 height 30
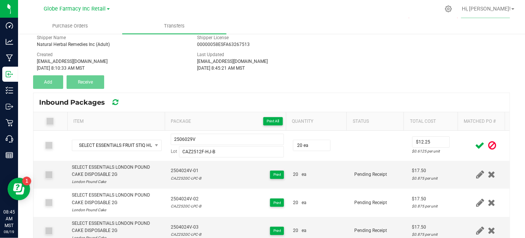
click at [473, 143] on span at bounding box center [479, 145] width 13 height 15
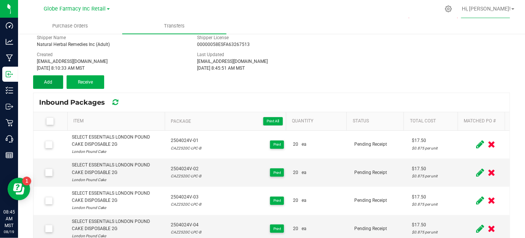
click at [48, 78] on button "Add" at bounding box center [48, 82] width 30 height 14
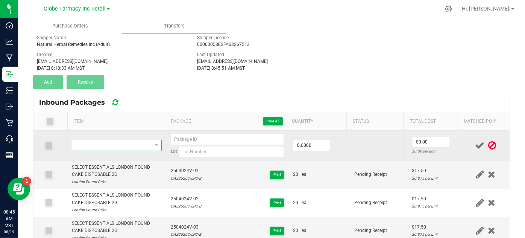
click at [108, 143] on span "NO DATA FOUND" at bounding box center [111, 145] width 79 height 11
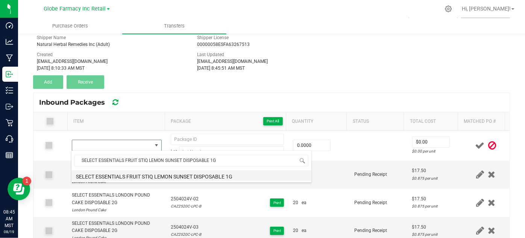
click at [129, 175] on li "SELECT ESSENTIALS FRUIT STIQ LEMON SUNSET DISPOSABLE 1G" at bounding box center [191, 175] width 240 height 11
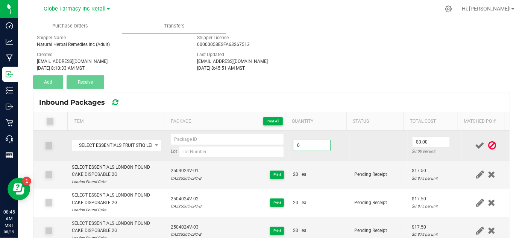
click at [296, 145] on input "0" at bounding box center [311, 145] width 37 height 11
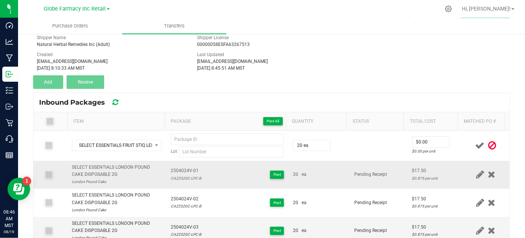
click at [324, 178] on td "20 ea" at bounding box center [318, 175] width 61 height 28
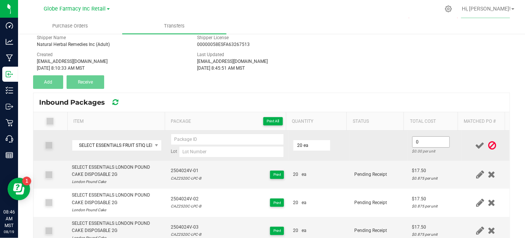
click at [424, 140] on input "0" at bounding box center [430, 141] width 37 height 11
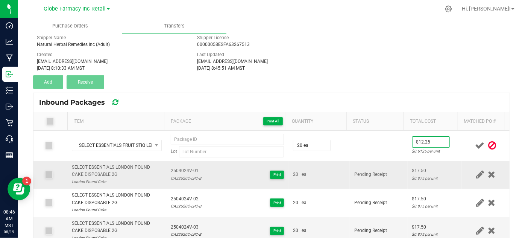
click at [412, 169] on div "$17.50" at bounding box center [434, 170] width 45 height 7
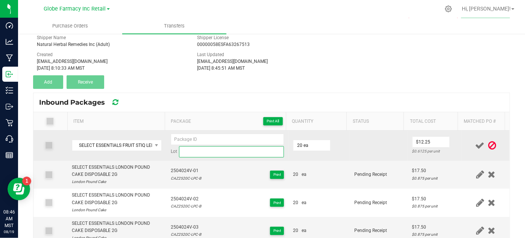
click at [191, 149] on input at bounding box center [231, 151] width 105 height 11
paste input "CAZ2515D-LMS-B"
click at [236, 133] on input at bounding box center [228, 138] width 114 height 11
paste input "2507036V"
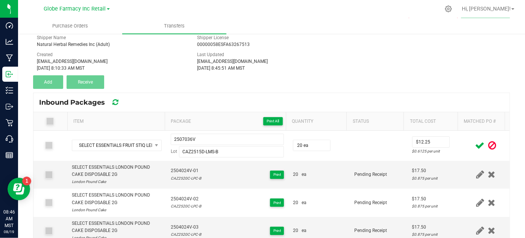
click at [475, 146] on icon at bounding box center [479, 145] width 9 height 9
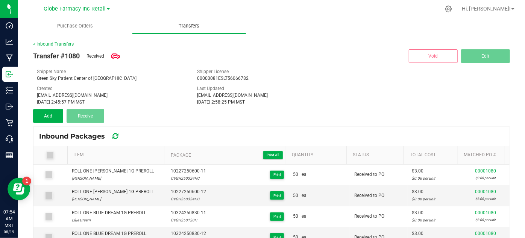
click at [184, 30] on uib-tab-heading "Transfers" at bounding box center [188, 25] width 113 height 15
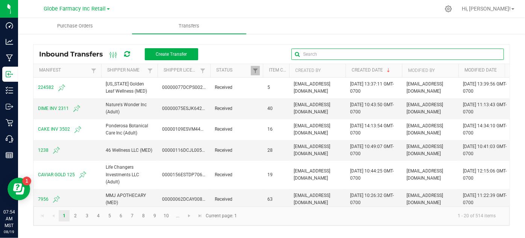
click at [481, 58] on input "text" at bounding box center [397, 53] width 212 height 11
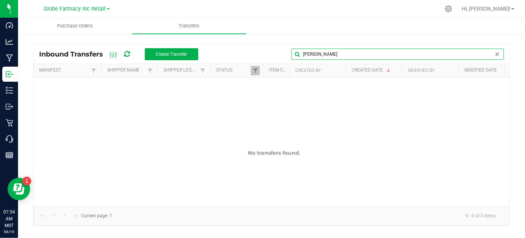
drag, startPoint x: 330, startPoint y: 53, endPoint x: 292, endPoint y: 43, distance: 39.8
click at [292, 43] on div "Inbound Transfers Create Transfer amy Manifest Shipper Name Shipper License Sta…" at bounding box center [271, 133] width 507 height 200
type input "white mountain"
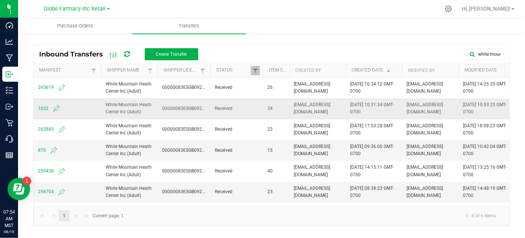
click at [41, 107] on span "1032" at bounding box center [67, 108] width 59 height 9
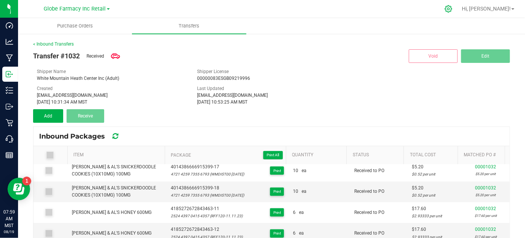
click at [452, 10] on icon at bounding box center [448, 9] width 8 height 8
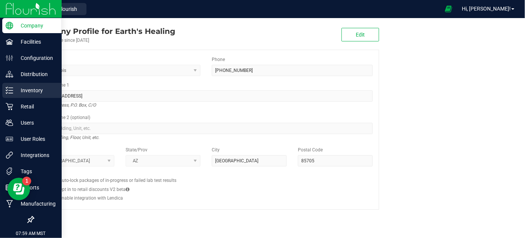
click at [10, 85] on div "Inventory" at bounding box center [31, 90] width 59 height 15
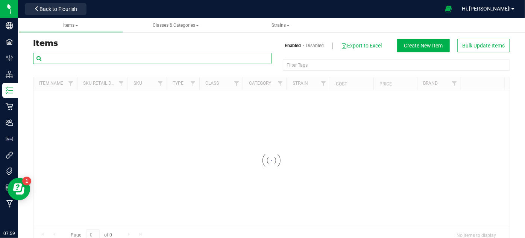
click at [110, 58] on input "text" at bounding box center [152, 58] width 238 height 11
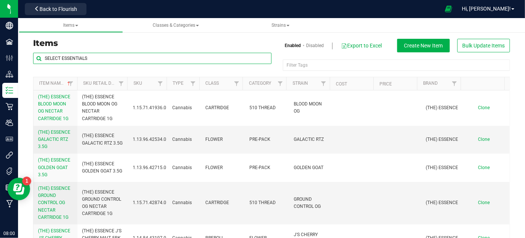
type input "SELECT ESSENTIALS"
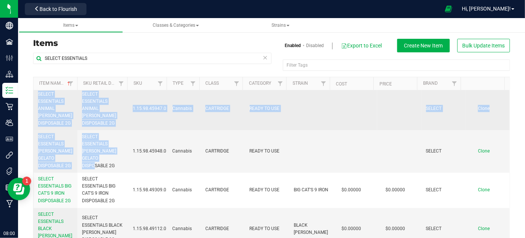
scroll to position [628, 0]
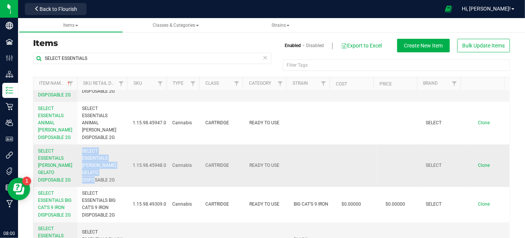
drag, startPoint x: 116, startPoint y: 120, endPoint x: 80, endPoint y: 144, distance: 43.6
click at [78, 144] on td "SELECT ESSENTIALS [PERSON_NAME] GELATO DISPOSABLE 2G" at bounding box center [102, 165] width 51 height 42
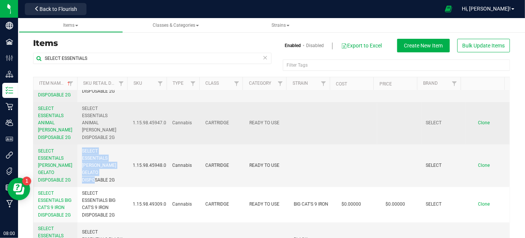
copy span "SELECT ESSENTIALS [PERSON_NAME] GELATO DISPOSABLE 2G"
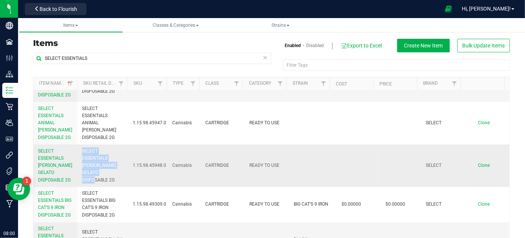
click at [479, 162] on span "Clone" at bounding box center [484, 164] width 12 height 5
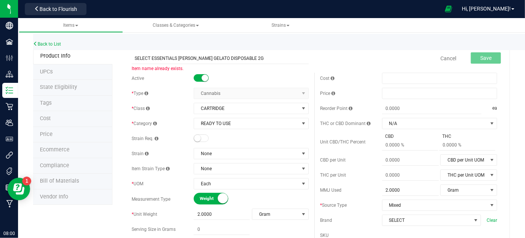
drag, startPoint x: 208, startPoint y: 58, endPoint x: 179, endPoint y: 50, distance: 30.0
type input "SELECT ESSENTIALS GREEN CRACK DISPOSABLE 2G"
click at [198, 139] on small at bounding box center [197, 138] width 7 height 7
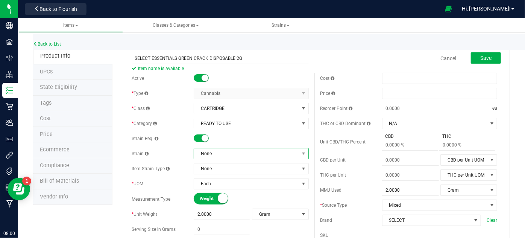
click at [205, 152] on span "None" at bounding box center [246, 153] width 105 height 11
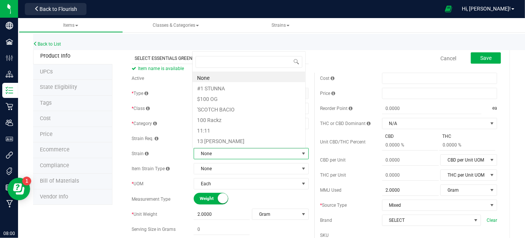
scroll to position [11, 112]
type input "GREEN CRACK"
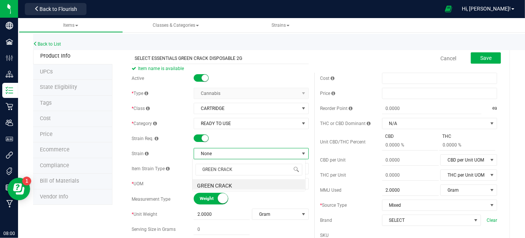
scroll to position [0, 0]
click at [344, 106] on span "Reorder Point" at bounding box center [336, 108] width 32 height 5
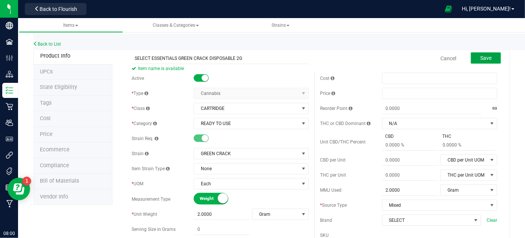
click at [482, 60] on span "Save" at bounding box center [485, 58] width 11 height 6
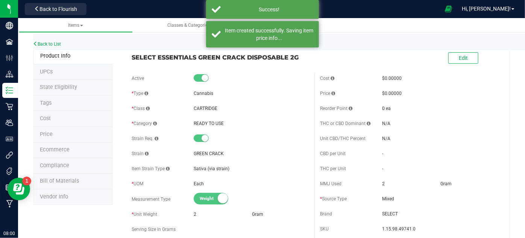
click at [73, 146] on li "Ecommerce" at bounding box center [72, 150] width 79 height 16
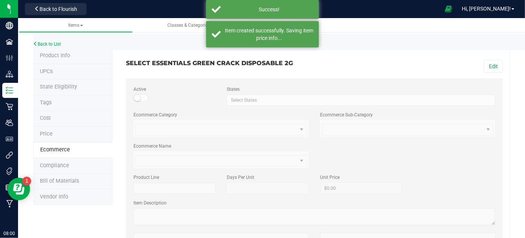
click at [490, 66] on button "Edit" at bounding box center [493, 66] width 19 height 13
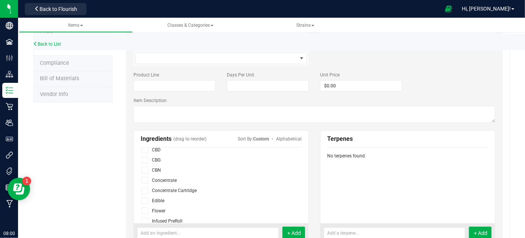
scroll to position [34, 0]
click at [143, 195] on icon at bounding box center [144, 195] width 5 height 0
click at [0, 0] on input "checkbox" at bounding box center [0, 0] width 0 height 0
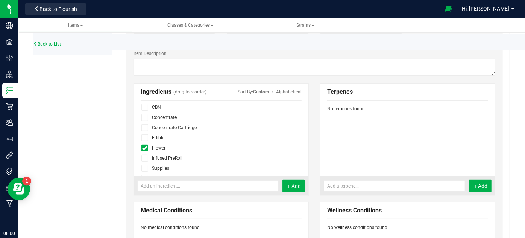
scroll to position [171, 0]
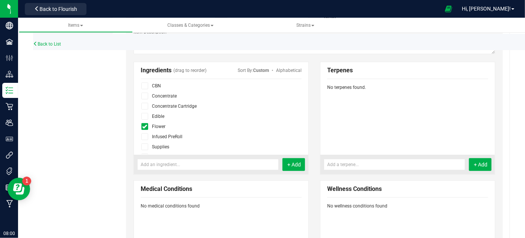
click at [142, 126] on icon at bounding box center [144, 126] width 5 height 0
click at [0, 0] on input "checkbox" at bounding box center [0, 0] width 0 height 0
drag, startPoint x: 146, startPoint y: 139, endPoint x: 100, endPoint y: 135, distance: 46.8
click at [146, 139] on span at bounding box center [144, 139] width 7 height 7
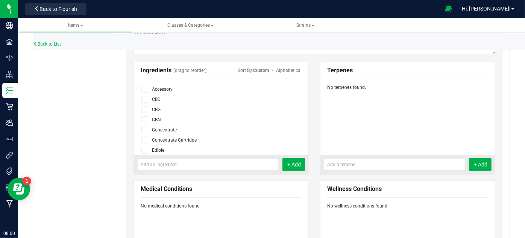
click at [0, 0] on input "checkbox" at bounding box center [0, 0] width 0 height 0
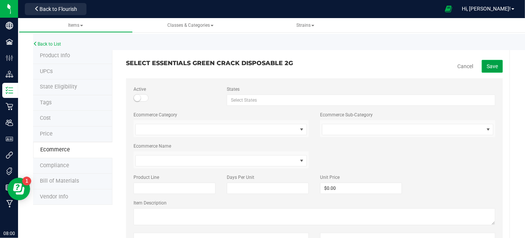
click at [487, 68] on span "Save" at bounding box center [491, 66] width 11 height 6
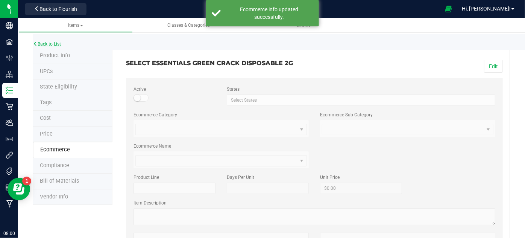
click at [43, 44] on link "Back to List" at bounding box center [47, 43] width 28 height 5
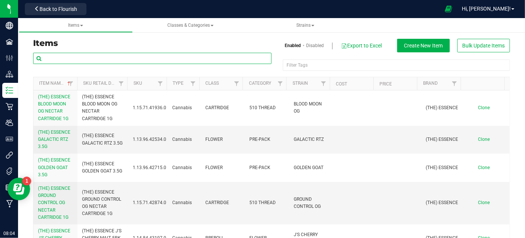
click at [72, 61] on input "text" at bounding box center [152, 58] width 238 height 11
type input "SELECT ESSENTIALS"
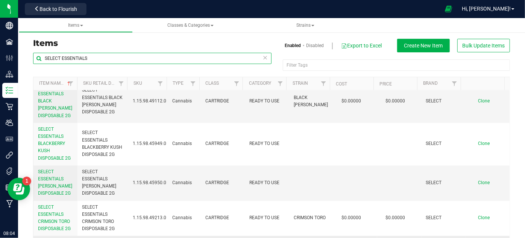
scroll to position [854, 0]
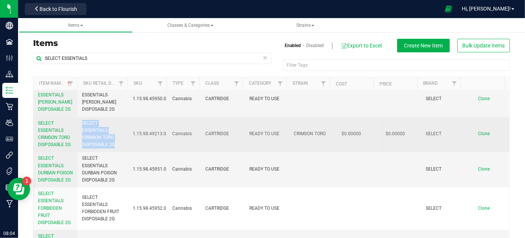
drag, startPoint x: 117, startPoint y: 136, endPoint x: 80, endPoint y: 115, distance: 42.4
click at [80, 117] on td "SELECT ESSENTIALS CRIMSON TORO DISPOSABLE 2G" at bounding box center [102, 134] width 51 height 35
copy span "SELECT ESSENTIALS CRIMSON TORO DISPOSABLE 2G"
click at [478, 131] on span "Clone" at bounding box center [484, 133] width 12 height 5
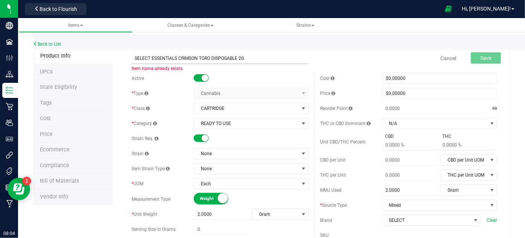
drag, startPoint x: 209, startPoint y: 59, endPoint x: 178, endPoint y: 59, distance: 31.2
click at [178, 59] on input "SELECT ESSENTIALS CRIMSON TORO DISPOSABLE 2G" at bounding box center [220, 58] width 177 height 11
type input "SELECT ESSENTIALS LEMON CHERRY GELATO DISPOSABLE 2G"
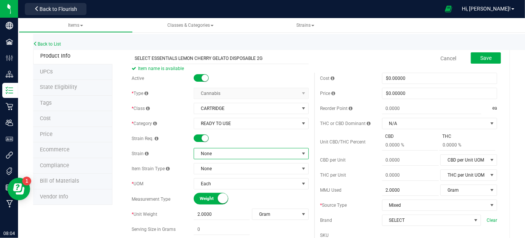
click at [283, 151] on span "None" at bounding box center [246, 153] width 105 height 11
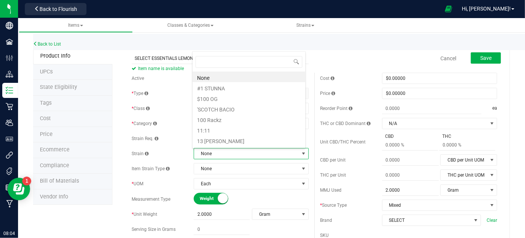
scroll to position [11, 112]
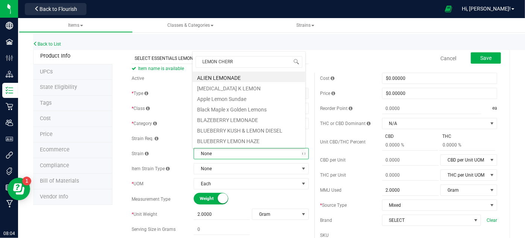
type input "LEMON CHERRY"
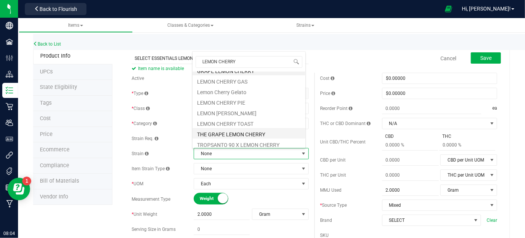
scroll to position [9, 0]
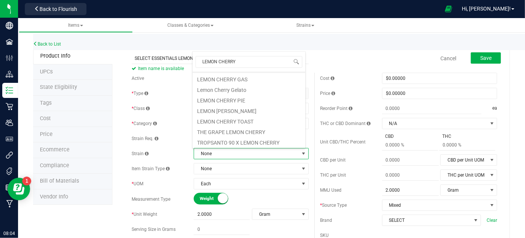
click at [310, 67] on div "SELECT ESSENTIALS LEMON CHERRY GELATO DISPOSABLE 2G Item name is available Canc…" at bounding box center [314, 58] width 377 height 19
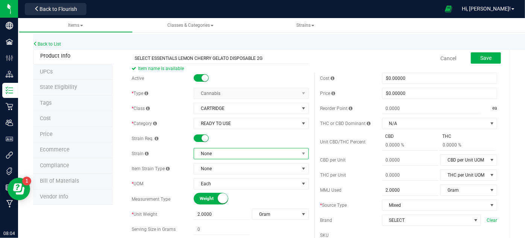
click at [219, 151] on span "None" at bounding box center [246, 153] width 105 height 11
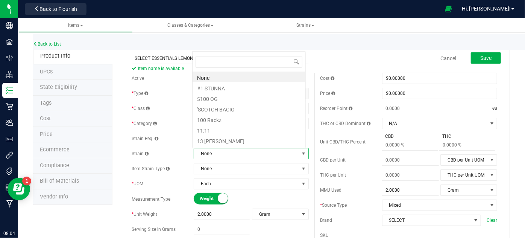
scroll to position [11, 112]
type input "LEMON CHERRY GEL"
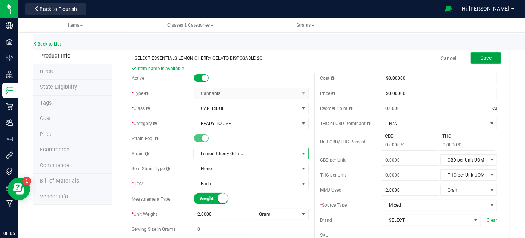
click at [480, 56] on span "Save" at bounding box center [485, 58] width 11 height 6
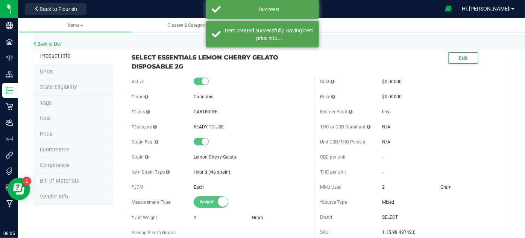
click at [86, 149] on li "Ecommerce" at bounding box center [72, 150] width 79 height 16
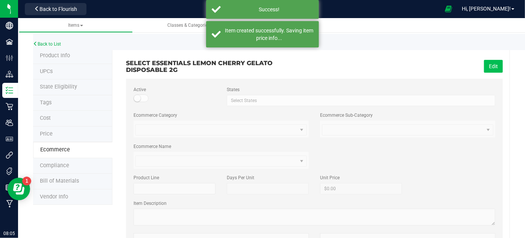
click at [491, 70] on button "Edit" at bounding box center [493, 66] width 19 height 13
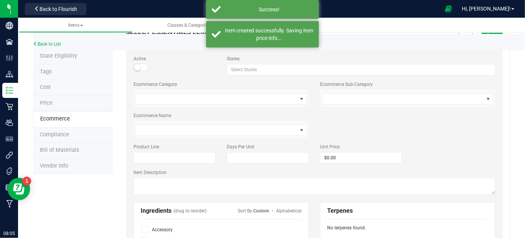
scroll to position [102, 0]
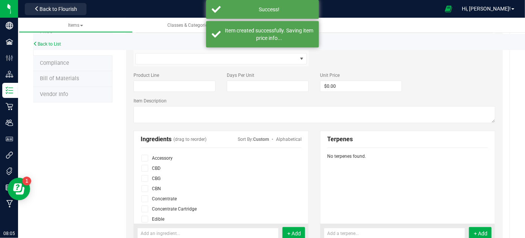
click at [144, 209] on icon at bounding box center [144, 209] width 5 height 0
click at [0, 0] on input "checkbox" at bounding box center [0, 0] width 0 height 0
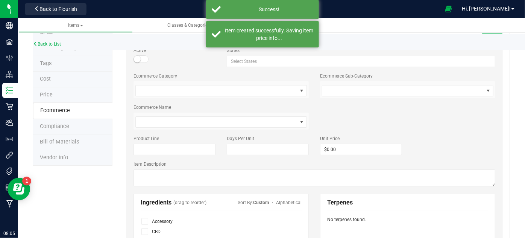
scroll to position [0, 0]
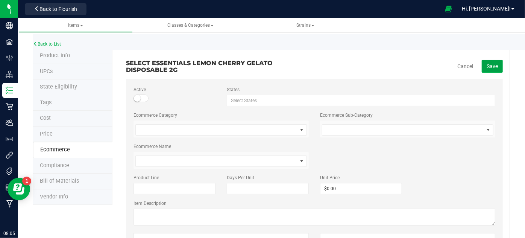
drag, startPoint x: 481, startPoint y: 64, endPoint x: 344, endPoint y: 17, distance: 144.3
click at [491, 68] on span "Save" at bounding box center [491, 66] width 11 height 6
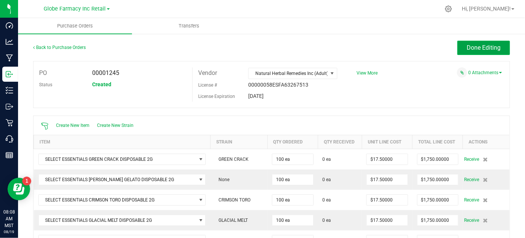
click at [480, 48] on span "Done Editing" at bounding box center [484, 47] width 34 height 7
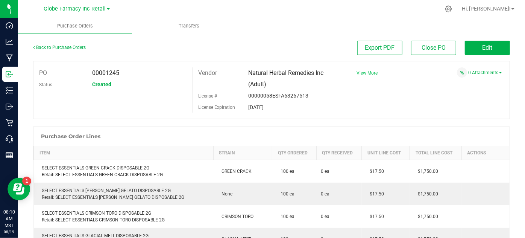
click at [363, 75] on span "View More" at bounding box center [366, 72] width 21 height 5
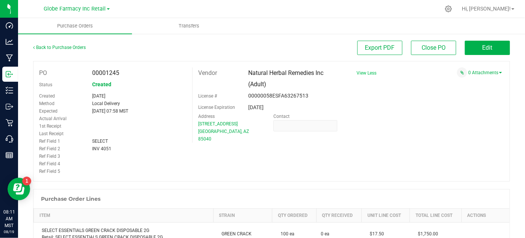
scroll to position [34, 0]
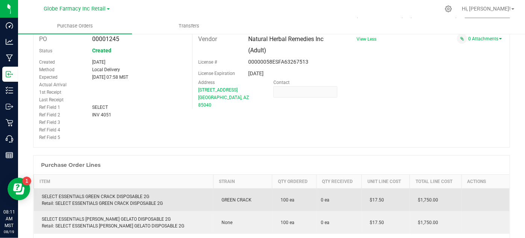
click at [61, 196] on div "SELECT ESSENTIALS GREEN CRACK DISPOSABLE 2G Retail: SELECT ESSENTIALS GREEN CRA…" at bounding box center [123, 200] width 171 height 14
copy div "SELECT ESSENTIALS GREEN CRACK DISPOSABLE 2G"
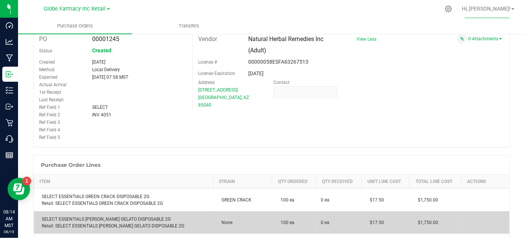
click at [109, 218] on div "SELECT ESSENTIALS BERRY GELATO DISPOSABLE 2G Retail: SELECT ESSENTIALS BERRY GE…" at bounding box center [123, 222] width 171 height 14
copy div "SELECT ESSENTIALS [PERSON_NAME] GELATO DISPOSABLE 2G"
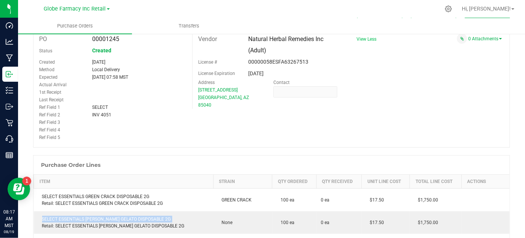
copy div "SELECT ESSENTIALS [PERSON_NAME] GELATO DISPOSABLE 2G"
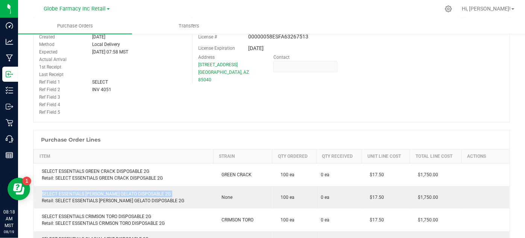
scroll to position [171, 0]
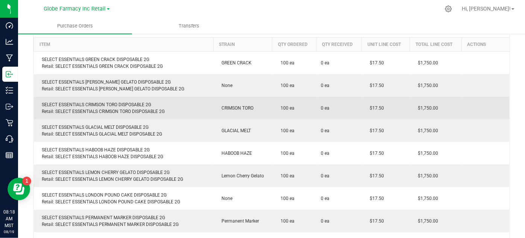
click at [95, 102] on div "SELECT ESSENTIALS CRIMSON TORO DISPOSABLE 2G Retail: SELECT ESSENTIALS CRIMSON …" at bounding box center [123, 108] width 171 height 14
copy div "SELECT ESSENTIALS CRIMSON TORO DISPOSABLE 2G"
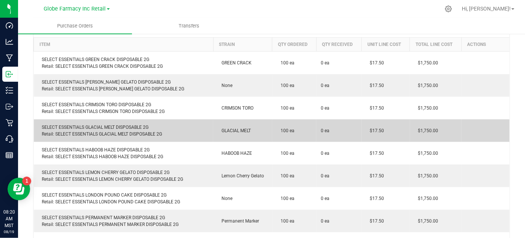
click at [88, 128] on div "SELECT ESSENTIALS GLACIAL MELT DISPOSABLE 2G Retail: SELECT ESSENTIALS GLACIAL …" at bounding box center [123, 131] width 171 height 14
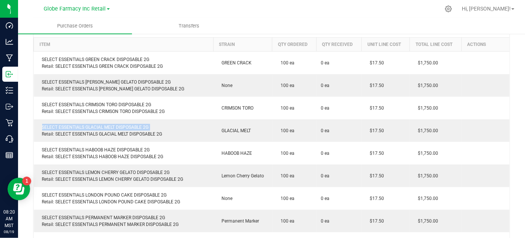
copy div "SELECT ESSENTIALS GLACIAL MELT DISPOSABLE 2G"
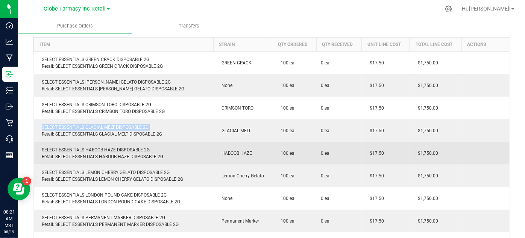
copy div "SELECT ESSENTIALS GLACIAL MELT DISPOSABLE 2G"
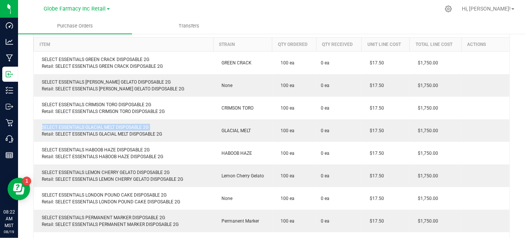
copy div "SELECT ESSENTIALS GLACIAL MELT DISPOSABLE 2G"
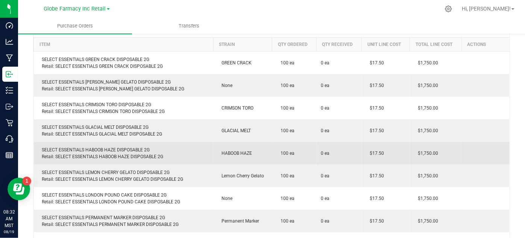
click at [94, 148] on div "SELECT ESSENTIALS HABOOB HAZE DISPOSABLE 2G Retail: SELECT ESSENTIALS HABOOB HA…" at bounding box center [123, 153] width 171 height 14
copy div "SELECT ESSENTIALS HABOOB HAZE DISPOSABLE 2G"
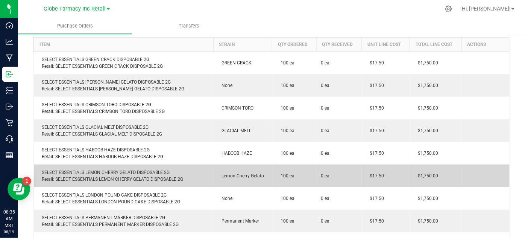
click at [94, 171] on div "SELECT ESSENTIALS LEMON CHERRY GELATO DISPOSABLE 2G Retail: SELECT ESSENTIALS L…" at bounding box center [123, 176] width 171 height 14
click at [94, 172] on div "SELECT ESSENTIALS LEMON CHERRY GELATO DISPOSABLE 2G Retail: SELECT ESSENTIALS L…" at bounding box center [123, 176] width 171 height 14
copy div "SELECT ESSENTIALS LEMON CHERRY GELATO DISPOSABLE 2G"
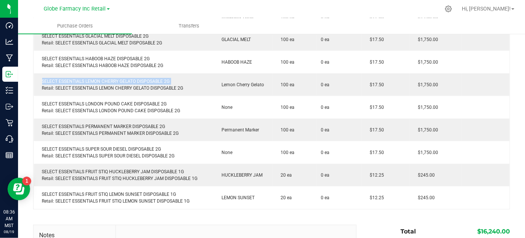
scroll to position [273, 0]
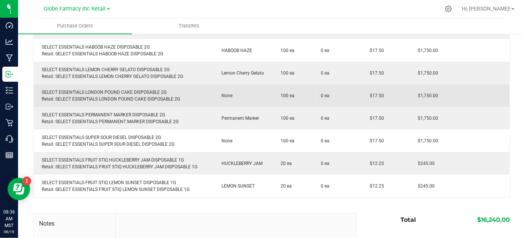
click at [115, 91] on div "SELECT ESSENTIALS LONDON POUND CAKE DISPOSABLE 2G Retail: SELECT ESSENTIALS LON…" at bounding box center [123, 96] width 171 height 14
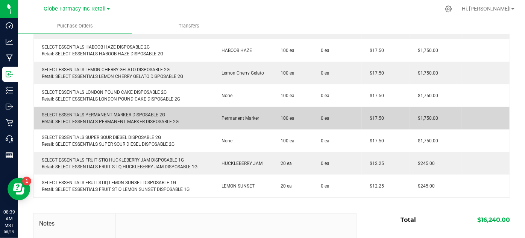
click at [97, 109] on td "SELECT ESSENTIALS PERMANENT MARKER DISPOSABLE 2G Retail: SELECT ESSENTIALS PERM…" at bounding box center [124, 118] width 180 height 23
click at [98, 115] on div "SELECT ESSENTIALS PERMANENT MARKER DISPOSABLE 2G Retail: SELECT ESSENTIALS PERM…" at bounding box center [123, 118] width 171 height 14
click at [99, 115] on div "SELECT ESSENTIALS PERMANENT MARKER DISPOSABLE 2G Retail: SELECT ESSENTIALS PERM…" at bounding box center [123, 118] width 171 height 14
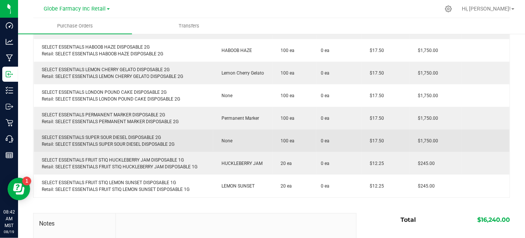
click at [93, 135] on div "SELECT ESSENTIALS SUPER SOUR DIESEL DISPOSABLE 2G Retail: SELECT ESSENTIALS SUP…" at bounding box center [123, 141] width 171 height 14
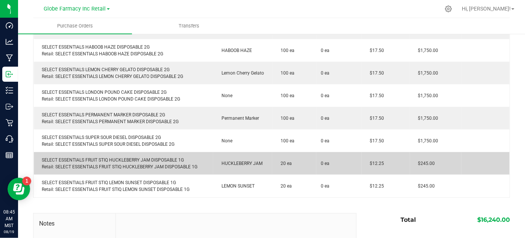
click at [122, 158] on div "SELECT ESSENTIALS FRUIT STIQ HUCKLEBERRY JAM DISPOSABLE 1G Retail: SELECT ESSEN…" at bounding box center [123, 163] width 171 height 14
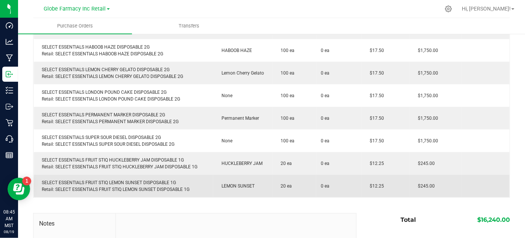
click at [93, 180] on div "SELECT ESSENTIALS FRUIT STIQ LEMON SUNSET DISPOSABLE 1G Retail: SELECT ESSENTIA…" at bounding box center [123, 186] width 171 height 14
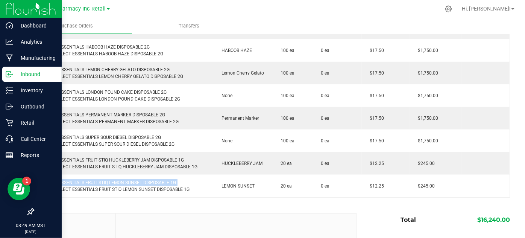
click at [5, 79] on div "Inbound" at bounding box center [31, 74] width 59 height 15
